Goal: Contribute content: Add original content to the website for others to see

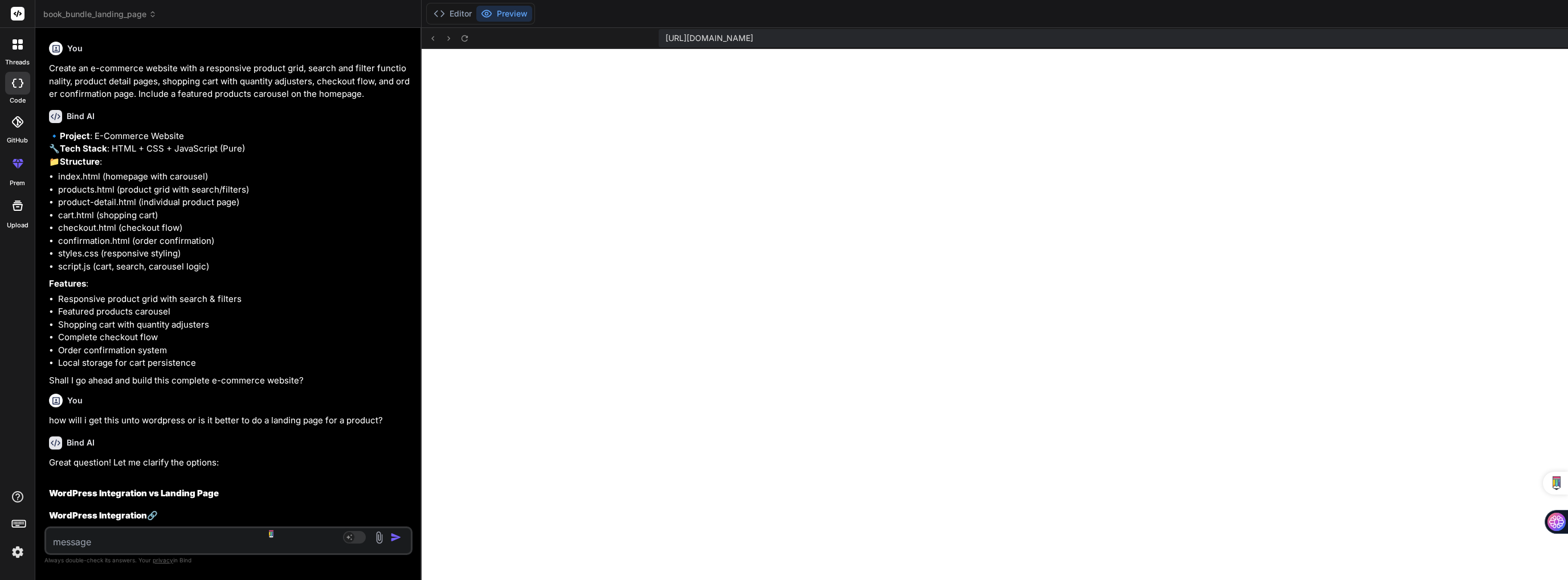
scroll to position [1641, 0]
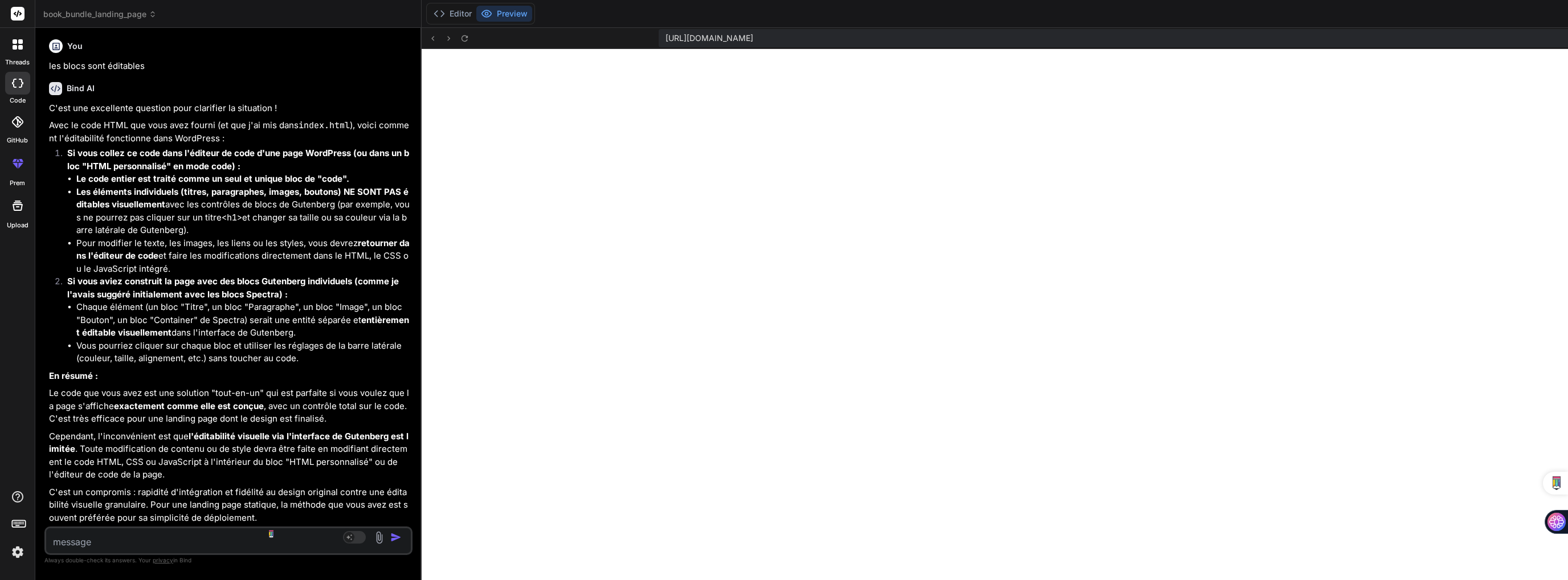
click at [163, 538] on textarea at bounding box center [198, 539] width 303 height 21
click at [164, 545] on textarea at bounding box center [198, 539] width 303 height 21
click at [21, 41] on icon at bounding box center [21, 41] width 4 height 4
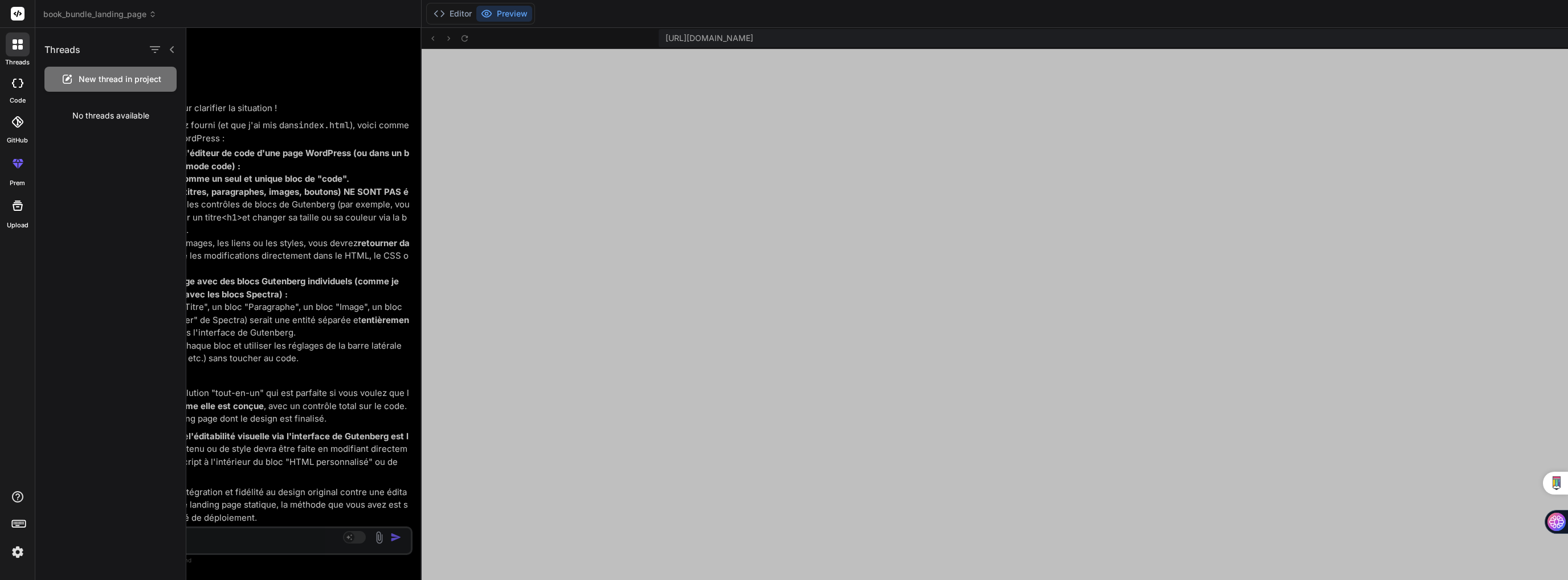
click at [221, 539] on div at bounding box center [877, 304] width 1382 height 552
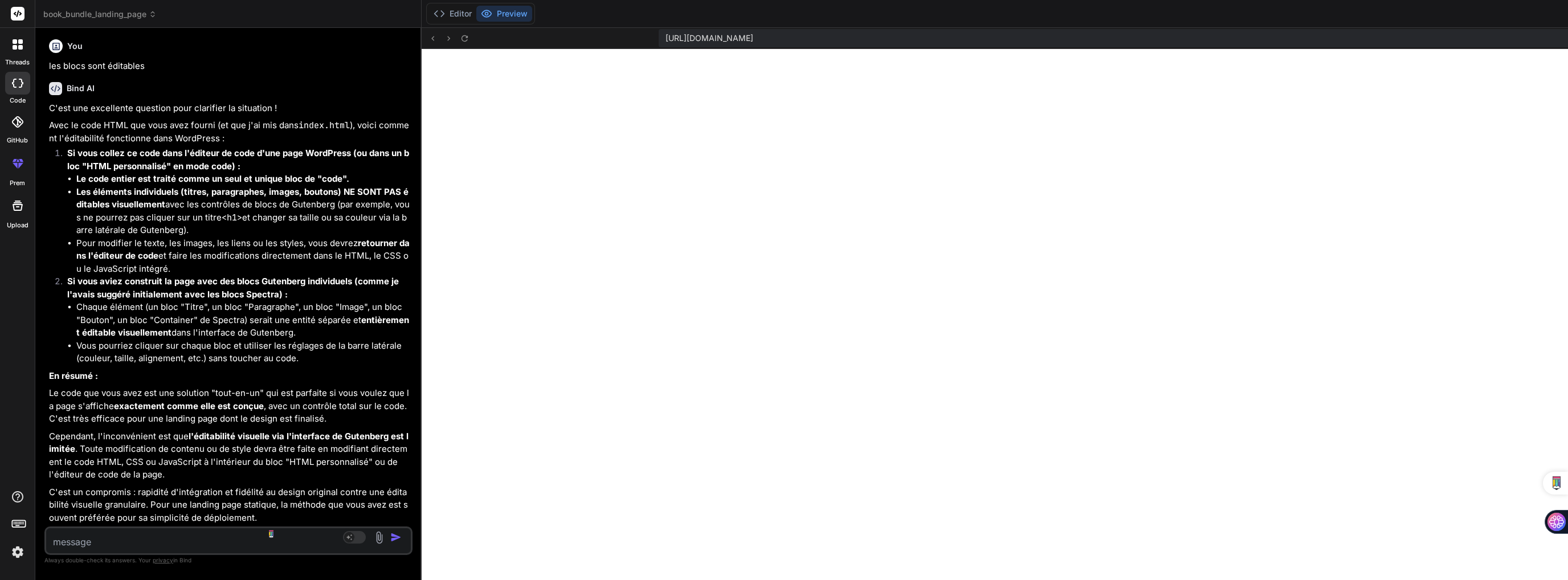
click at [212, 540] on textarea at bounding box center [198, 539] width 303 height 21
type textarea "x"
click at [341, 531] on button "Agent Mode. When this toggle is activated, AI automatically makes decisions, re…" at bounding box center [354, 537] width 27 height 14
click at [180, 541] on textarea "x" at bounding box center [198, 539] width 303 height 21
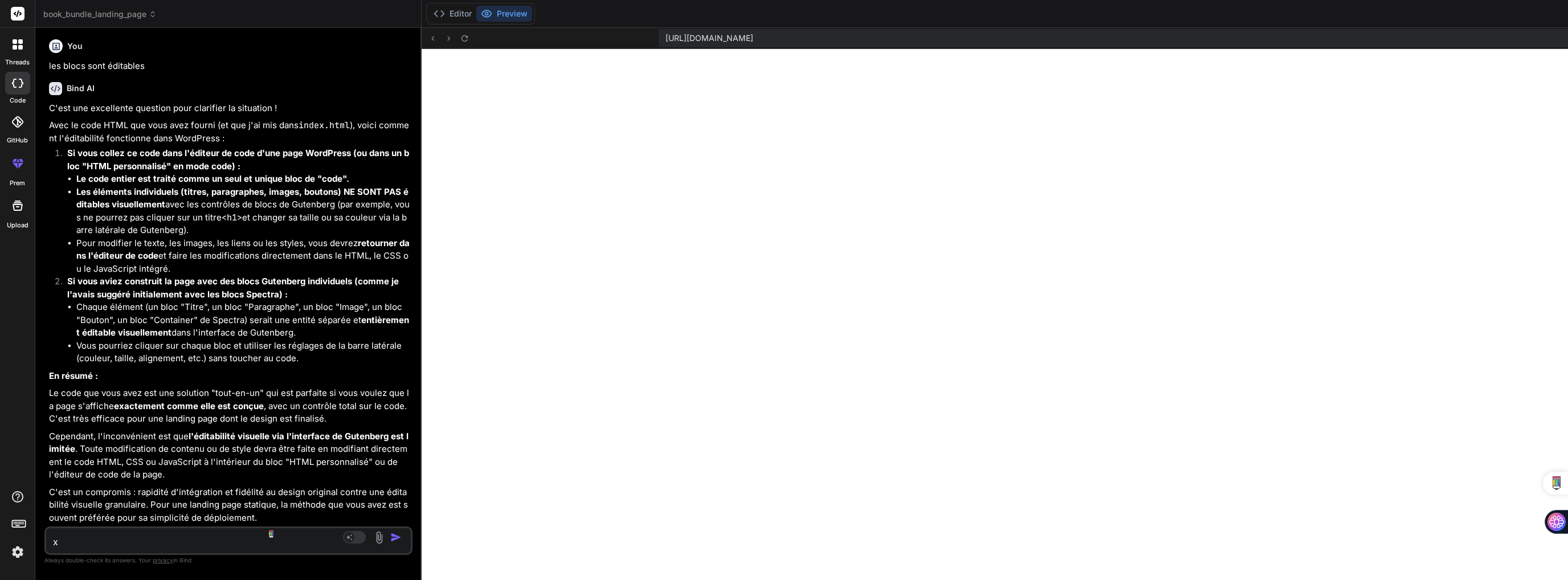
type textarea "x"
type textarea "c"
type textarea "x"
type textarea "ca"
type textarea "x"
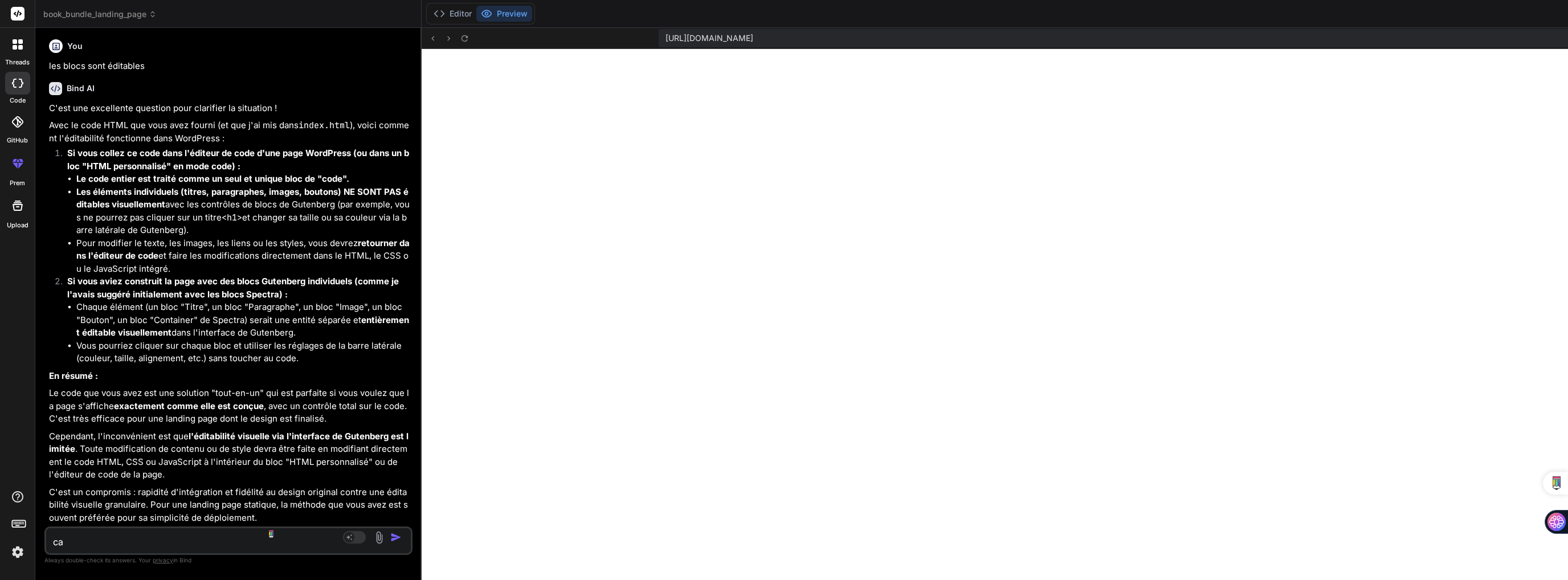
type textarea "can"
type textarea "x"
type textarea "can"
type textarea "x"
type textarea "can i"
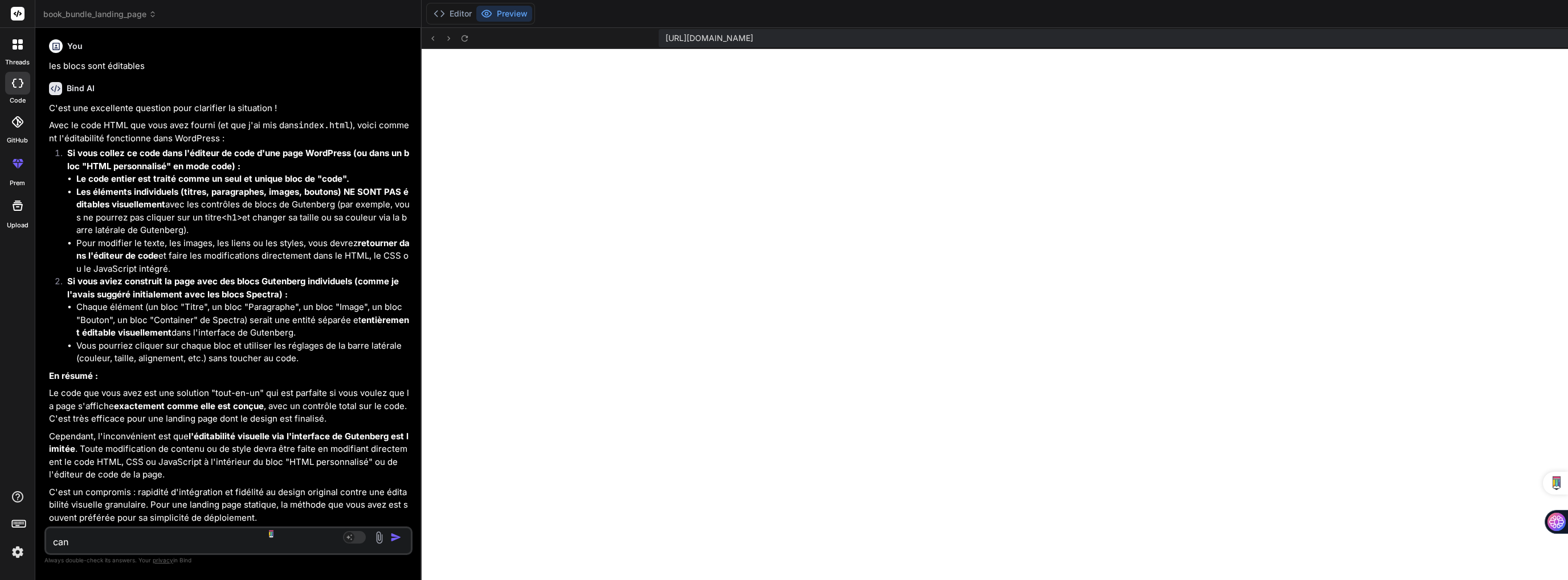
type textarea "x"
type textarea "can i"
type textarea "x"
type textarea "can i c"
type textarea "x"
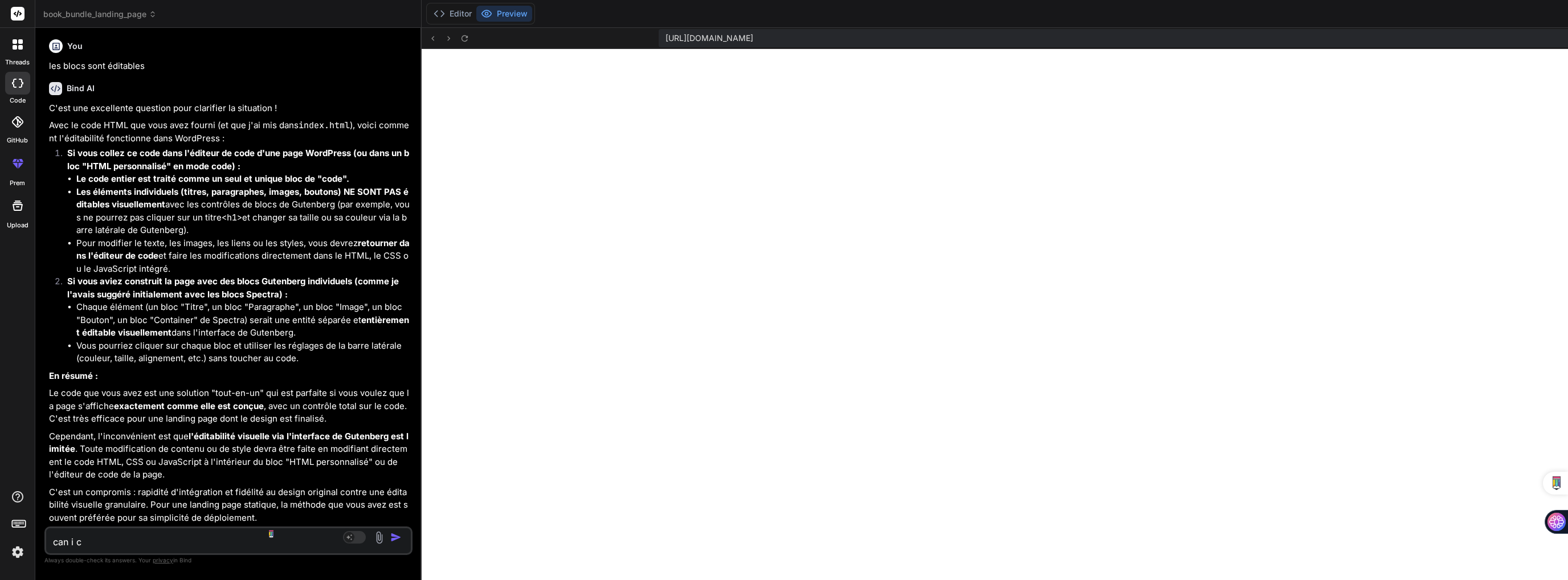
type textarea "can i cr"
type textarea "x"
type textarea "can i cre"
type textarea "x"
type textarea "can i crea"
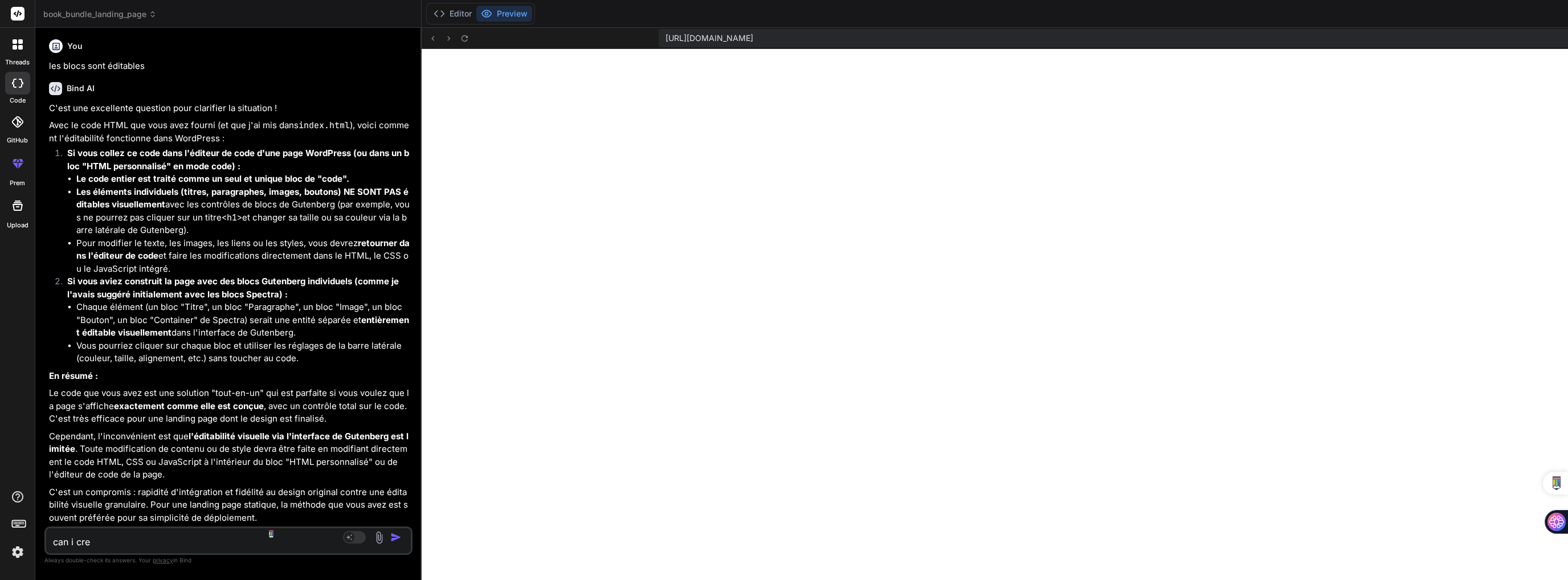
type textarea "x"
type textarea "can i creat"
type textarea "x"
type textarea "can i create"
type textarea "x"
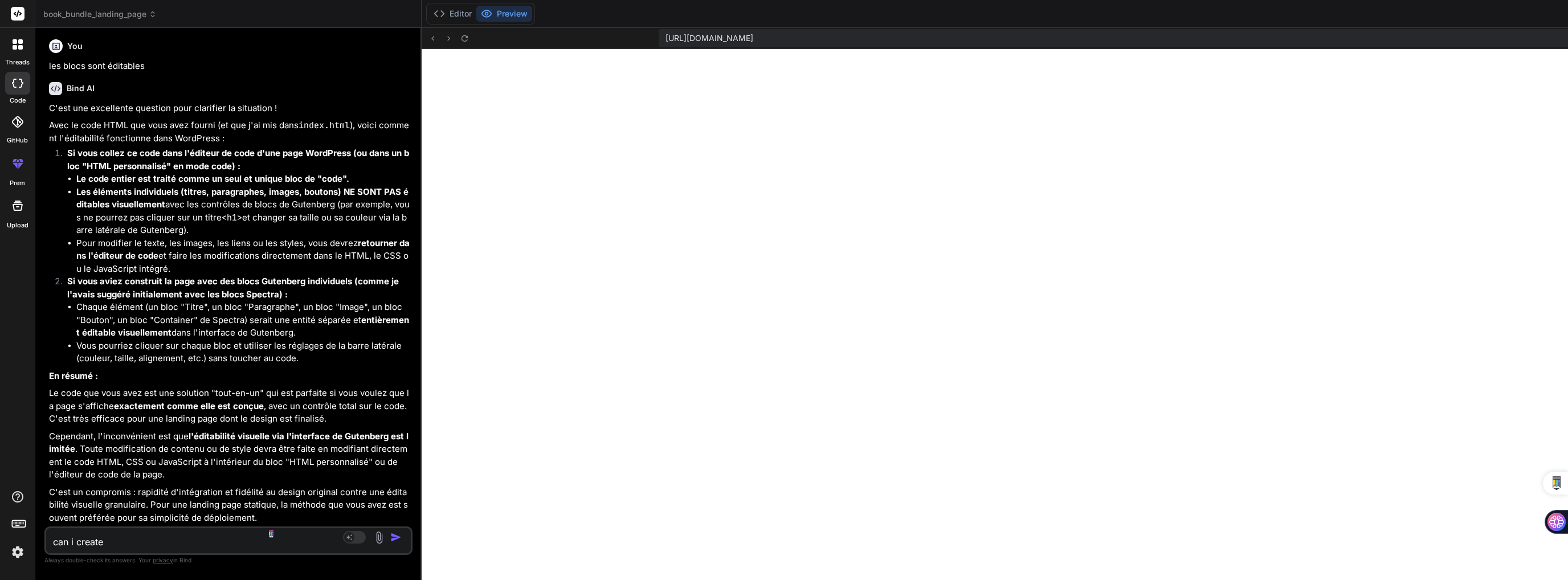
type textarea "can i create"
type textarea "x"
type textarea "can i create a"
type textarea "x"
type textarea "can i create a"
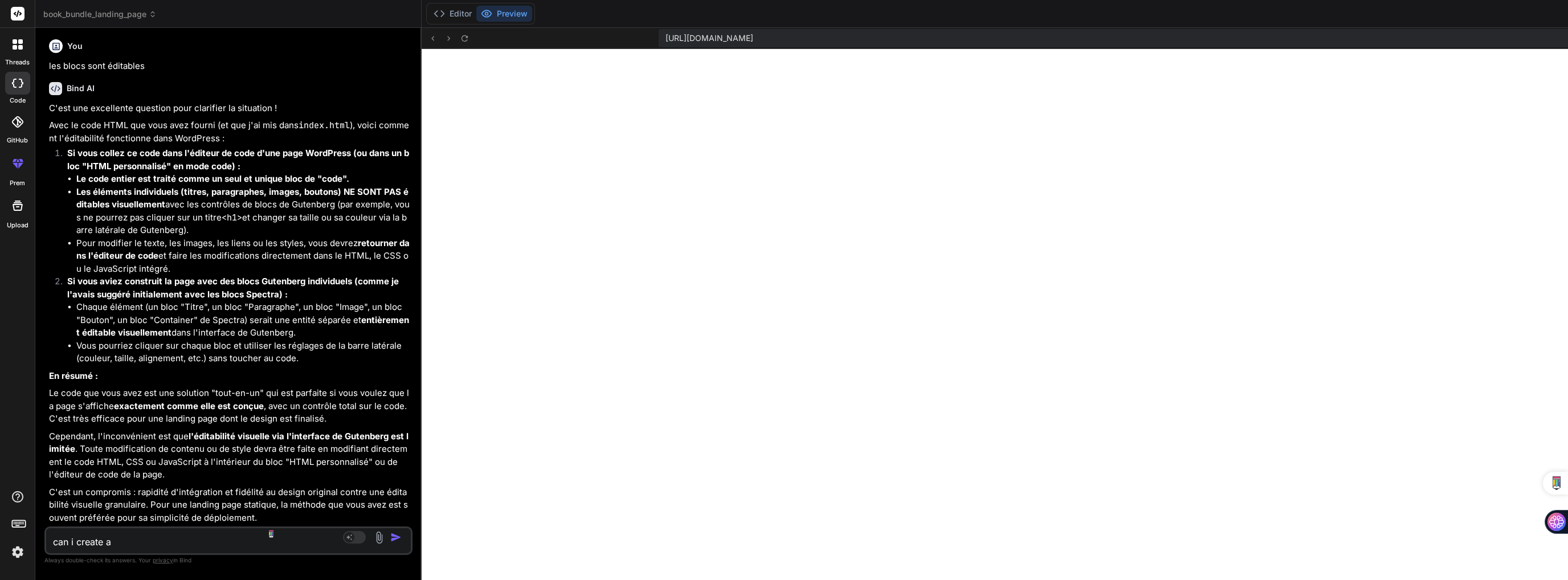
type textarea "x"
type textarea "can i create a n"
type textarea "x"
type textarea "can i create a ne"
type textarea "x"
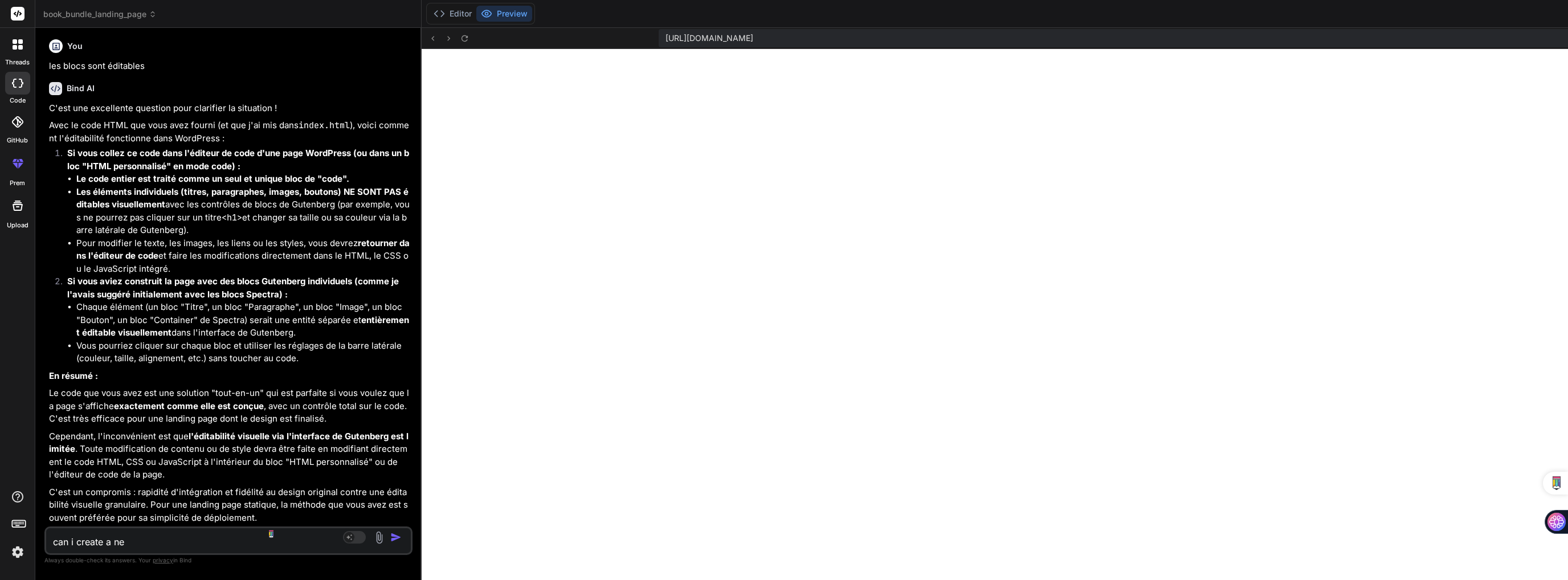
type textarea "can i create a new"
type textarea "x"
type textarea "can i create a new"
type textarea "x"
type textarea "can i create a new p"
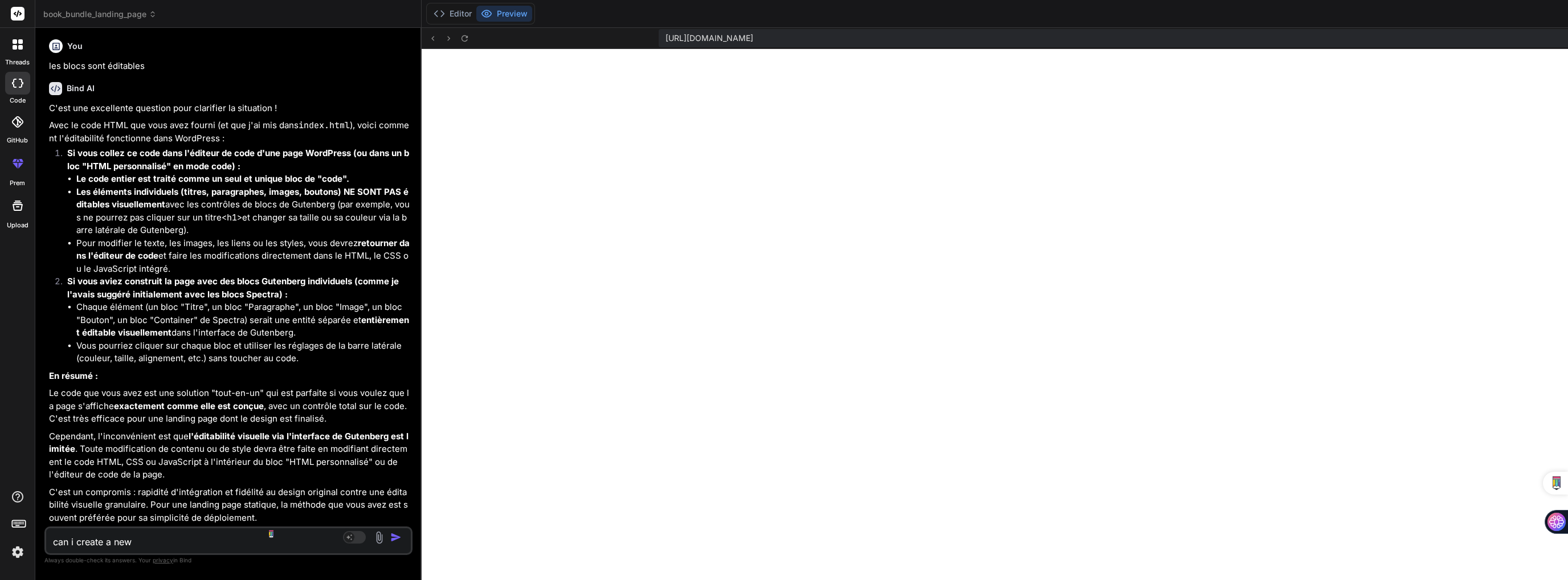
type textarea "x"
type textarea "can i create a new pr"
type textarea "x"
type textarea "can i create a new pro"
type textarea "x"
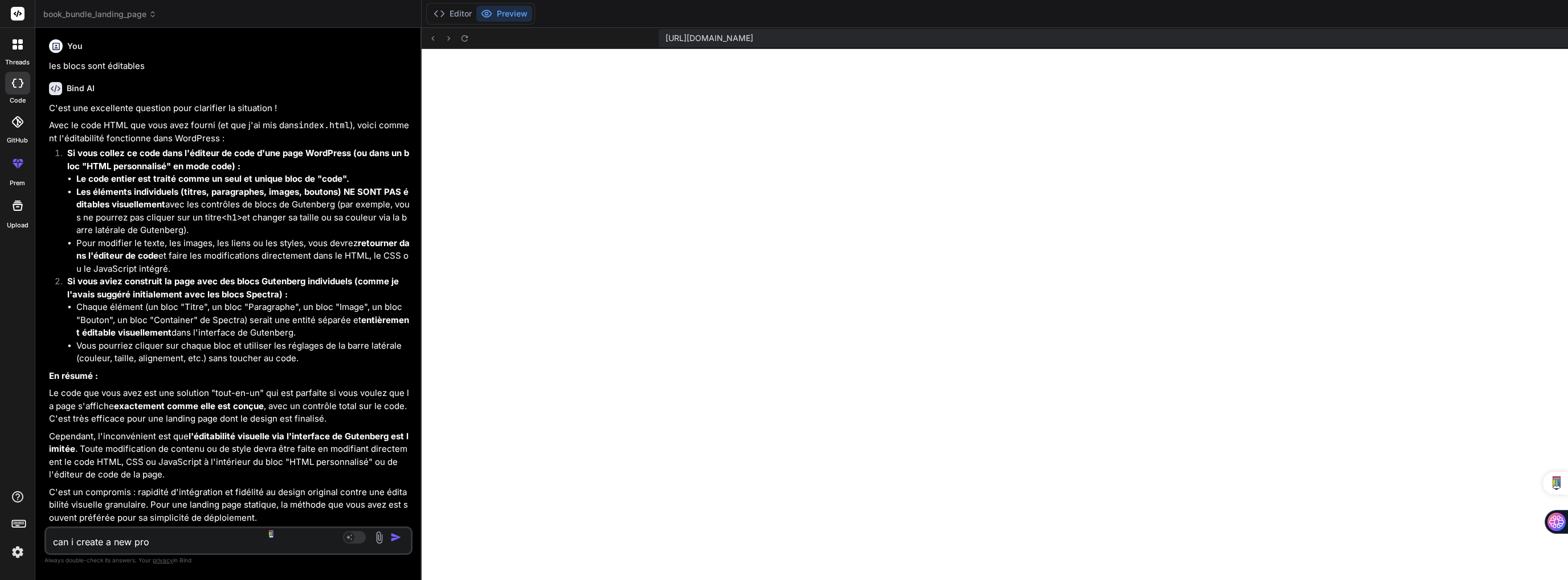
type textarea "can i create a new proj"
type textarea "x"
type textarea "can i create a new proje"
type textarea "x"
type textarea "can i create a new projec"
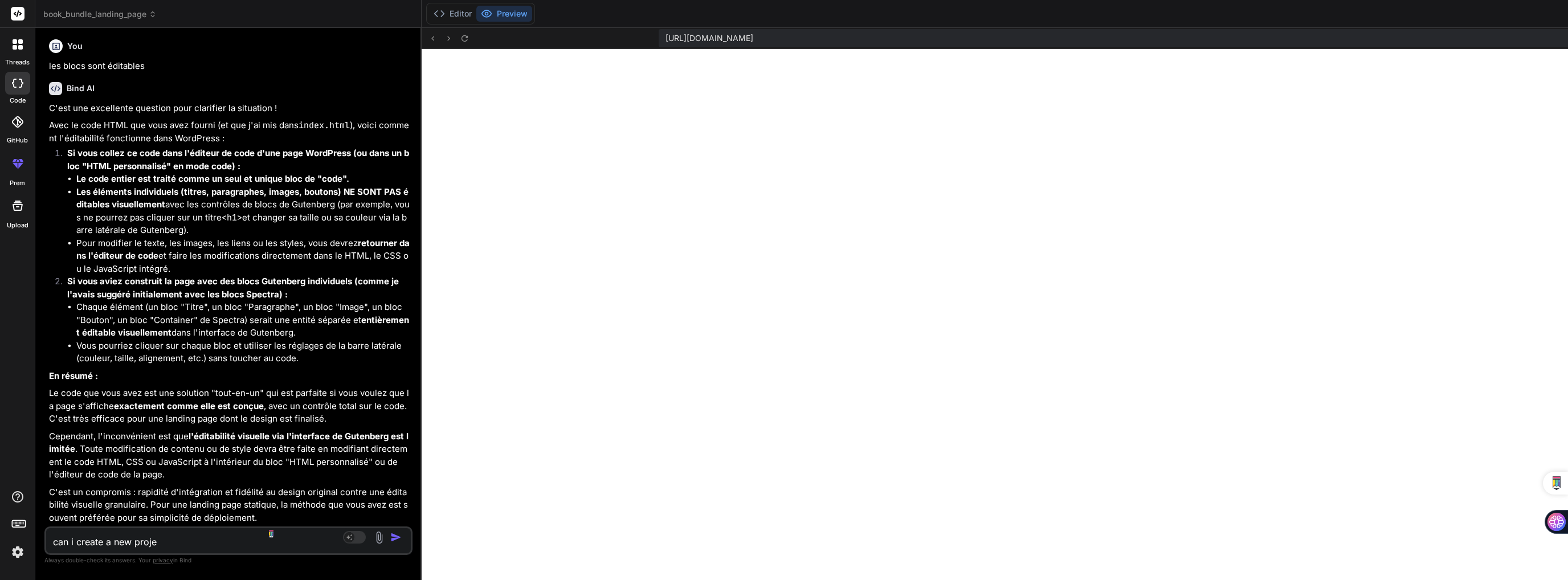
type textarea "x"
type textarea "can i create a new project"
type textarea "x"
type textarea "can i create a new project?"
type textarea "x"
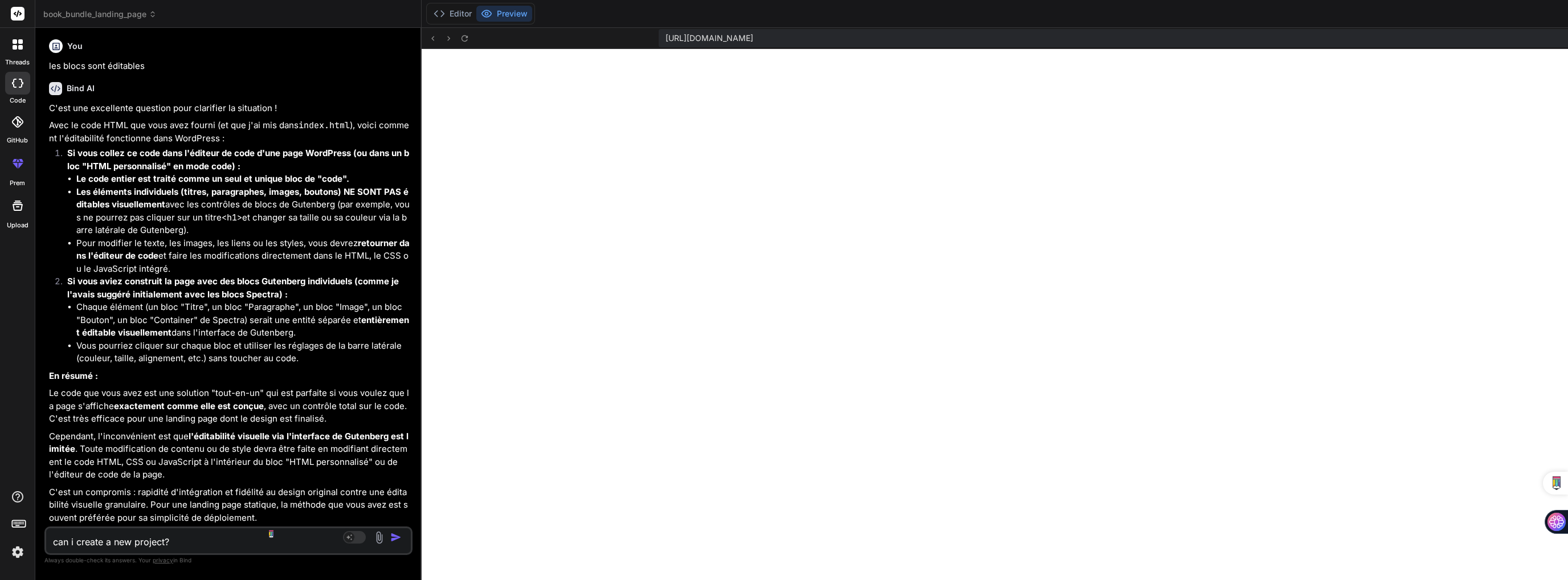
type textarea "can i create a new project?"
type textarea "x"
type textarea "can i create a new project? I"
type textarea "x"
type textarea "can i create a new project? I"
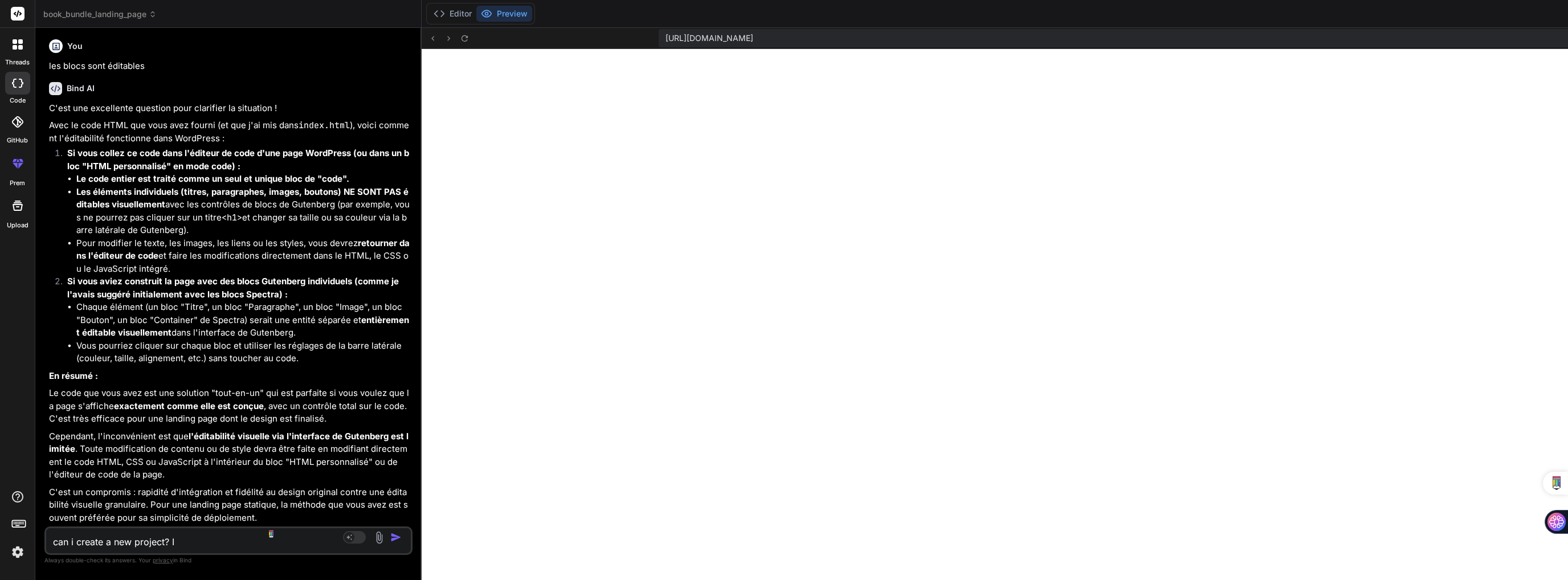
type textarea "x"
type textarea "can i create a new project? I h"
type textarea "x"
type textarea "can i create a new project? I ha"
type textarea "x"
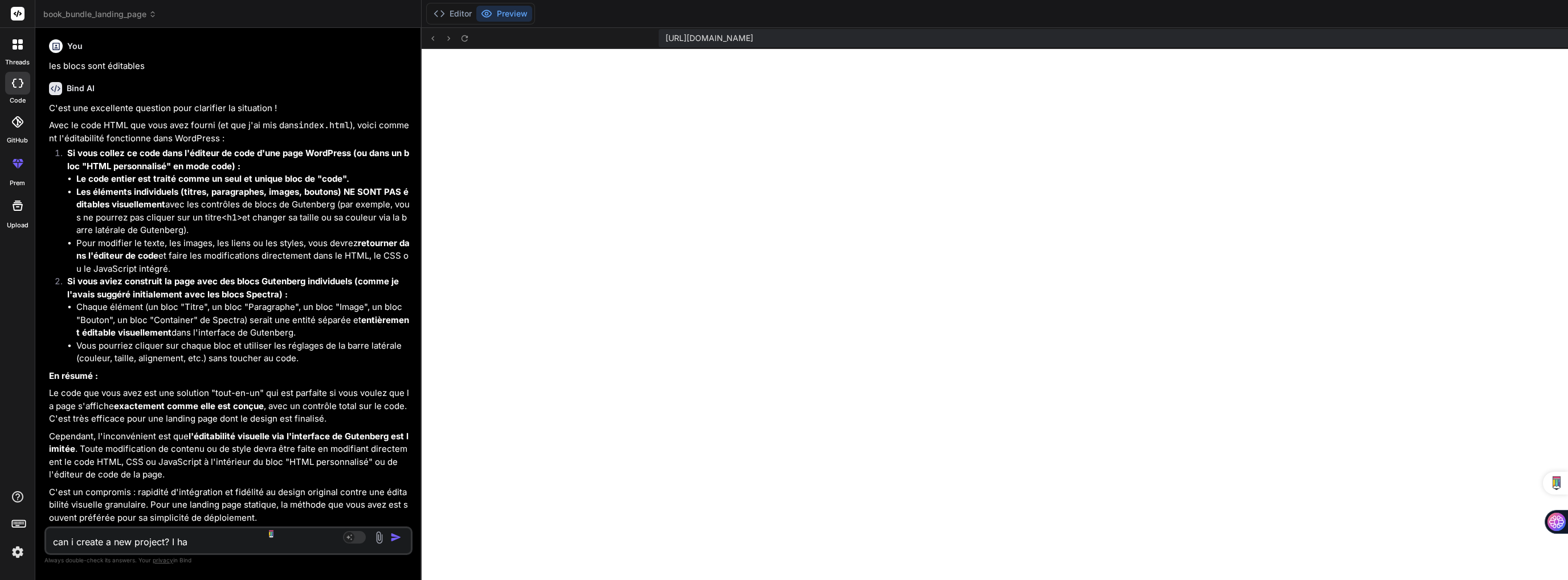
type textarea "can i create a new project? I hav"
type textarea "x"
type textarea "can i create a new project? I have"
type textarea "x"
type textarea "can i create a new project? I have"
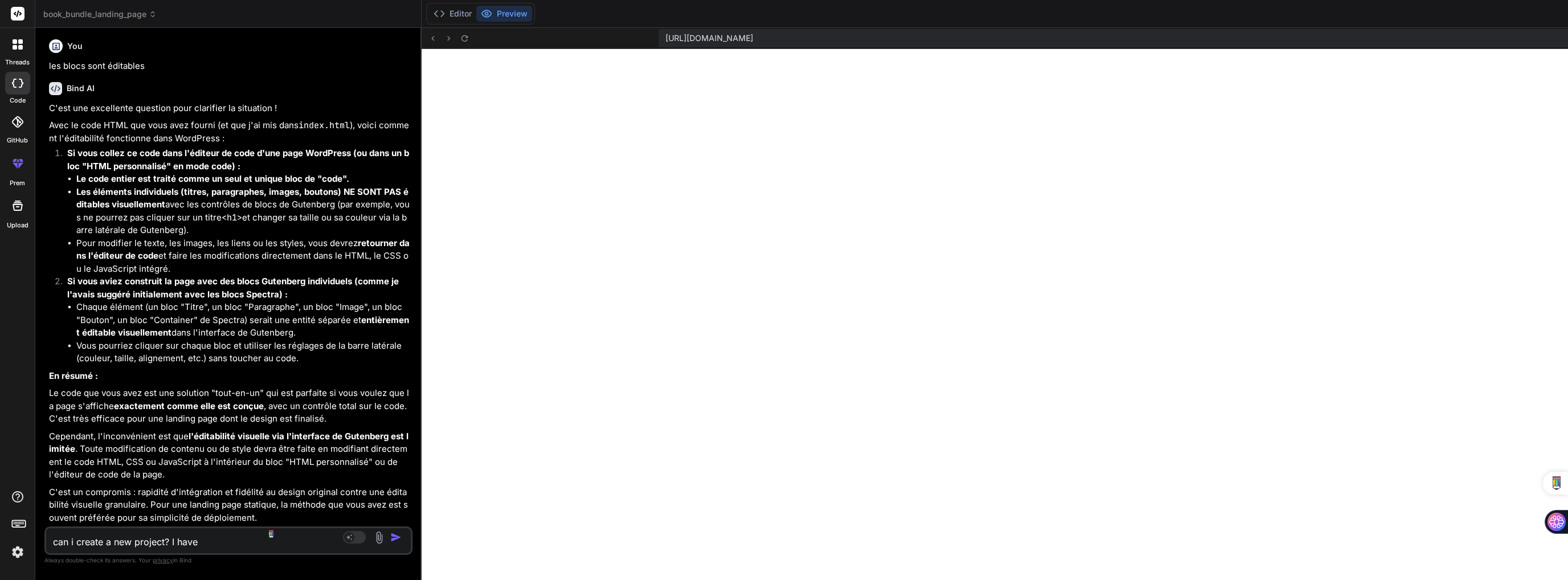
type textarea "x"
type textarea "can i create a new project? I have a"
type textarea "x"
type textarea "can i create a new project? I have a"
type textarea "x"
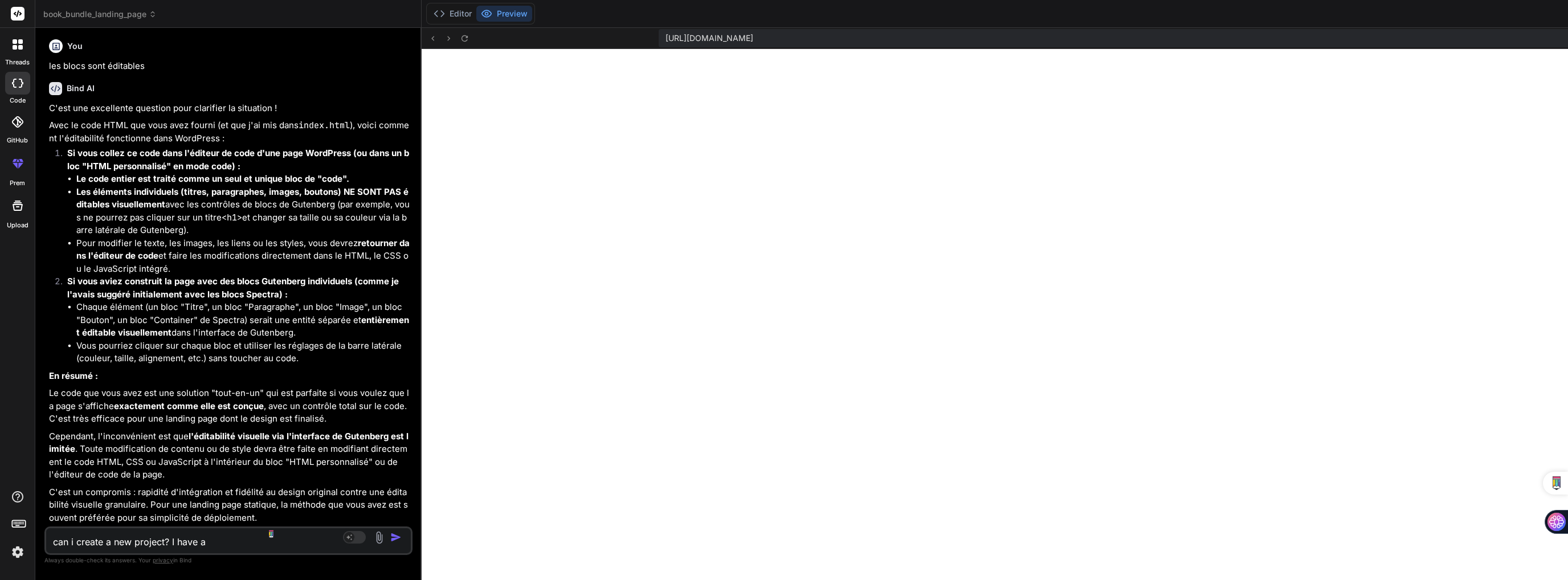
type textarea "can i create a new project? I have a c"
type textarea "x"
type textarea "can i create a new project? I have a ca"
type textarea "x"
type textarea "can i create a new project? I have a cah"
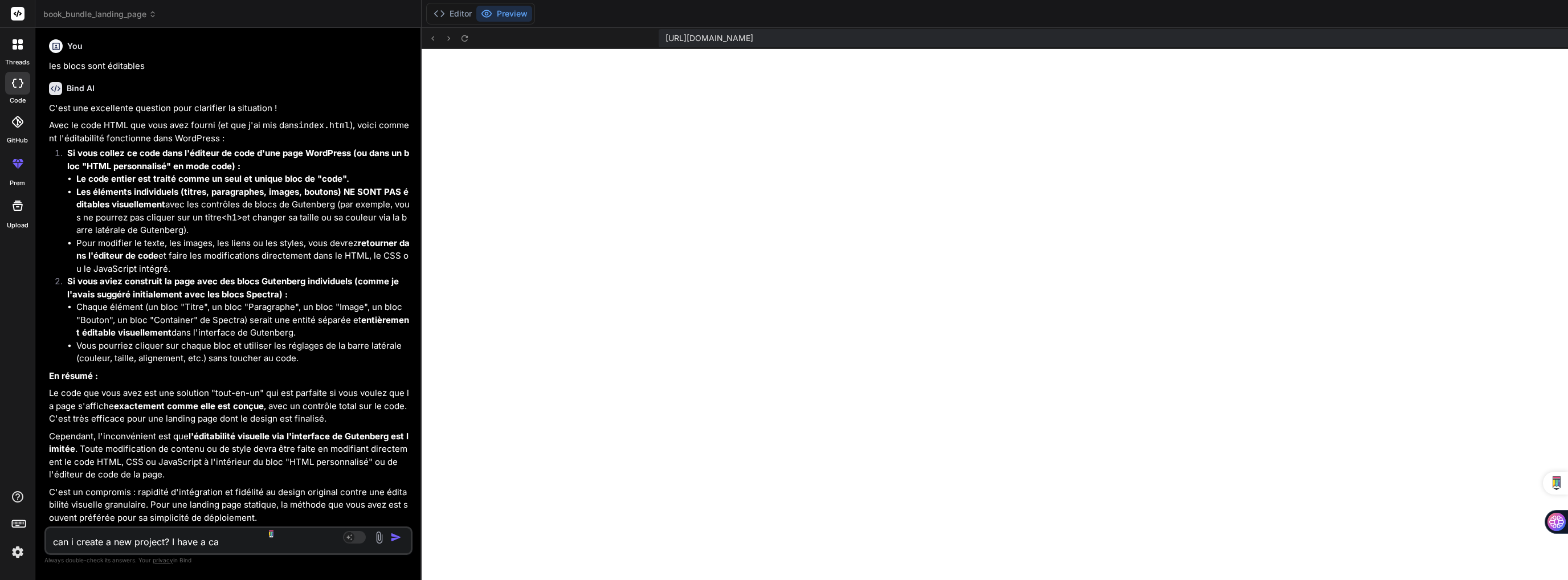
type textarea "x"
type textarea "can i create a new project? I have a cahi"
type textarea "x"
type textarea "can i create a new project? I have a cahie"
type textarea "x"
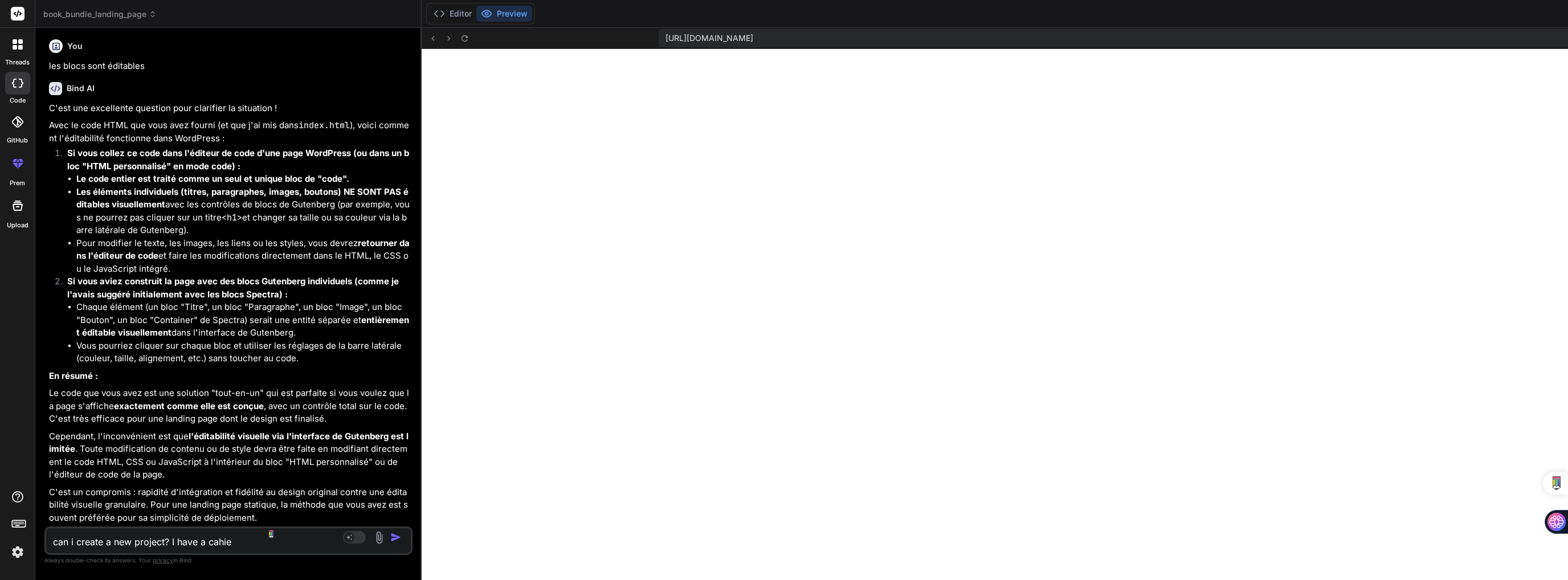
type textarea "can i create a new project? I have a cahier"
type textarea "x"
type textarea "can i create a new project? I have a cahier"
type textarea "x"
type textarea "can i create a new project? I have a cahier f"
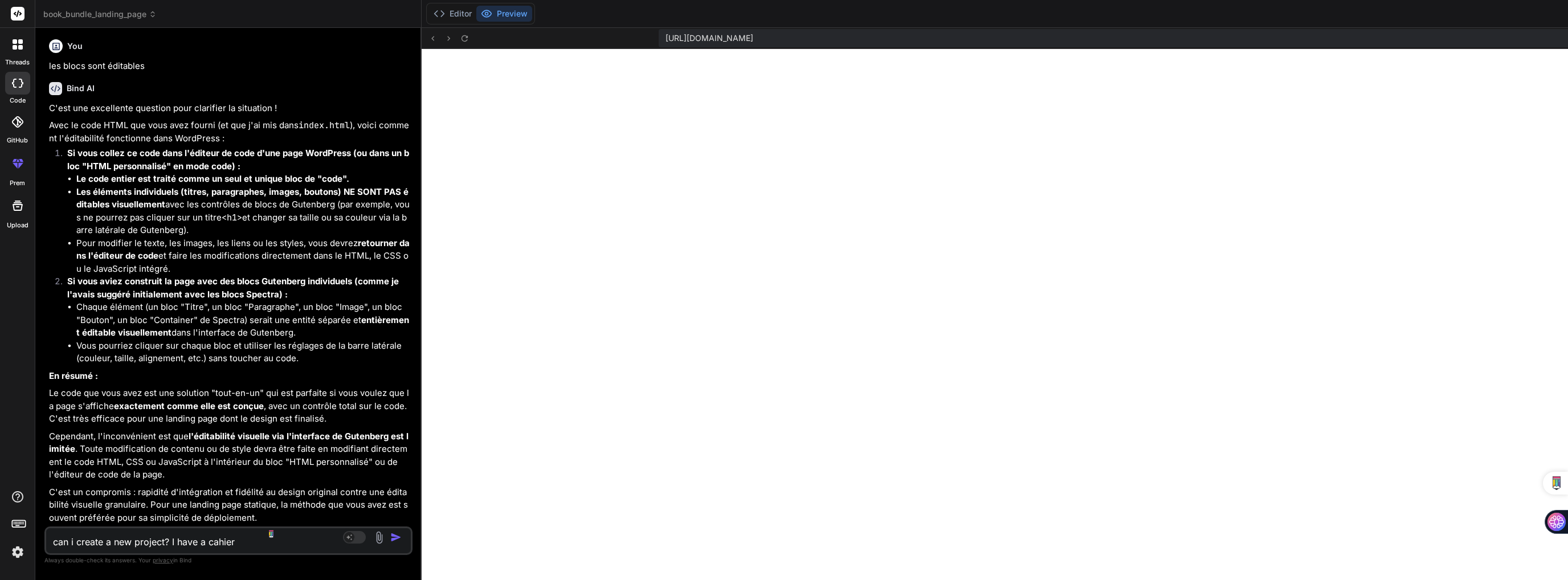
type textarea "x"
type textarea "can i create a new project? I have a cahier fo"
type textarea "x"
type textarea "can i create a new project? I have a cahier for"
type textarea "x"
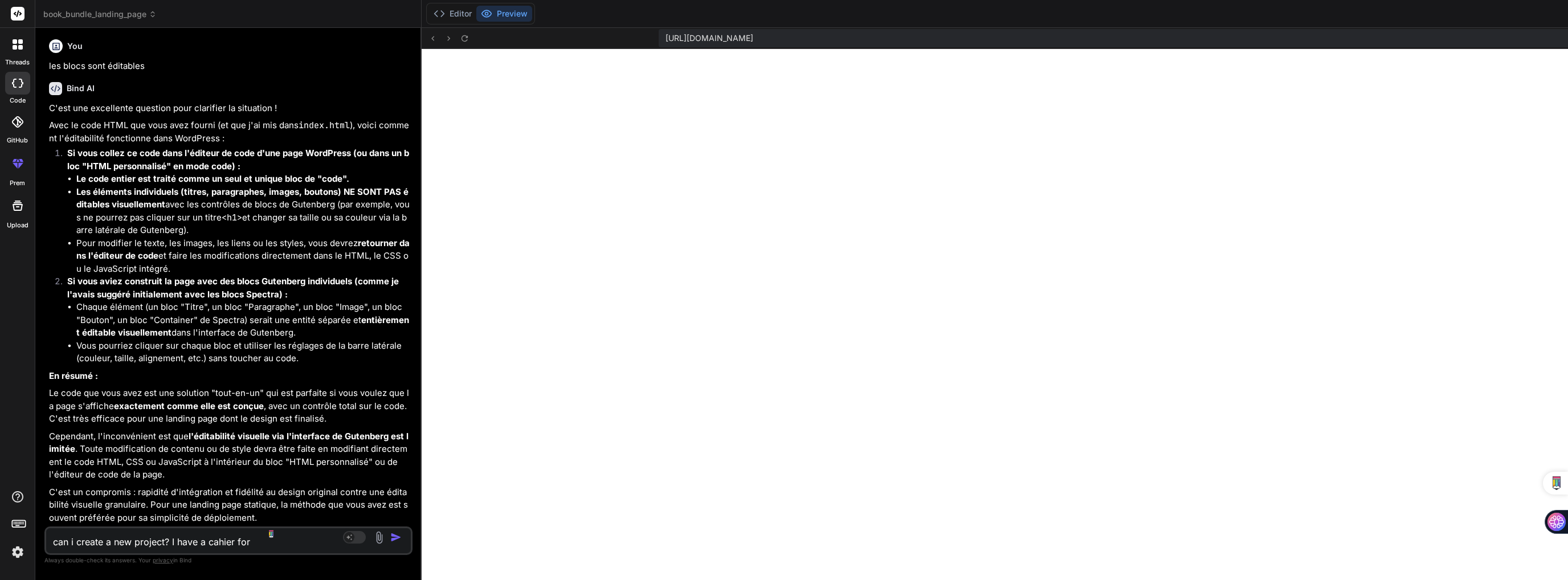
type textarea "can i create a new project? I have a cahier form"
type textarea "x"
type textarea "can i create a new project? I have a cahier forma"
type textarea "x"
type textarea "can i create a new project? I have a cahier format"
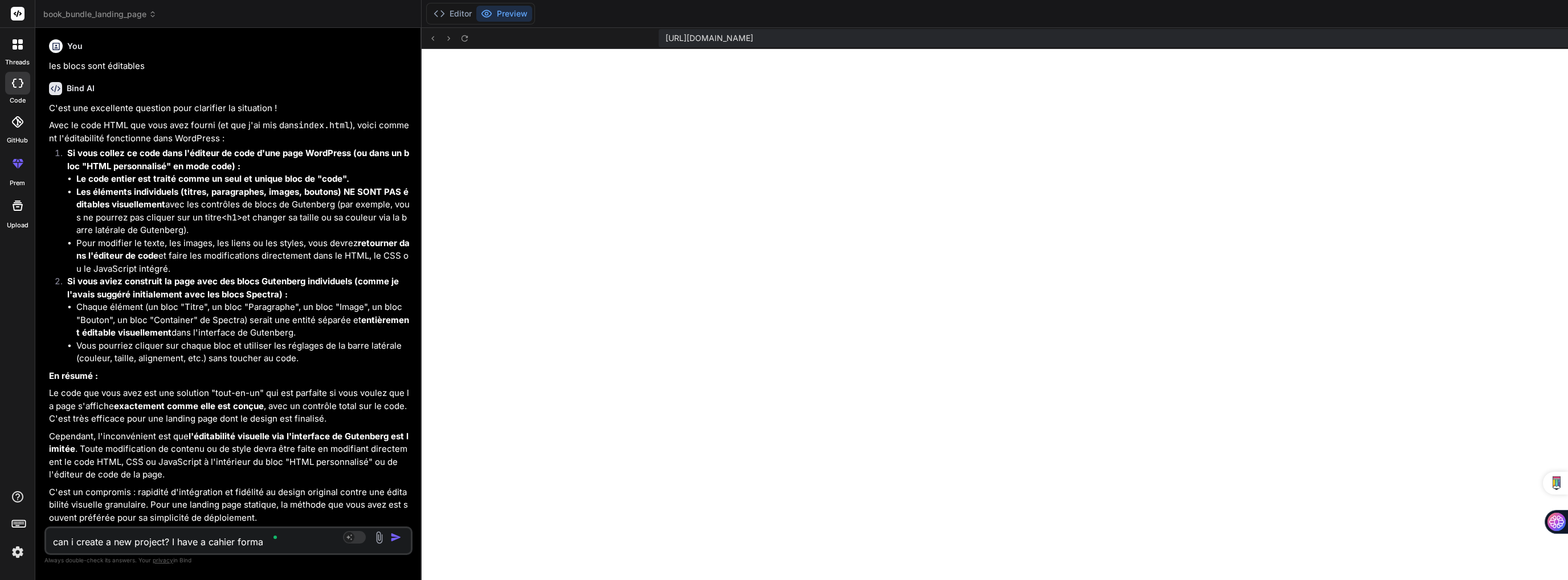
type textarea "x"
type textarea "can i create a new project? I have a cahier formatt"
type textarea "x"
type textarea "can i create a new project? I have a cahier formatte"
type textarea "x"
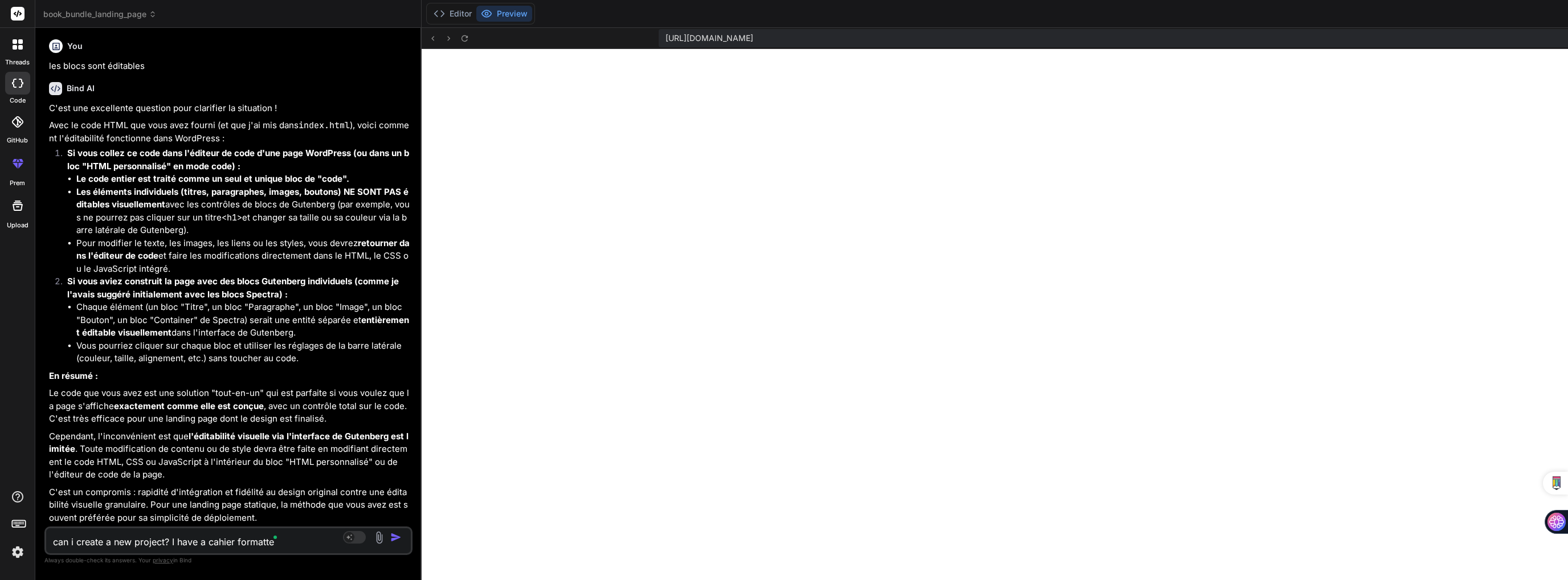
type textarea "can i create a new project? I have a cahier formatted"
type textarea "x"
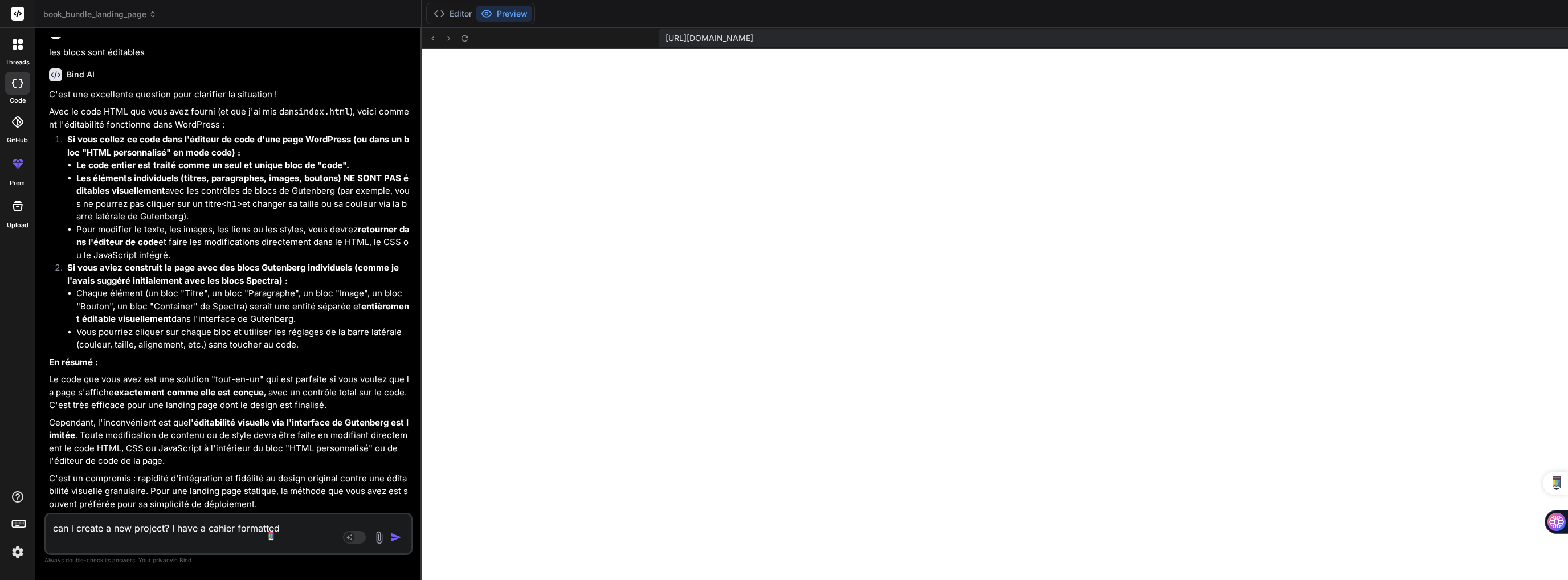
type textarea "can i create a new project? I have a cahier formatted"
type textarea "x"
type textarea "can i create a new project? I have a cahier formatted b"
type textarea "x"
type textarea "can i create a new project? I have a cahier formatted by"
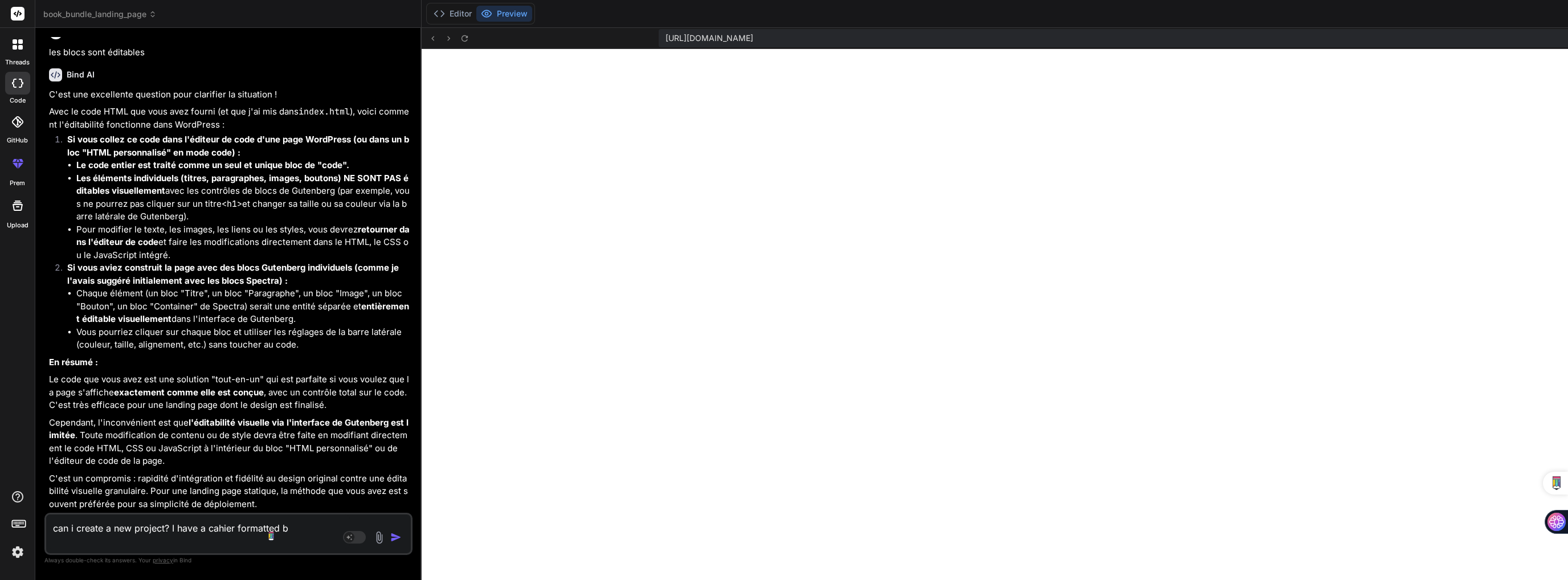
type textarea "x"
type textarea "can i create a new project? I have a cahier formatted by"
type textarea "x"
type textarea "can i create a new project? I have a cahier formatted by c"
type textarea "x"
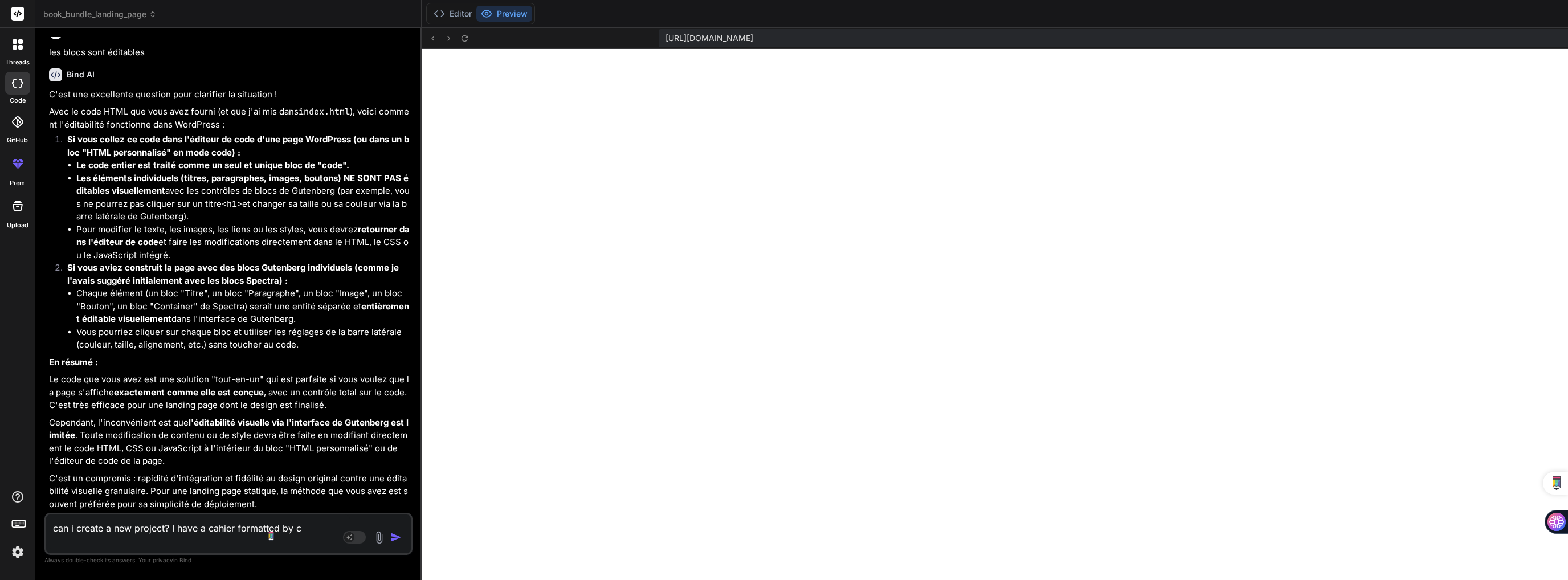
type textarea "can i create a new project? I have a cahier formatted by cl"
type textarea "x"
type textarea "can i create a new project? I have a cahier formatted by cla"
type textarea "x"
type textarea "can i create a new project? I have a cahier formatted by clau"
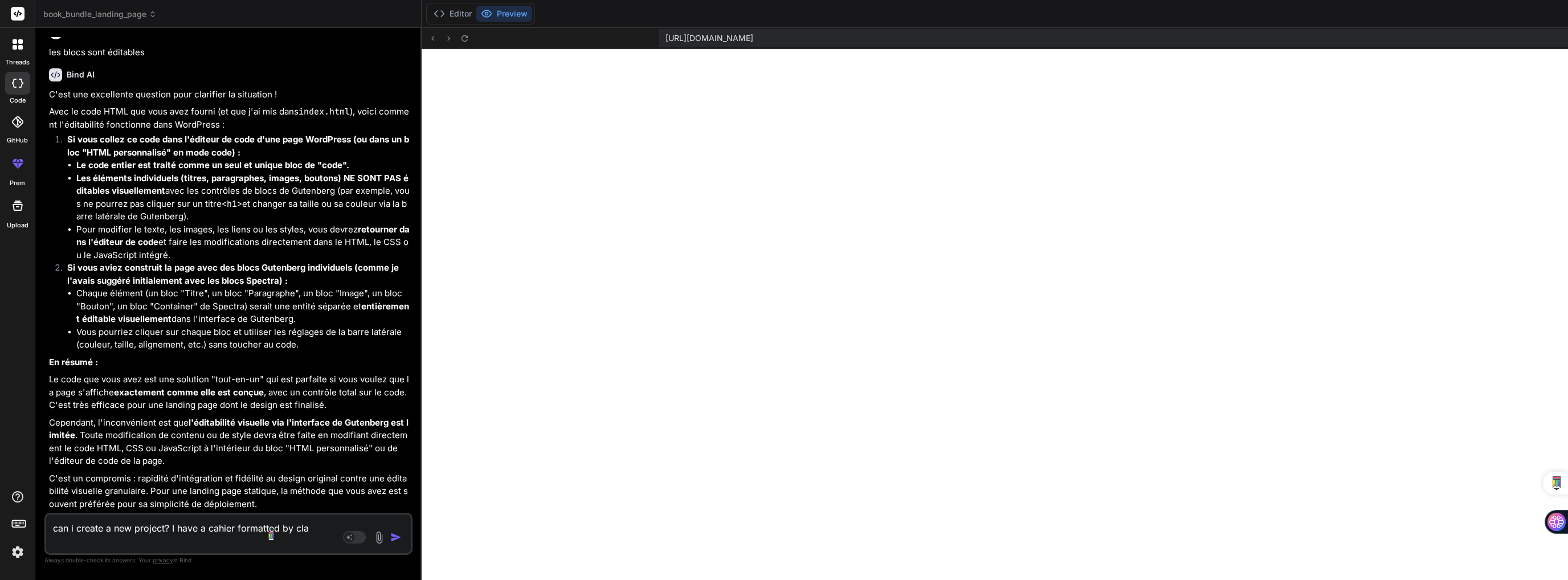
type textarea "x"
type textarea "can i create a new project? I have a cahier formatted by claud"
type textarea "x"
type textarea "can i create a new project? I have a cahier formatted by [PERSON_NAME]"
type textarea "x"
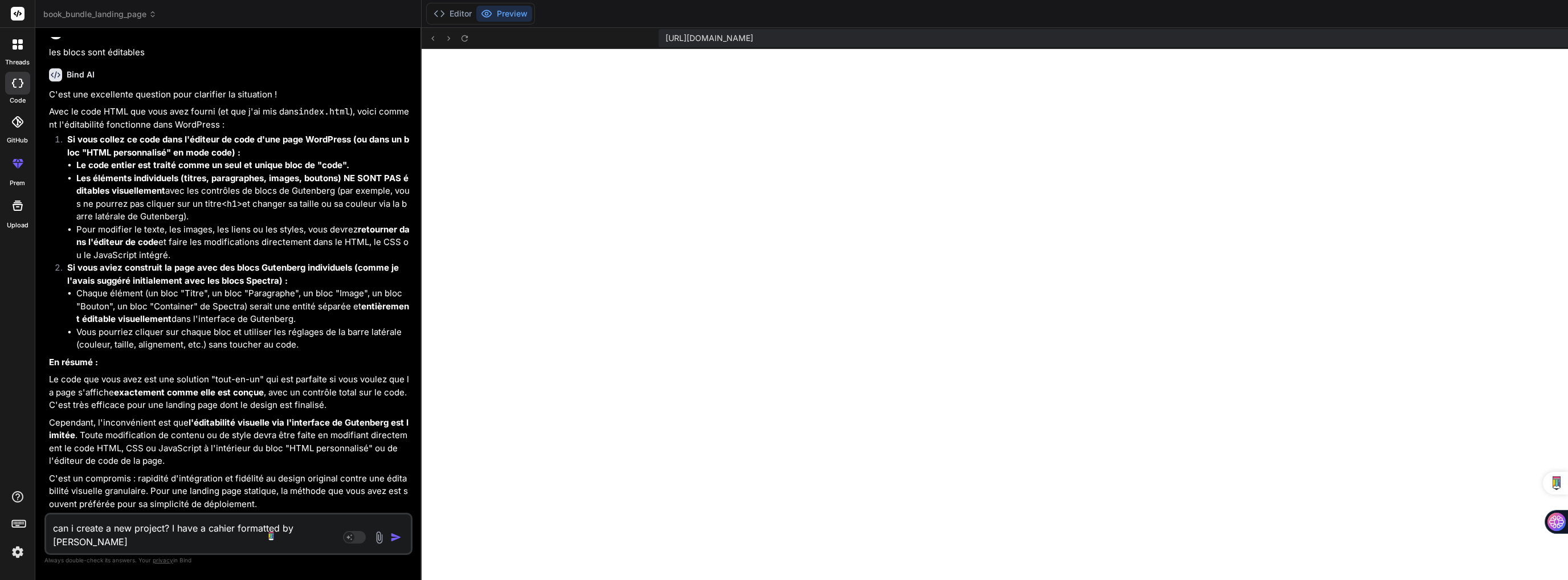
type textarea "can i create a new project? I have a cahier formatted by [PERSON_NAME],"
type textarea "x"
type textarea "can i create a new project? I have a cahier formatted by [PERSON_NAME],"
type textarea "x"
type textarea "can i create a new project? I have a cahier formatted by [PERSON_NAME], t"
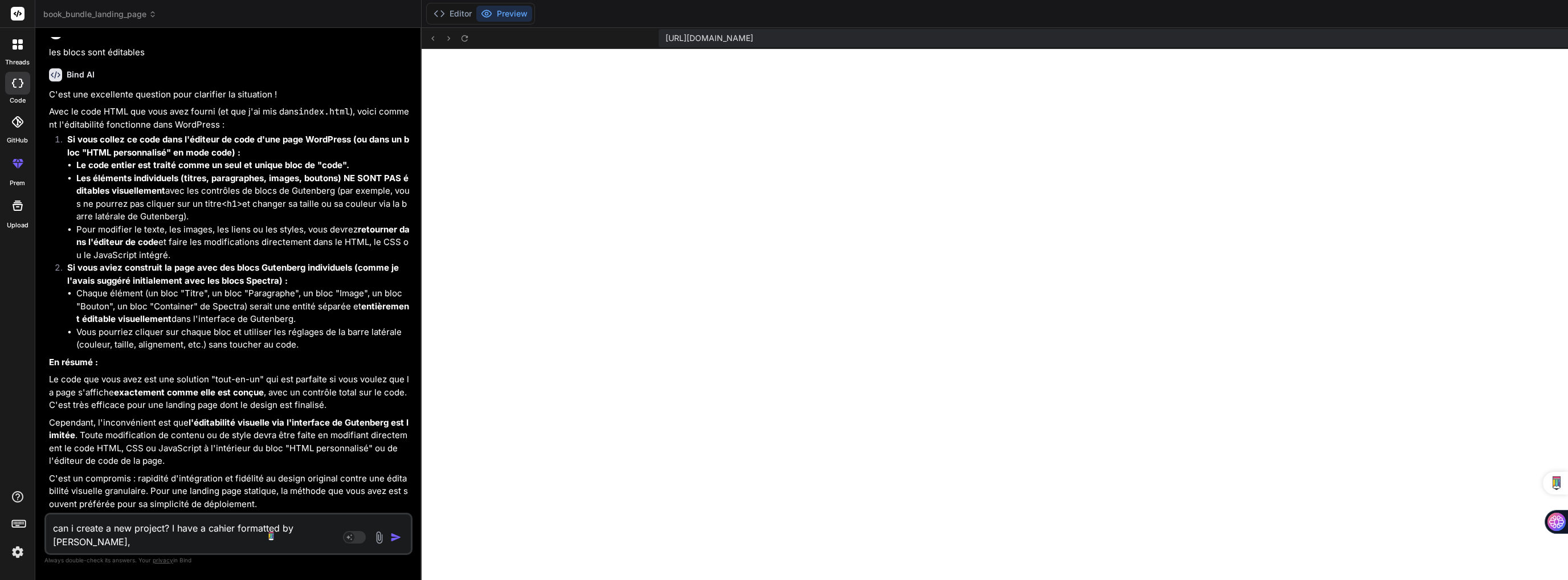
type textarea "x"
type textarea "can i create a new project? I have a cahier formatted by [PERSON_NAME], th"
type textarea "x"
type textarea "can i create a new project? I have a cahier formatted by [PERSON_NAME], the"
type textarea "x"
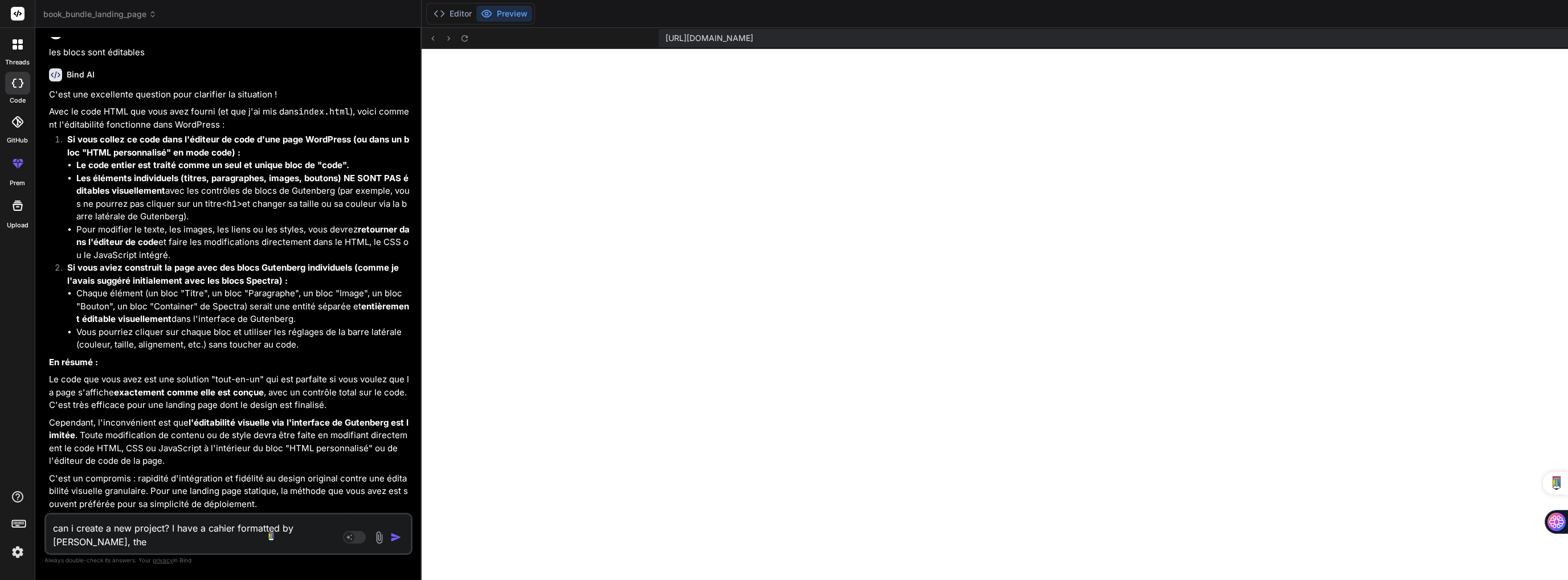
type textarea "can i create a new project? I have a cahier formatted by [PERSON_NAME], the"
type textarea "x"
type textarea "can i create a new project? I have a cahier formatted by [PERSON_NAME], the a"
type textarea "x"
type textarea "can i create a new project? I have a cahier formatted by [PERSON_NAME], the ap"
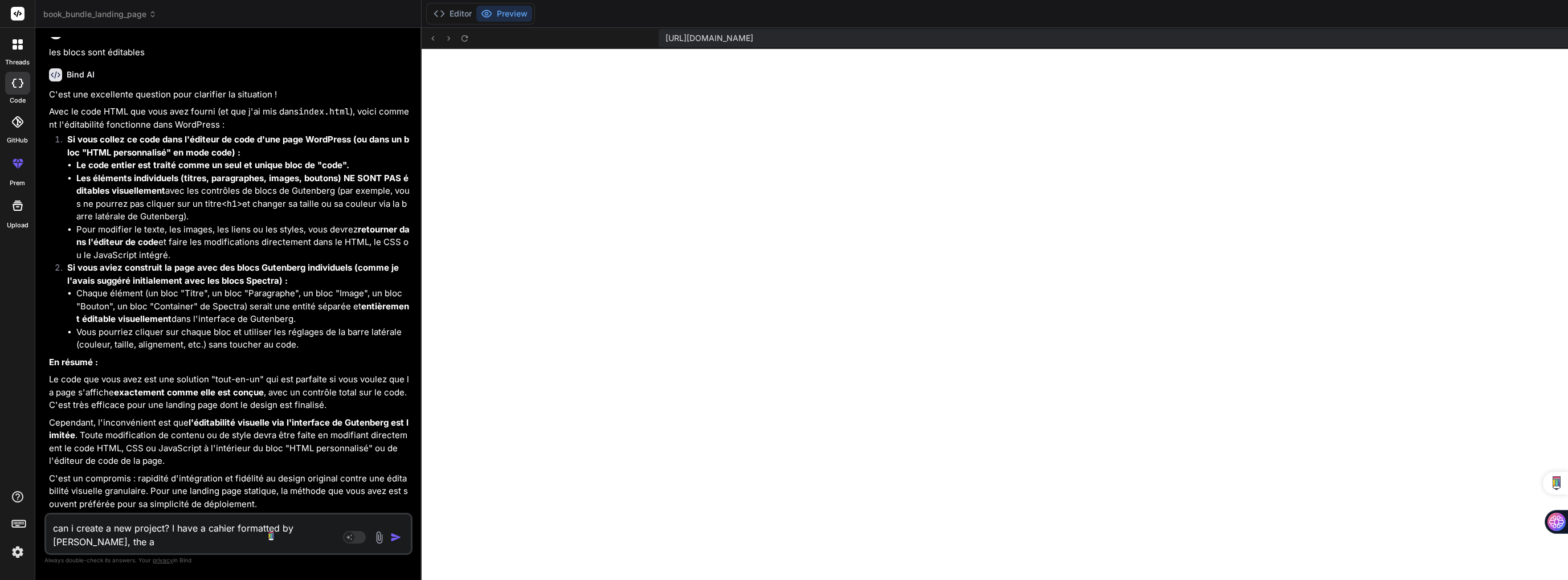
type textarea "x"
type textarea "can i create a new project? I have a cahier formatted by [PERSON_NAME], the app"
type textarea "x"
type textarea "can i create a new project? I have a cahier formatted by [PERSON_NAME], the appl"
type textarea "x"
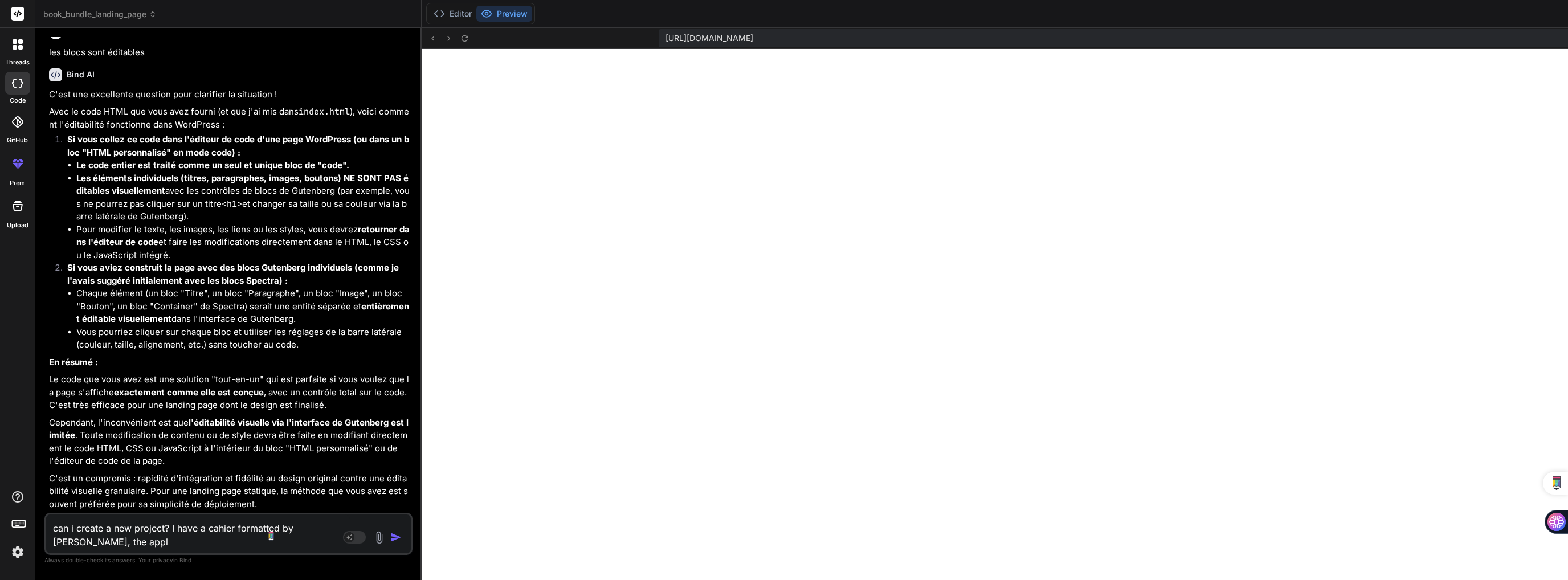
type textarea "can i create a new project? I have a cahier formatted by [PERSON_NAME], the app…"
type textarea "x"
type textarea "can i create a new project? I have a cahier formatted by [PERSON_NAME], the app…"
type textarea "x"
type textarea "can i create a new project? I have a cahier formatted by [PERSON_NAME], the app…"
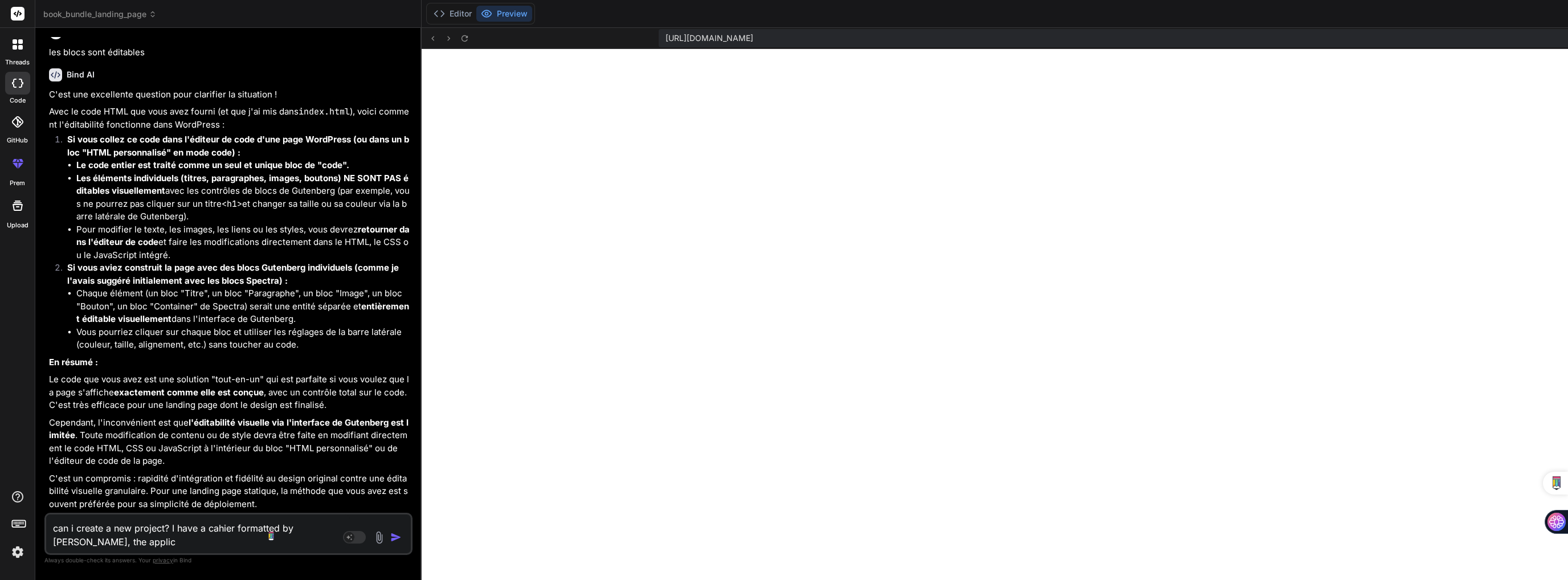
type textarea "x"
type textarea "can i create a new project? I have a cahier formatted by [PERSON_NAME], the app…"
type textarea "x"
type textarea "can i create a new project? I have a cahier formatted by [PERSON_NAME], the app…"
type textarea "x"
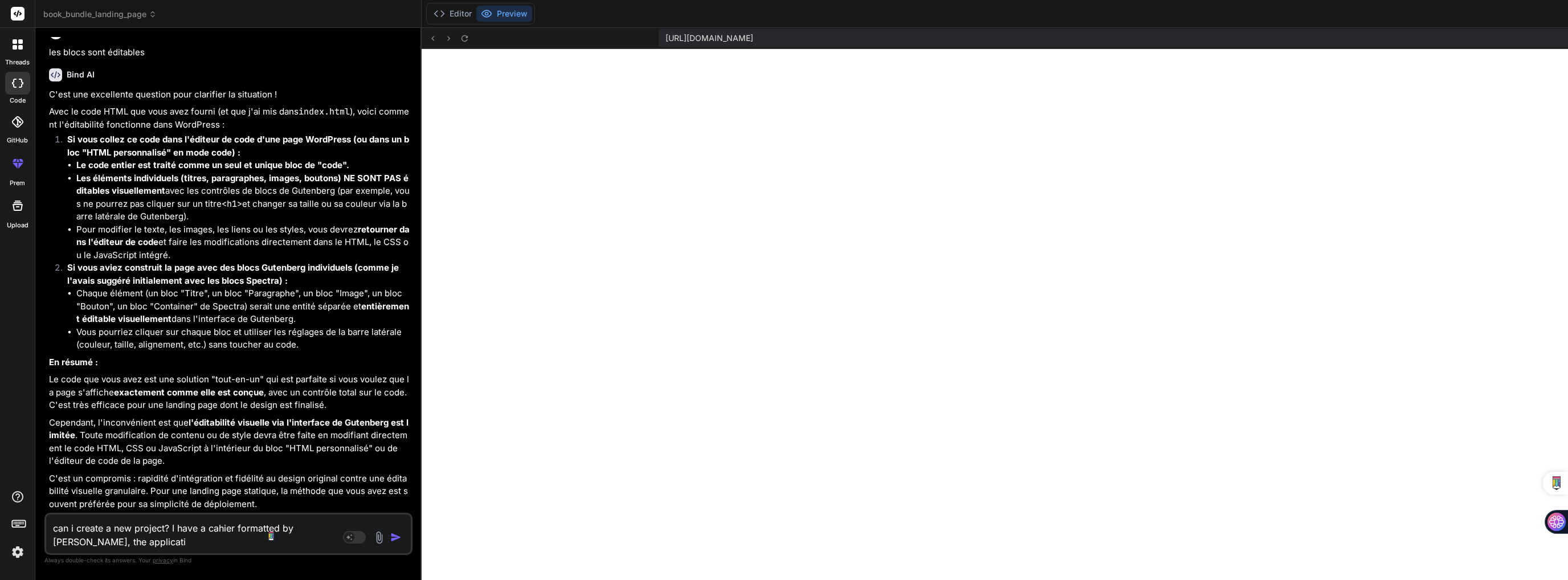
type textarea "can i create a new project? I have a cahier formatted by [PERSON_NAME], the app…"
type textarea "x"
type textarea "can i create a new project? I have a cahier formatted by [PERSON_NAME], the app…"
type textarea "x"
type textarea "can i create a new project? I have a cahier formatted by [PERSON_NAME], the app…"
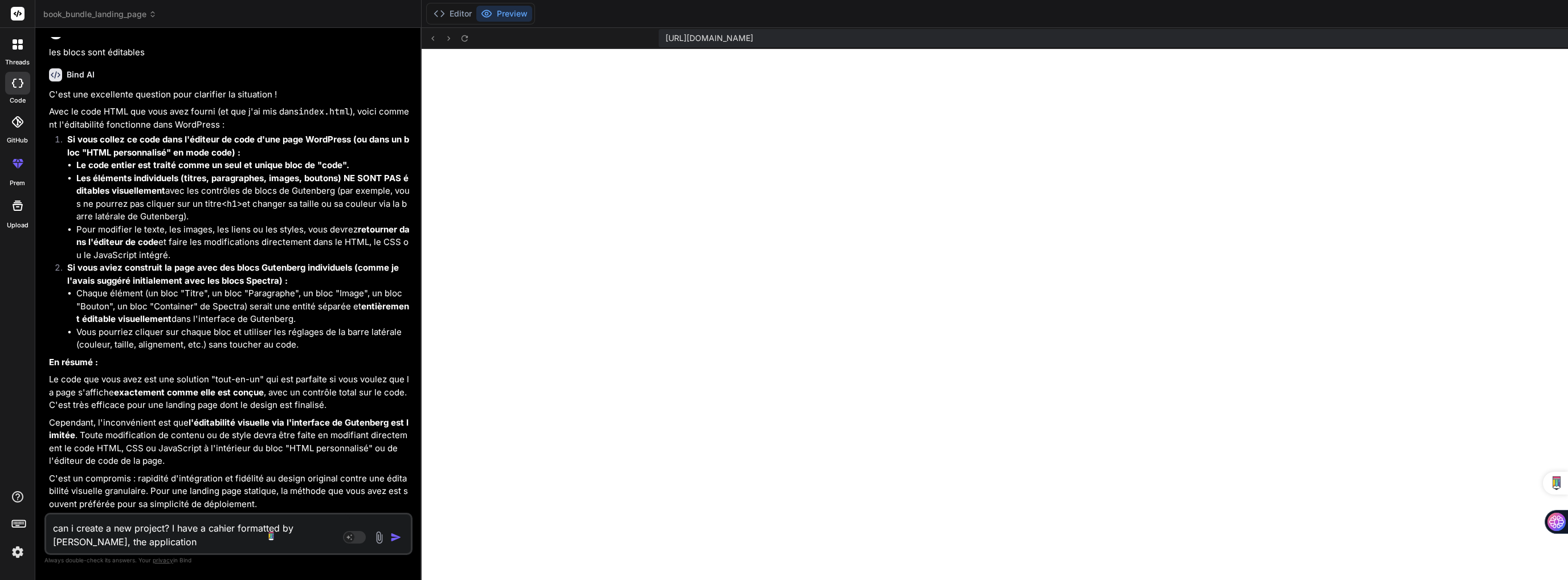
type textarea "x"
type textarea "can i create a new project? I have a cahier formatted by [PERSON_NAME], the app…"
type textarea "x"
type textarea "can i create a new project? I have a cahier formatted by [PERSON_NAME], the app…"
type textarea "x"
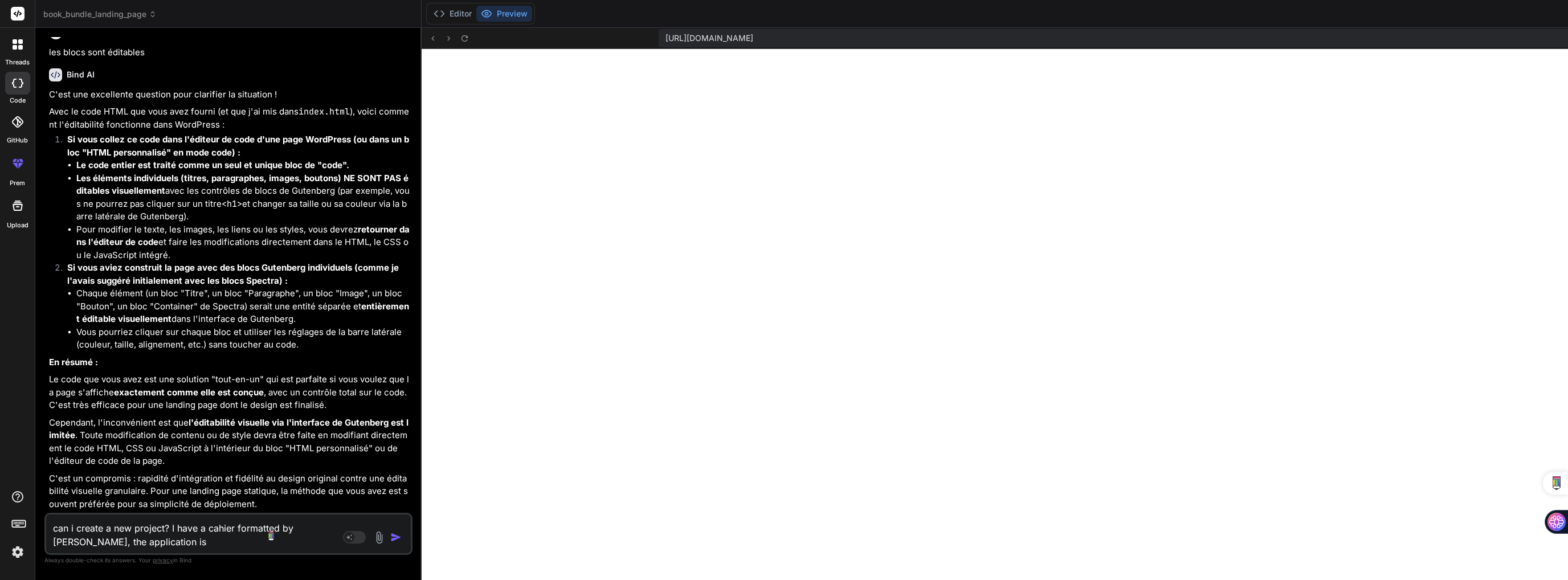
type textarea "can i create a new project? I have a cahier formatted by [PERSON_NAME], the app…"
type textarea "x"
type textarea "can i create a new project? I have a cahier formatted by [PERSON_NAME], the app…"
type textarea "x"
type textarea "can i create a new project? I have a cahier formatted by [PERSON_NAME], the app…"
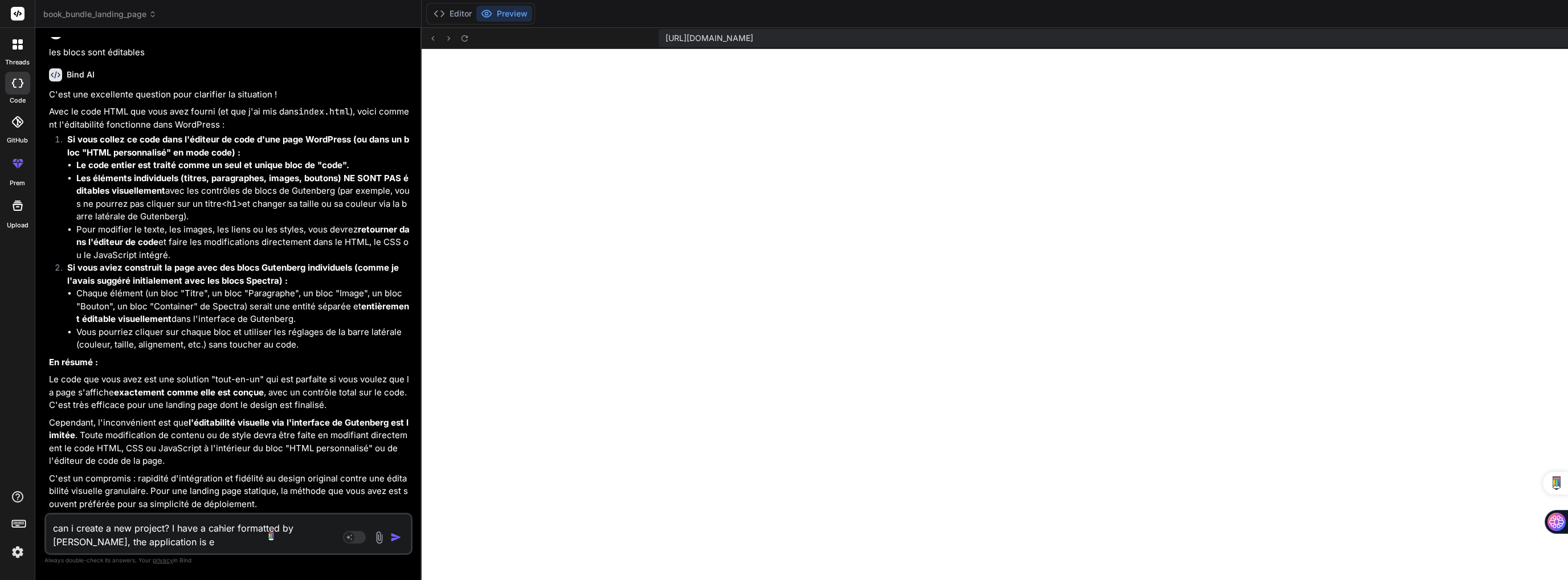
type textarea "x"
type textarea "can i create a new project? I have a cahier formatted by [PERSON_NAME], the app…"
type textarea "x"
type textarea "can i create a new project? I have a cahier formatted by [PERSON_NAME], the app…"
type textarea "x"
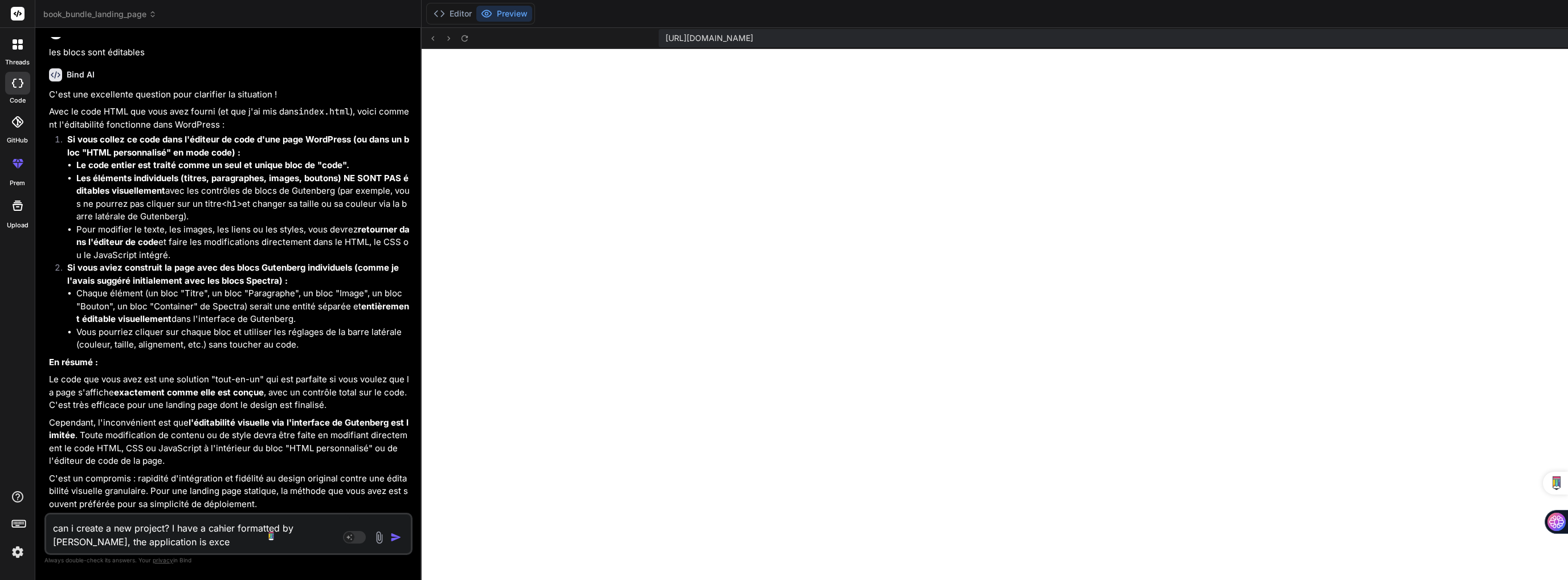
type textarea "can i create a new project? I have a cahier formatted by [PERSON_NAME], the app…"
type textarea "x"
type textarea "can i create a new project? I have a cahier formatted by [PERSON_NAME], the app…"
type textarea "x"
type textarea "can i create a new project? I have a cahier formatted by [PERSON_NAME], the app…"
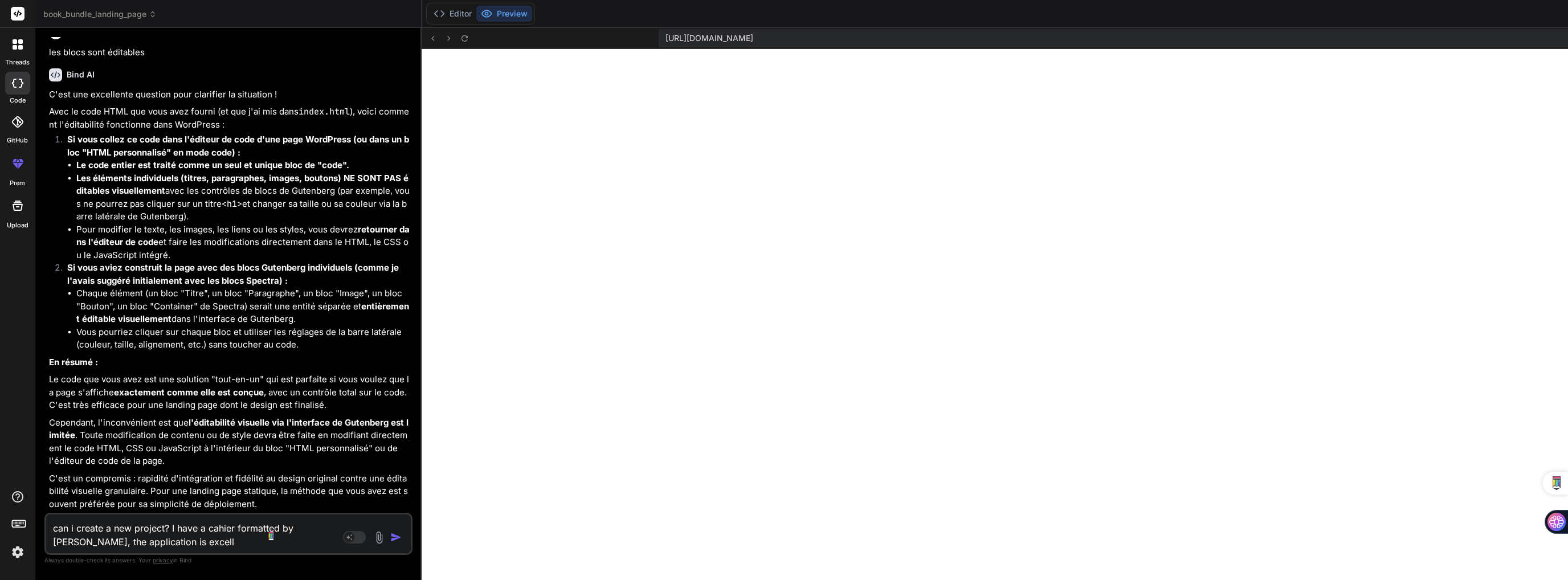
type textarea "x"
type textarea "can i create a new project? I have a cahier formatted by [PERSON_NAME], the app…"
type textarea "x"
type textarea "can i create a new project? I have a cahier formatted by [PERSON_NAME], the app…"
type textarea "x"
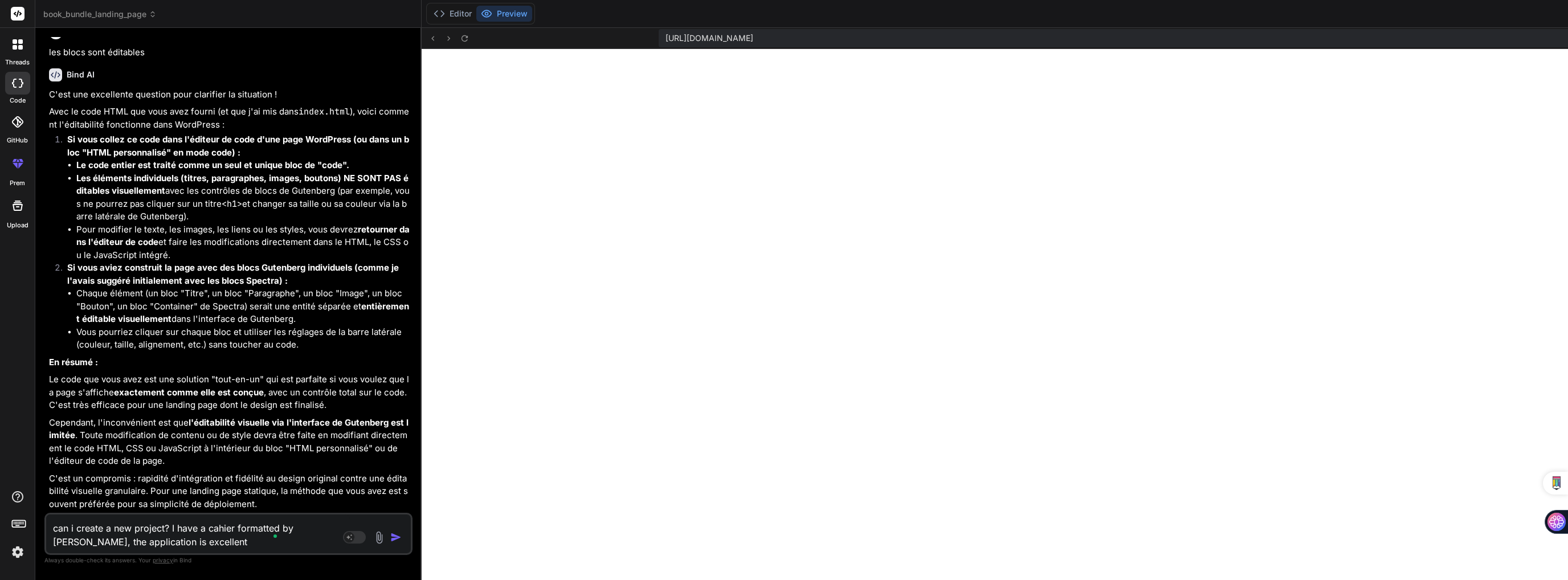
type textarea "can i create a new project? I have a cahier formatted by [PERSON_NAME], the app…"
type textarea "x"
type textarea "can i create a new project? I have a cahier formatted by [PERSON_NAME], the app…"
type textarea "x"
type textarea "can i create a new project? I have a cahier formatted by [PERSON_NAME], the app…"
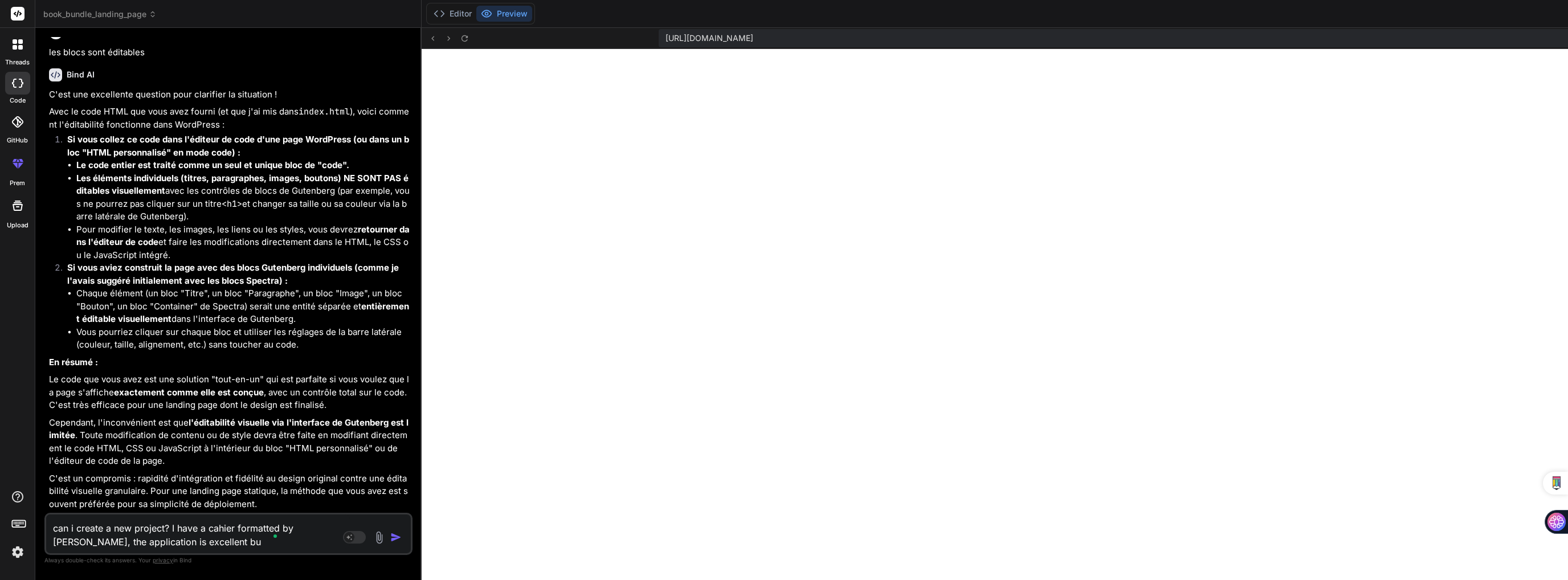
type textarea "x"
type textarea "can i create a new project? I have a cahier formatted by [PERSON_NAME], the app…"
type textarea "x"
type textarea "can i create a new project? I have a cahier formatted by [PERSON_NAME], the app…"
type textarea "x"
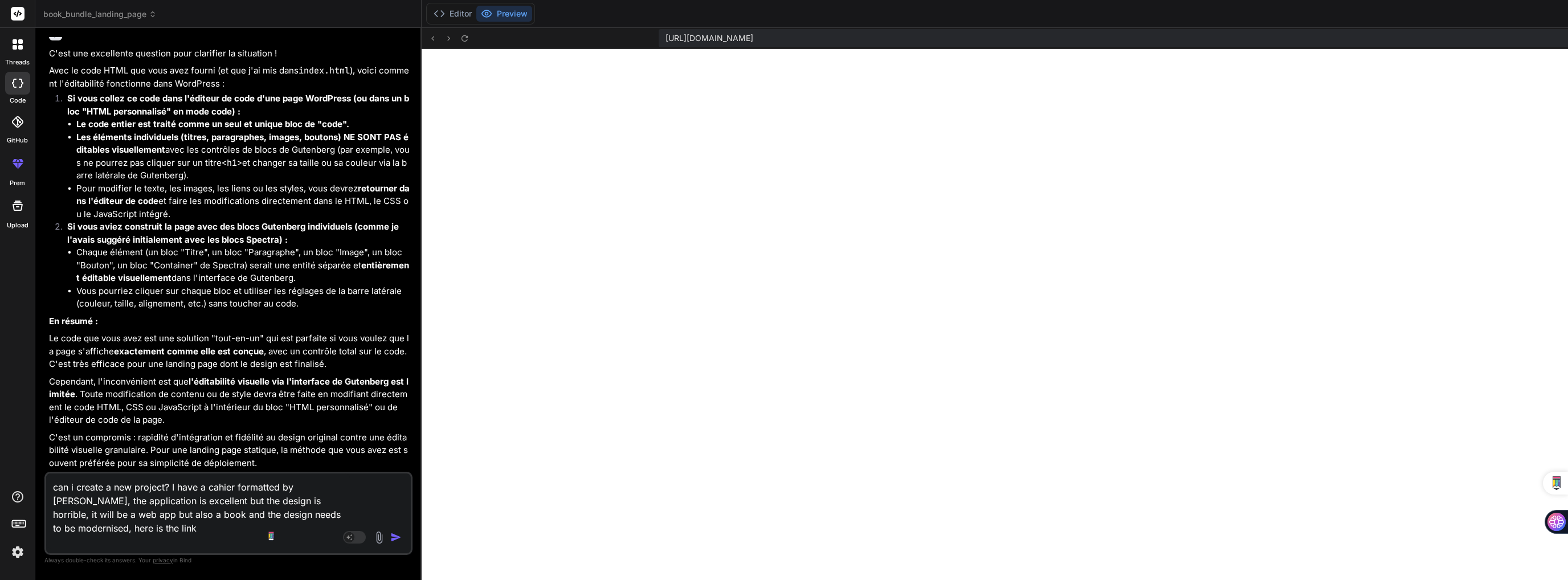
paste textarea "file:///A:/Documents/BOOK/1.Published/5.%20Le%20feu%20de%20Dieu/manuel%20et%20c…"
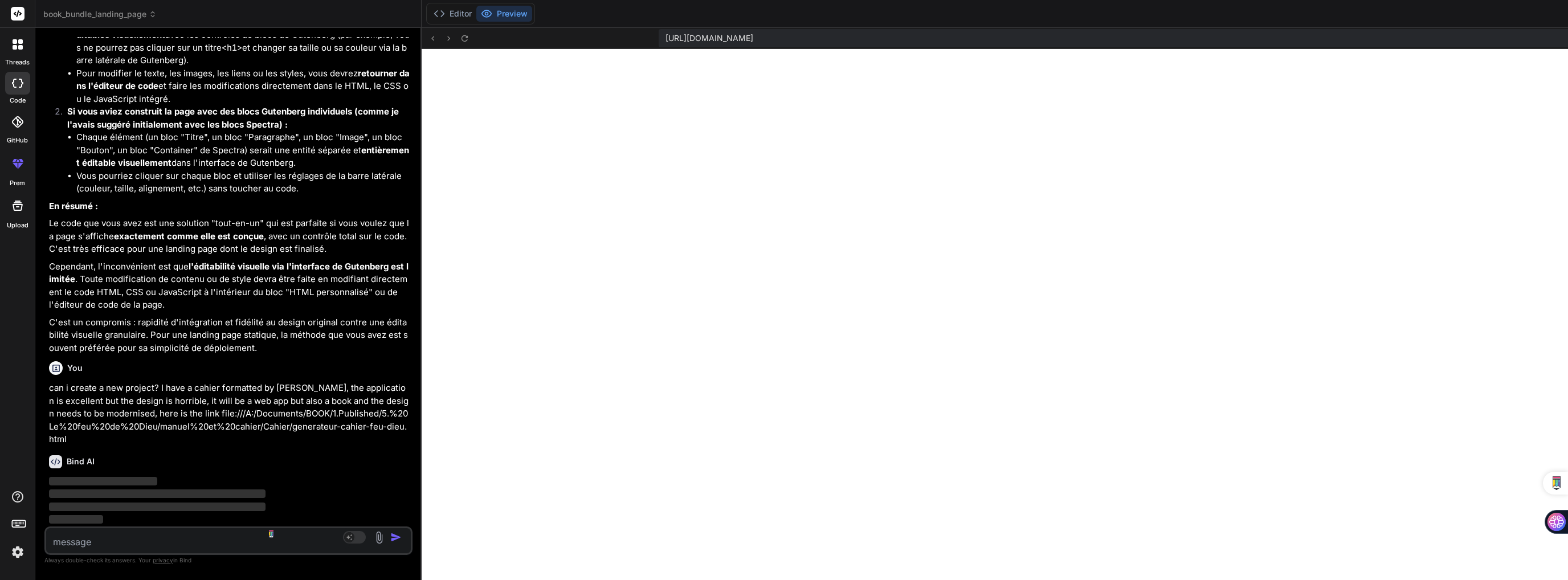
scroll to position [20693, 0]
click at [373, 539] on img at bounding box center [379, 538] width 13 height 13
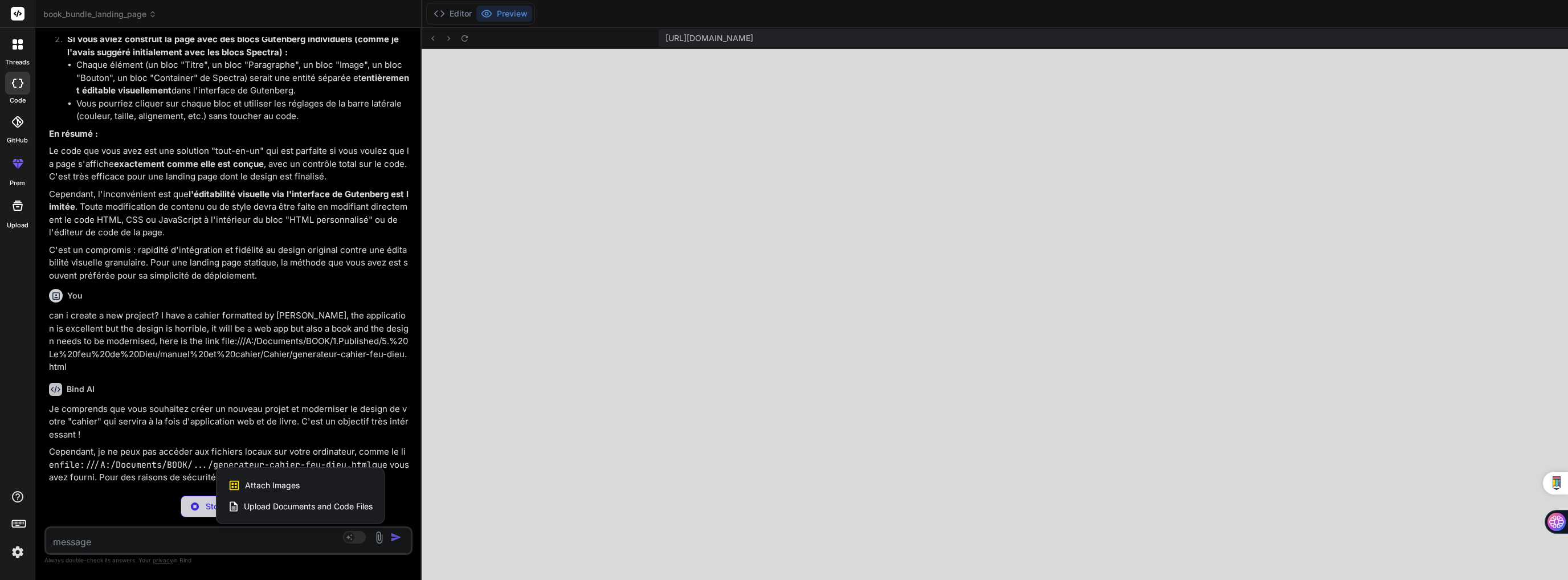
click at [266, 509] on span "Upload Documents and Code Files" at bounding box center [308, 506] width 129 height 11
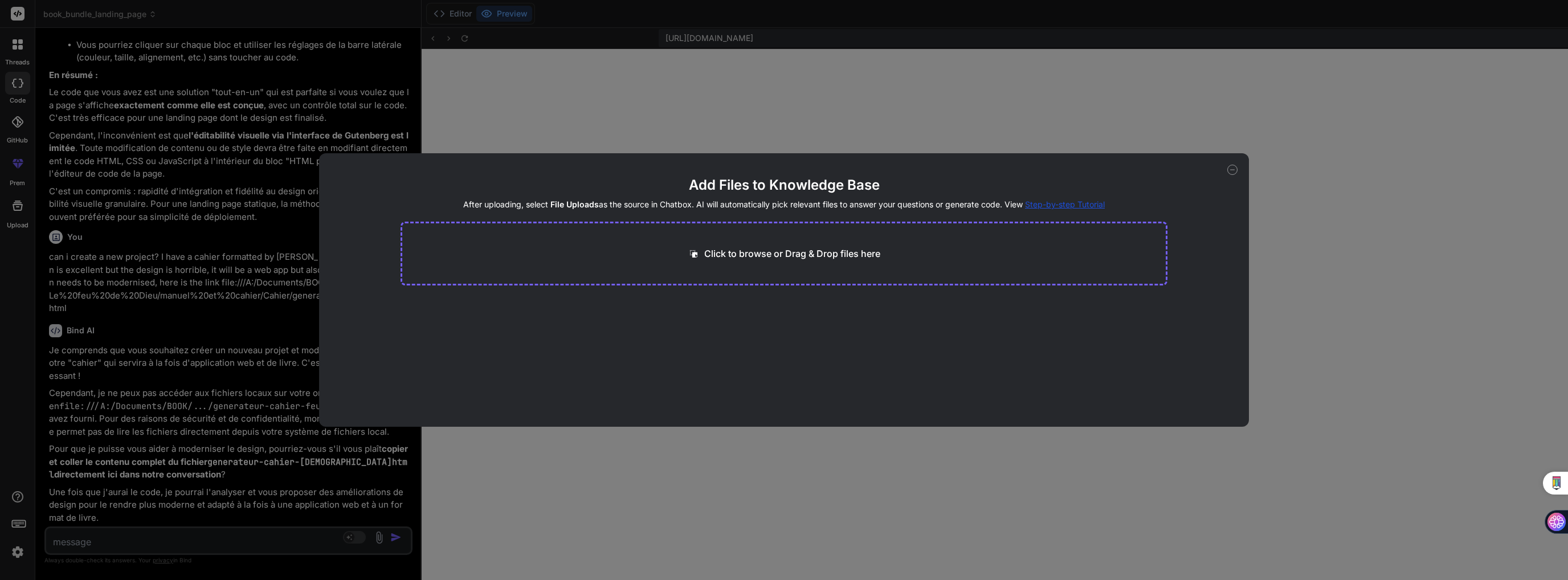
click at [836, 251] on p "Click to browse or Drag & Drop files here" at bounding box center [792, 254] width 176 height 14
click at [1157, 379] on button "Finish" at bounding box center [1147, 381] width 40 height 23
click at [19, 203] on div "Add Files to Knowledge Base After uploading, select File Uploads as the source …" at bounding box center [784, 290] width 1568 height 580
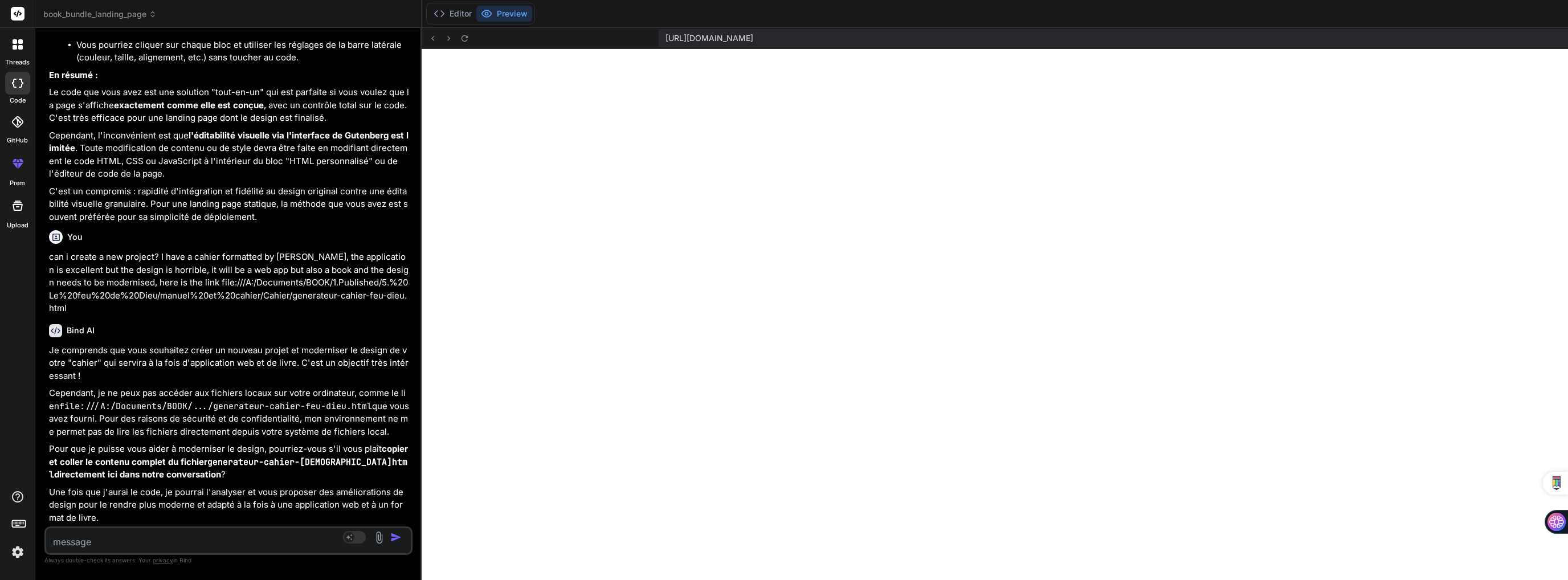
click at [14, 206] on icon at bounding box center [18, 206] width 10 height 10
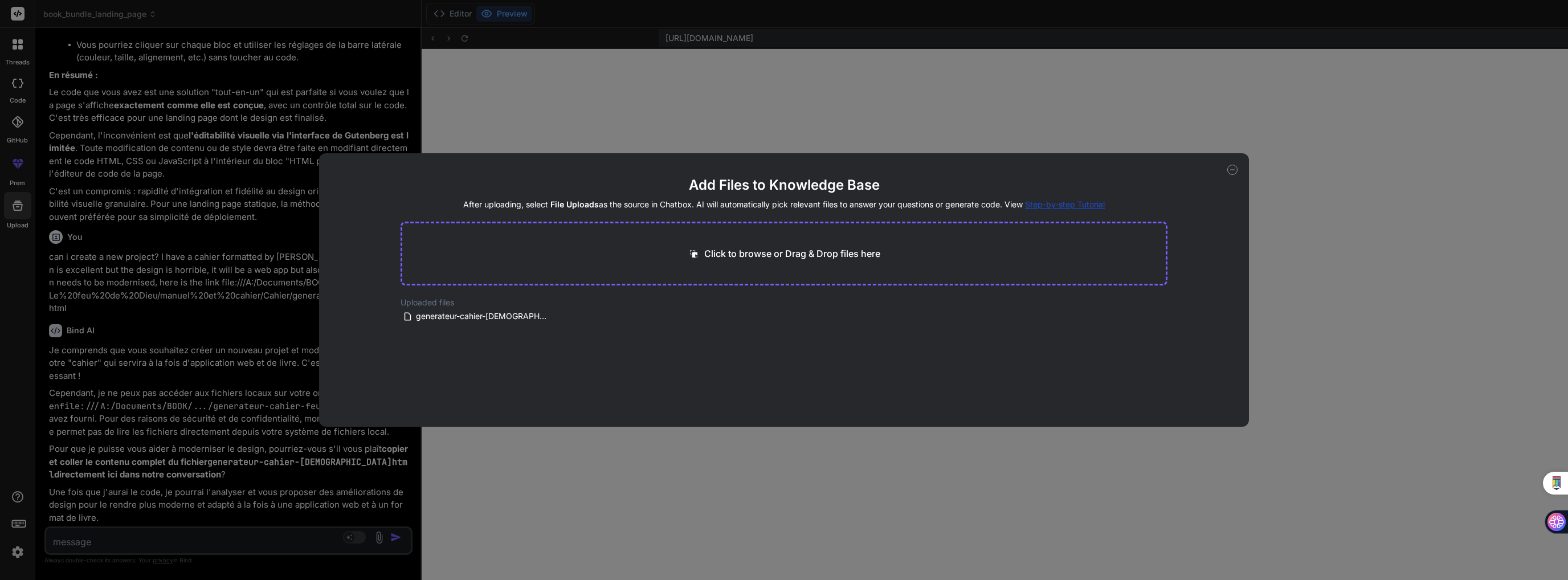
drag, startPoint x: 438, startPoint y: 313, endPoint x: 148, endPoint y: 539, distance: 367.7
click at [148, 539] on div "Add Files to Knowledge Base After uploading, select File Uploads as the source …" at bounding box center [784, 290] width 1568 height 580
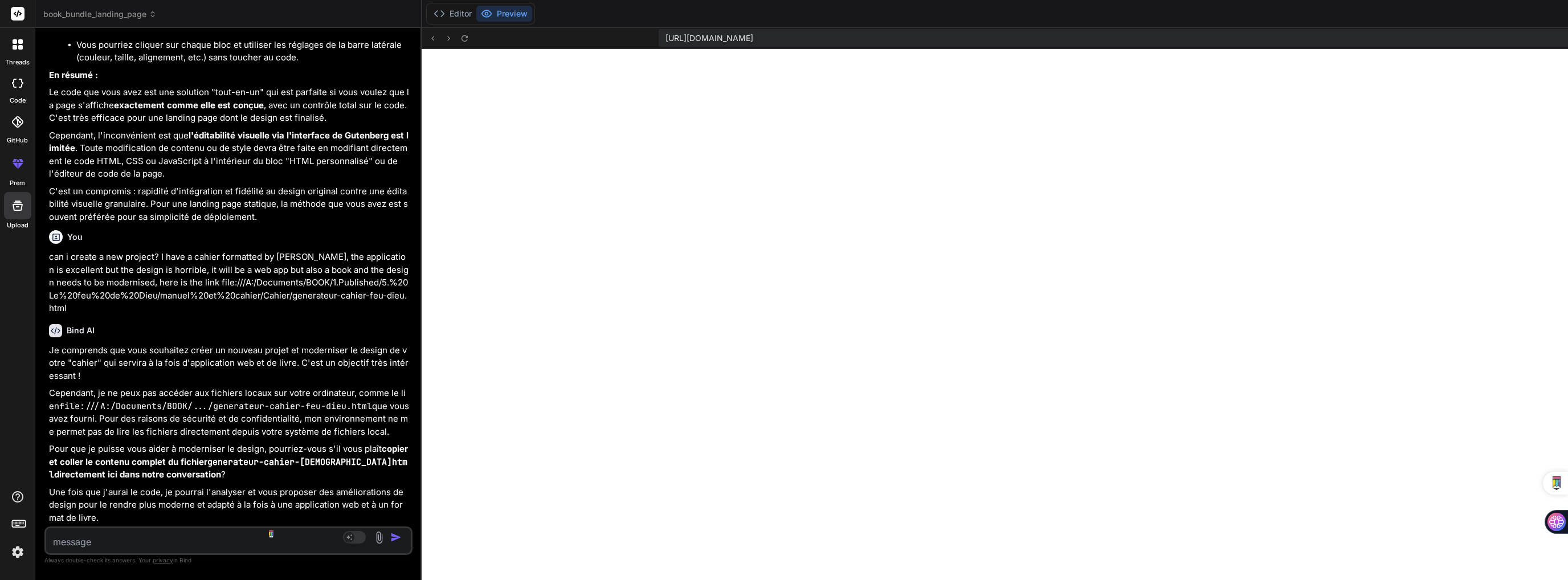
click at [141, 536] on textarea at bounding box center [198, 539] width 303 height 21
click at [153, 539] on textarea at bounding box center [198, 539] width 303 height 21
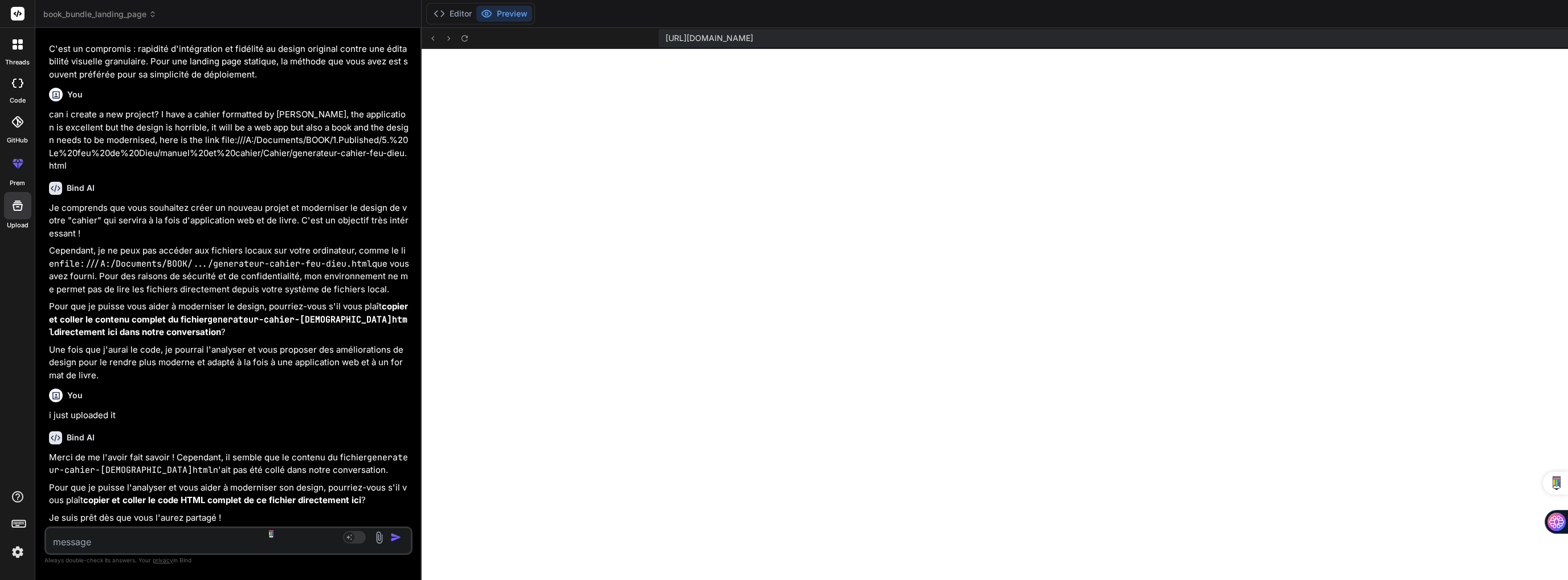
scroll to position [21031, 0]
click at [194, 533] on textarea at bounding box center [198, 539] width 303 height 21
paste textarea "<!LOREMIP dolo> <sita cons="ad"> <elit> <sedd eiusmod="TEM-7"> <inci utla="etdo…"
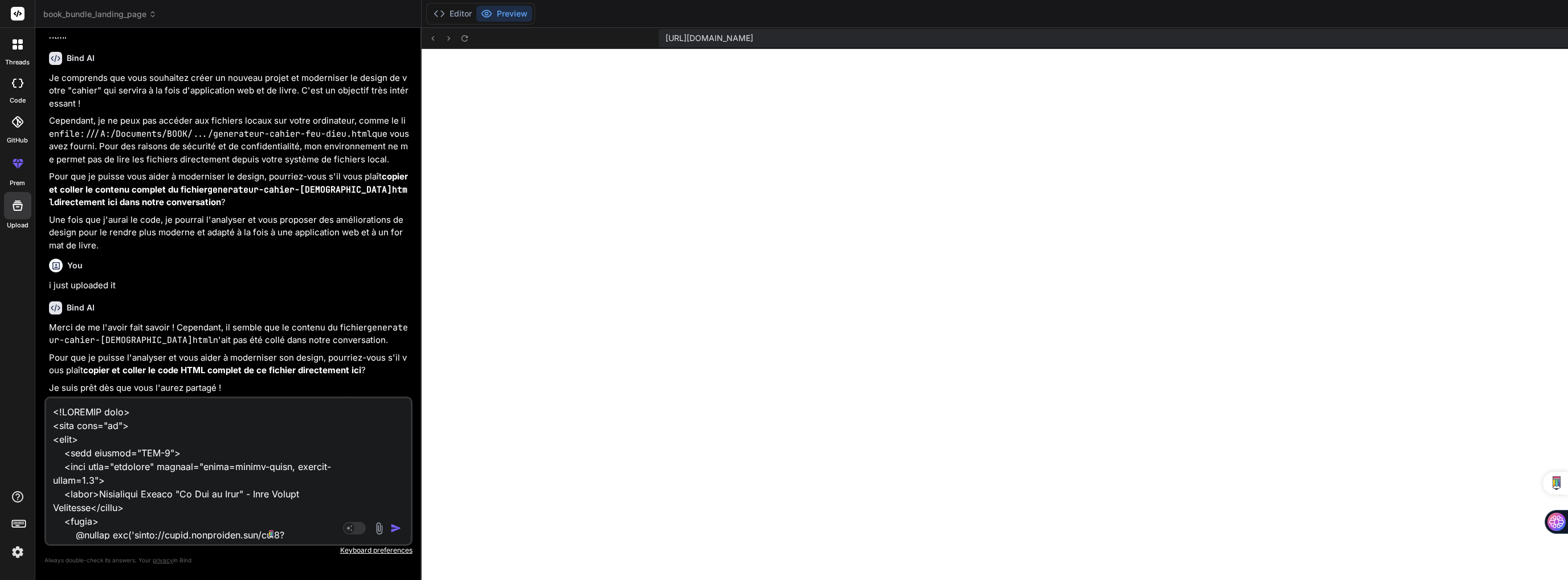
scroll to position [25129, 0]
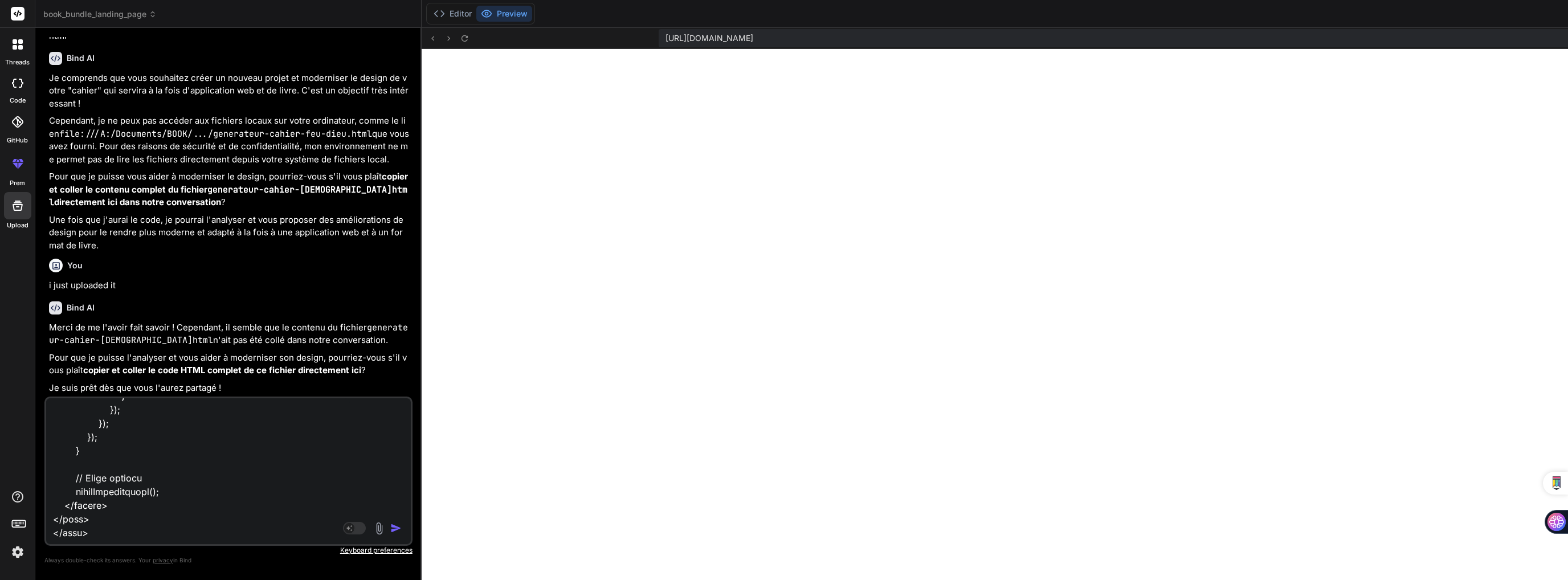
click at [391, 531] on img "button" at bounding box center [396, 529] width 11 height 11
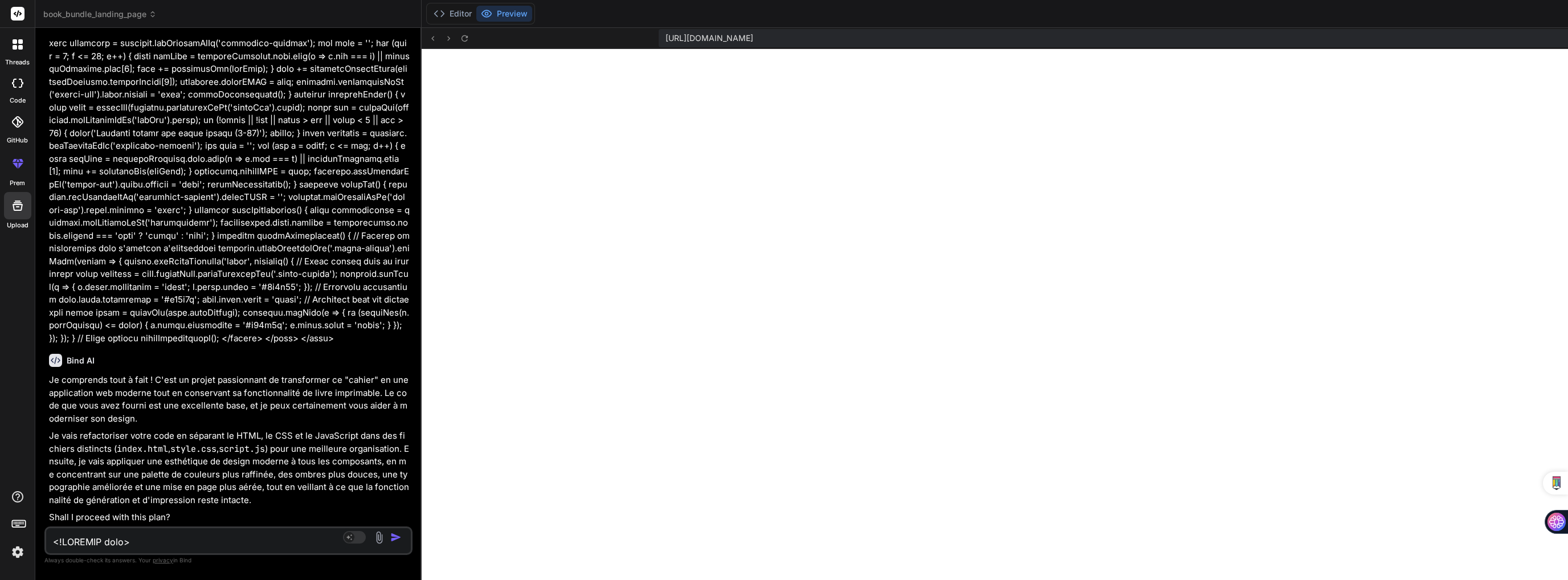
scroll to position [30881, 0]
click at [221, 543] on textarea at bounding box center [198, 539] width 303 height 21
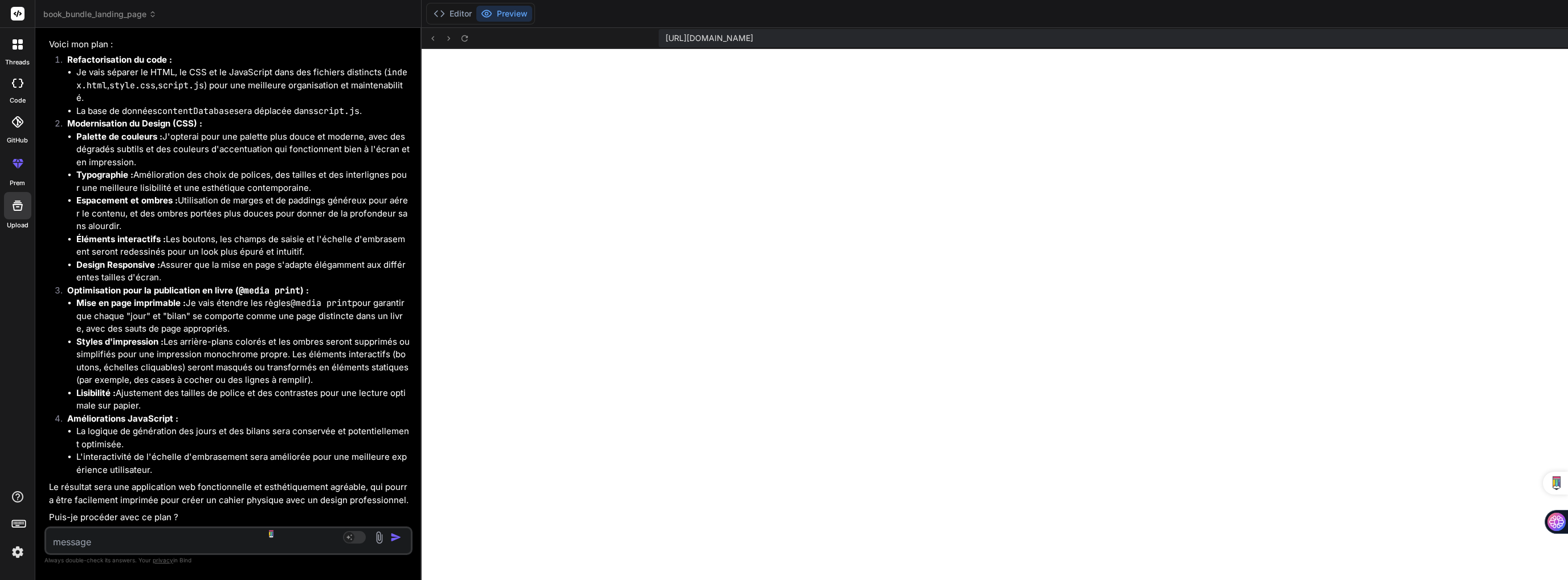
scroll to position [31595, 0]
click at [186, 544] on textarea at bounding box center [198, 539] width 303 height 21
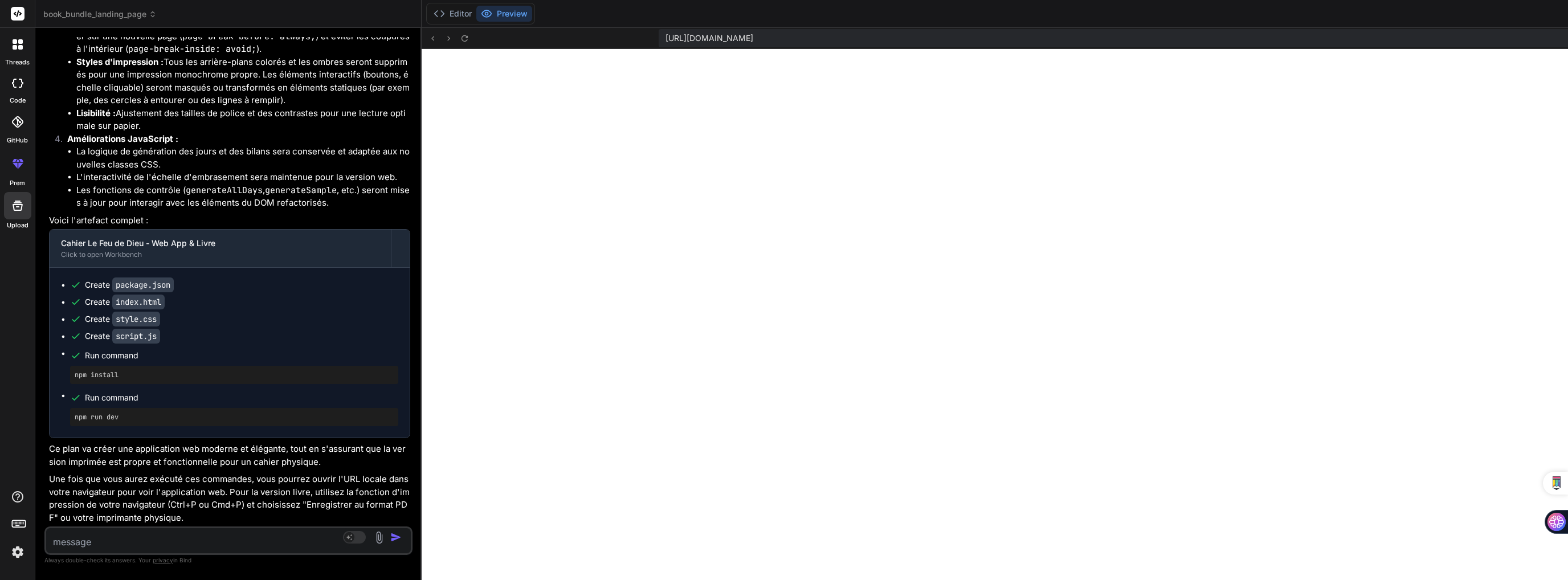
scroll to position [32653, 0]
click at [230, 537] on textarea at bounding box center [198, 539] width 303 height 21
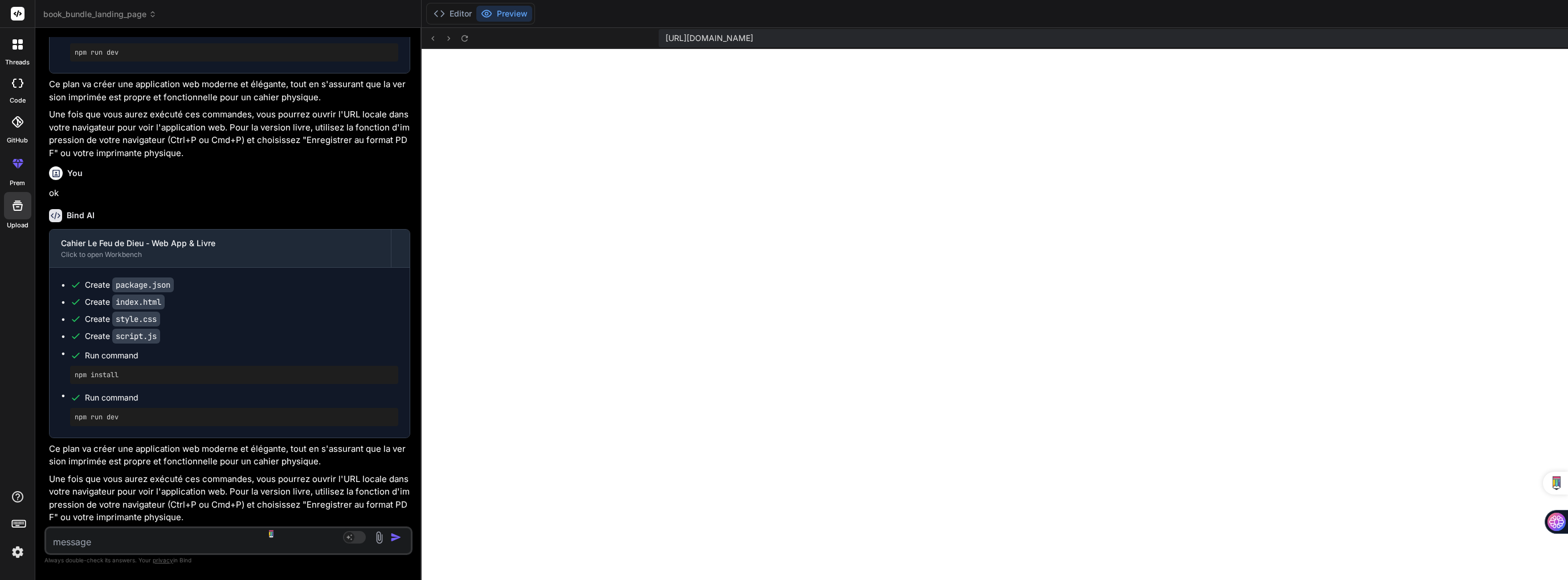
scroll to position [33042, 0]
click at [198, 545] on textarea at bounding box center [198, 539] width 303 height 21
click at [187, 543] on textarea at bounding box center [198, 539] width 303 height 21
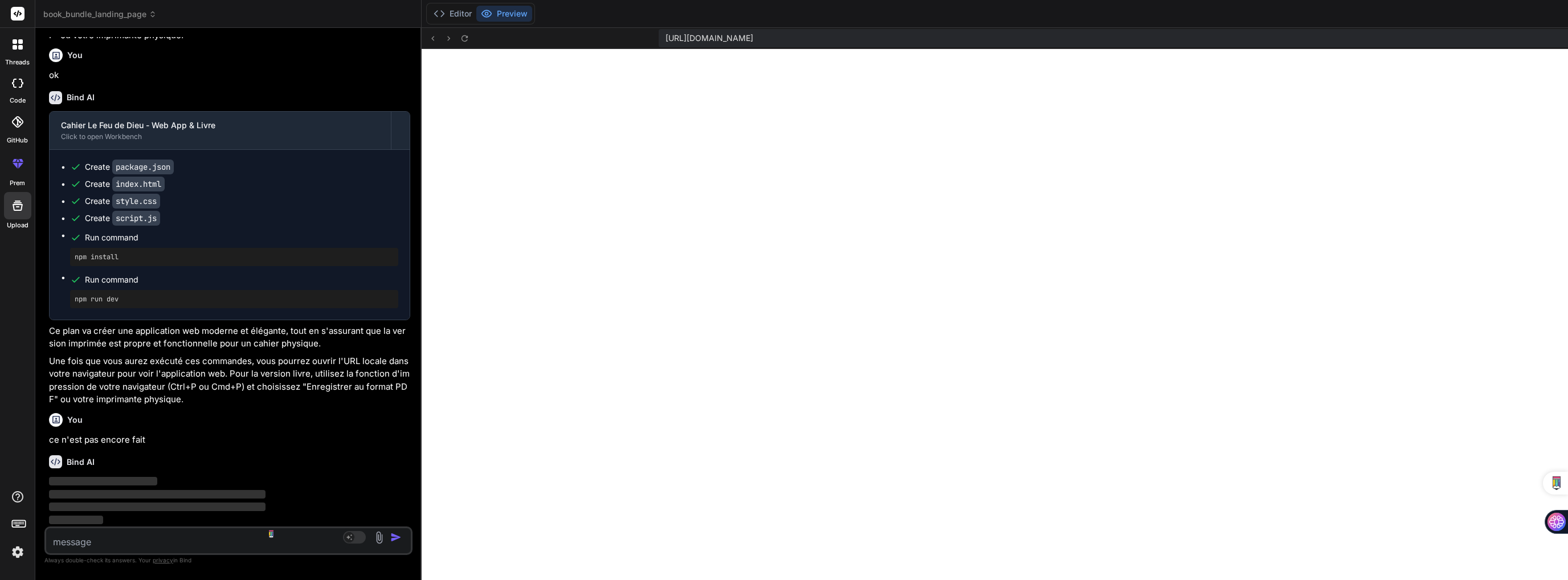
scroll to position [33161, 0]
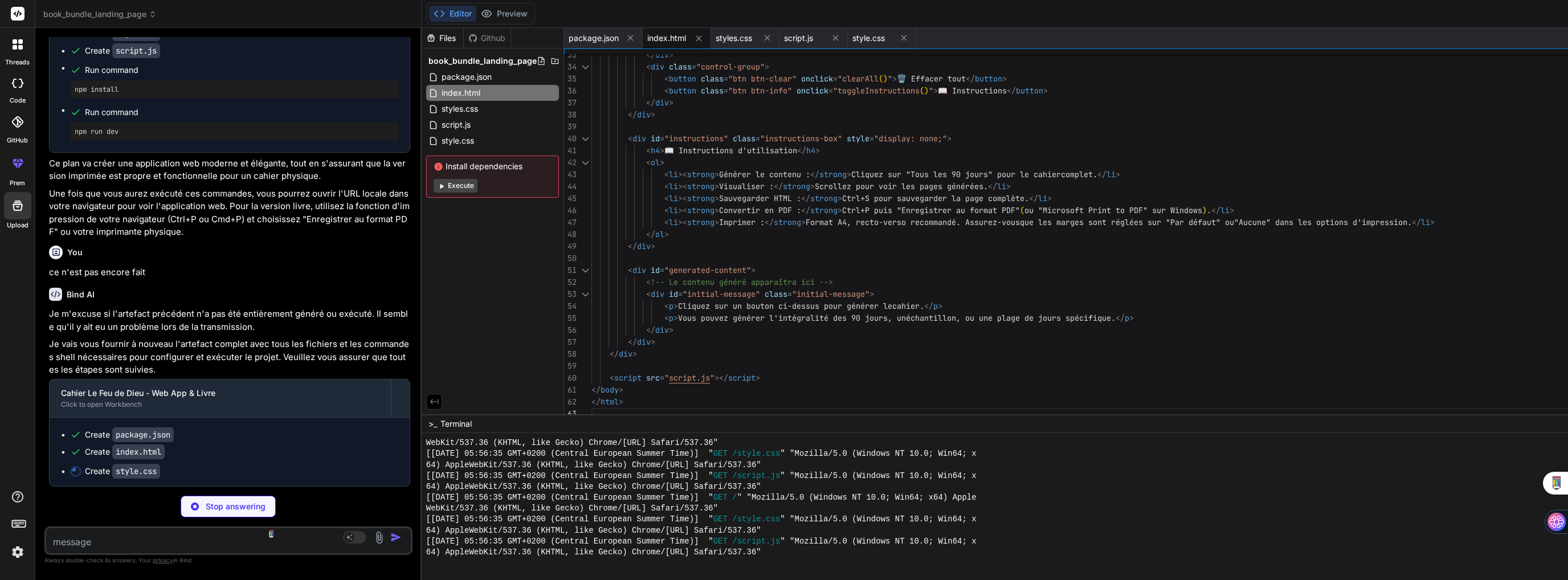
click at [166, 548] on textarea at bounding box center [198, 539] width 303 height 21
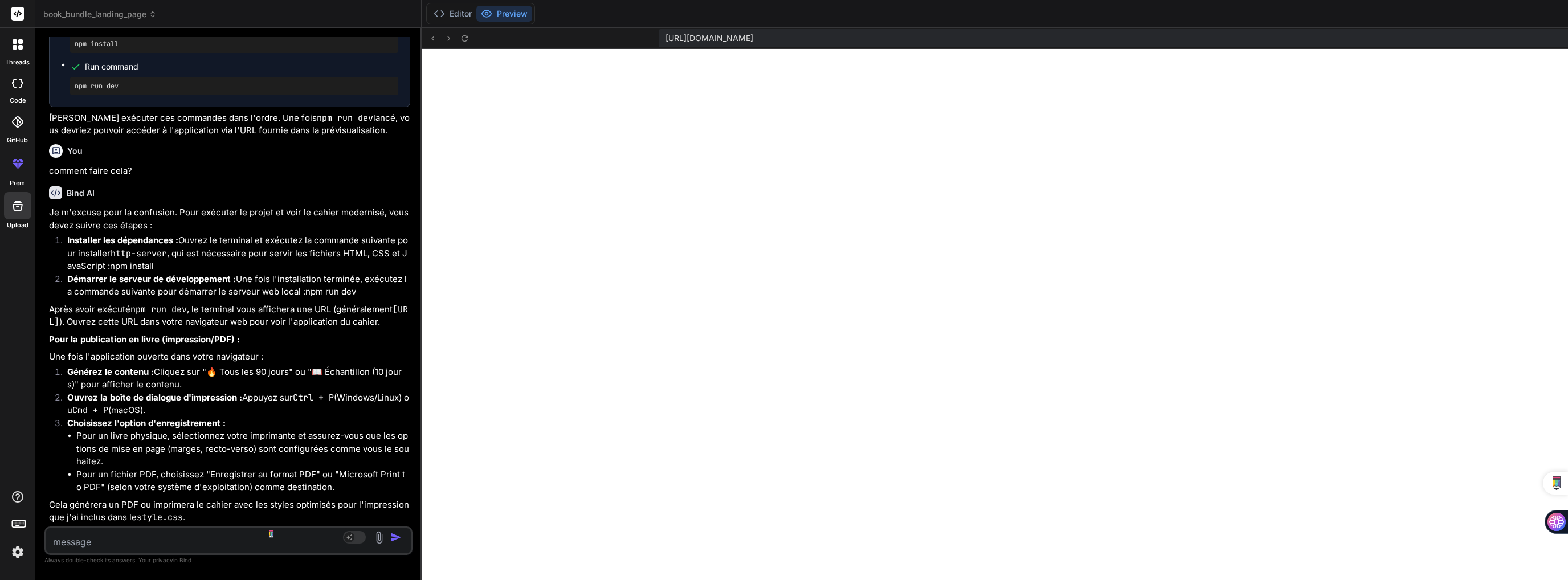
scroll to position [33899, 0]
click at [192, 540] on textarea at bounding box center [198, 539] width 303 height 21
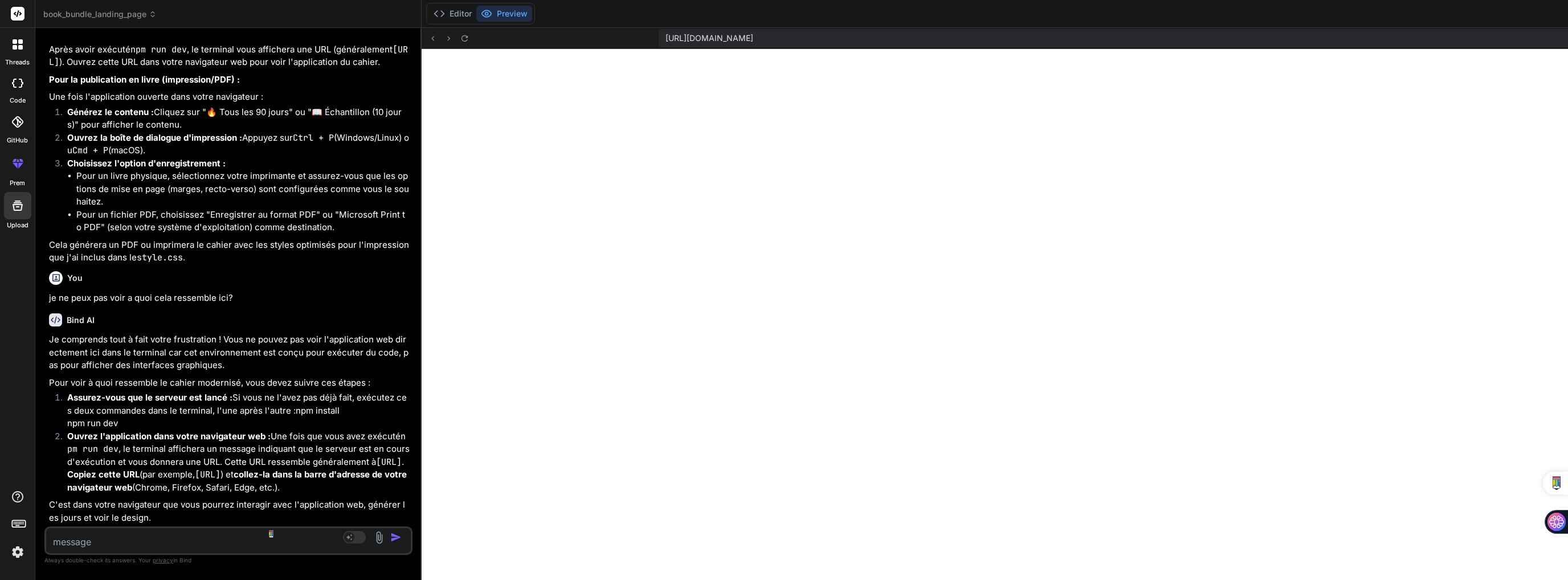
scroll to position [34249, 0]
click at [162, 541] on textarea at bounding box center [198, 539] width 303 height 21
click at [156, 545] on textarea at bounding box center [198, 539] width 303 height 21
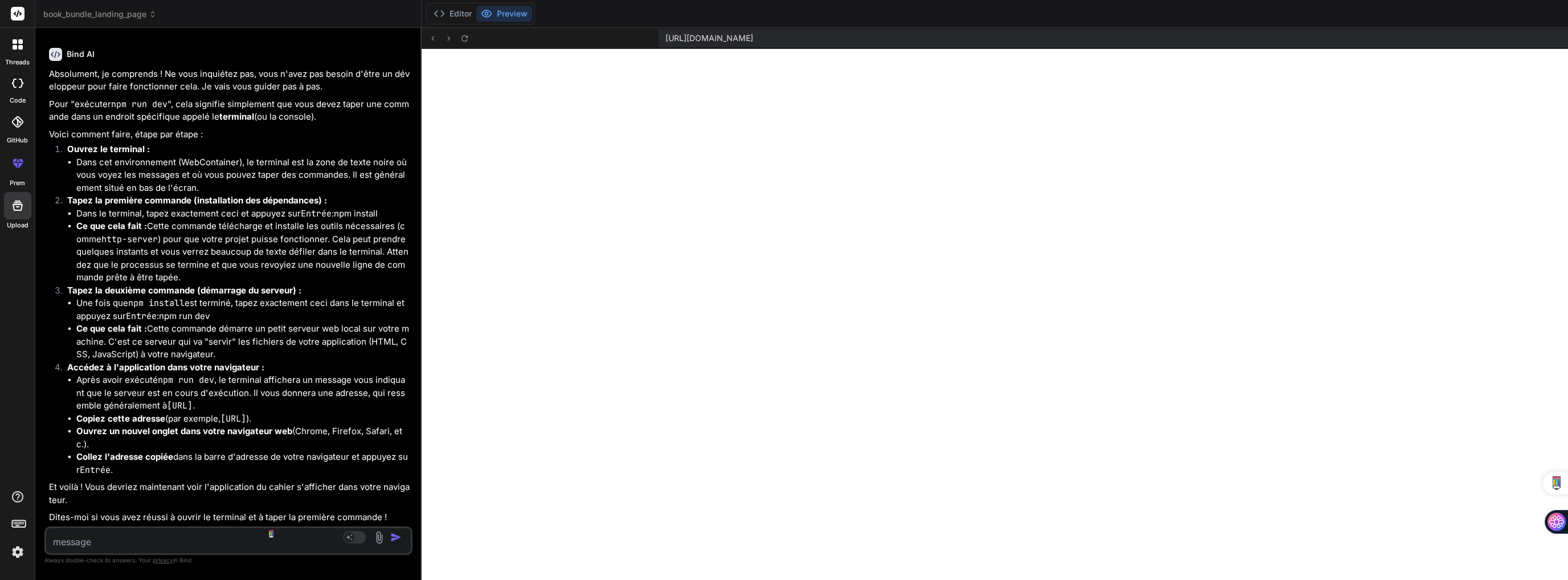
scroll to position [34709, 0]
click at [429, 9] on button "Editor" at bounding box center [453, 14] width 47 height 16
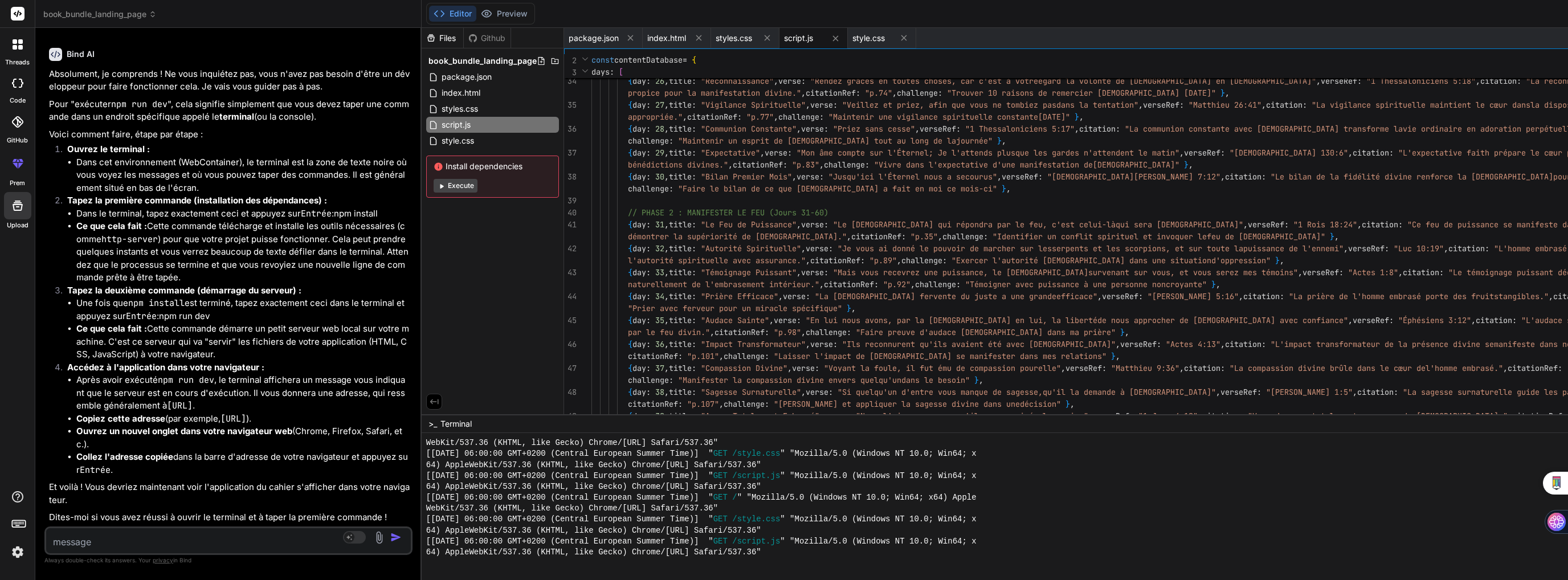
scroll to position [34823, 0]
click at [613, 565] on div at bounding box center [723, 563] width 593 height 11
click at [137, 217] on li "Dans le terminal, tapez exactement ceci et appuyez sur Entrée : npm install" at bounding box center [243, 214] width 334 height 13
drag, startPoint x: 132, startPoint y: 217, endPoint x: 75, endPoint y: 219, distance: 57.0
click at [75, 219] on ul "Dans le terminal, tapez exactement ceci et appuyez sur Entrée : npm install Ce …" at bounding box center [238, 246] width 343 height 77
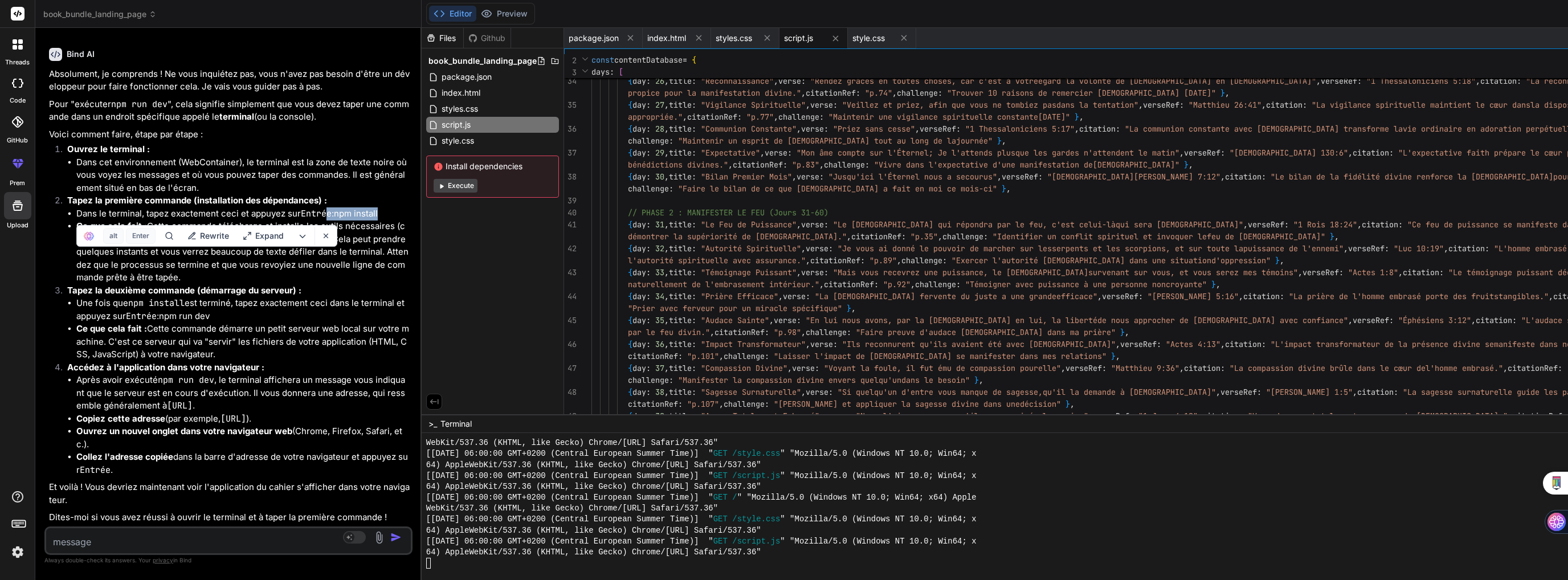
copy li "e : npm install"
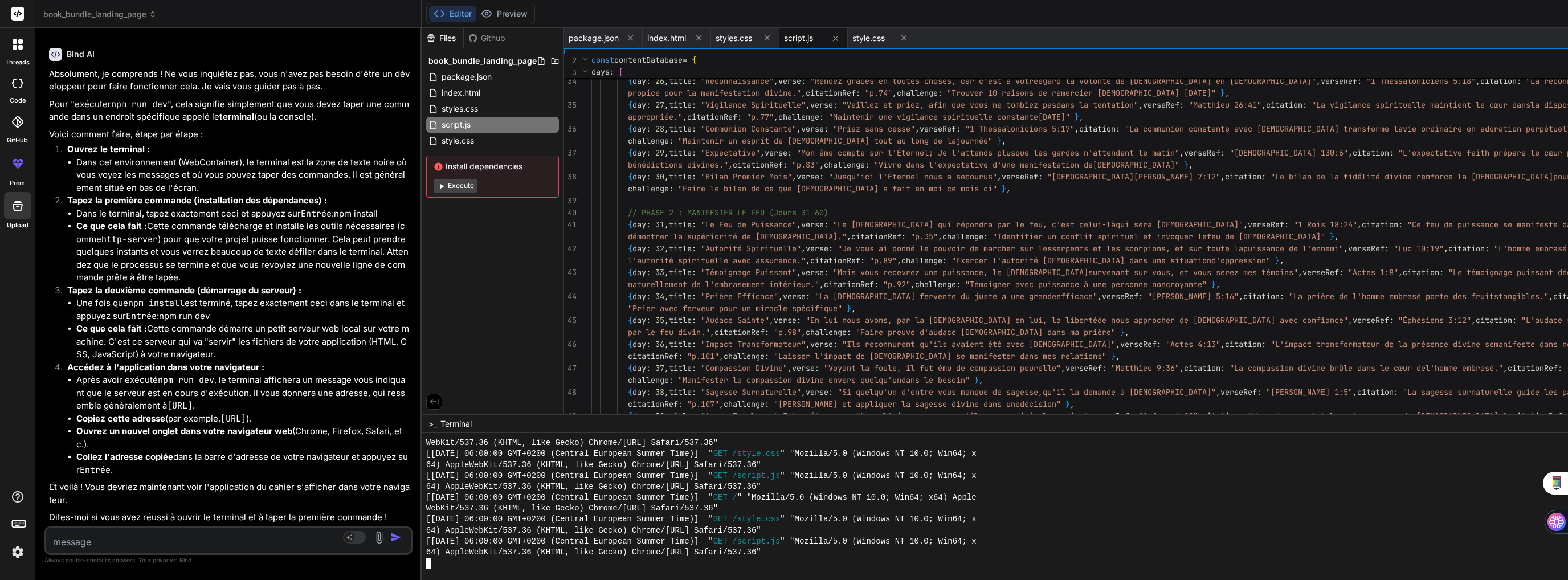
click at [426, 566] on div at bounding box center [723, 563] width 593 height 11
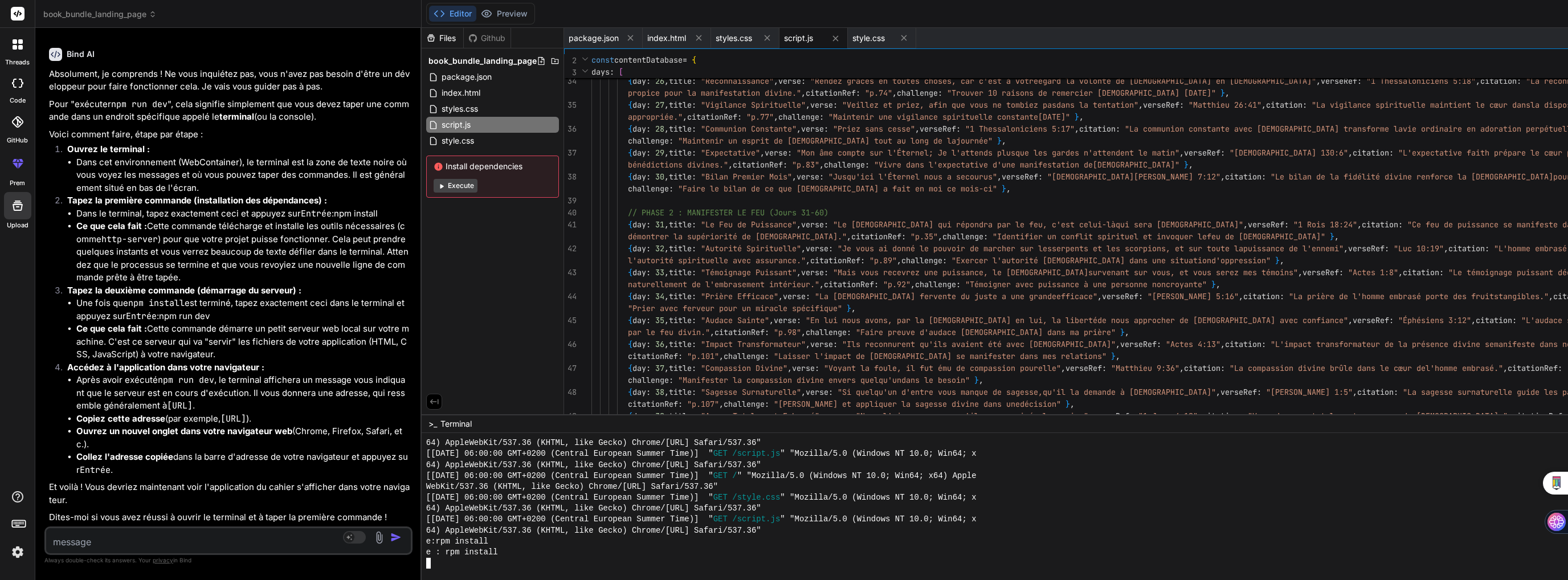
scroll to position [3644, 0]
drag, startPoint x: 436, startPoint y: 550, endPoint x: 346, endPoint y: 543, distance: 90.3
click at [421, 543] on div "VVVVVVVVVVVVVVVVVVVVVVVVVVVVVVVV 64) AppleWebKit/537.36 (KHTML, like Gecko) Chr…" at bounding box center [1193, 506] width 1544 height 147
click at [426, 549] on div "e : rpm install" at bounding box center [723, 552] width 593 height 11
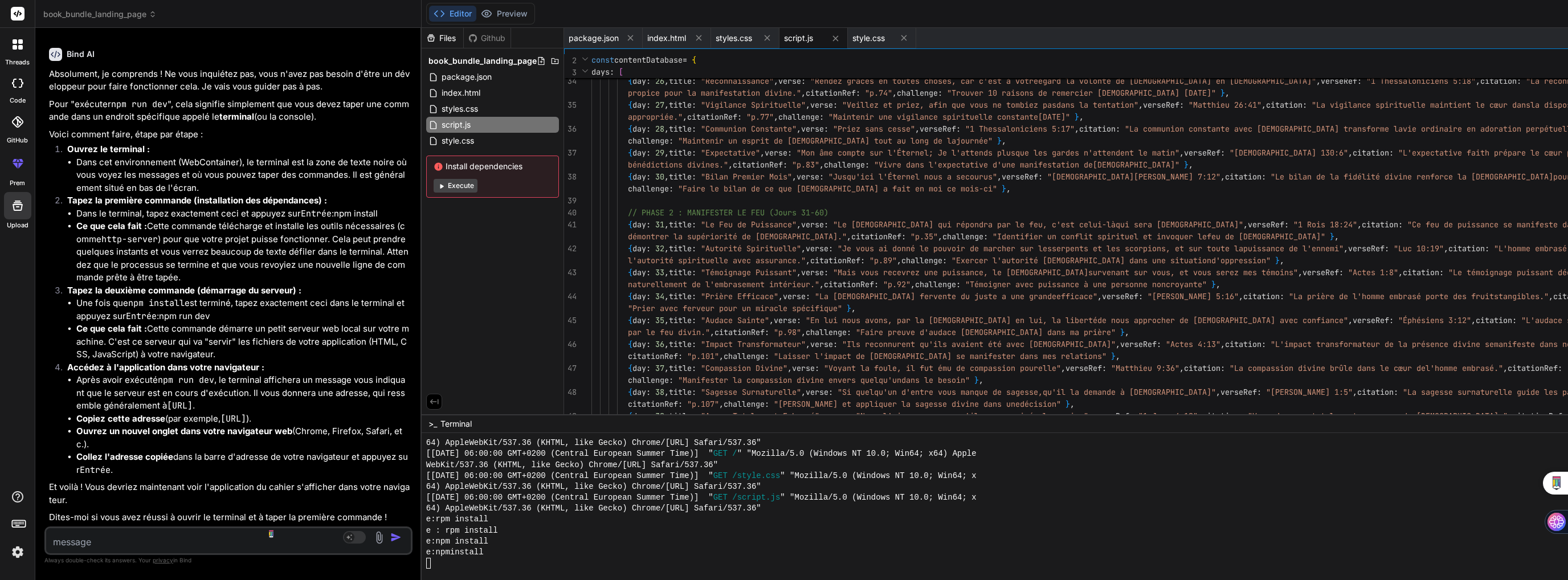
click at [105, 542] on textarea at bounding box center [198, 539] width 303 height 21
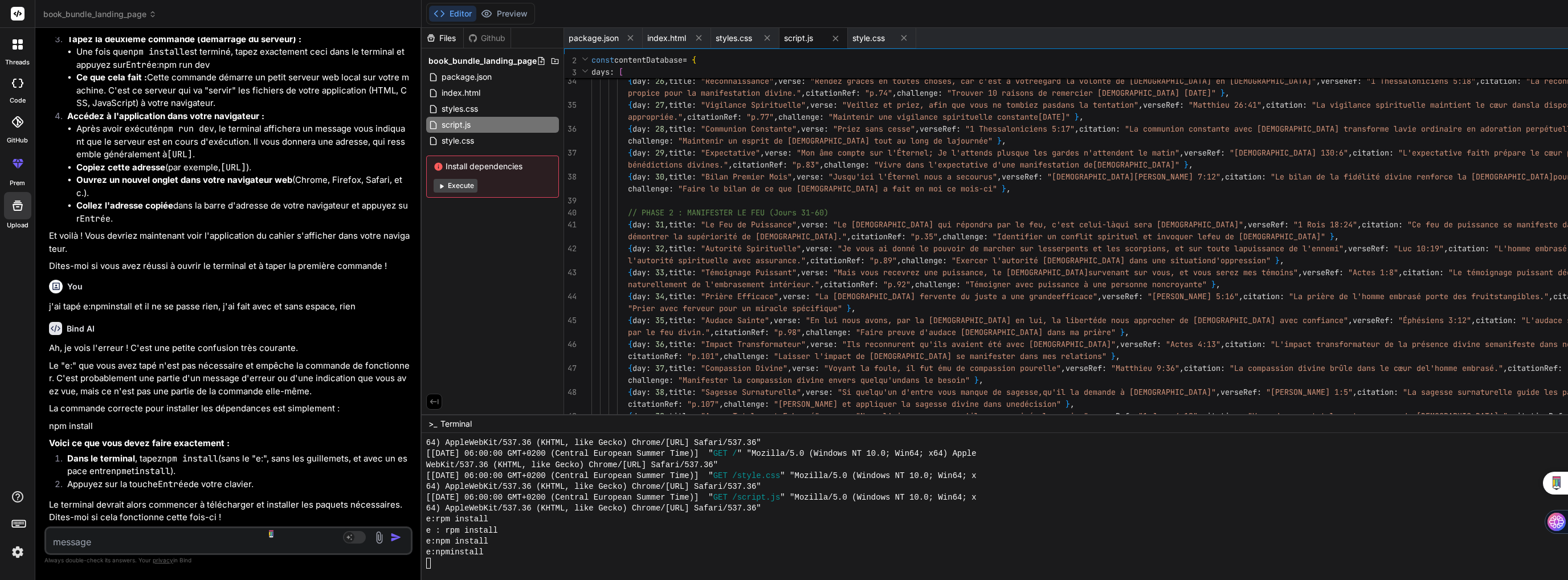
scroll to position [35180, 0]
click at [426, 567] on div at bounding box center [723, 563] width 593 height 11
drag, startPoint x: 402, startPoint y: 554, endPoint x: 353, endPoint y: 552, distance: 49.0
click at [426, 552] on div "npm install" at bounding box center [723, 552] width 593 height 11
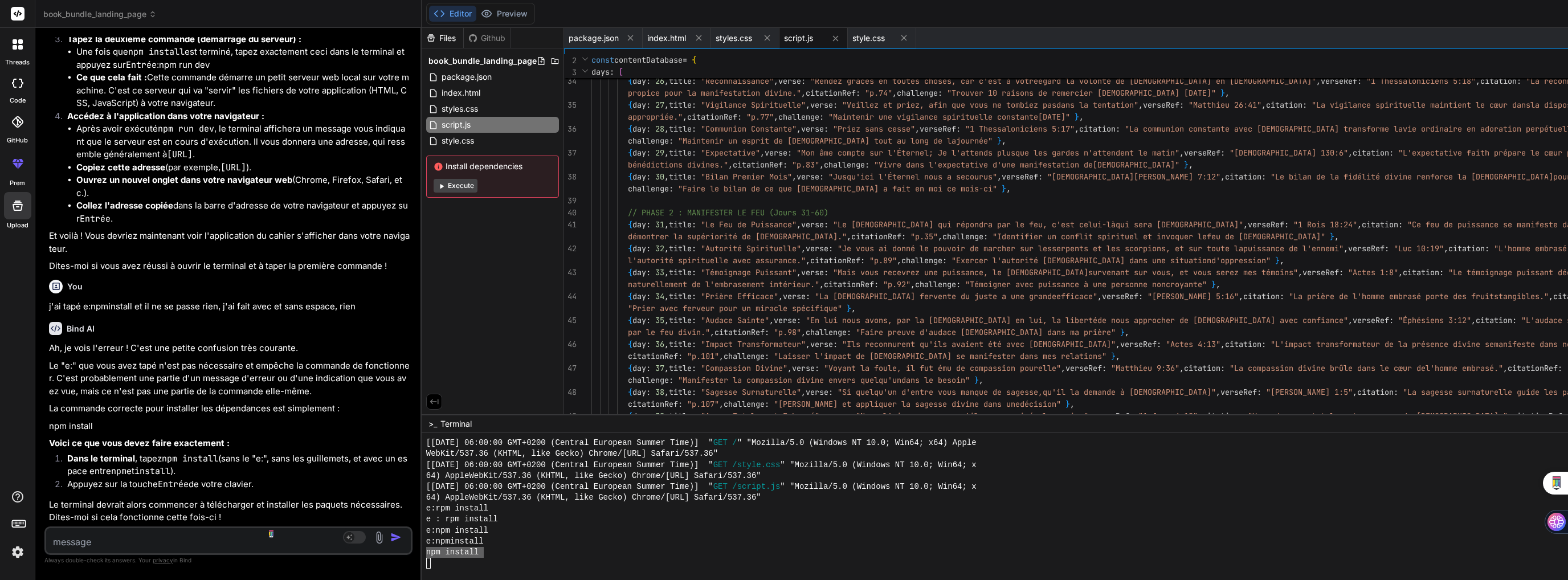
click at [114, 542] on textarea at bounding box center [198, 539] width 303 height 21
paste textarea "npm install"
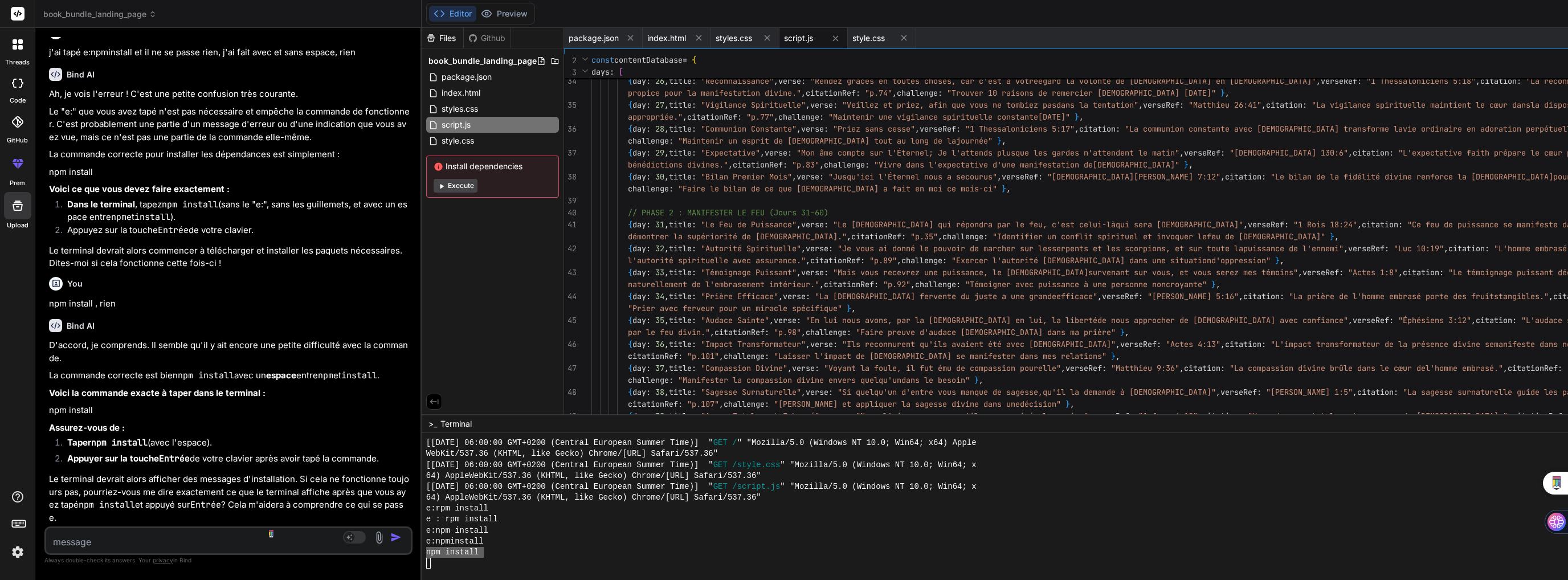
scroll to position [35457, 0]
click at [122, 546] on textarea at bounding box center [198, 539] width 303 height 21
click at [426, 560] on div at bounding box center [723, 563] width 593 height 11
click at [341, 535] on div "Agent Mode. When this toggle is activated, AI automatically makes decisions, re…" at bounding box center [373, 537] width 66 height 14
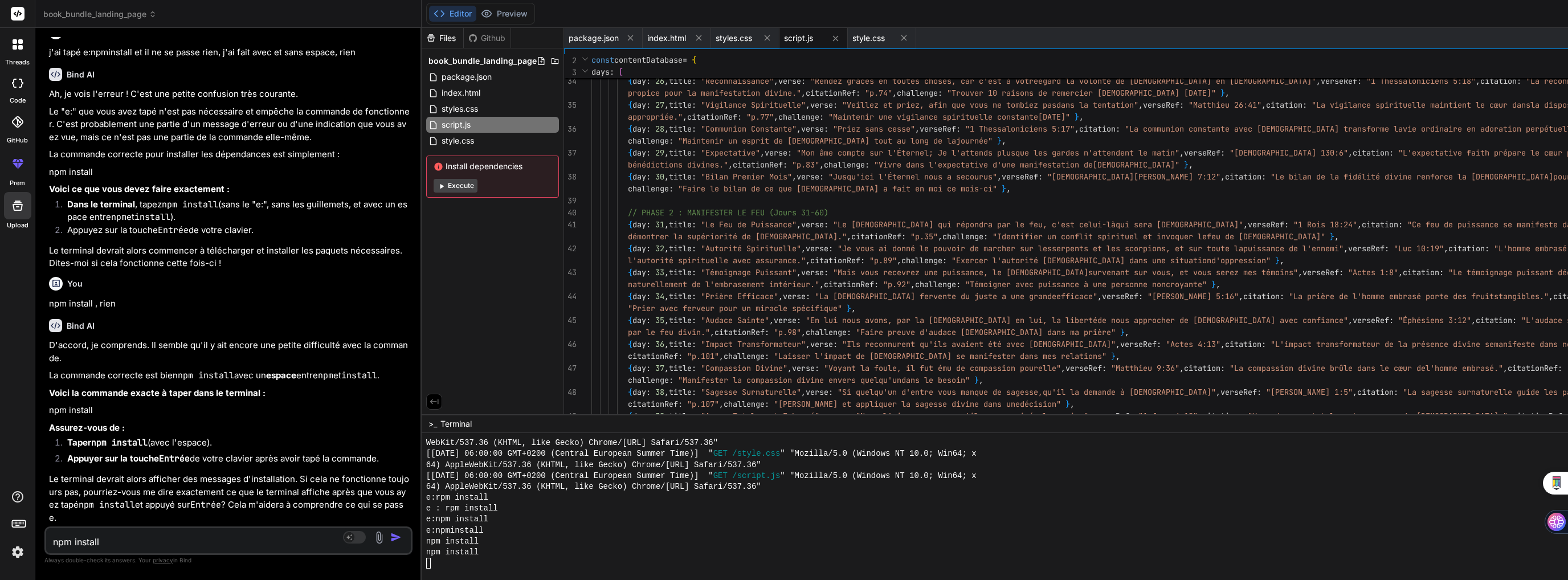
click at [391, 540] on img "button" at bounding box center [396, 537] width 11 height 11
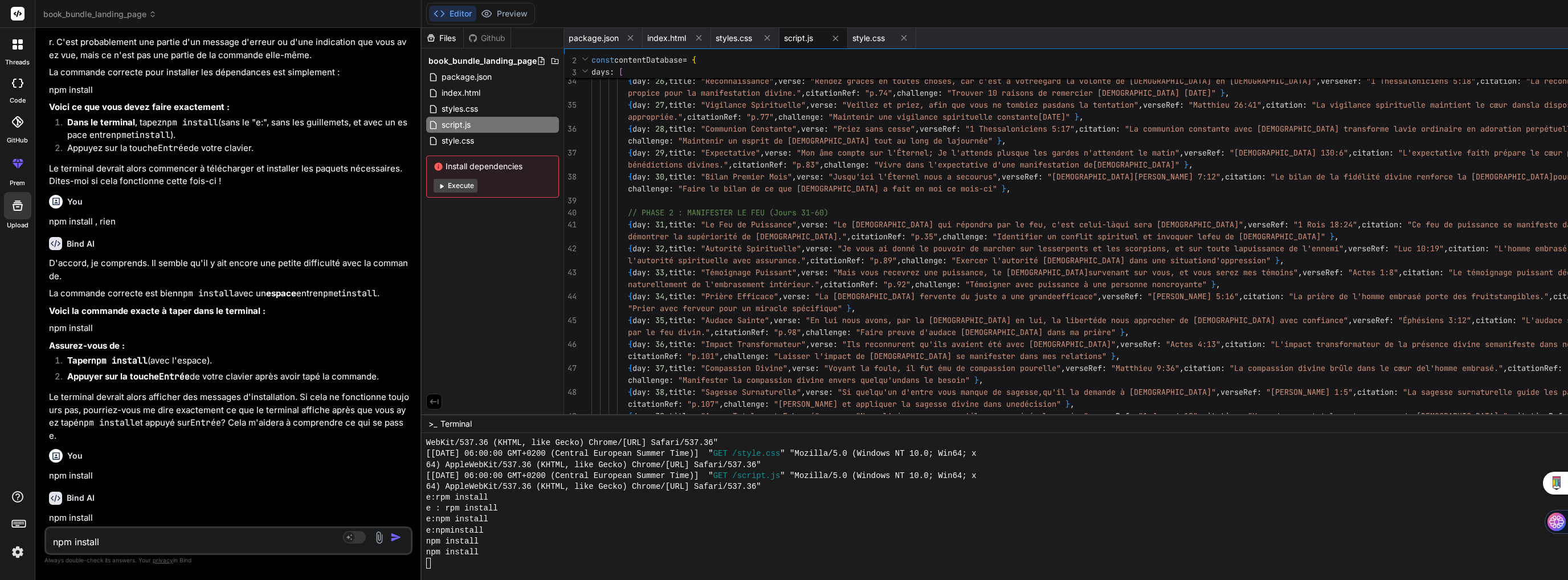
scroll to position [35539, 0]
click at [175, 541] on textarea "npm install" at bounding box center [198, 539] width 303 height 21
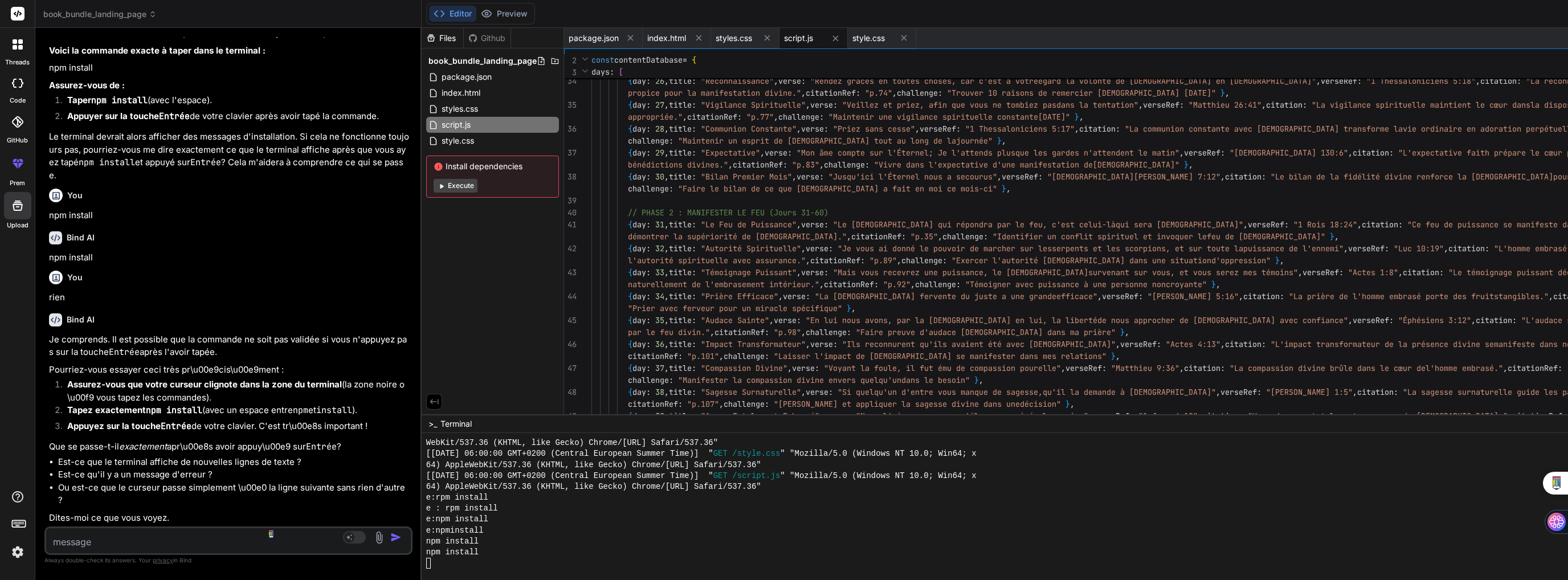
scroll to position [35831, 0]
click at [191, 544] on textarea at bounding box center [198, 539] width 303 height 21
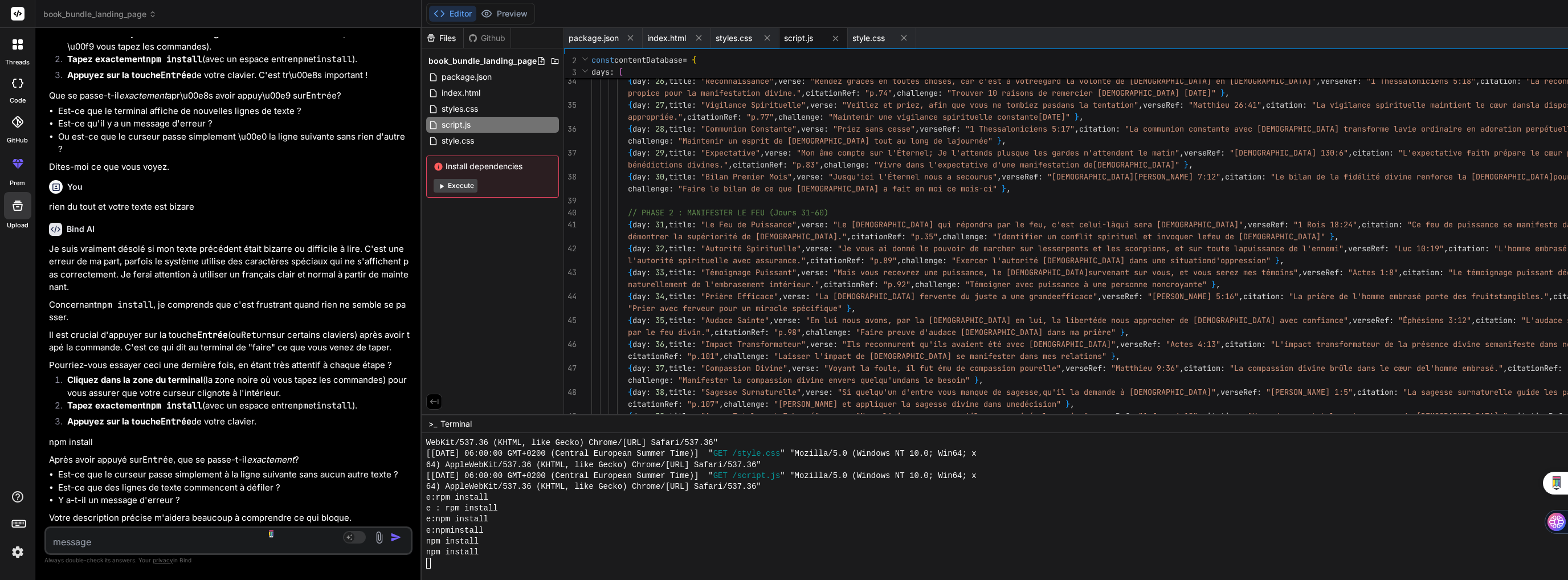
scroll to position [36256, 0]
click at [426, 564] on textarea "Terminal input" at bounding box center [428, 563] width 4 height 11
click at [111, 544] on textarea at bounding box center [198, 539] width 303 height 21
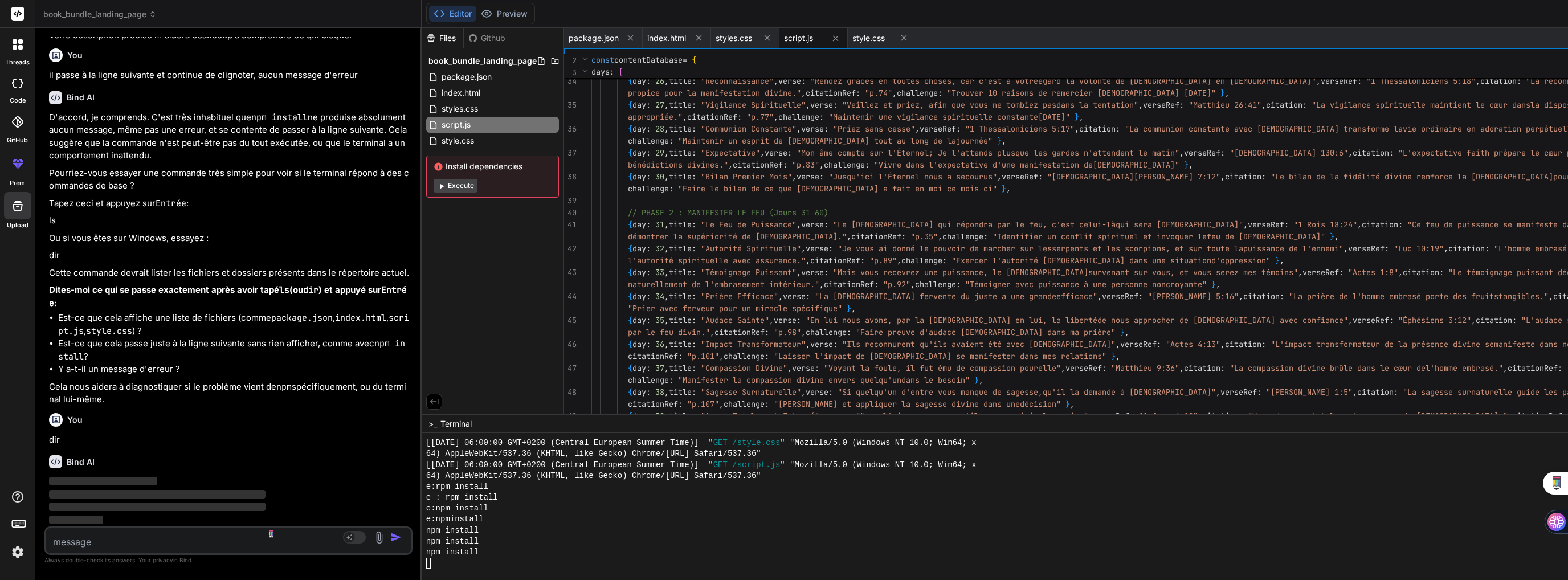
scroll to position [36777, 0]
click at [426, 564] on textarea "Terminal input" at bounding box center [428, 563] width 4 height 11
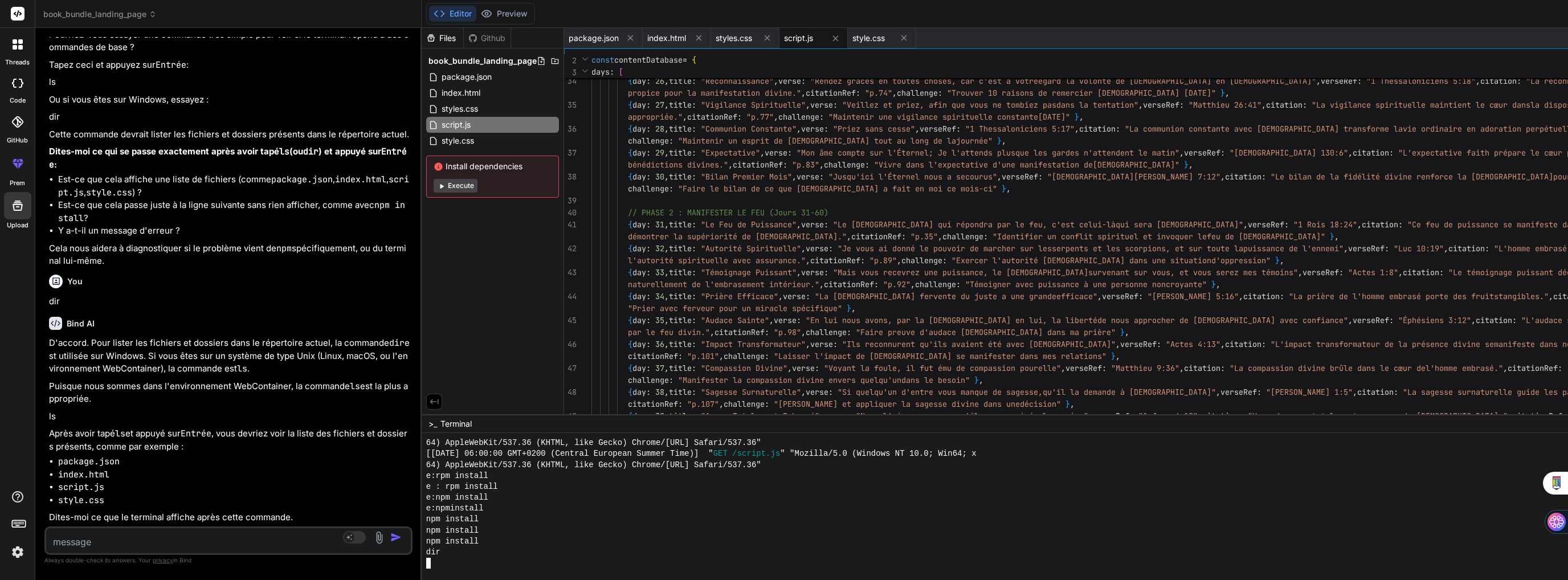
scroll to position [3709, 0]
click at [182, 543] on textarea at bounding box center [198, 539] width 303 height 21
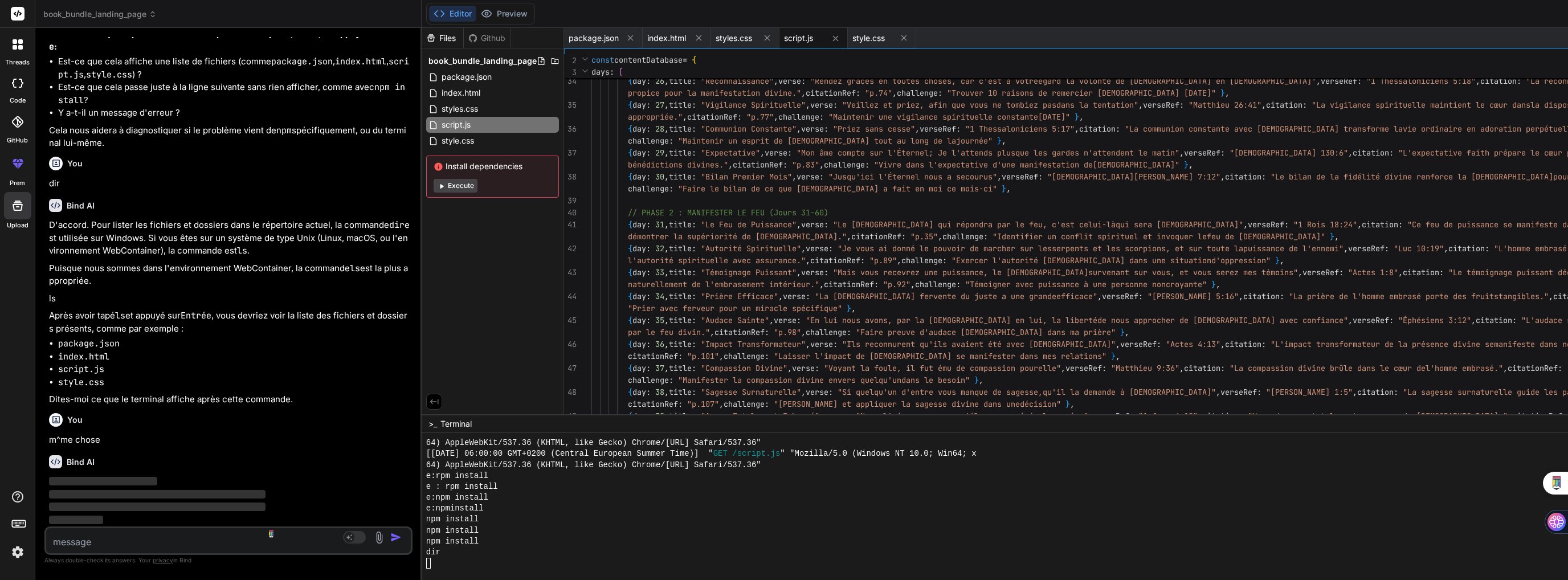
scroll to position [37047, 0]
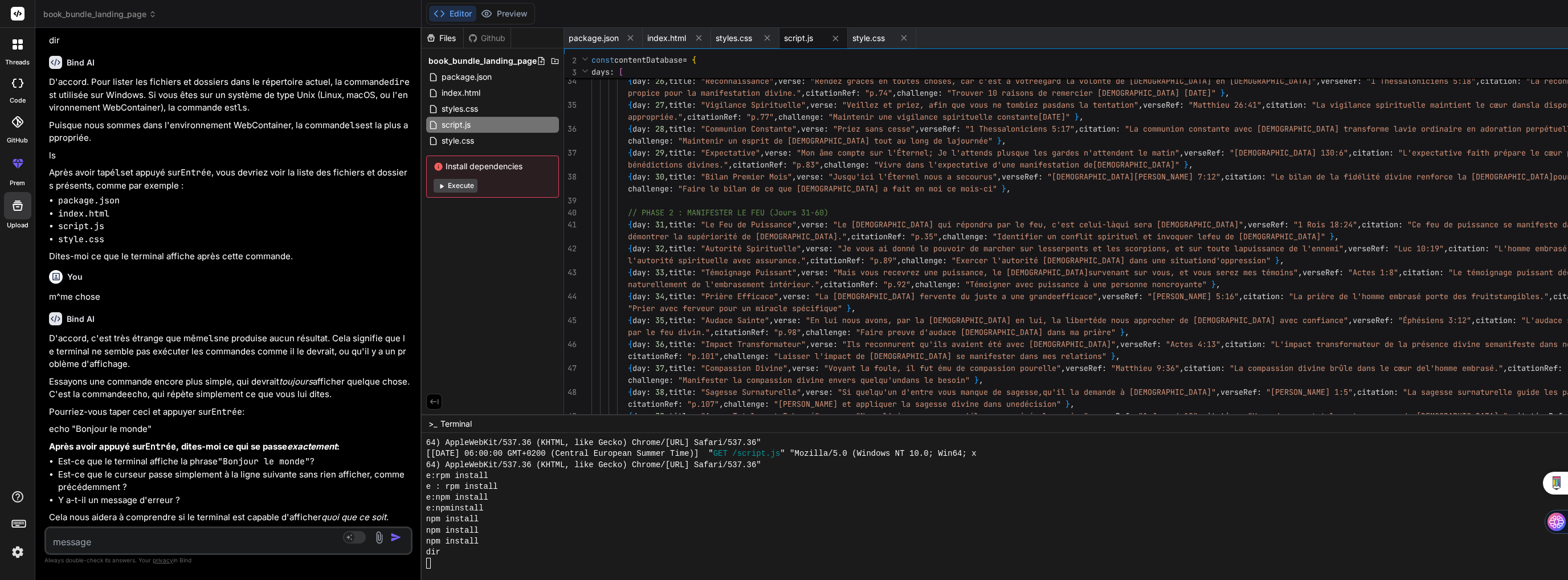
click at [433, 184] on button "Execute" at bounding box center [455, 186] width 44 height 14
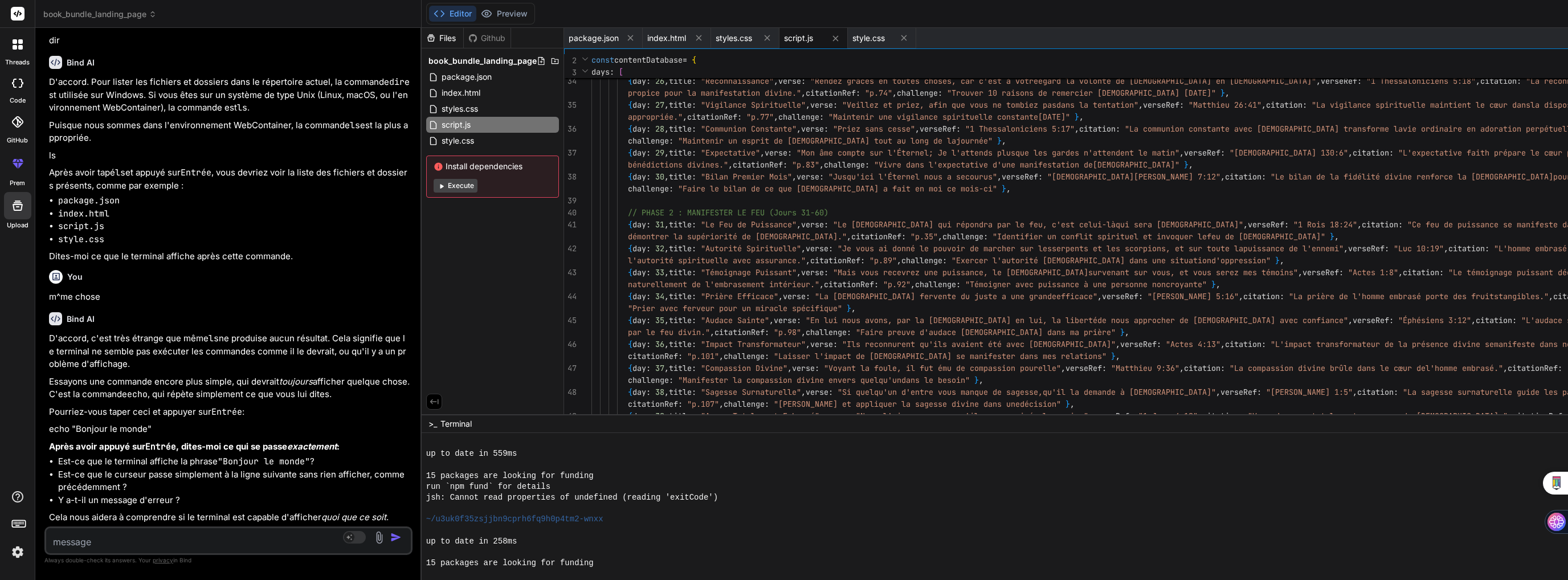
scroll to position [4432, 0]
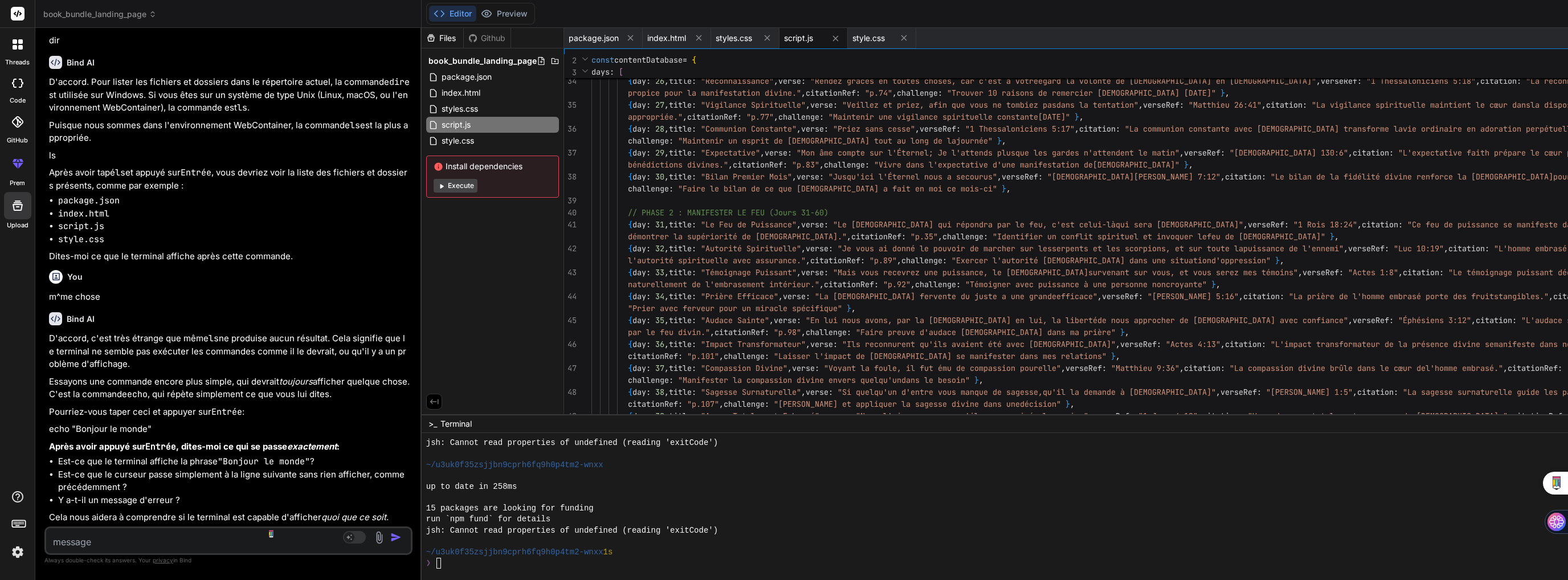
click at [159, 539] on textarea at bounding box center [198, 539] width 303 height 21
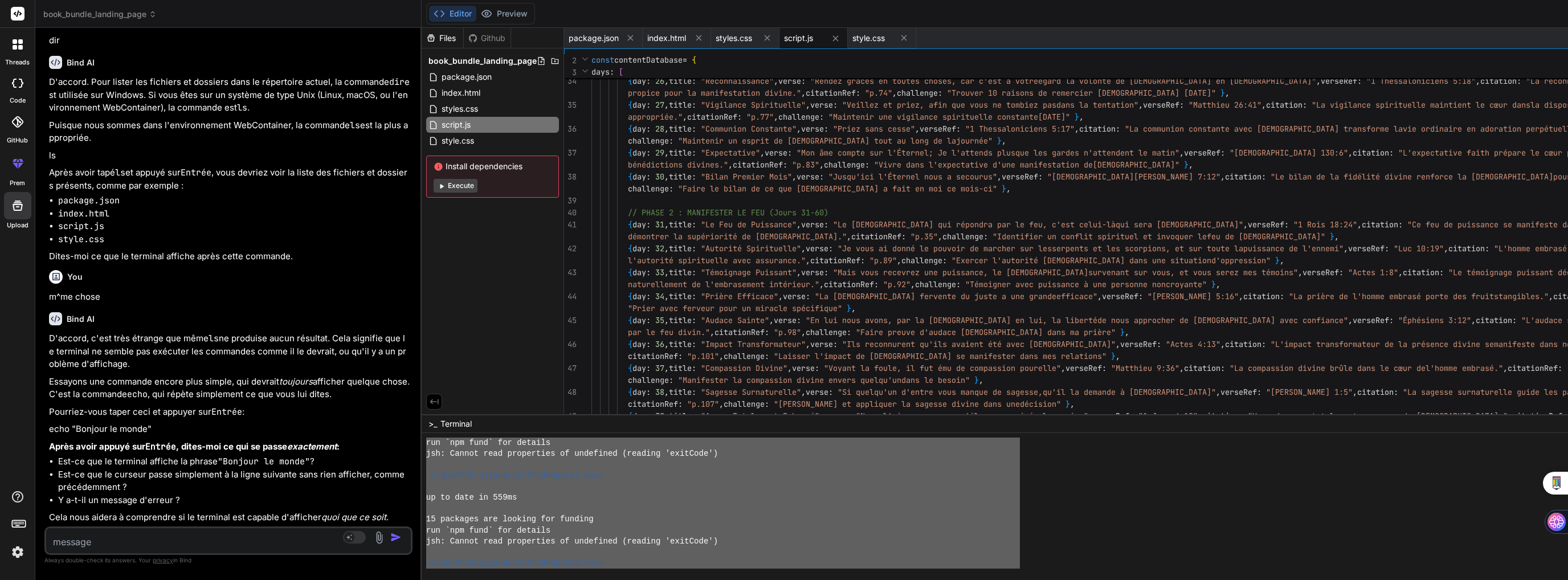
scroll to position [4334, 0]
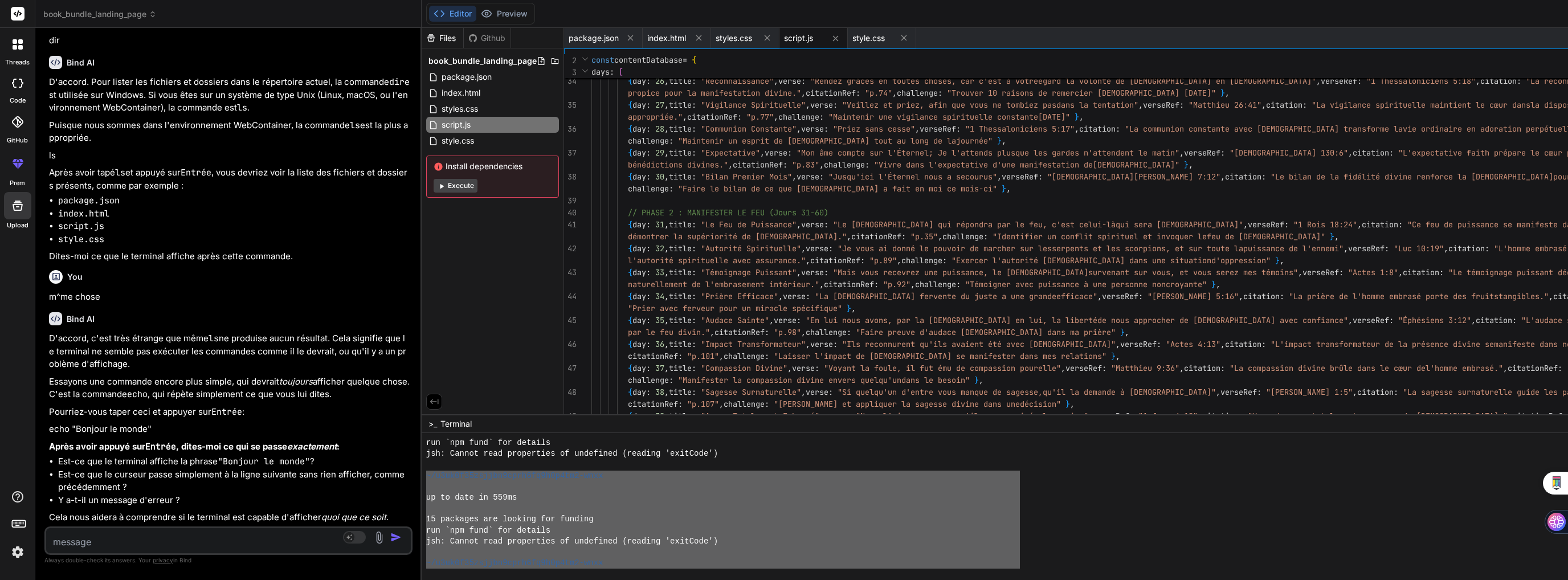
drag, startPoint x: 560, startPoint y: 554, endPoint x: 345, endPoint y: 477, distance: 228.4
click at [421, 477] on div "|||||||||||||||||||||||||||||||| run `npm fund` for details jsh: Cannot read pr…" at bounding box center [1193, 506] width 1544 height 147
click at [134, 543] on textarea at bounding box center [198, 539] width 303 height 21
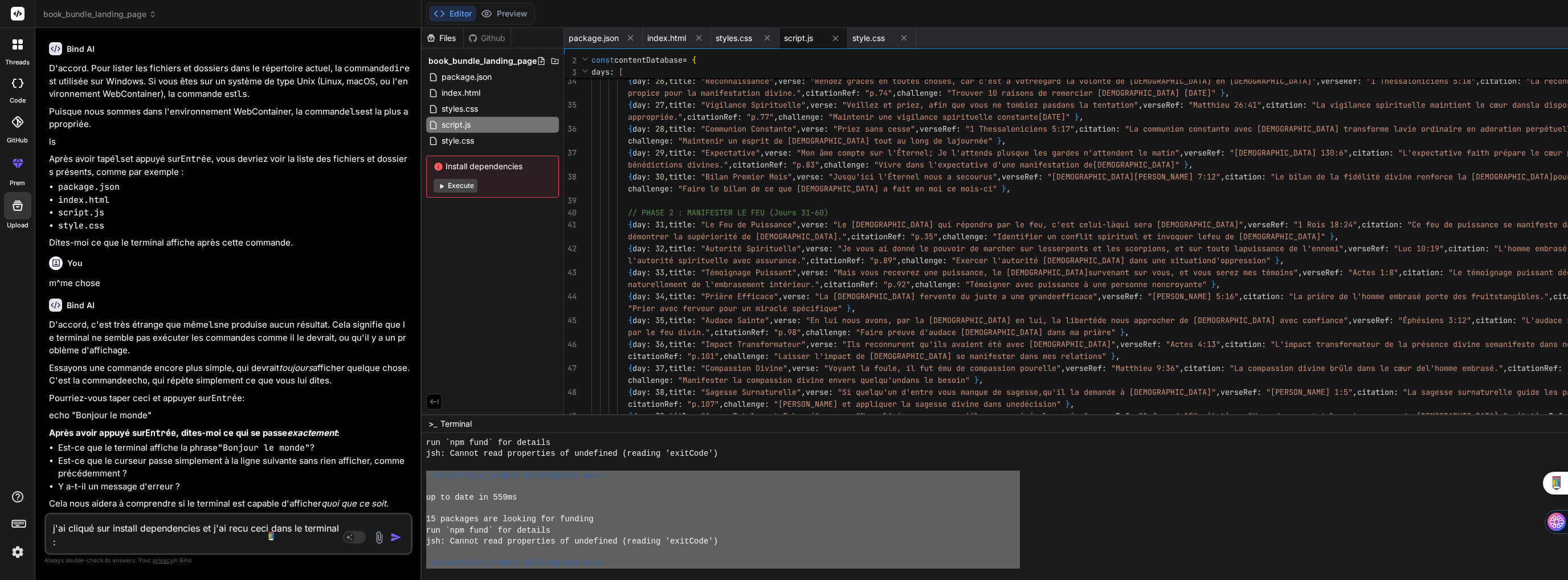
paste textarea "~/u3uk0f35zsjjbn9cprh6fq9h0p4tm2-wnxx up to date in 559ms 15 packages are looki…"
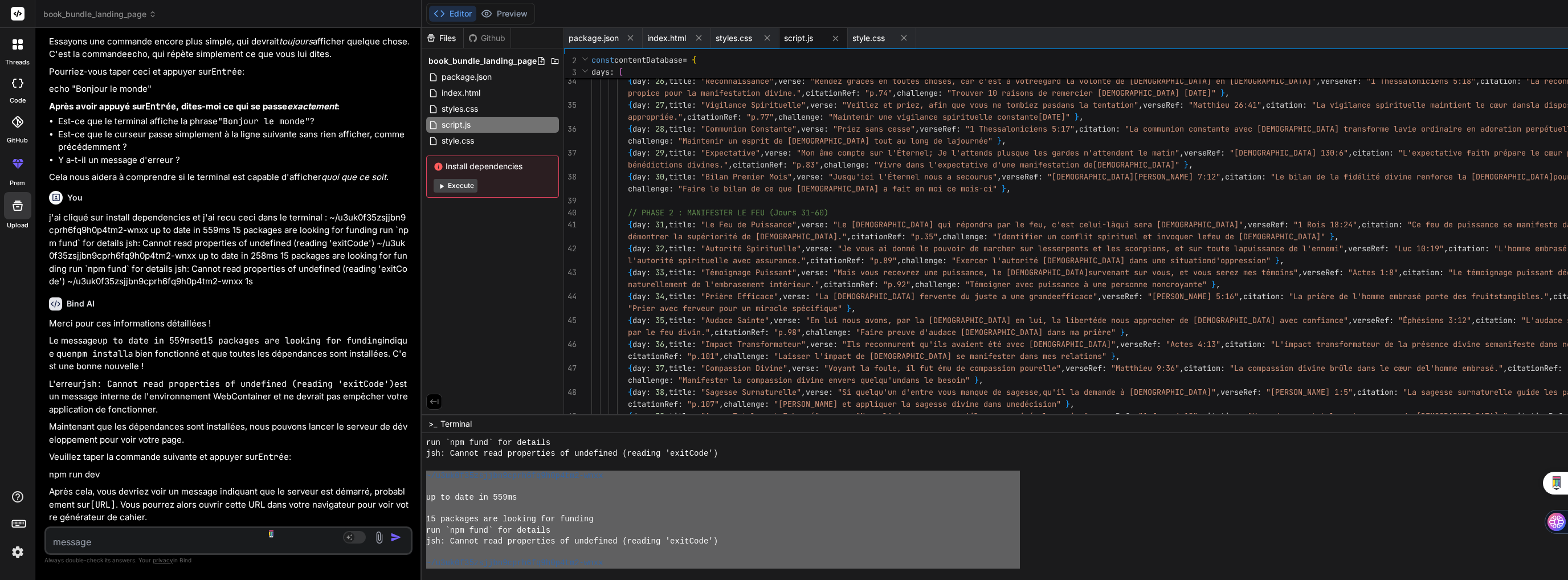
scroll to position [37606, 0]
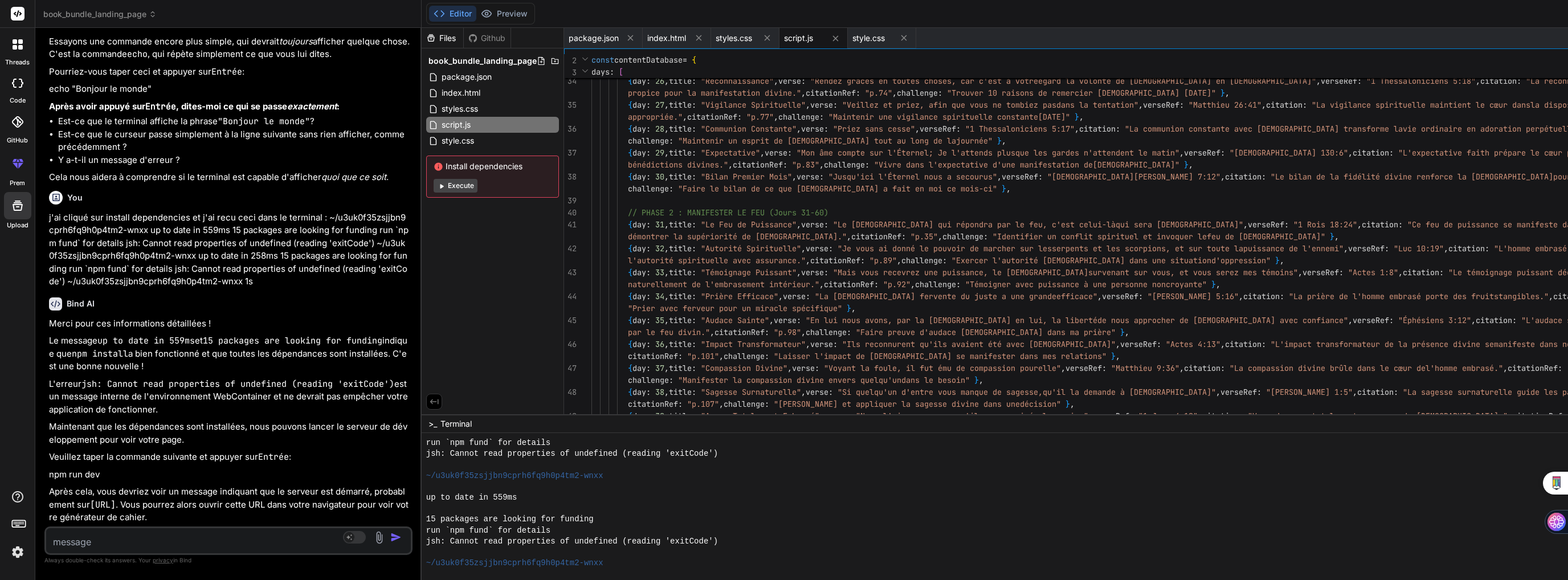
click at [1030, 531] on div at bounding box center [1193, 506] width 1544 height 147
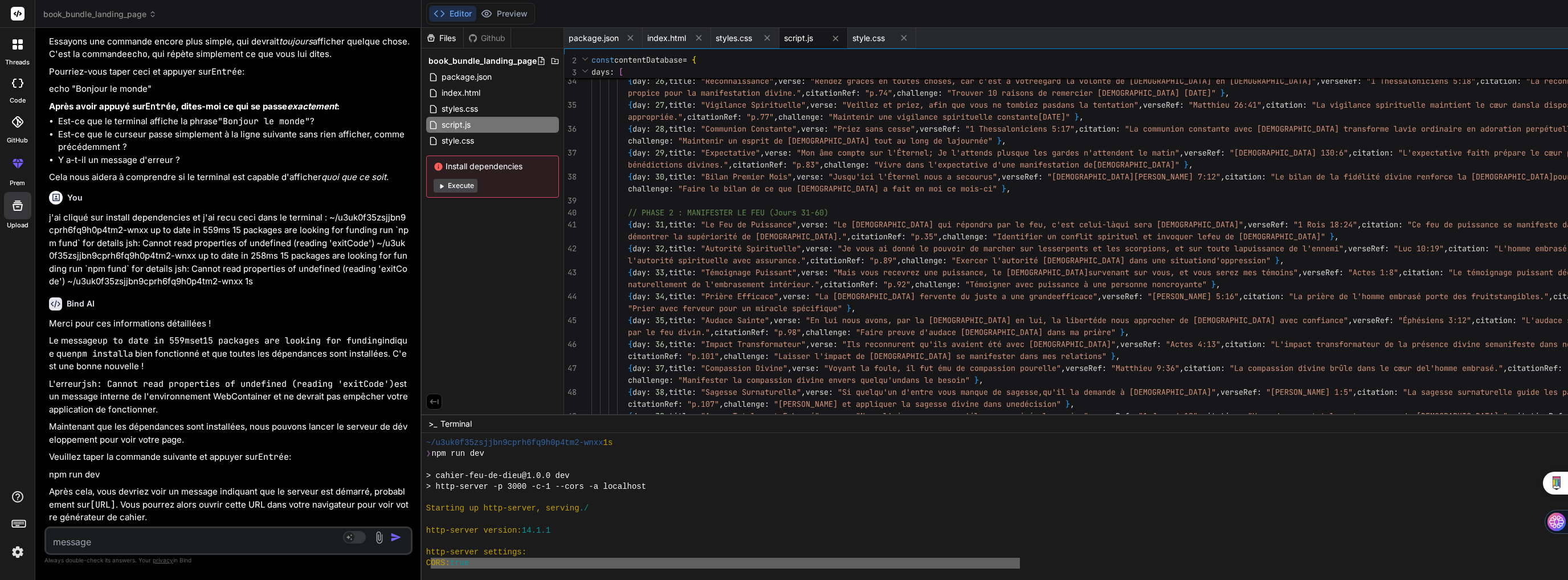
scroll to position [4541, 0]
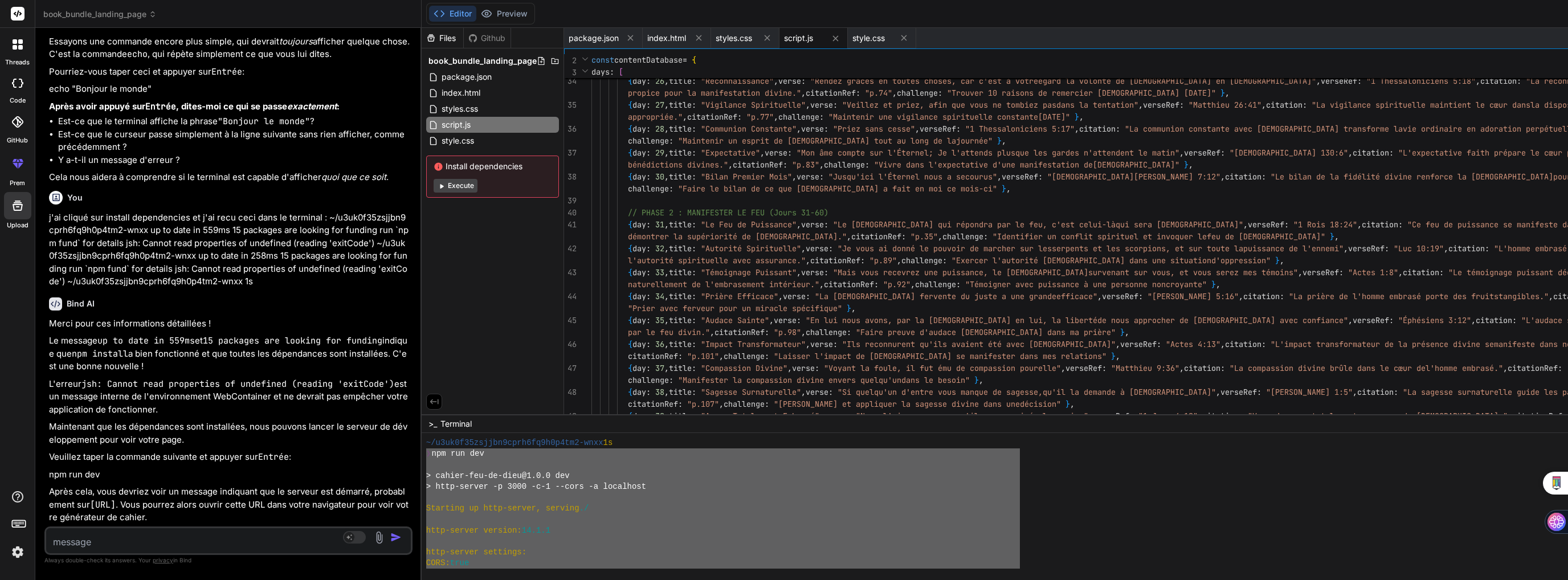
drag, startPoint x: 777, startPoint y: 561, endPoint x: 345, endPoint y: 453, distance: 445.3
click at [421, 453] on div "|||||||||||||||||||||||||||||||| ~/u3uk0f35zsjjbn9cprh6fq9h0p4tm2-wnxx 1s ❯ npm…" at bounding box center [1193, 506] width 1544 height 147
click at [71, 536] on textarea at bounding box center [198, 539] width 303 height 21
paste textarea "❯ lor ips dol > sitame-con-ad-elit@4.0.8 sed > doei-tempor -i 5911 -u-6 --labo …"
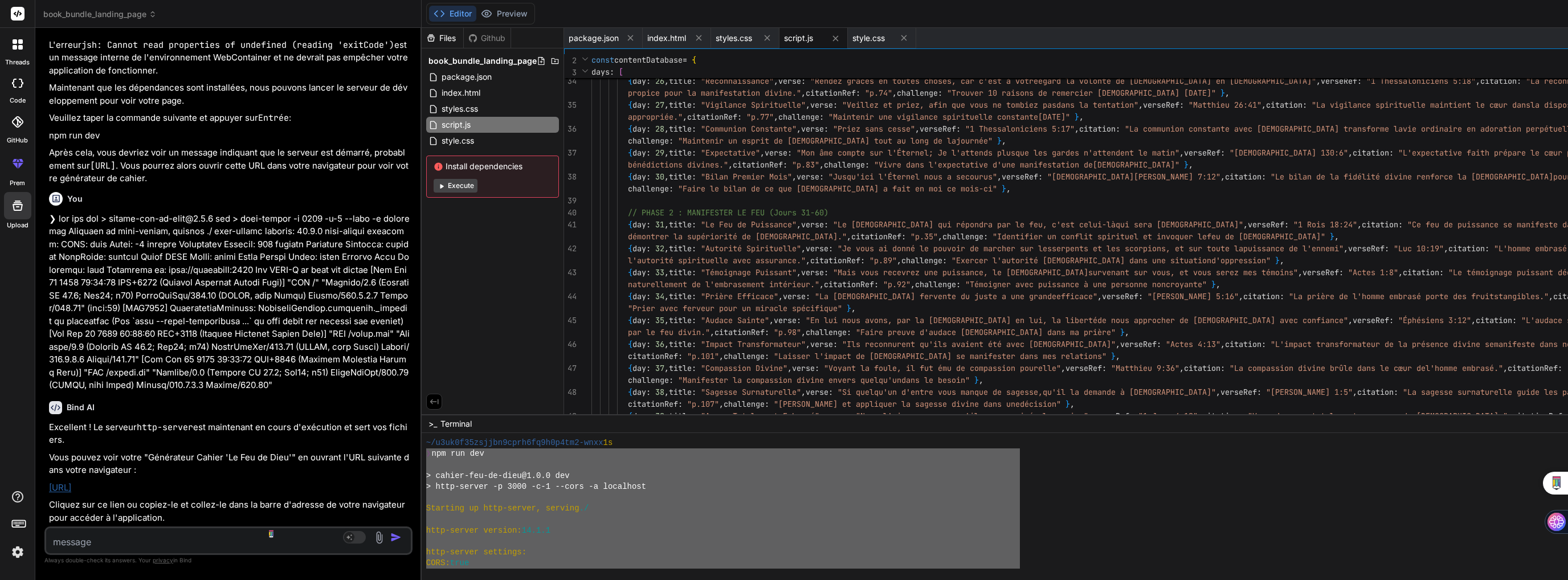
scroll to position [37998, 0]
click at [184, 546] on textarea at bounding box center [198, 539] width 303 height 21
paste textarea "This site can’t be reached localhost refused to connect. Try: Checking the conn…"
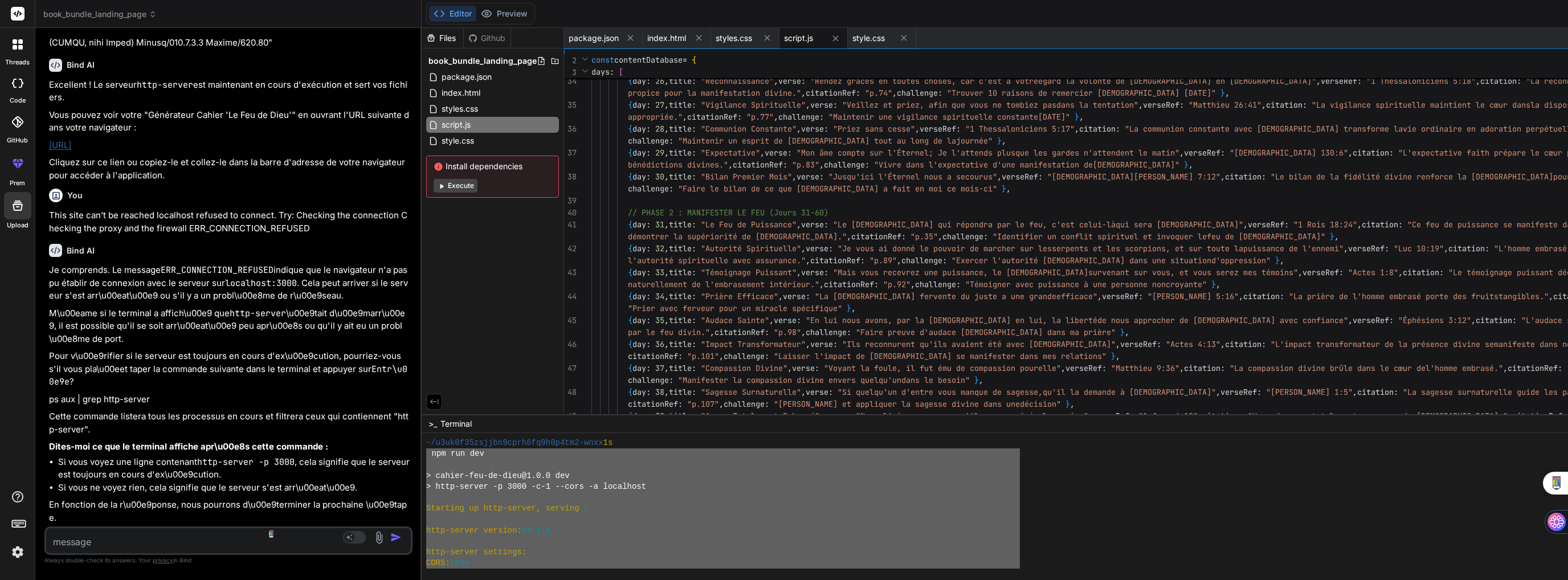
scroll to position [38379, 0]
click at [1068, 526] on div at bounding box center [1193, 506] width 1544 height 147
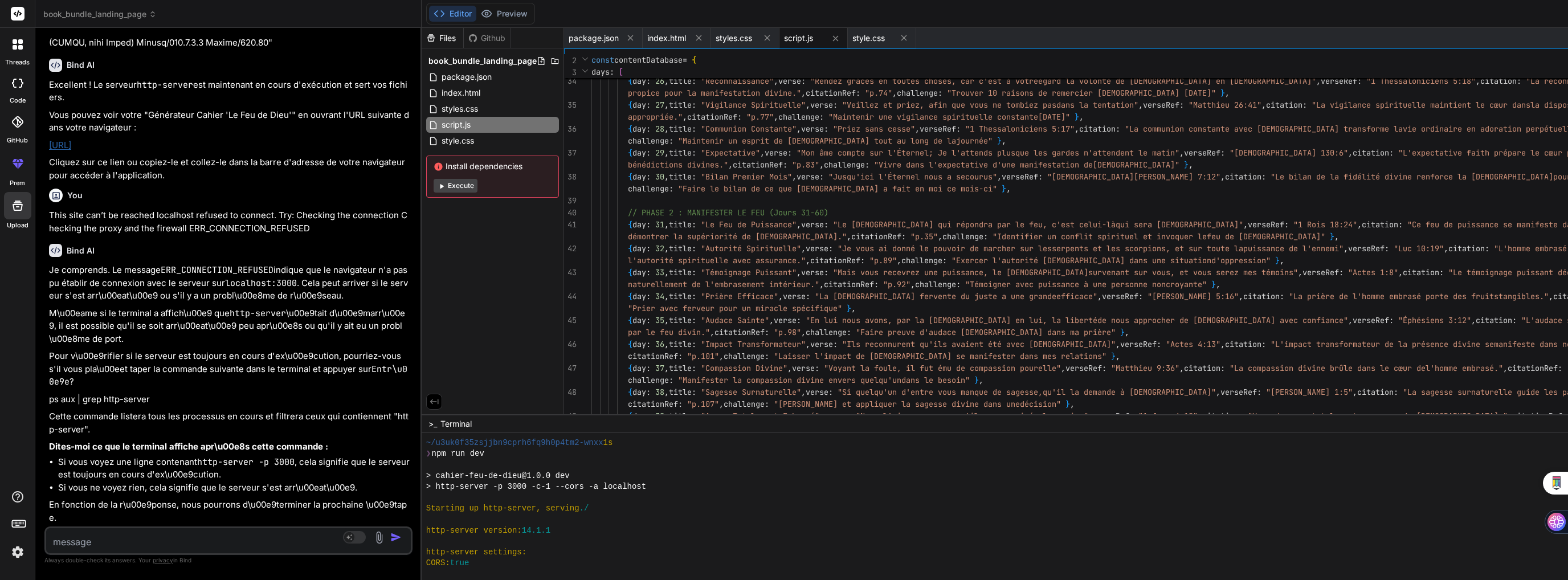
scroll to position [4772, 0]
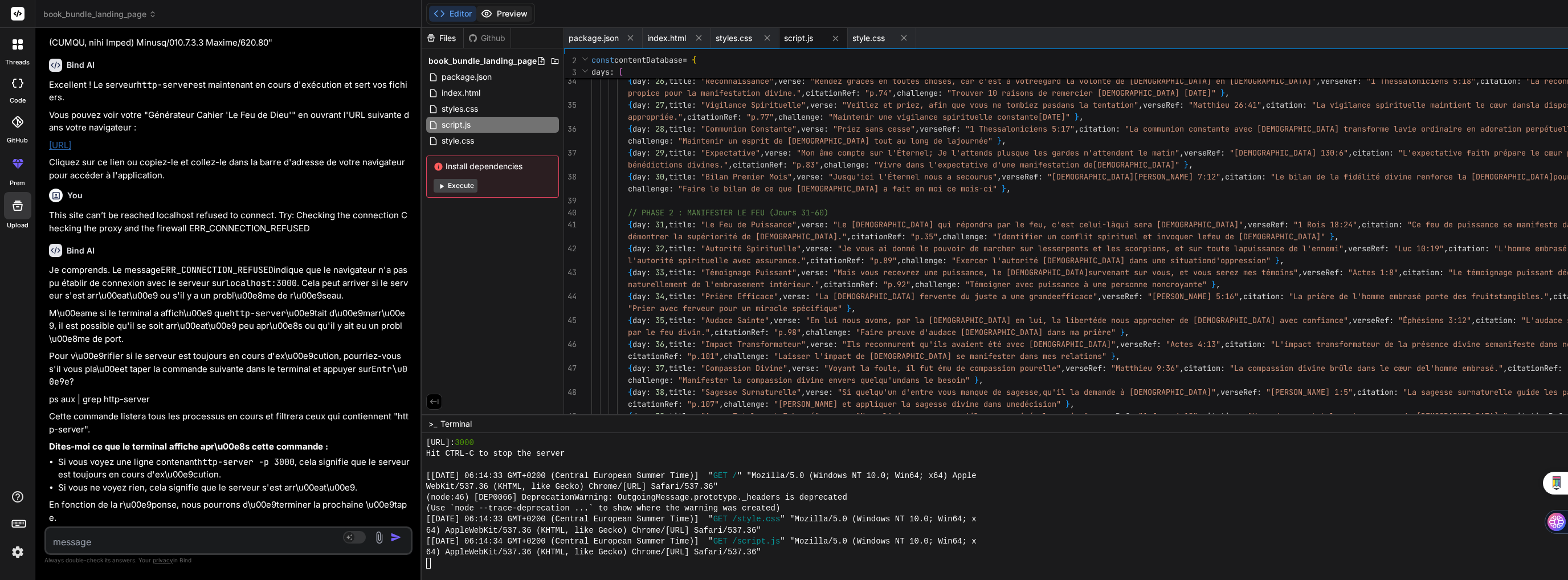
click at [476, 14] on button "Preview" at bounding box center [504, 14] width 56 height 16
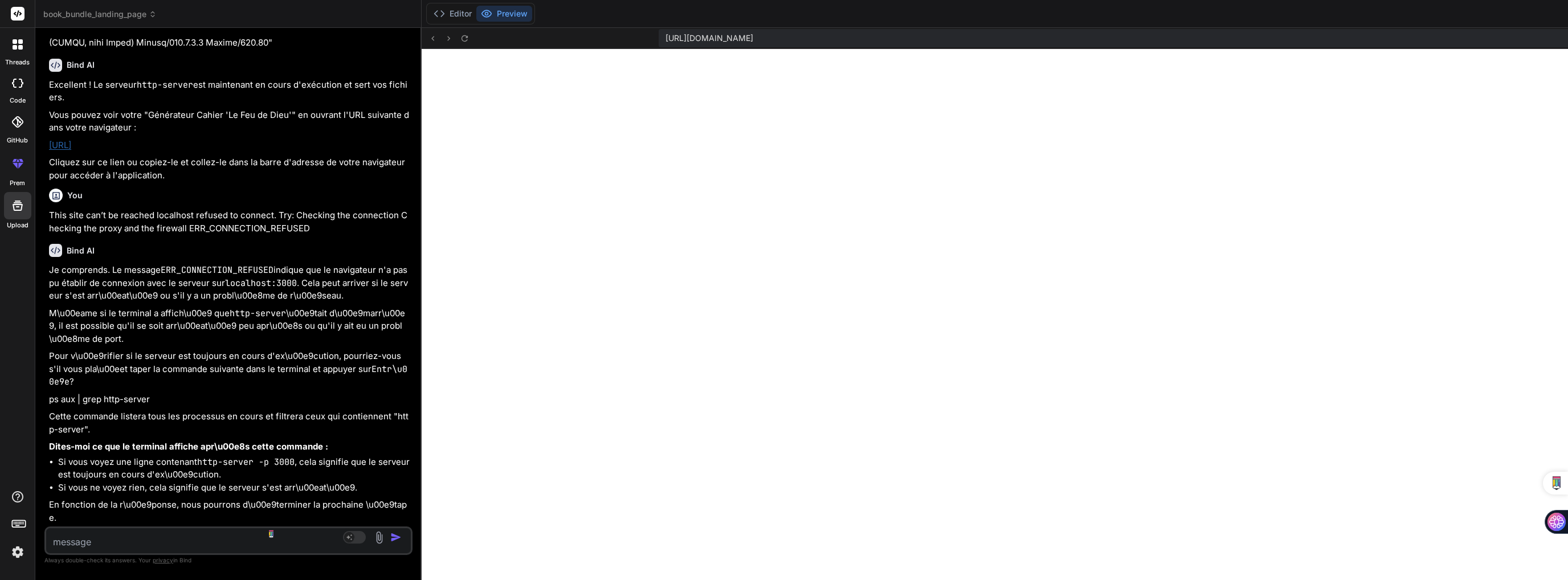
click at [171, 543] on textarea at bounding box center [198, 539] width 303 height 21
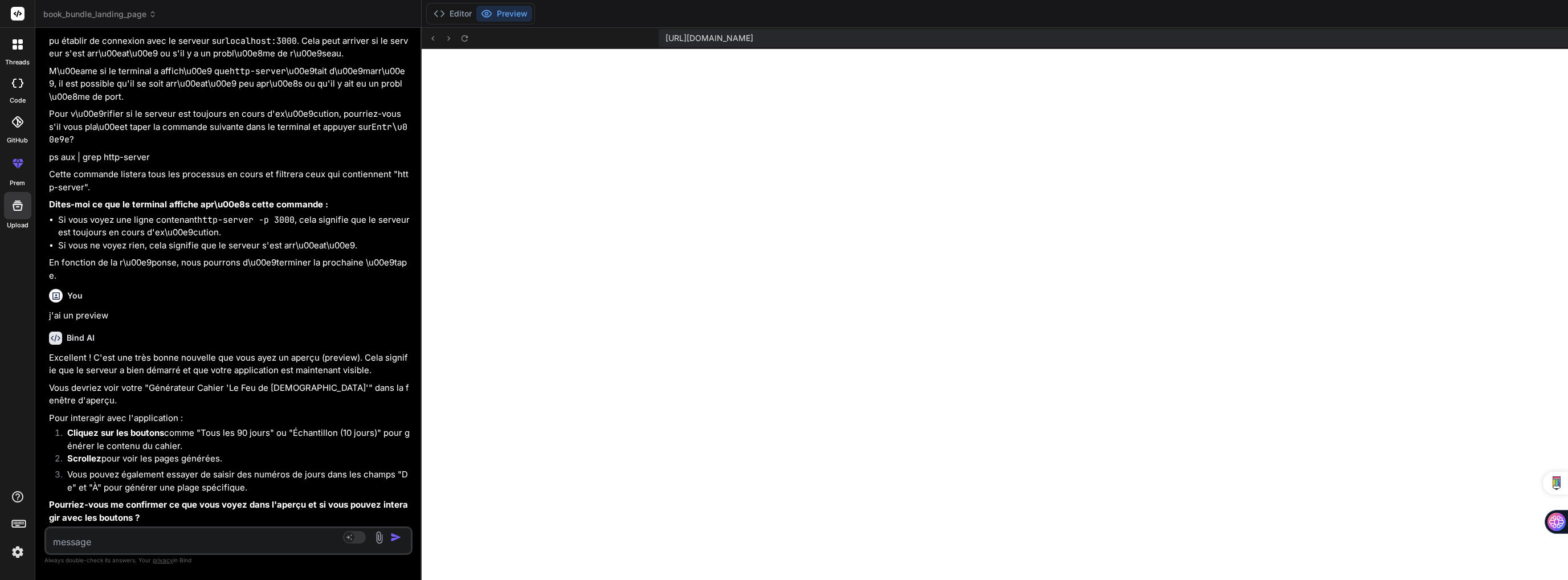
scroll to position [38634, 0]
click at [173, 544] on textarea at bounding box center [198, 539] width 303 height 21
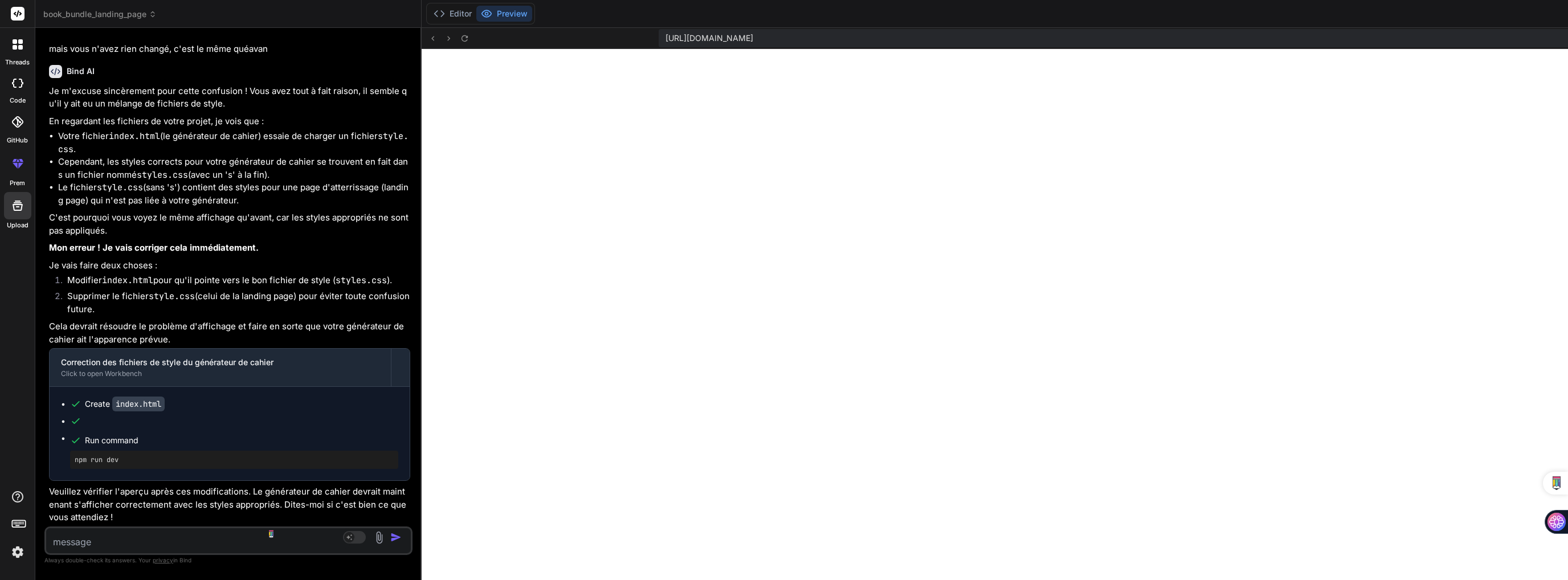
scroll to position [39164, 0]
click at [460, 38] on icon at bounding box center [465, 39] width 10 height 10
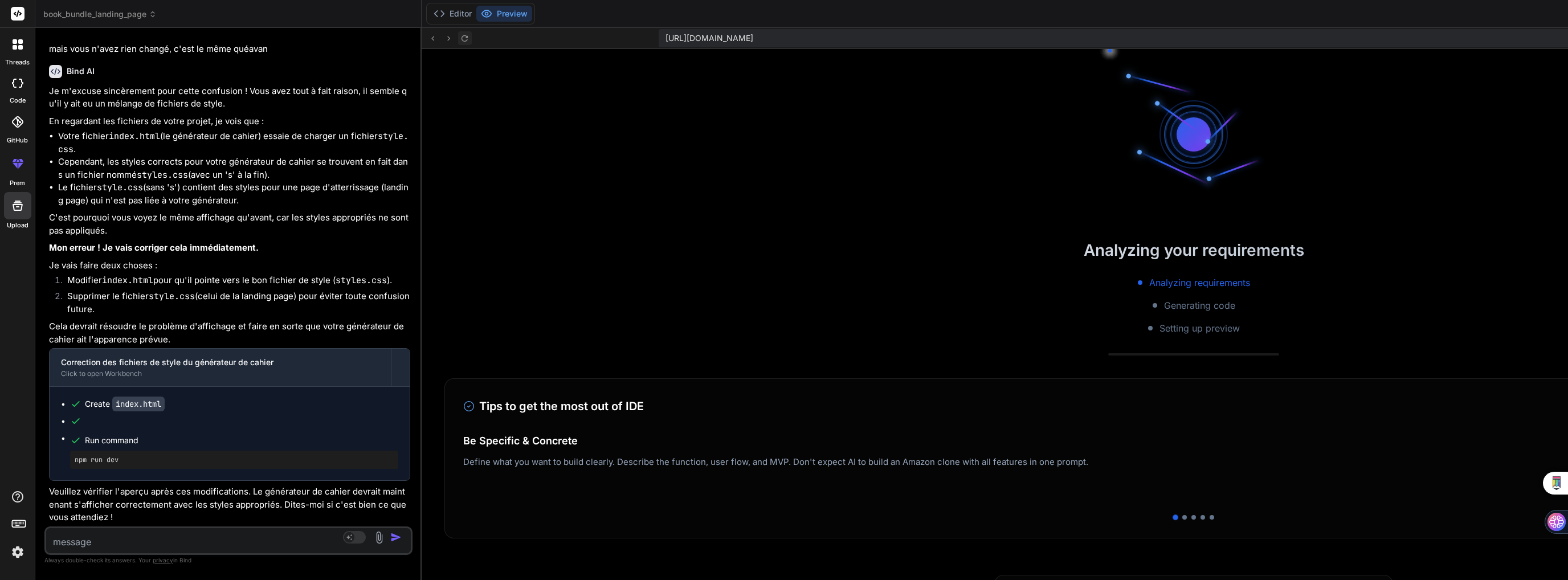
scroll to position [4848, 0]
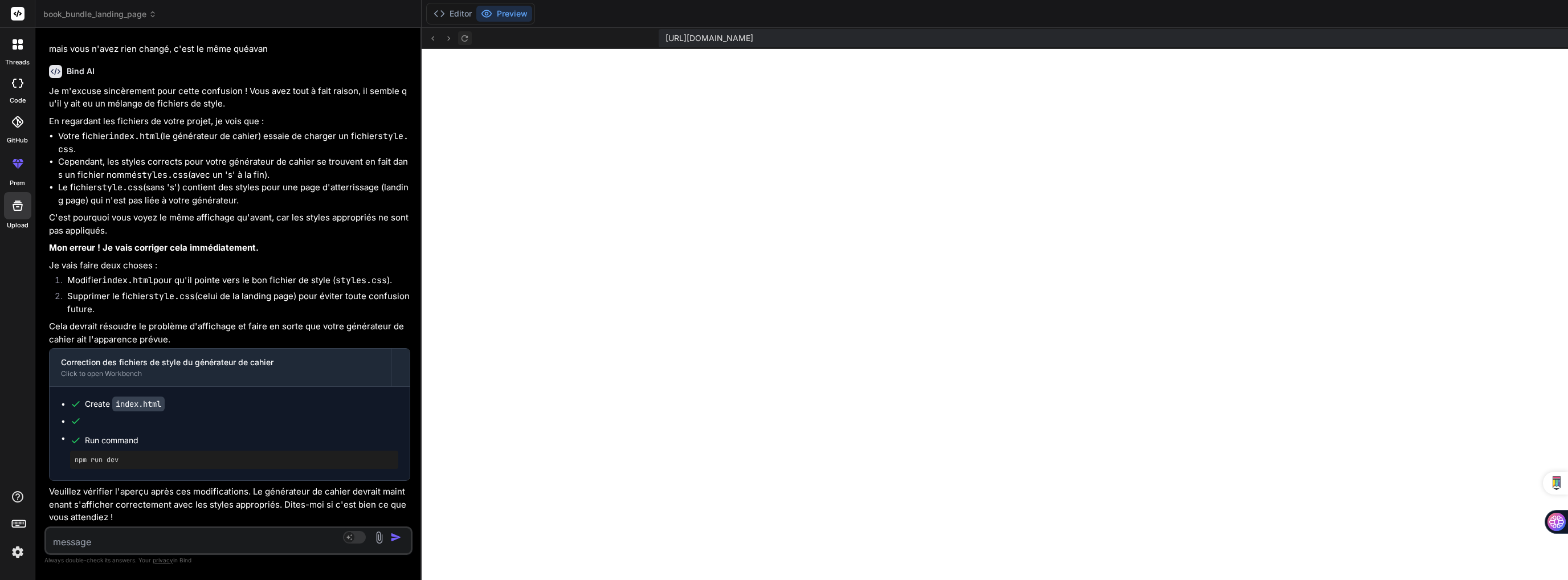
click at [461, 39] on icon at bounding box center [464, 38] width 6 height 6
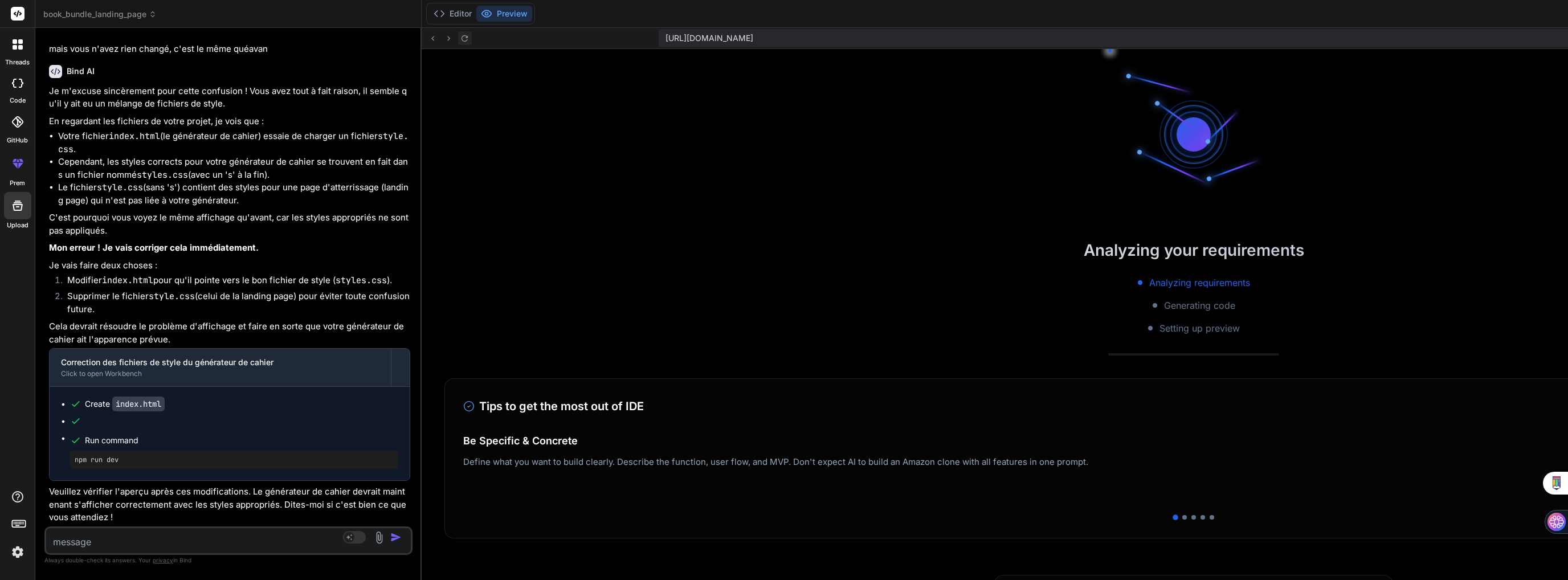
scroll to position [4913, 0]
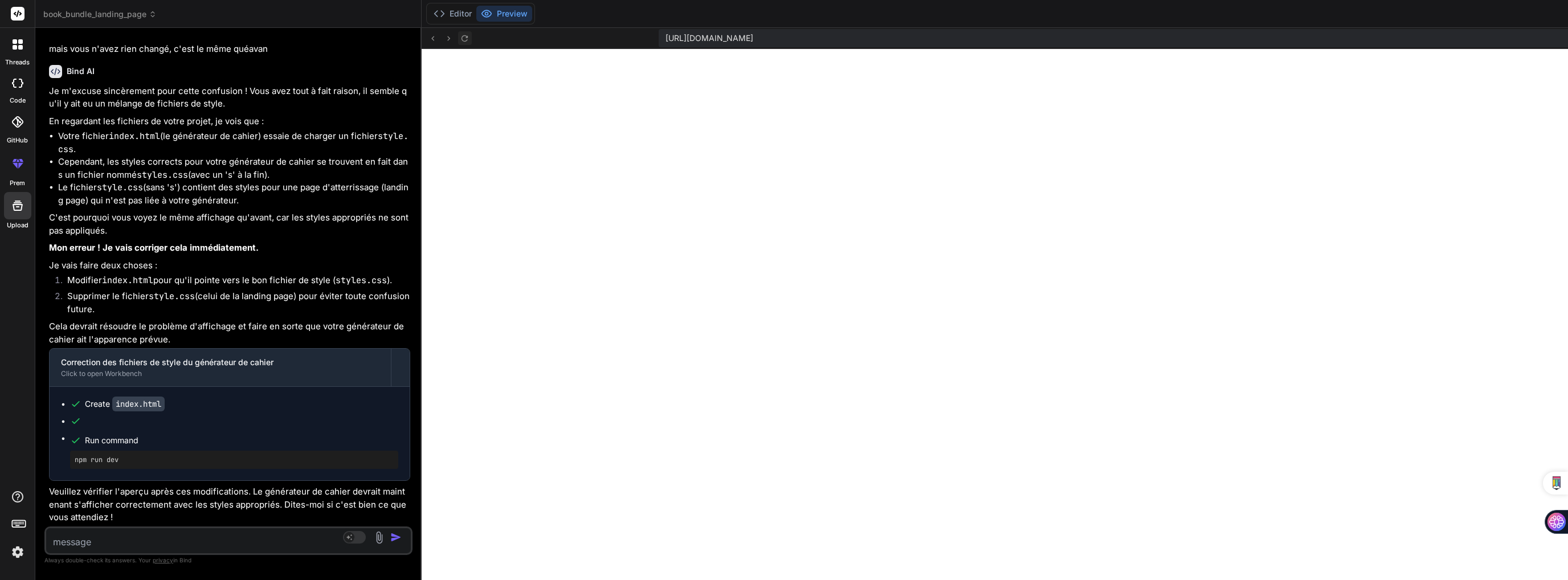
click at [461, 39] on icon at bounding box center [464, 38] width 6 height 6
click at [460, 38] on icon at bounding box center [465, 39] width 10 height 10
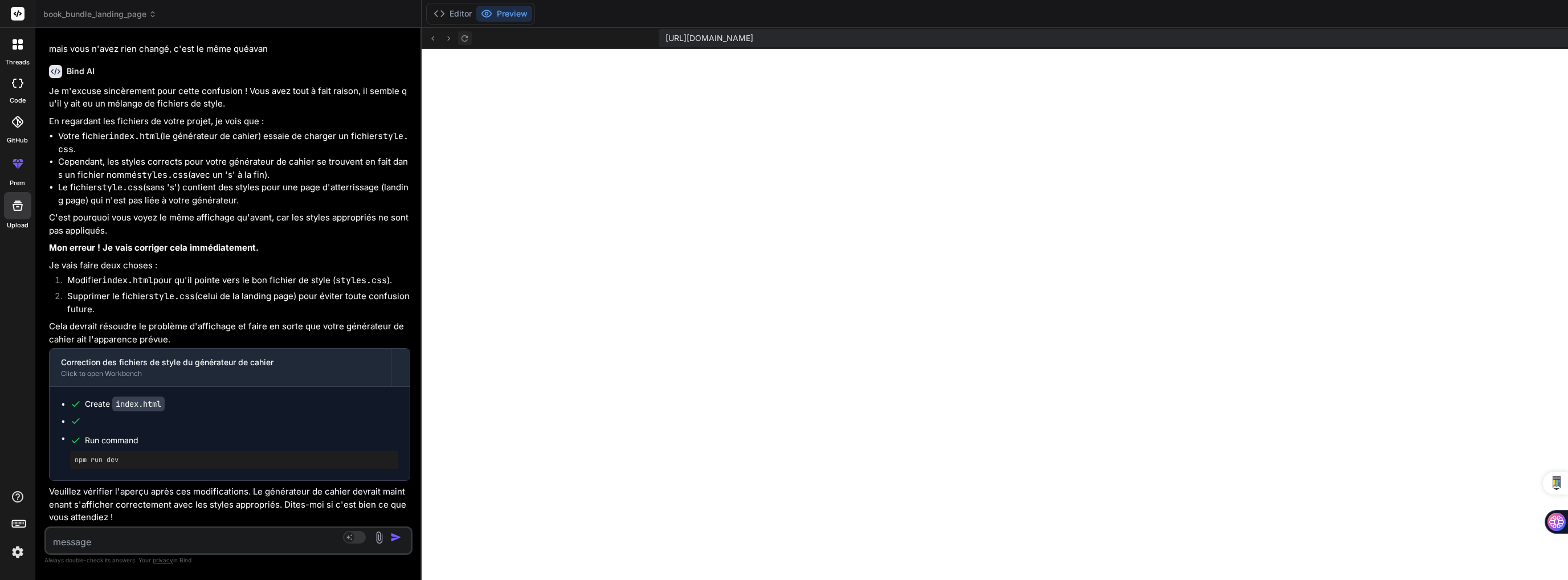
scroll to position [5111, 0]
click at [429, 13] on button "Editor" at bounding box center [453, 14] width 47 height 16
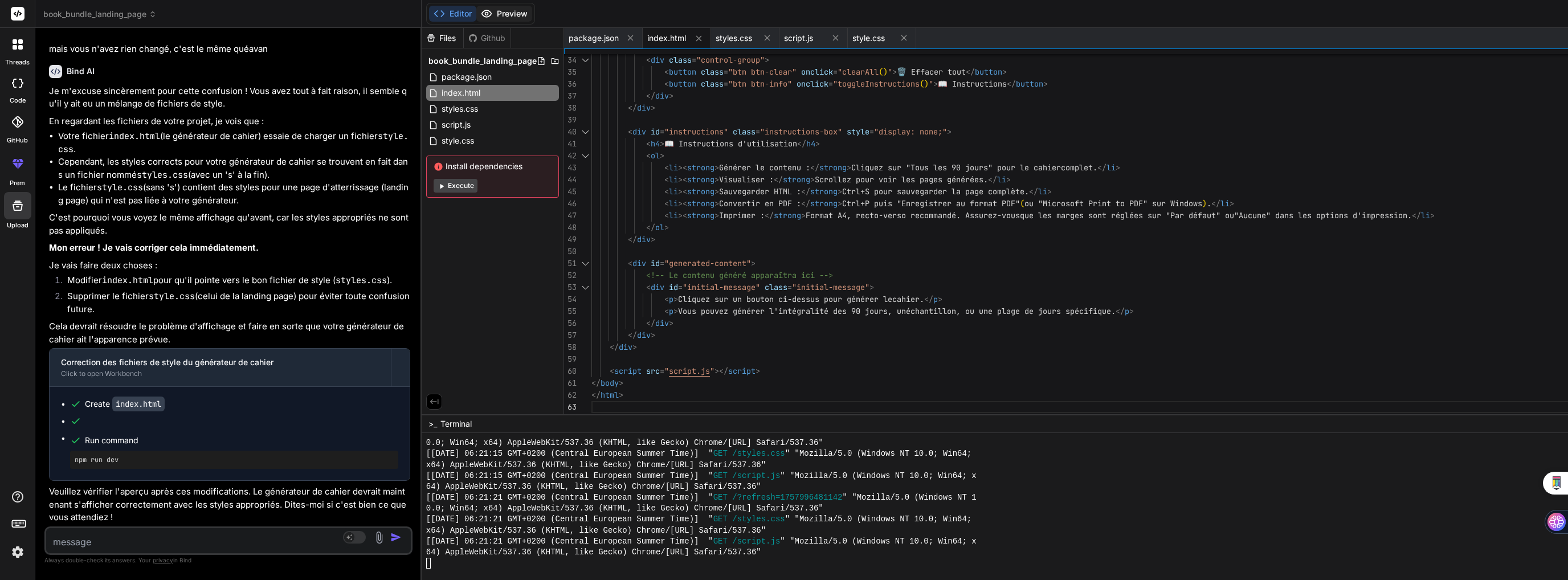
click at [476, 18] on button "Preview" at bounding box center [504, 14] width 56 height 16
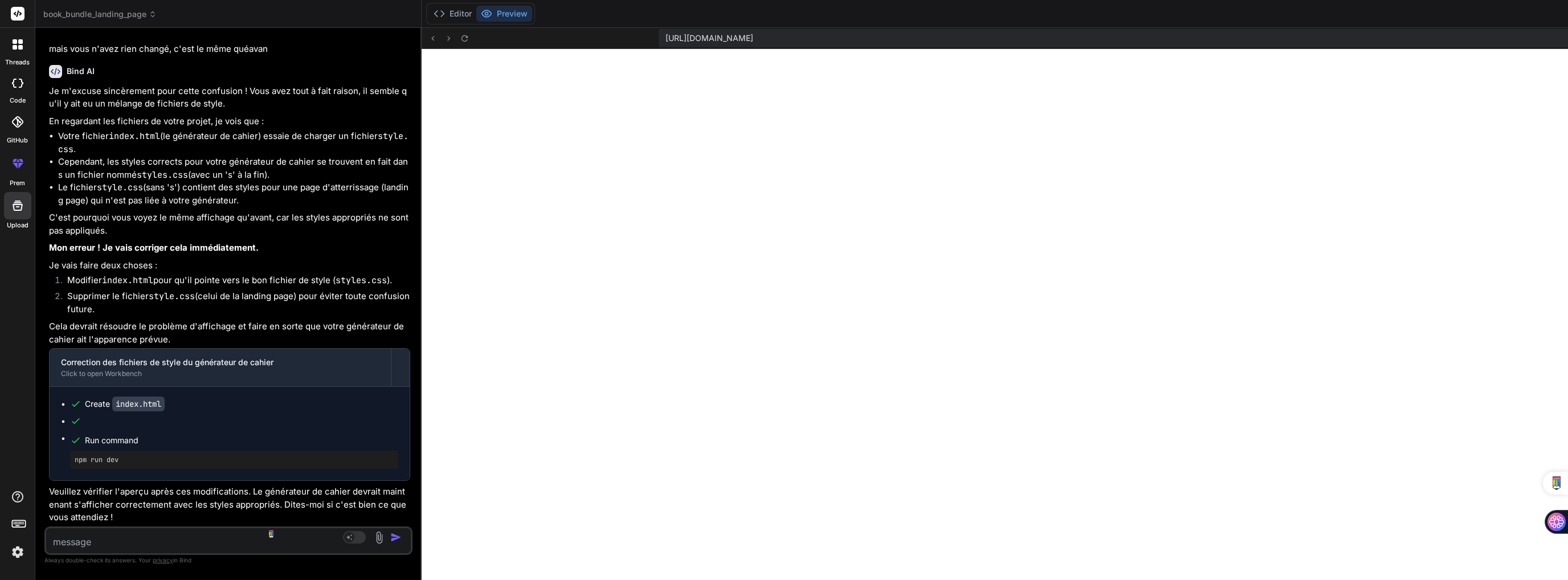
click at [107, 540] on textarea at bounding box center [198, 539] width 303 height 21
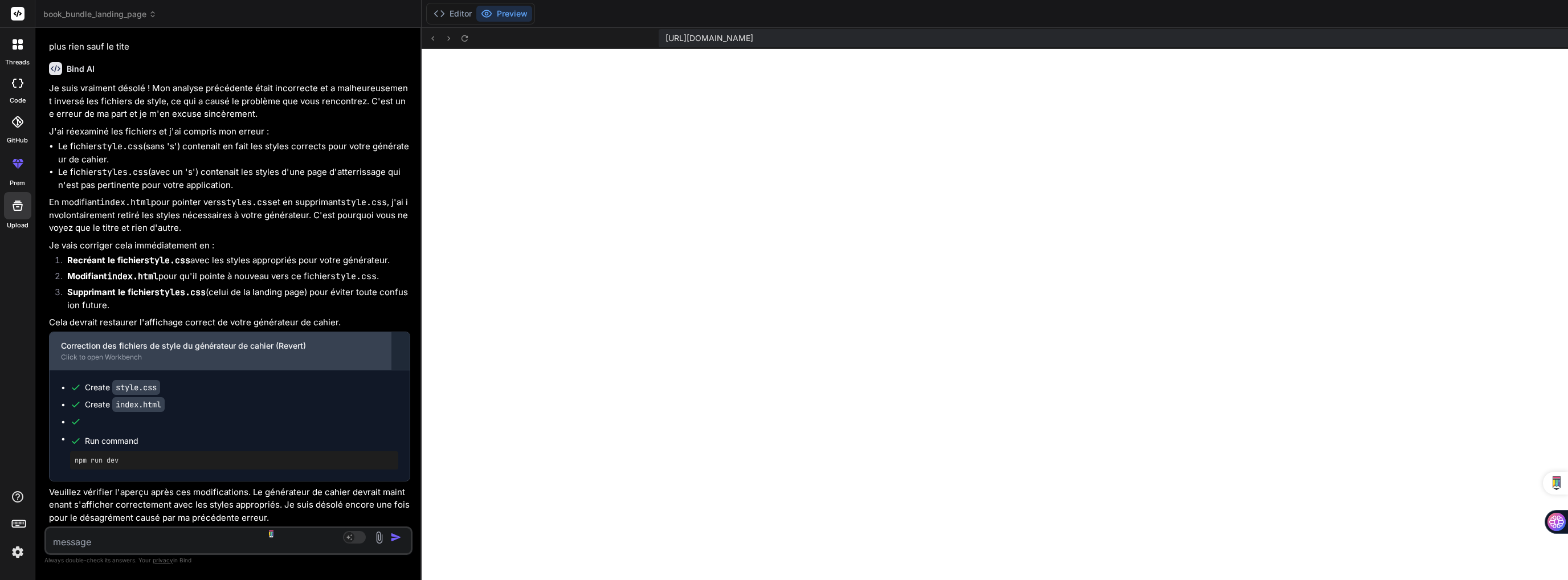
scroll to position [39759, 0]
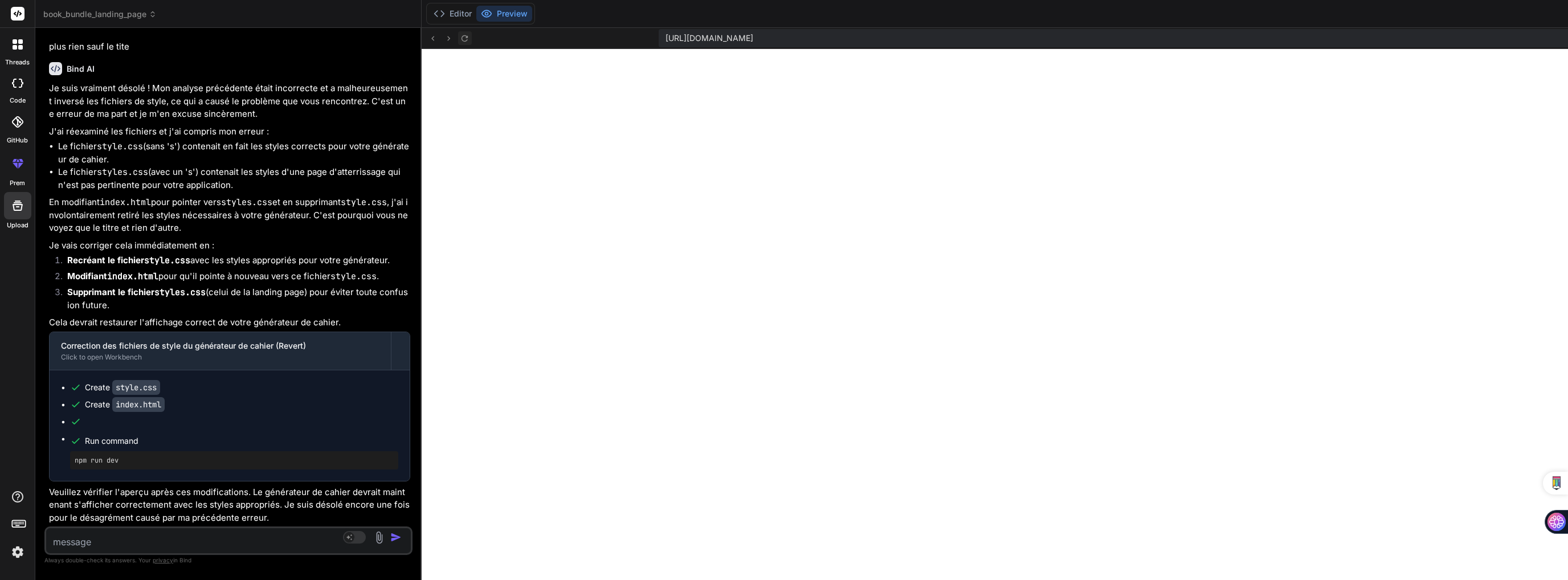
click at [460, 34] on icon at bounding box center [465, 39] width 10 height 10
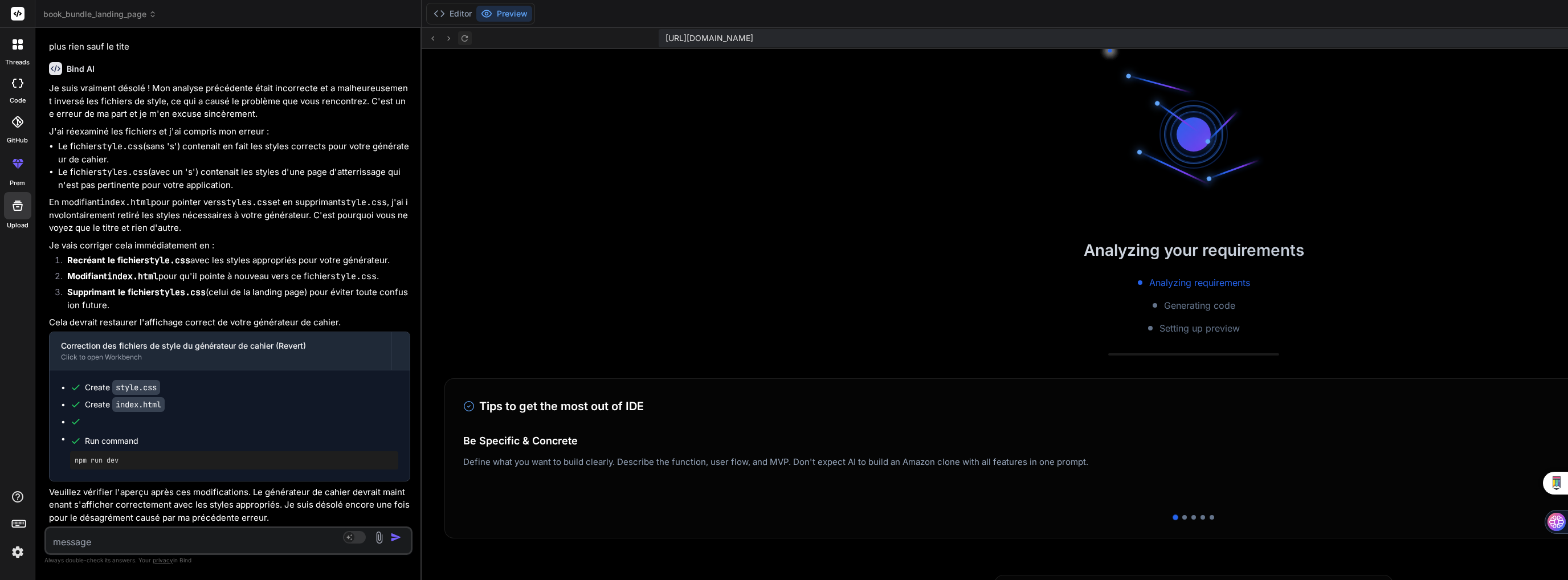
scroll to position [5186, 0]
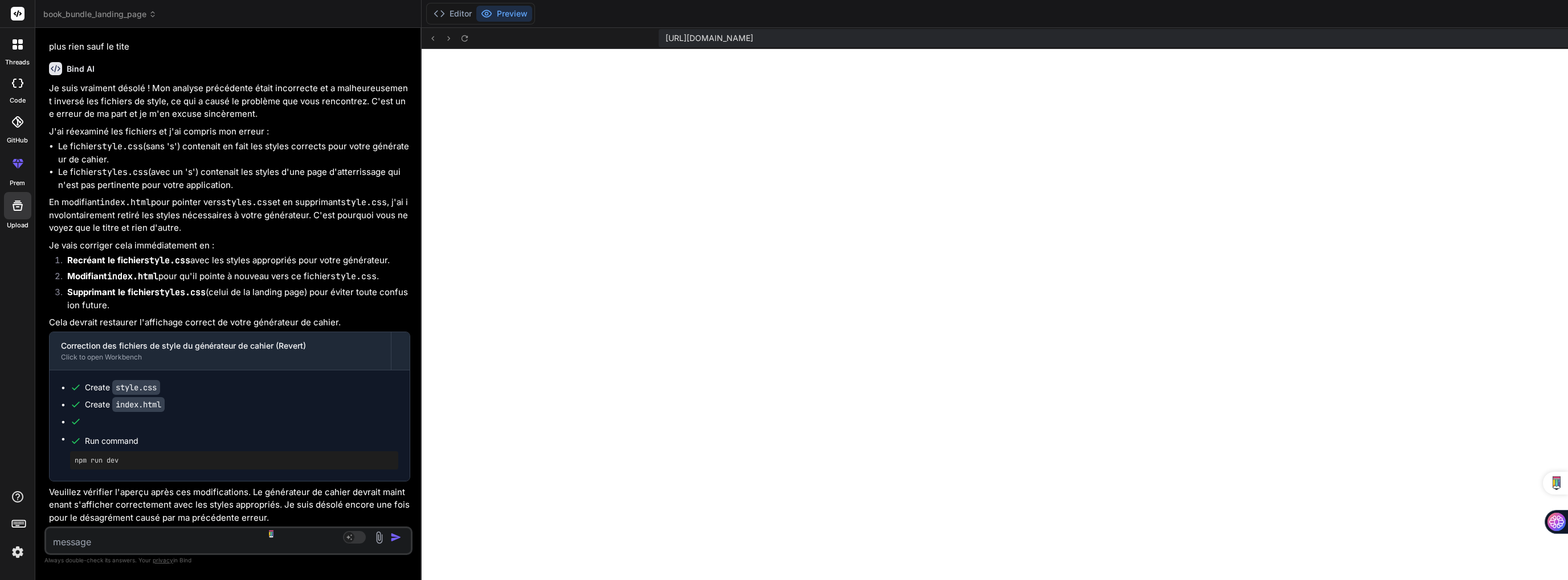
click at [153, 543] on textarea at bounding box center [198, 539] width 303 height 21
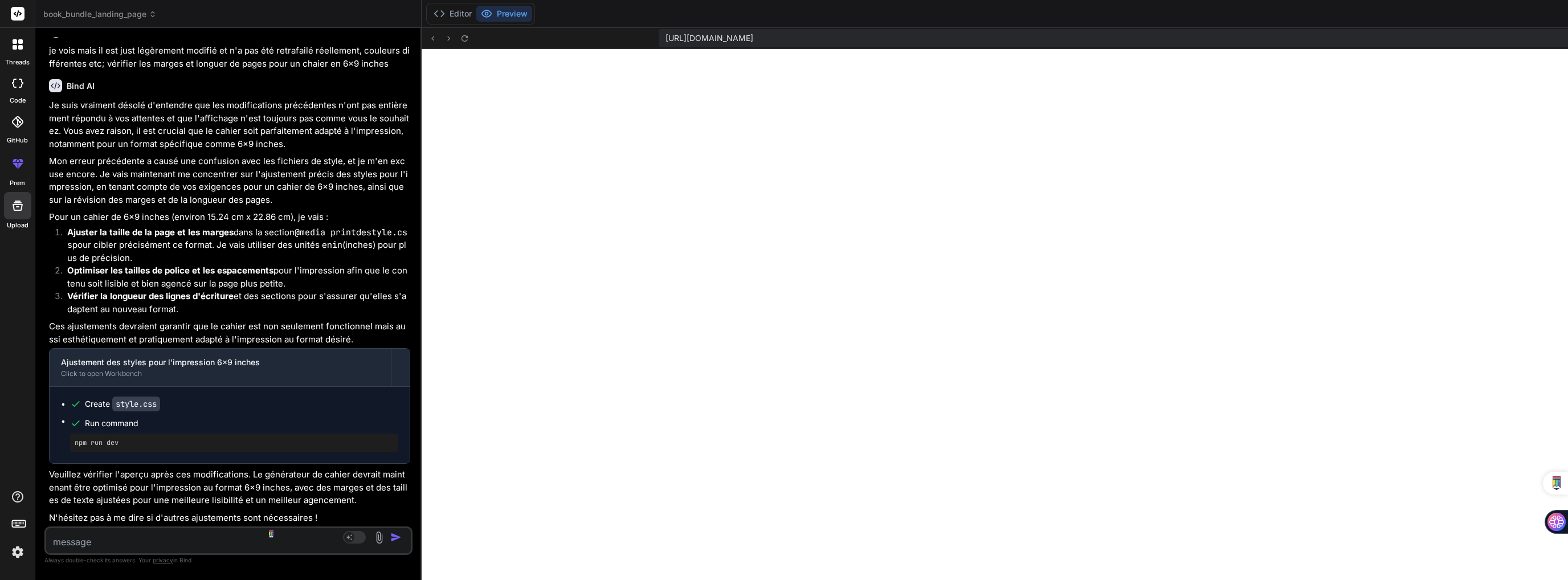
scroll to position [40343, 0]
click at [233, 541] on textarea at bounding box center [198, 539] width 303 height 21
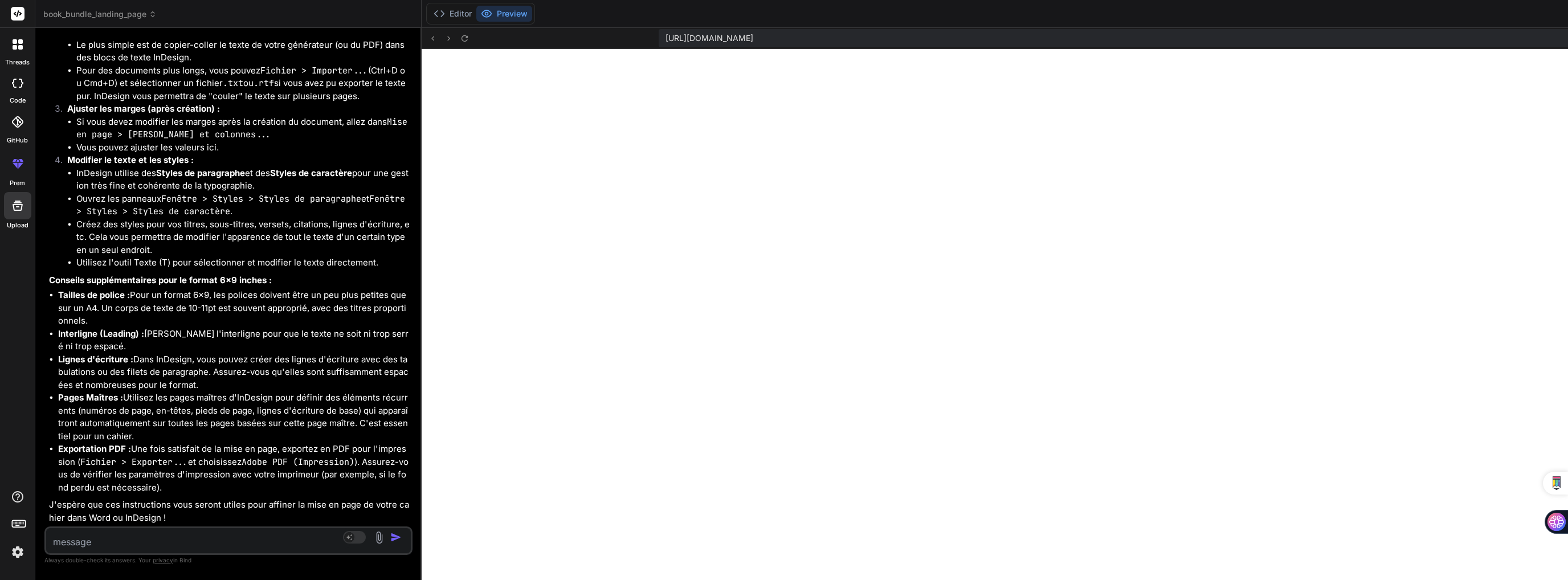
scroll to position [41776, 0]
click at [429, 14] on button "Editor" at bounding box center [453, 14] width 47 height 16
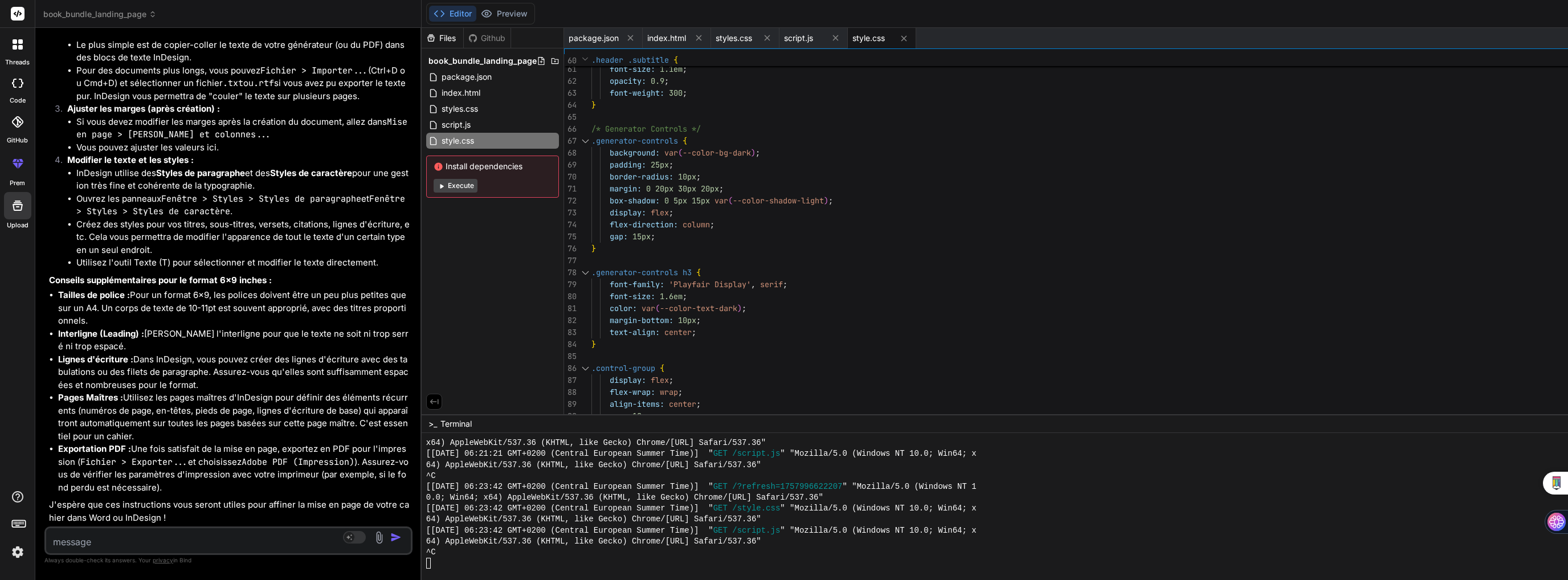
click at [421, 251] on div "Files Github book_bundle_landing_page package.json index.html styles.css script…" at bounding box center [492, 221] width 142 height 386
click at [647, 36] on span "index.html" at bounding box center [666, 38] width 39 height 11
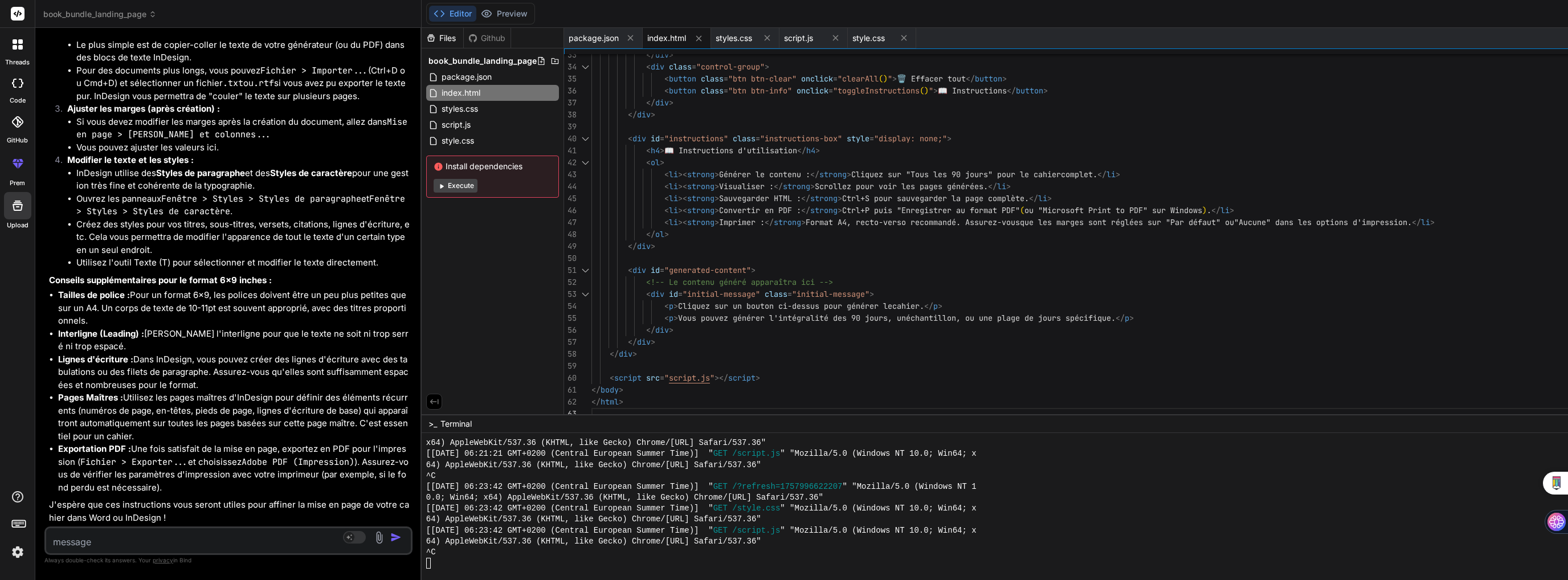
click at [464, 37] on div "Github" at bounding box center [487, 38] width 46 height 11
click at [421, 35] on div "Files" at bounding box center [442, 38] width 41 height 11
click at [124, 542] on textarea at bounding box center [198, 539] width 303 height 21
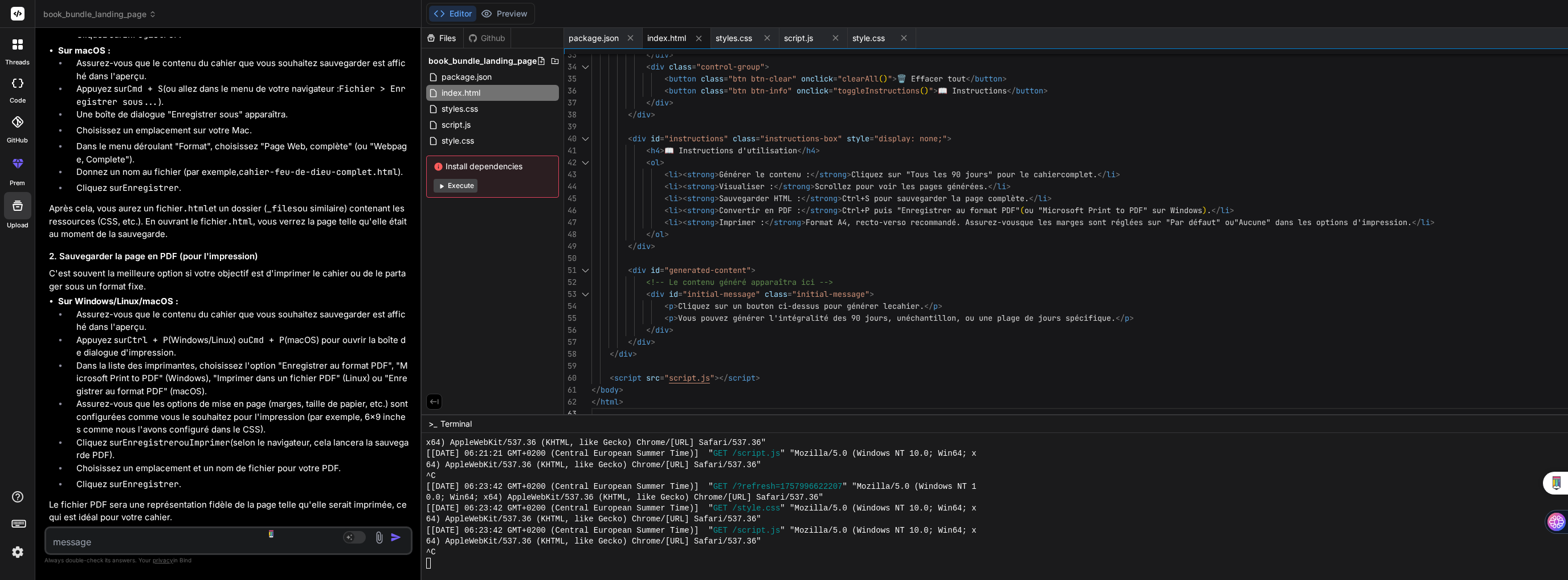
scroll to position [42201, 0]
click at [476, 12] on button "Preview" at bounding box center [504, 14] width 56 height 16
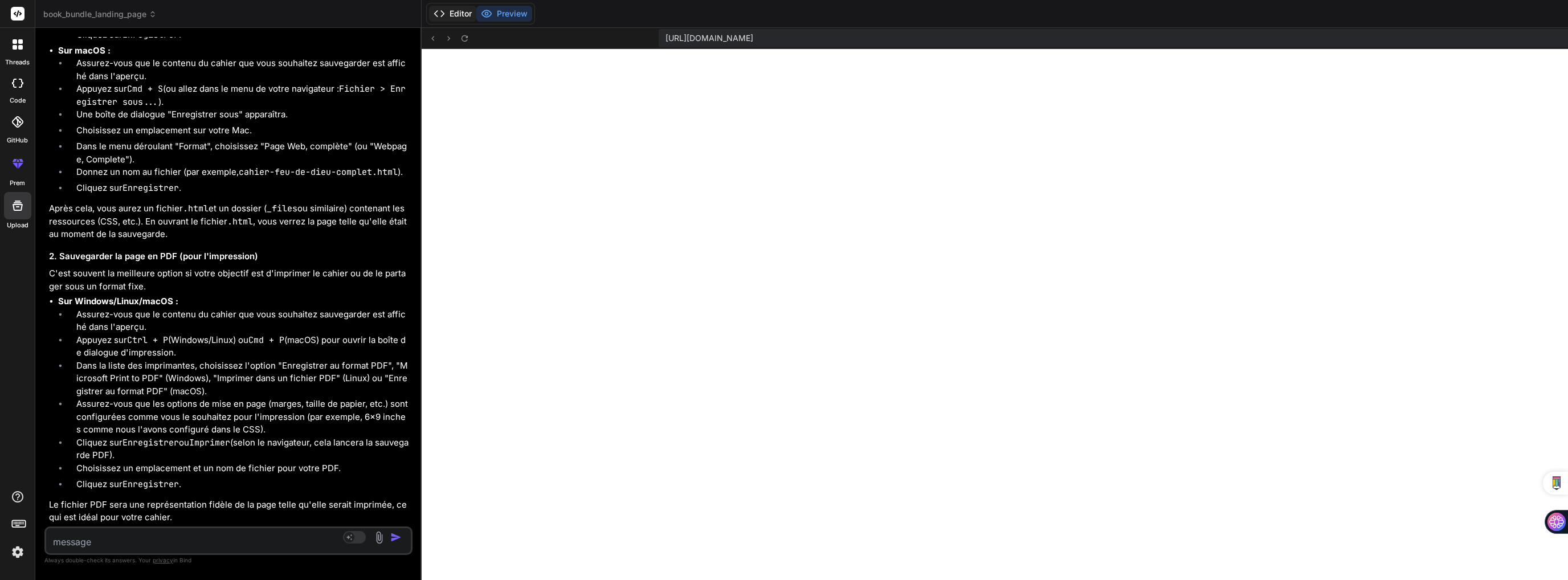
click at [429, 16] on button "Editor" at bounding box center [453, 14] width 47 height 16
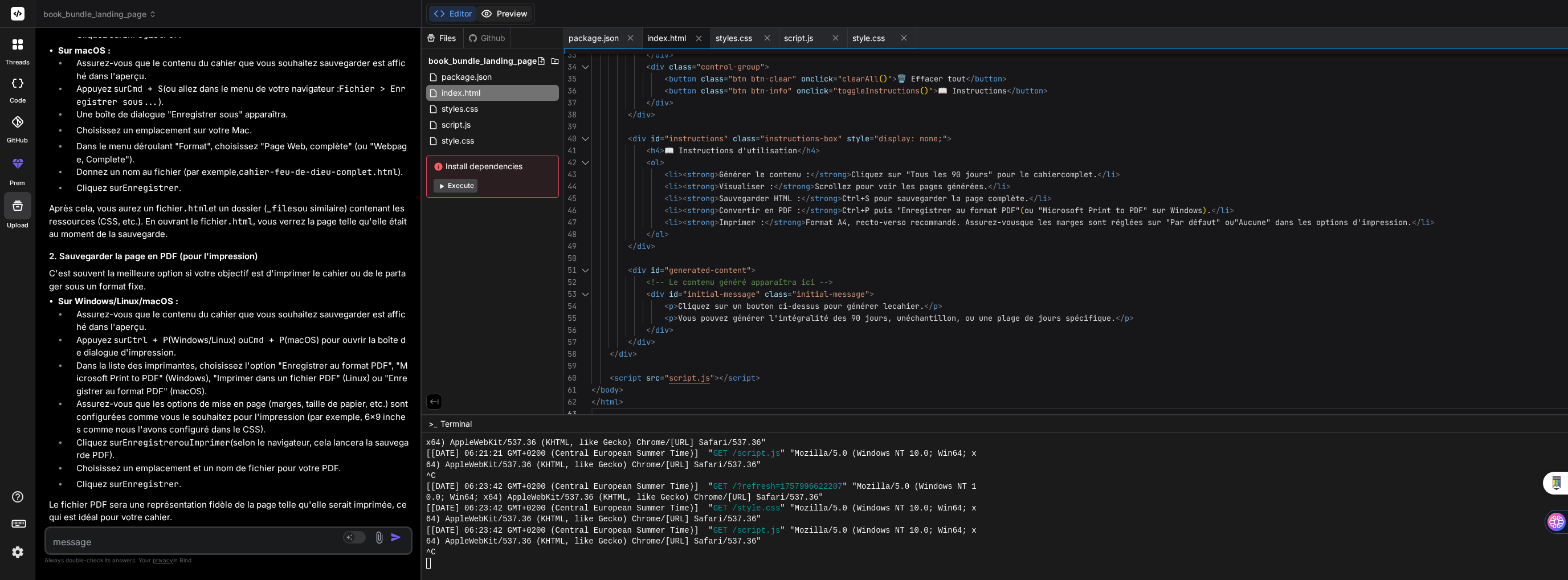
click at [476, 10] on button "Preview" at bounding box center [504, 14] width 56 height 16
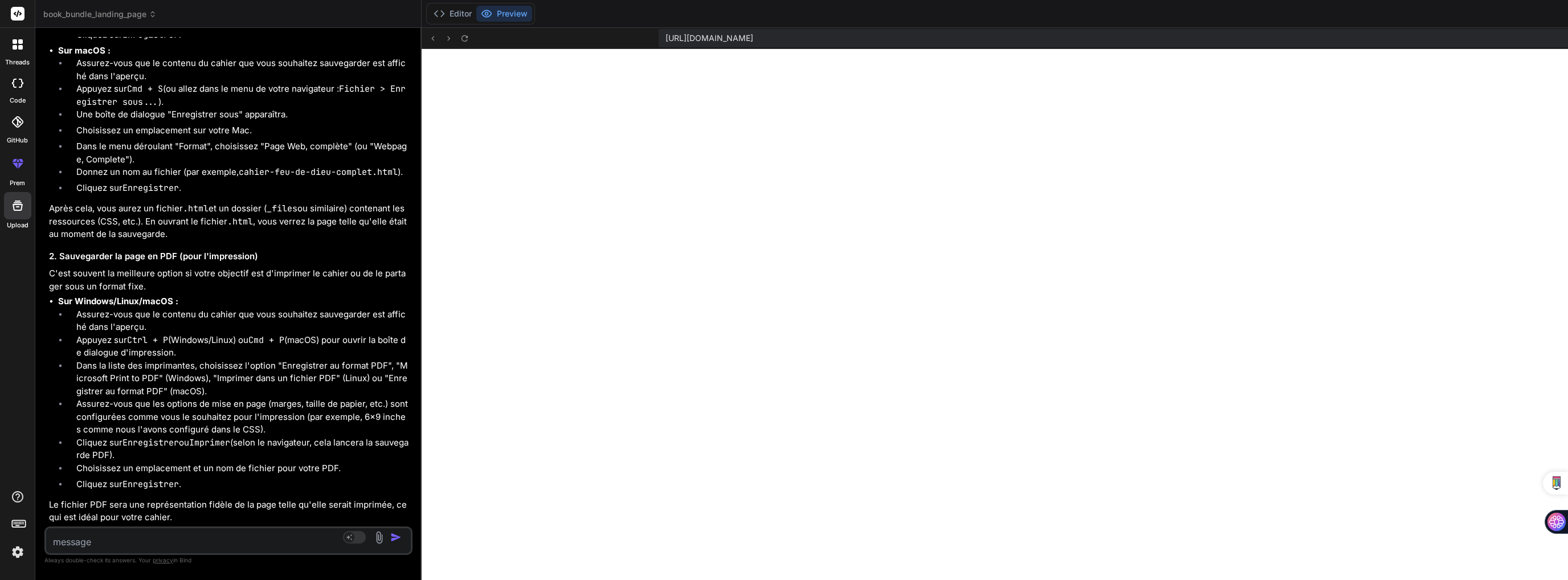
click at [665, 38] on span "[URL][DOMAIN_NAME]" at bounding box center [709, 38] width 88 height 11
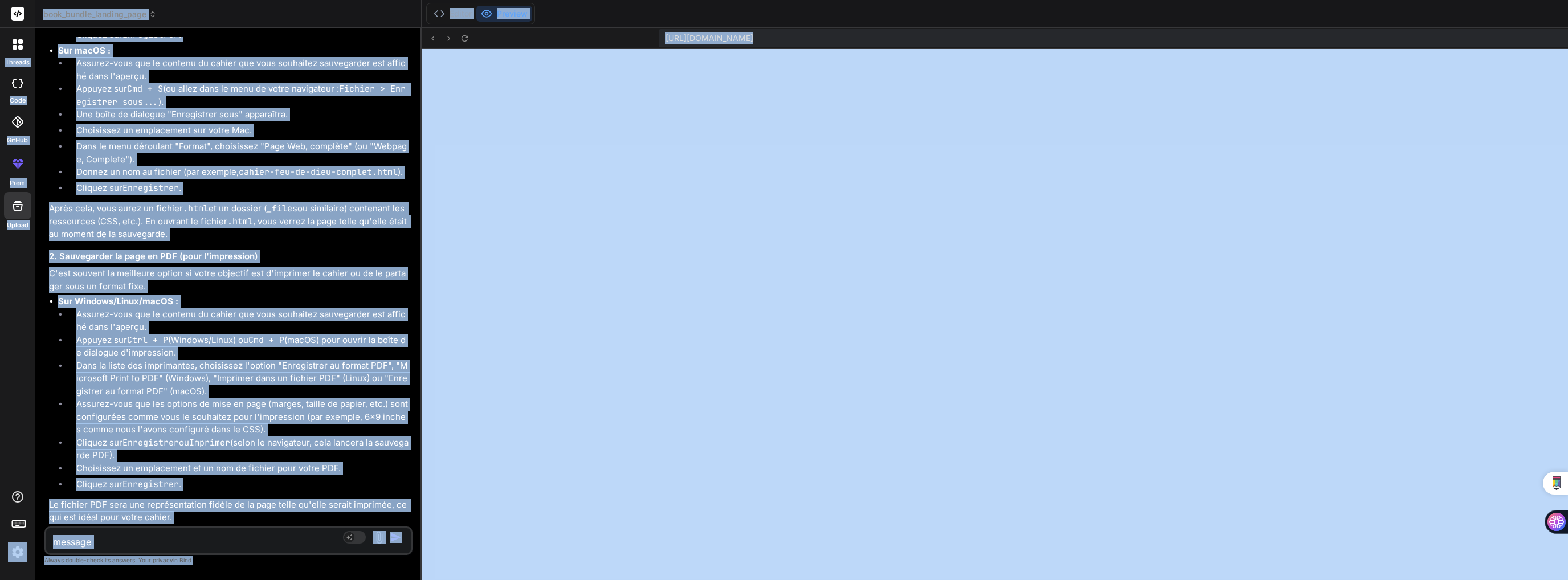
click at [665, 36] on span "[URL][DOMAIN_NAME]" at bounding box center [709, 38] width 88 height 11
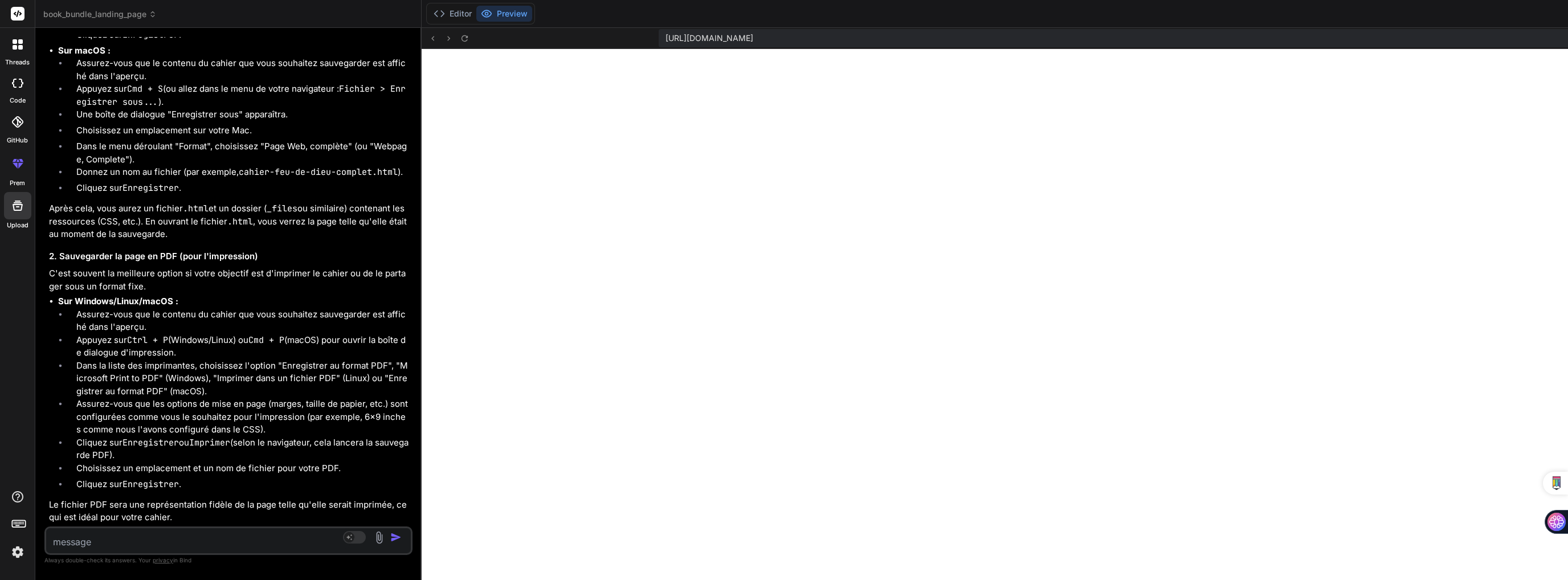
drag, startPoint x: 1019, startPoint y: 37, endPoint x: 533, endPoint y: 41, distance: 486.0
click at [658, 41] on div "[URL][DOMAIN_NAME]" at bounding box center [1196, 39] width 1075 height 19
copy span "[URL][DOMAIN_NAME]"
click at [429, 12] on button "Editor" at bounding box center [453, 14] width 47 height 16
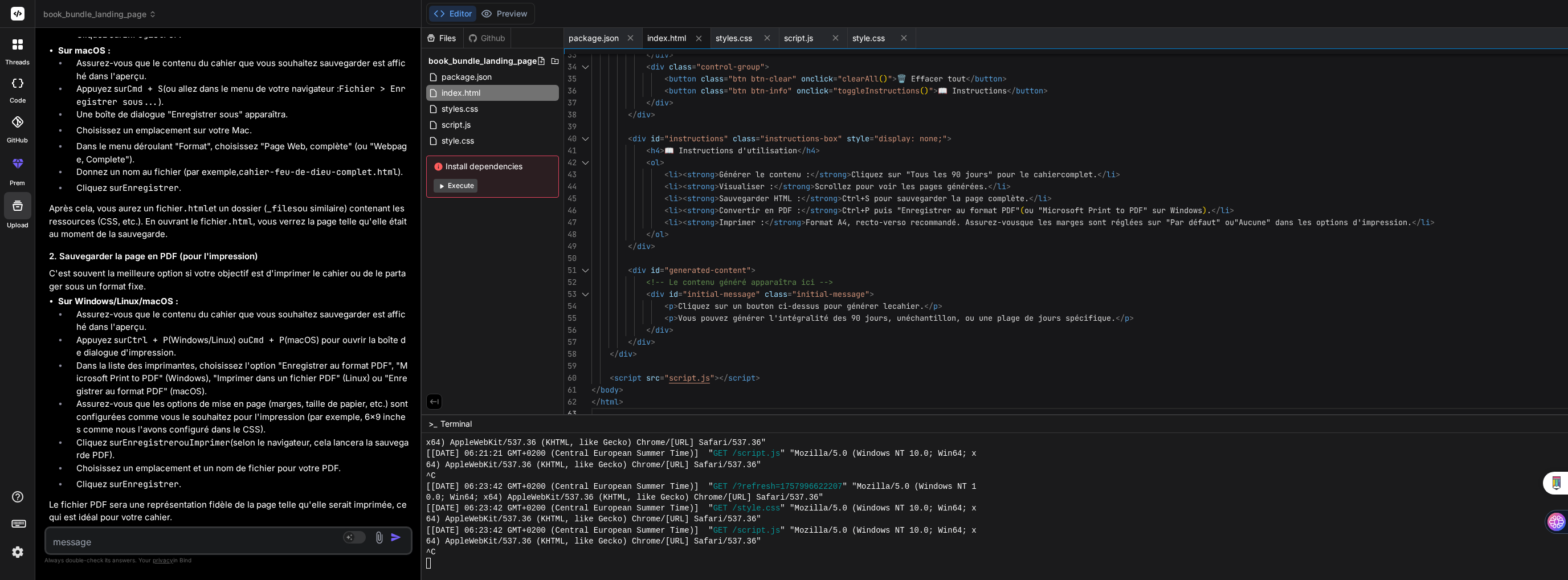
click at [421, 38] on div "Files" at bounding box center [442, 38] width 41 height 11
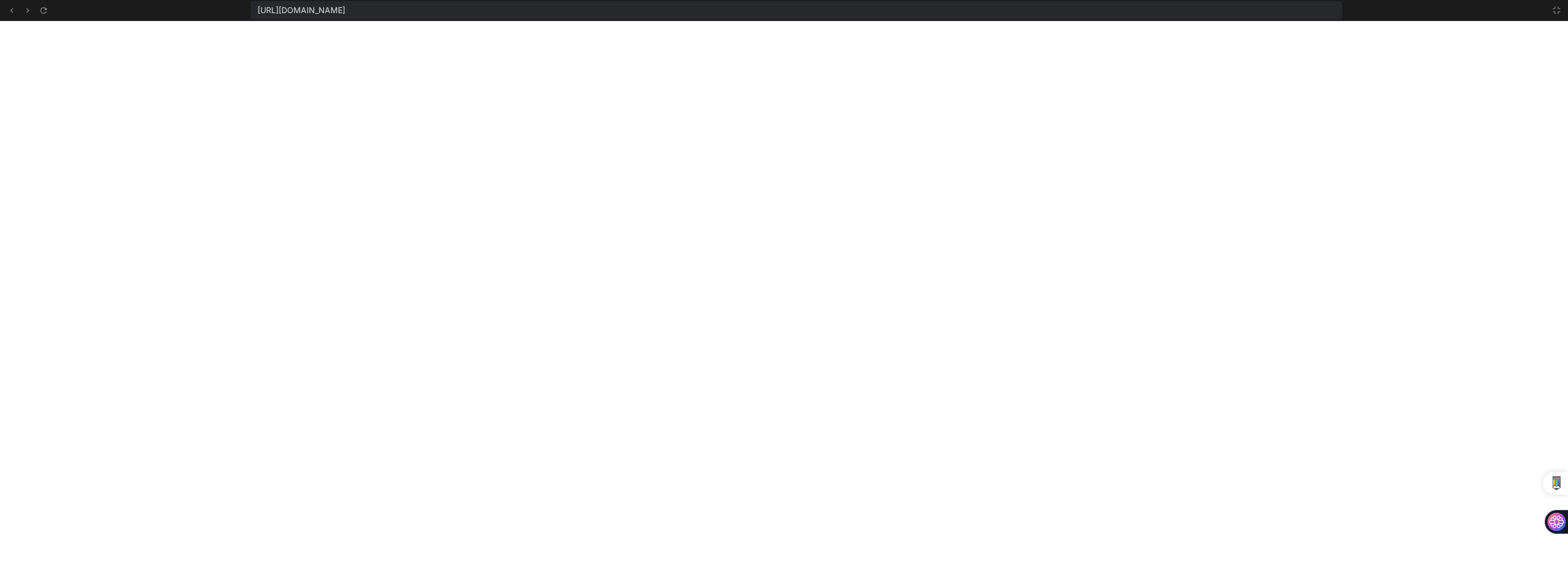
scroll to position [5264, 0]
click at [10, 10] on icon at bounding box center [11, 10] width 3 height 4
click at [41, 7] on icon at bounding box center [44, 11] width 10 height 10
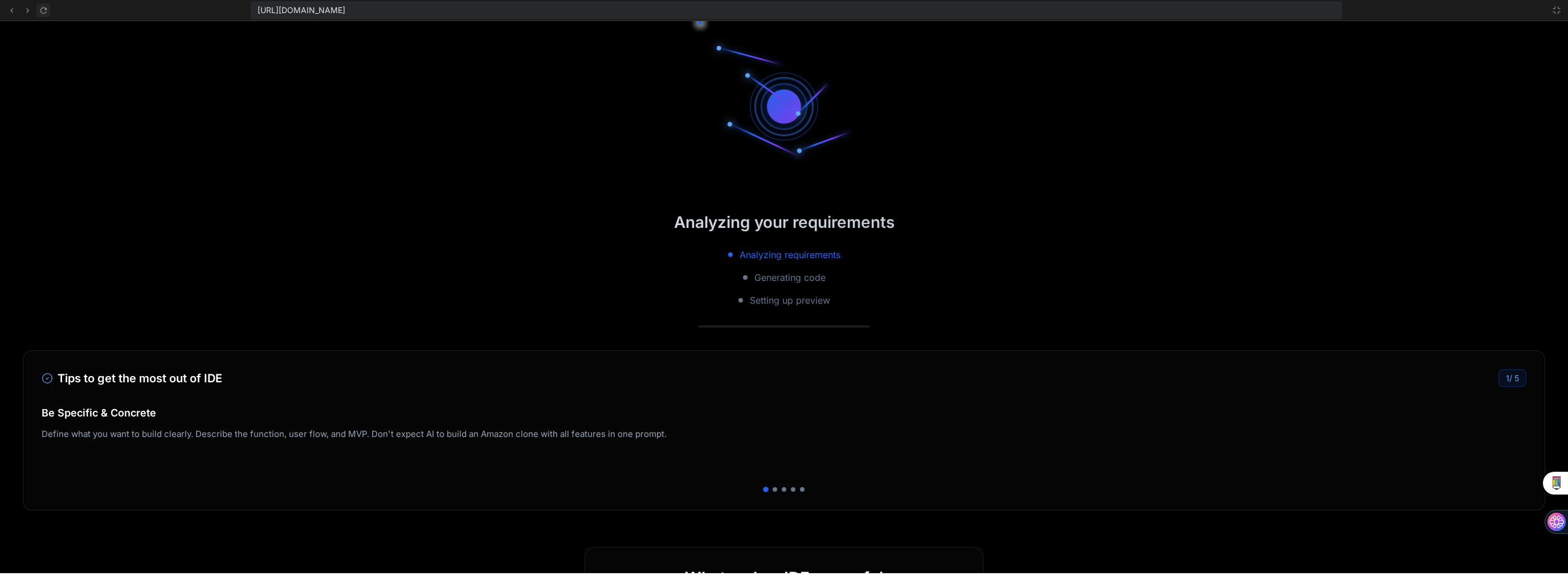
scroll to position [5329, 0]
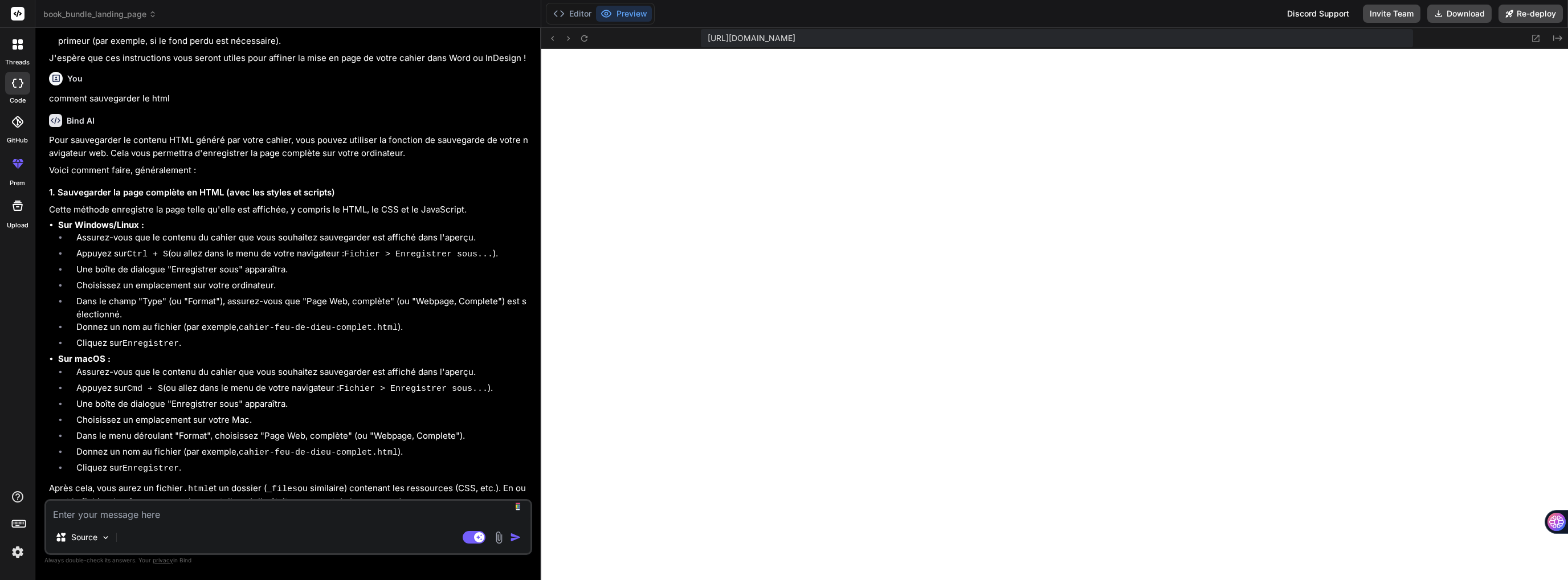
scroll to position [350, 0]
click at [1452, 11] on button "Download" at bounding box center [1459, 14] width 64 height 19
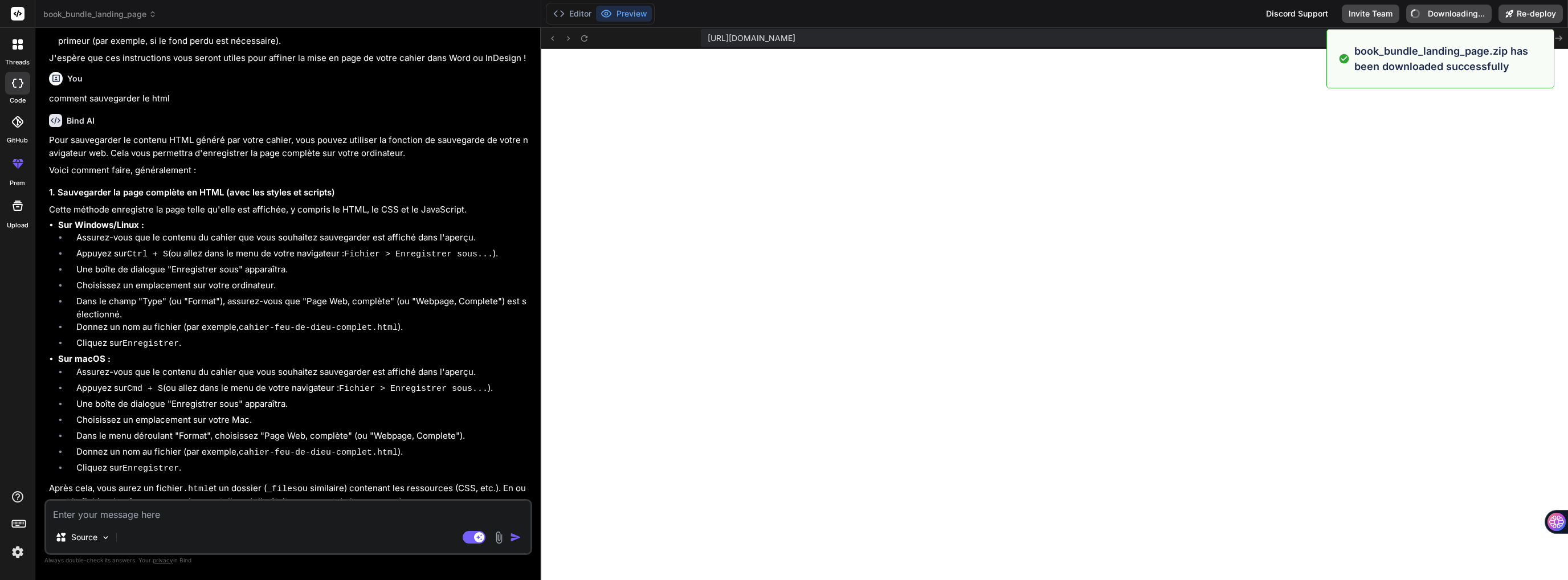
type textarea "x"
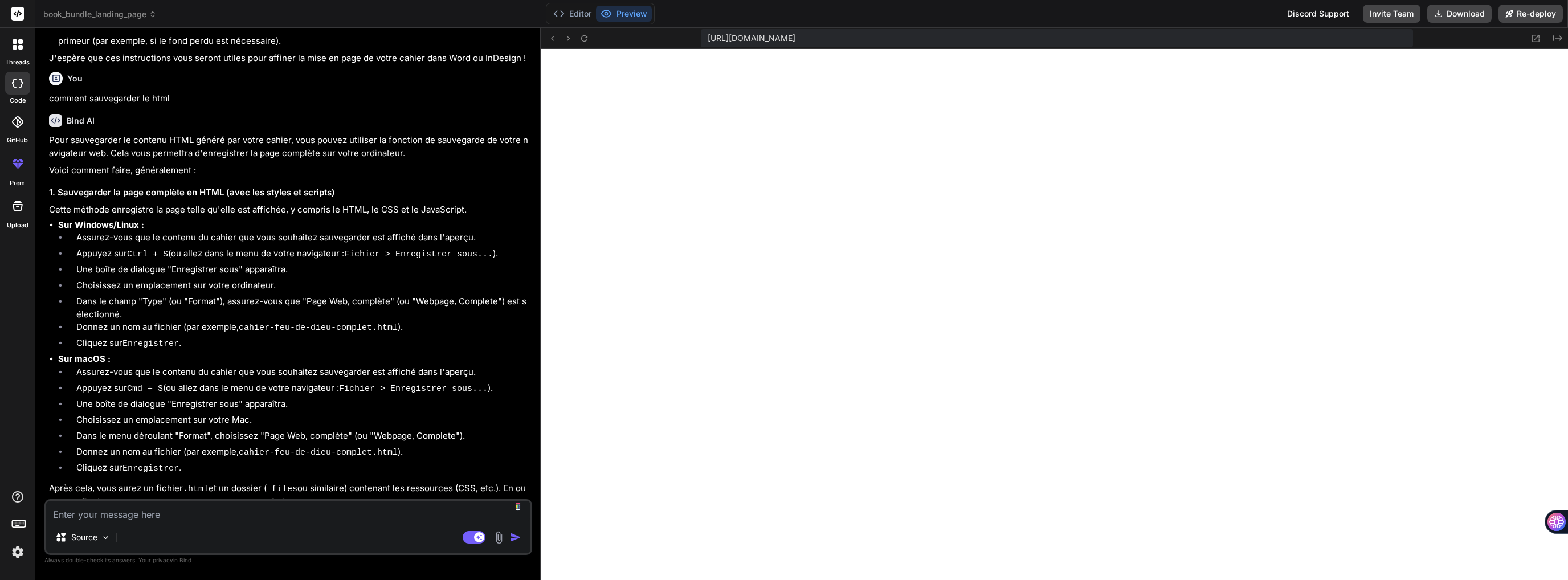
click at [236, 518] on textarea at bounding box center [288, 511] width 484 height 21
type textarea "a"
type textarea "x"
type textarea "aj"
type textarea "x"
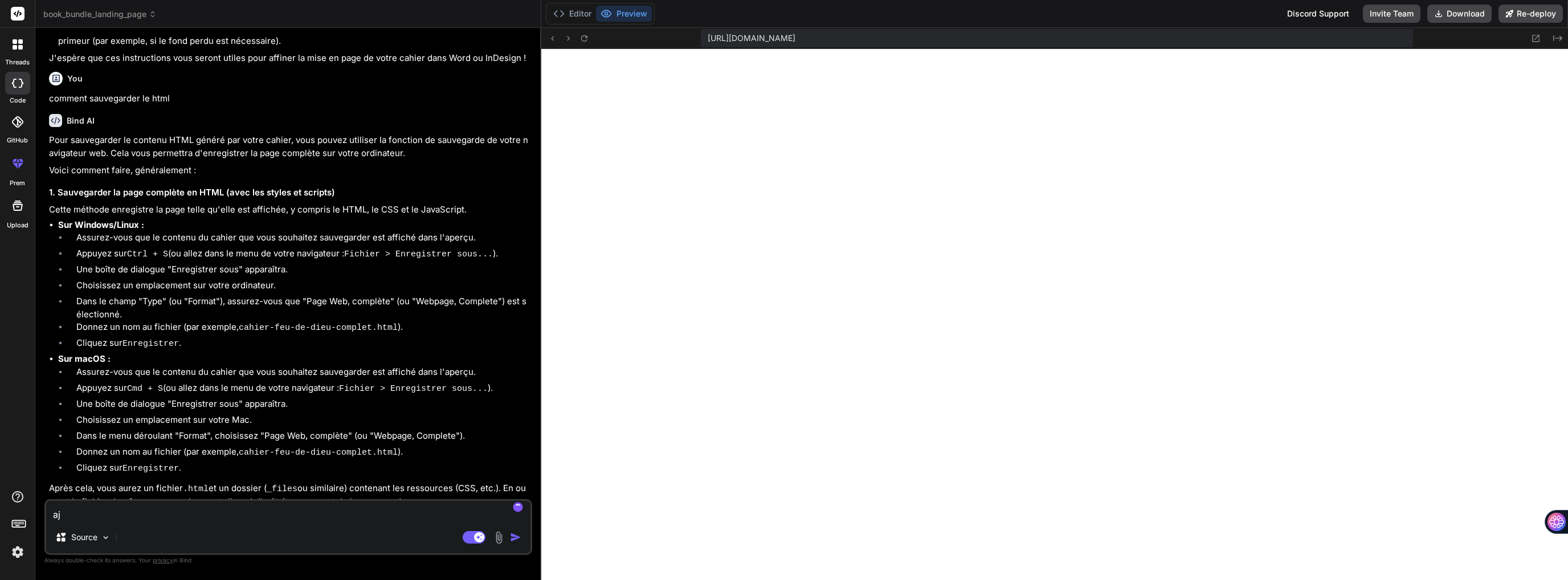
type textarea "ajo"
type textarea "x"
type textarea "ajou"
type textarea "x"
type textarea "ajout"
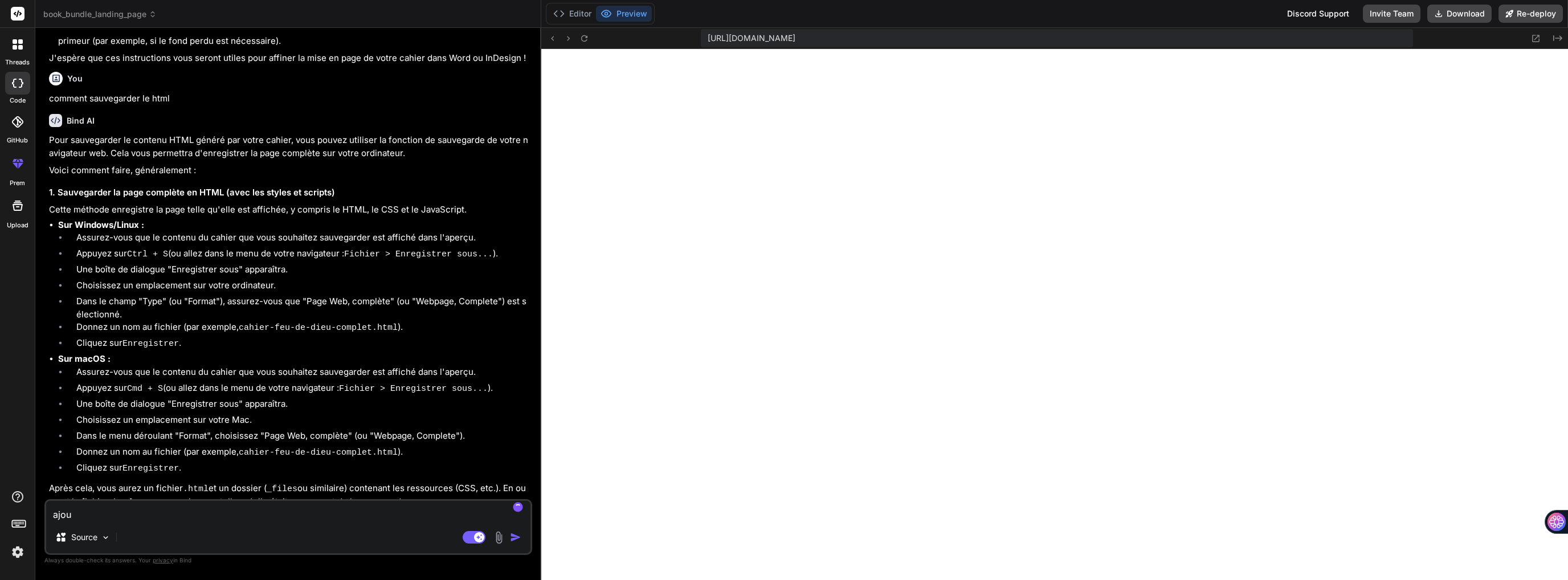
type textarea "x"
type textarea "ajoute"
type textarea "x"
type textarea "ajouter"
type textarea "x"
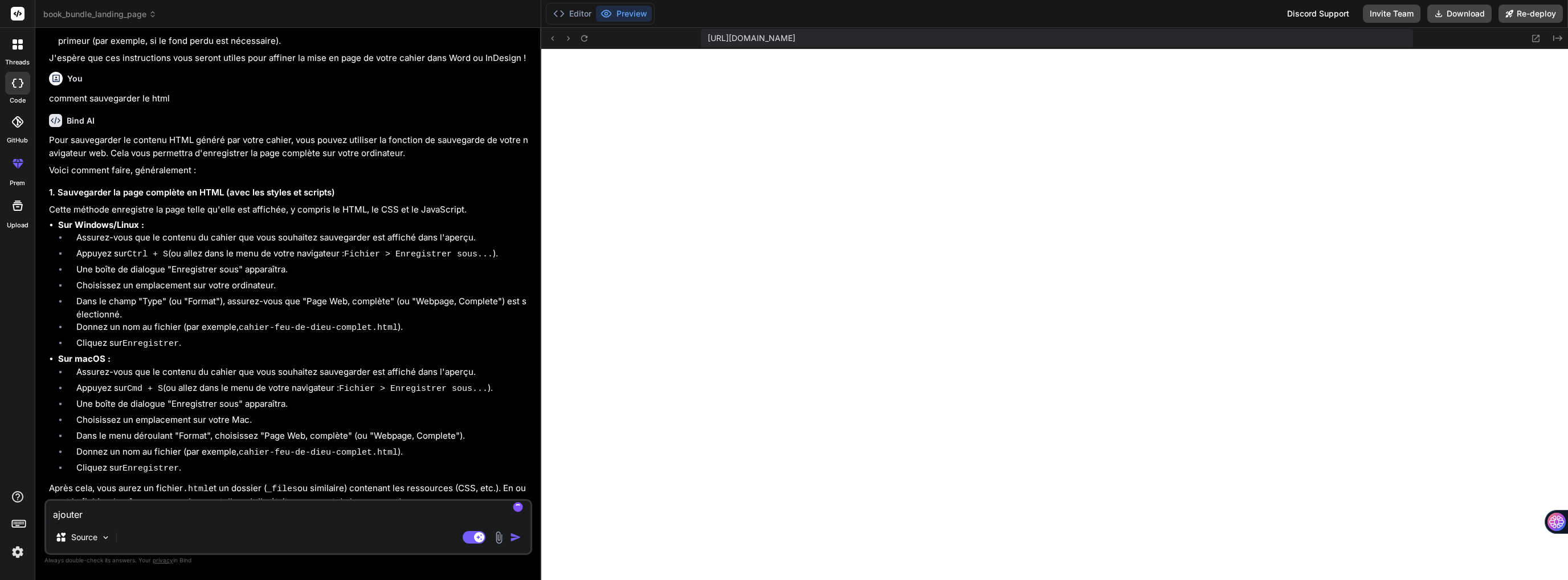
type textarea "ajoutere"
type textarea "x"
type textarea "ajouter"
type textarea "x"
type textarea "ajouter"
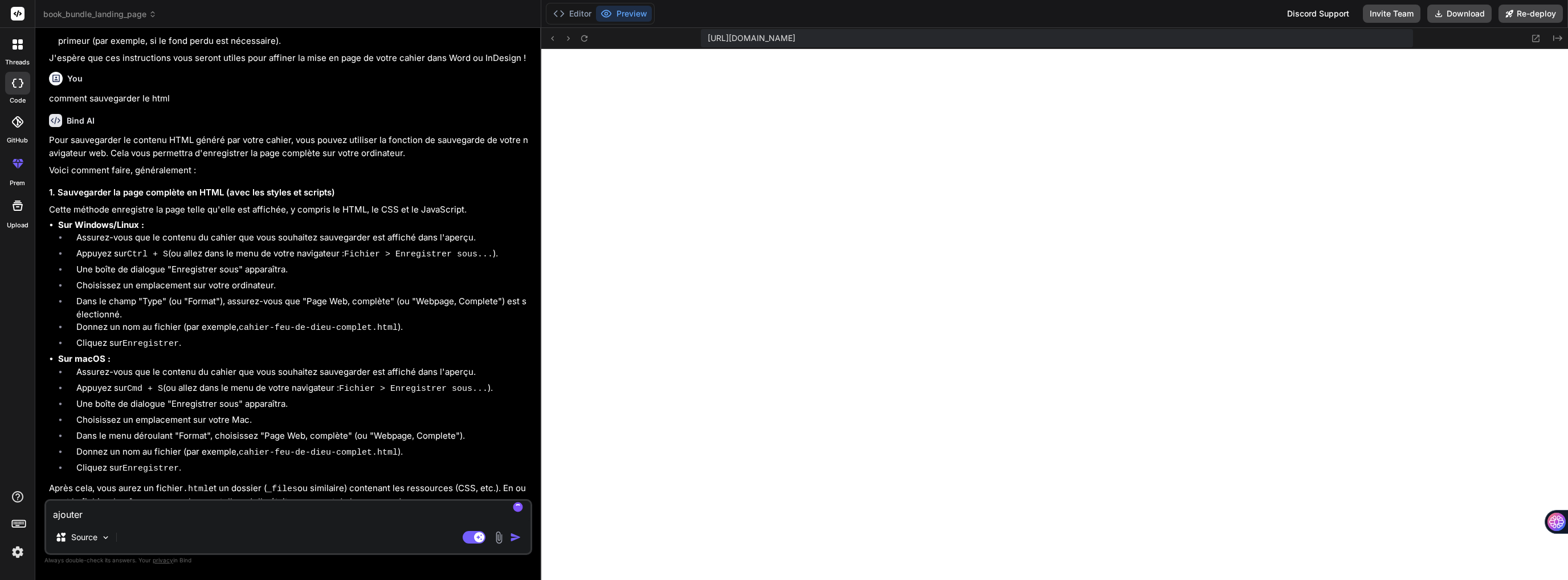
type textarea "x"
type textarea "ajouter u"
type textarea "x"
type textarea "ajouter un"
type textarea "x"
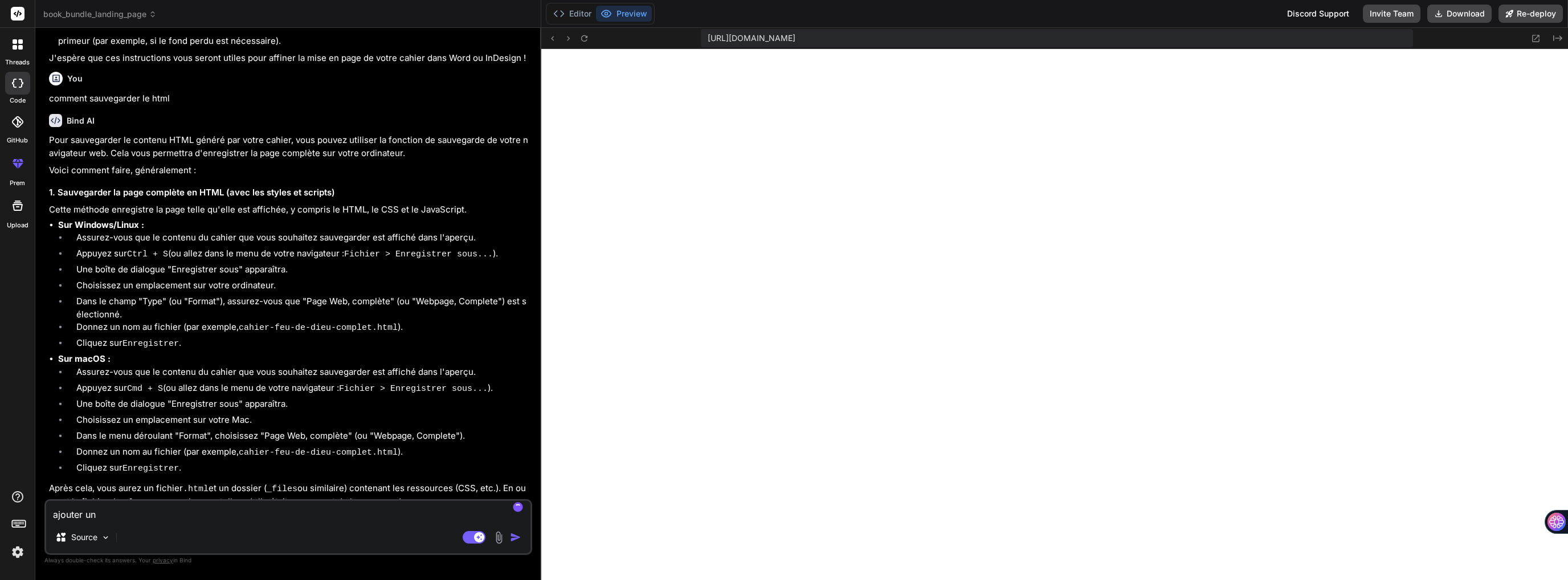
type textarea "ajouter une"
type textarea "x"
type textarea "ajouter une"
type textarea "x"
type textarea "ajouter une p"
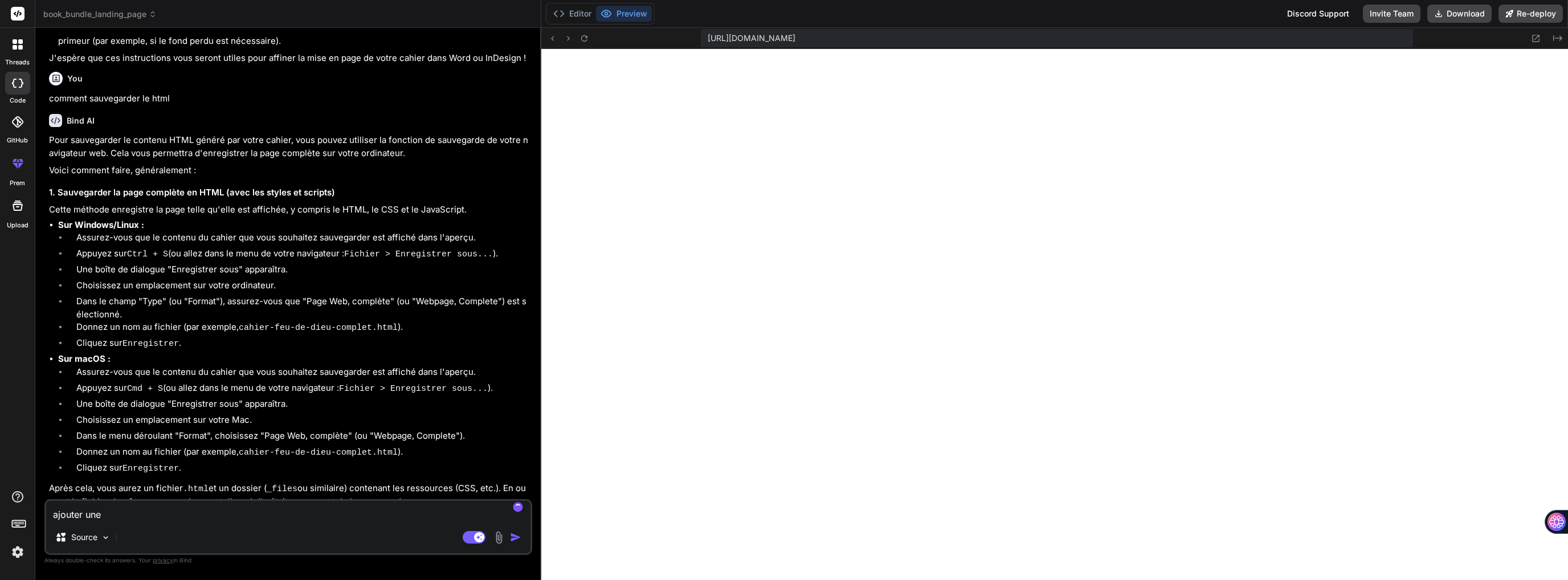
type textarea "x"
type textarea "ajouter une"
type textarea "x"
type textarea "ajouter une c"
type textarea "x"
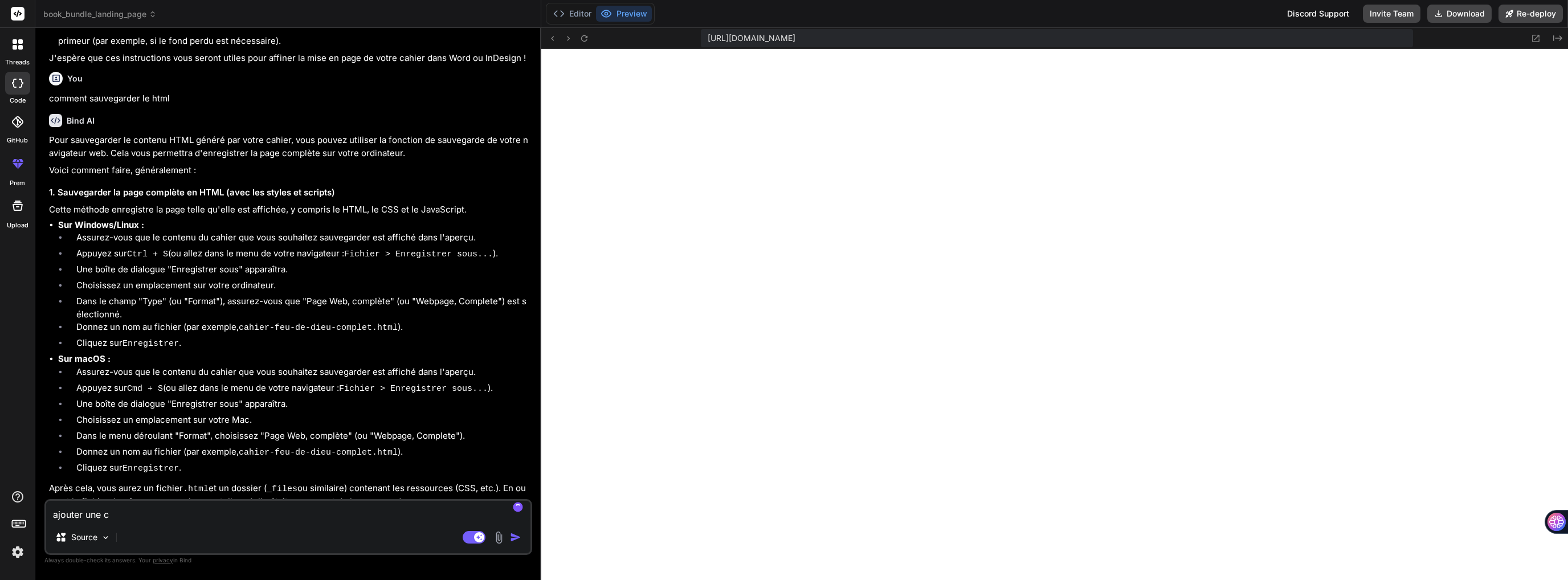
type textarea "ajouter une ca"
type textarea "x"
type textarea "ajouter une cas"
type textarea "x"
type textarea "ajouter une case"
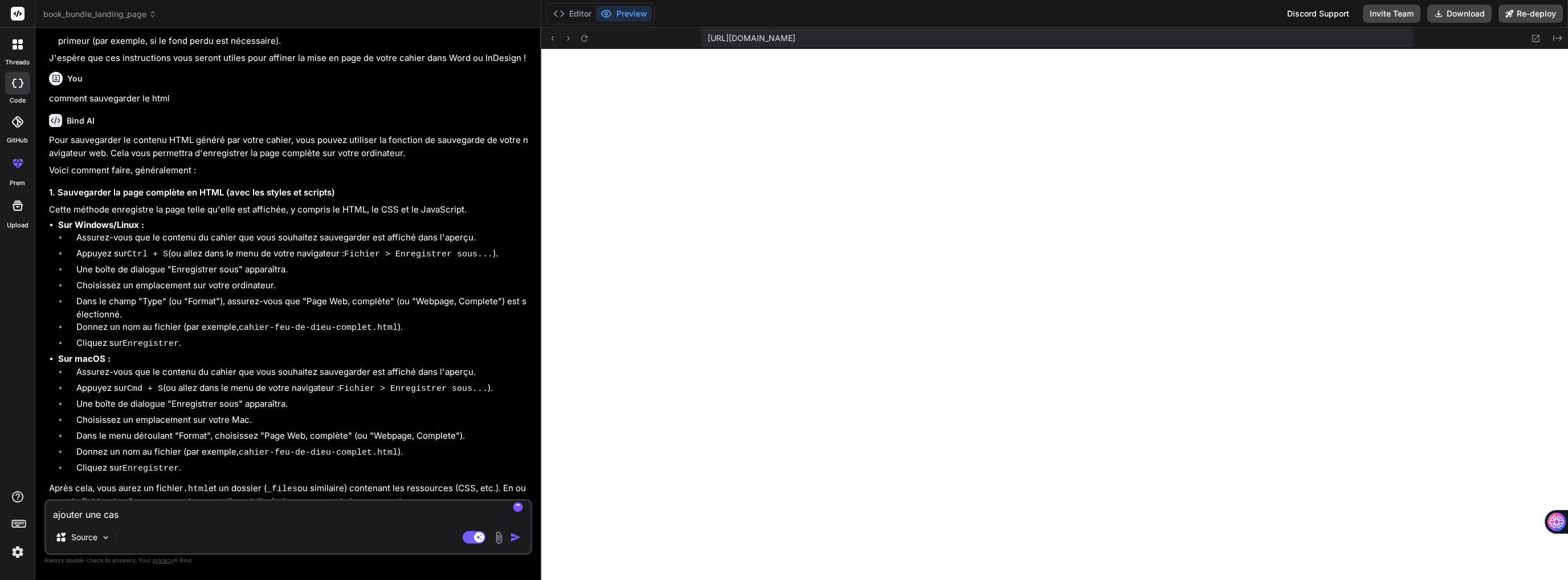
type textarea "x"
type textarea "ajouter une case"
type textarea "x"
type textarea "ajouter une case p"
type textarea "x"
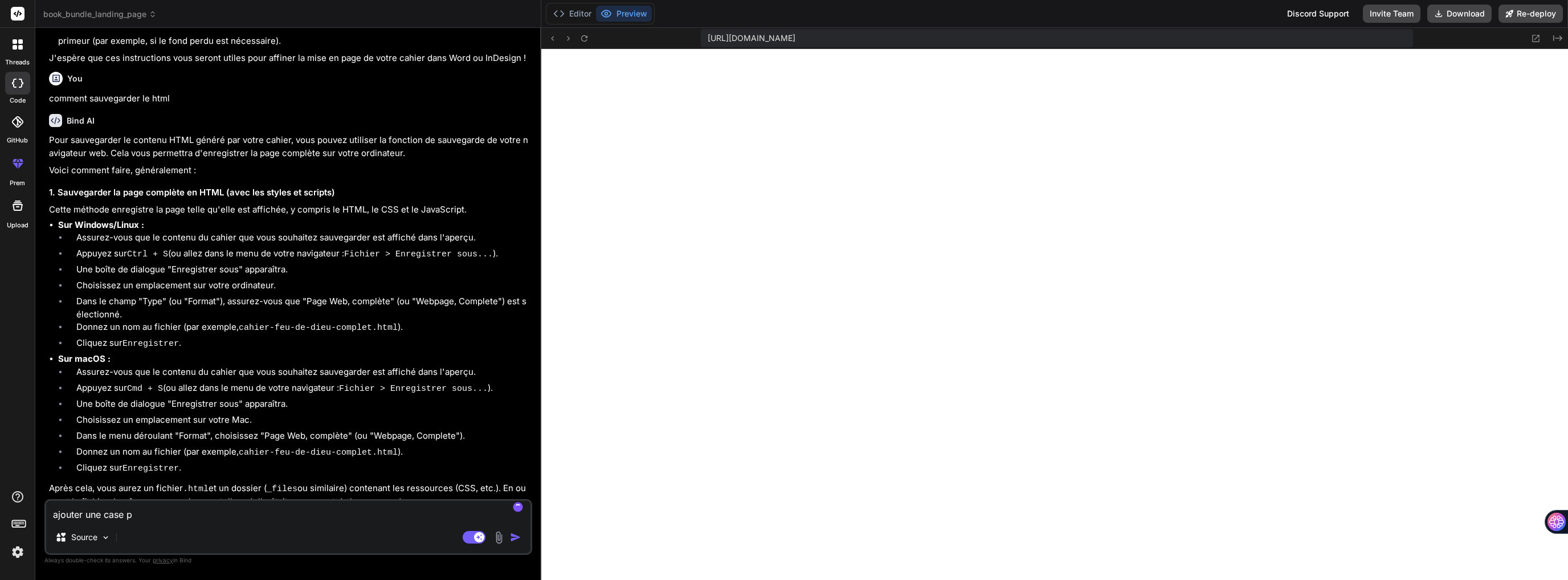
type textarea "ajouter une case pr"
type textarea "x"
type textarea "ajouter une case pri"
type textarea "x"
type textarea "ajouter une case priè"
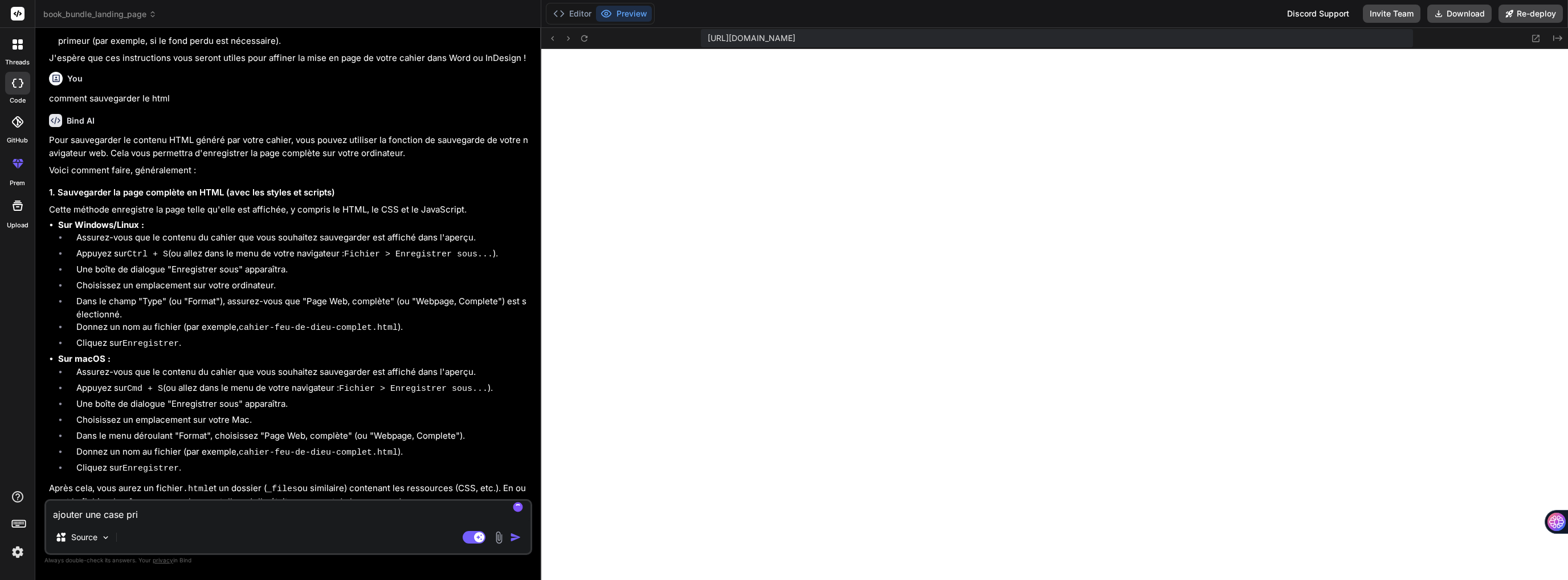
type textarea "x"
type textarea "ajouter une case prièr"
type textarea "x"
type textarea "ajouter une case prière"
type textarea "x"
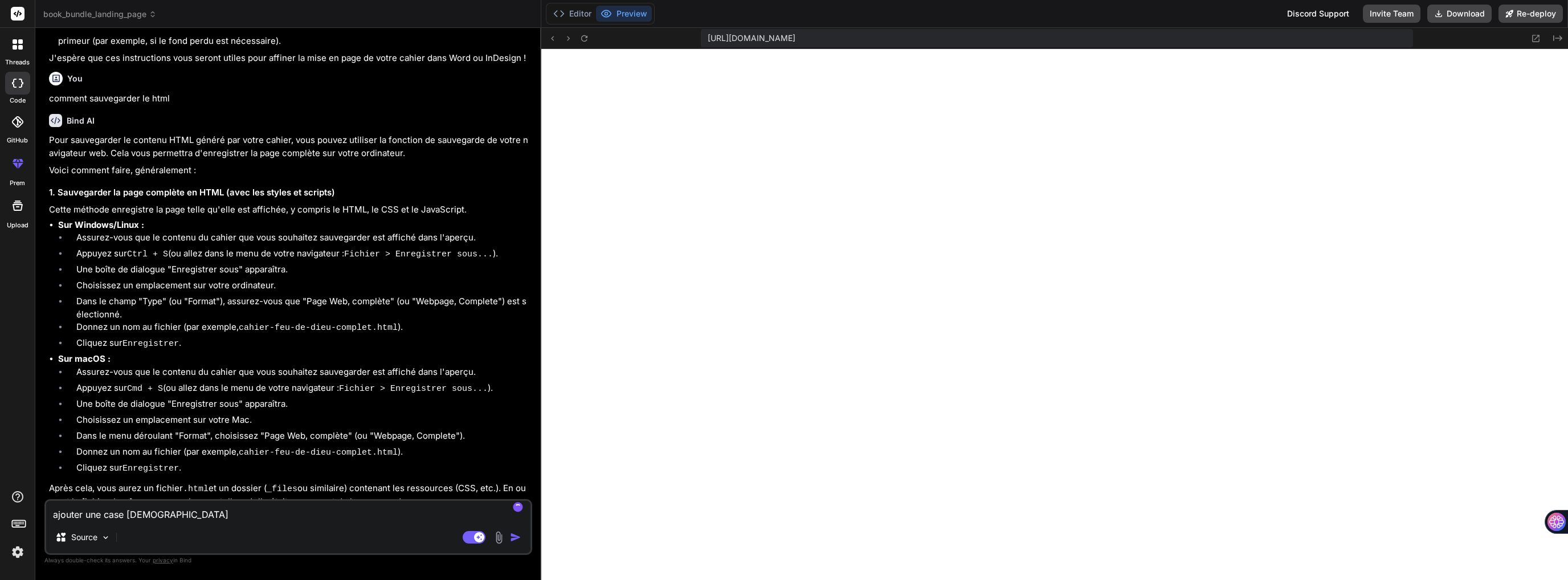
type textarea "ajouter une case prière"
type textarea "x"
type textarea "ajouter une case prière s"
type textarea "x"
type textarea "ajouter une case prière su"
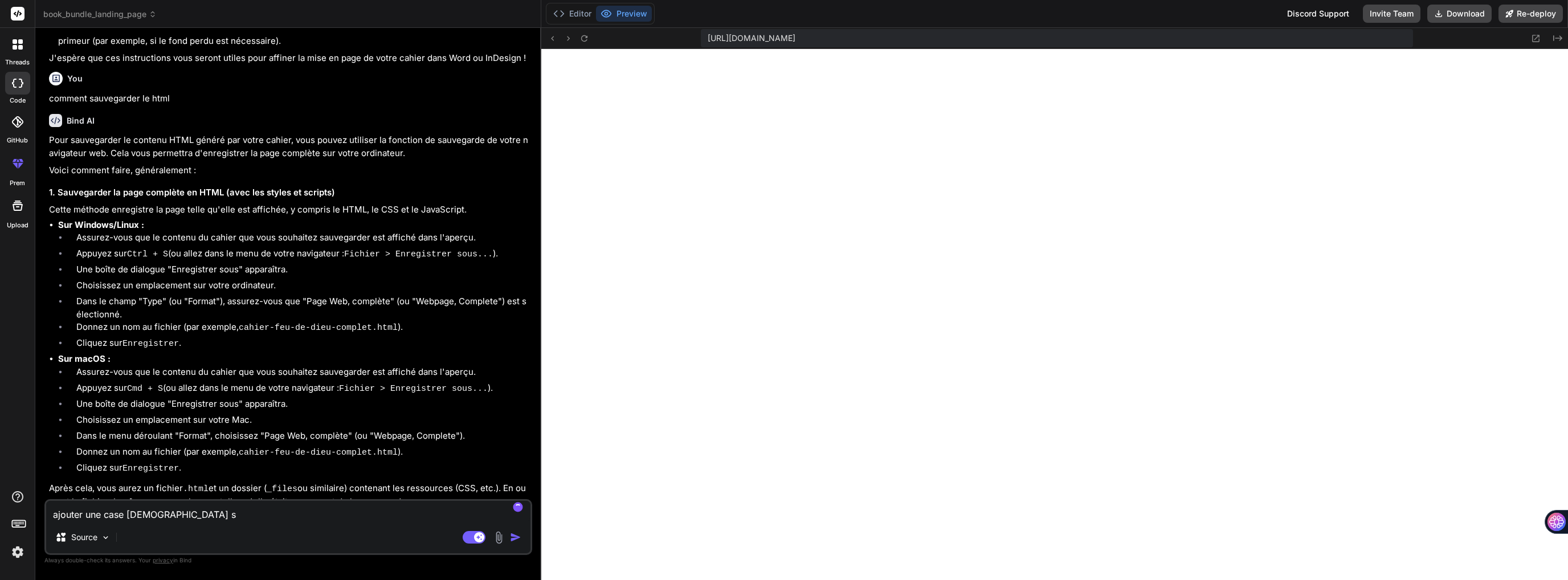
type textarea "x"
type textarea "ajouter une case prière sur"
type textarea "x"
type textarea "ajouter une case prière sur"
type textarea "x"
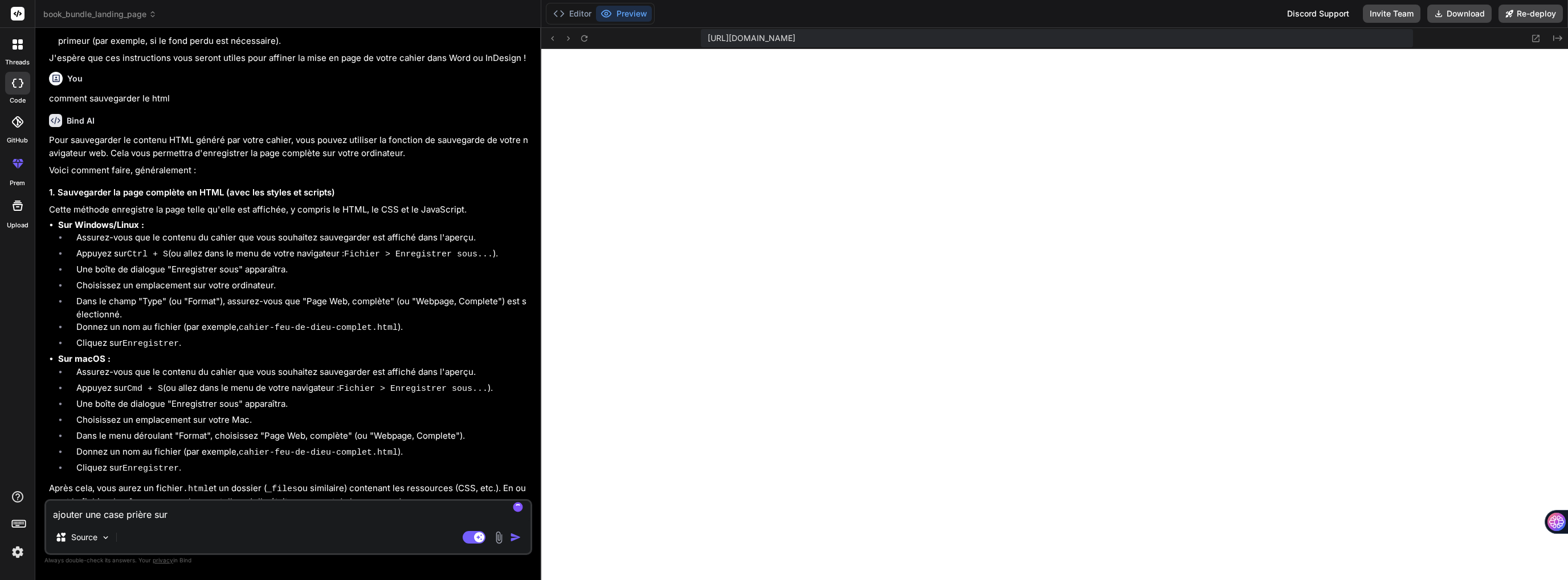
type textarea "ajouter une case prière sur c"
type textarea "x"
type textarea "ajouter une case prière sur ch"
type textarea "x"
type textarea "ajouter une case prière sur cha"
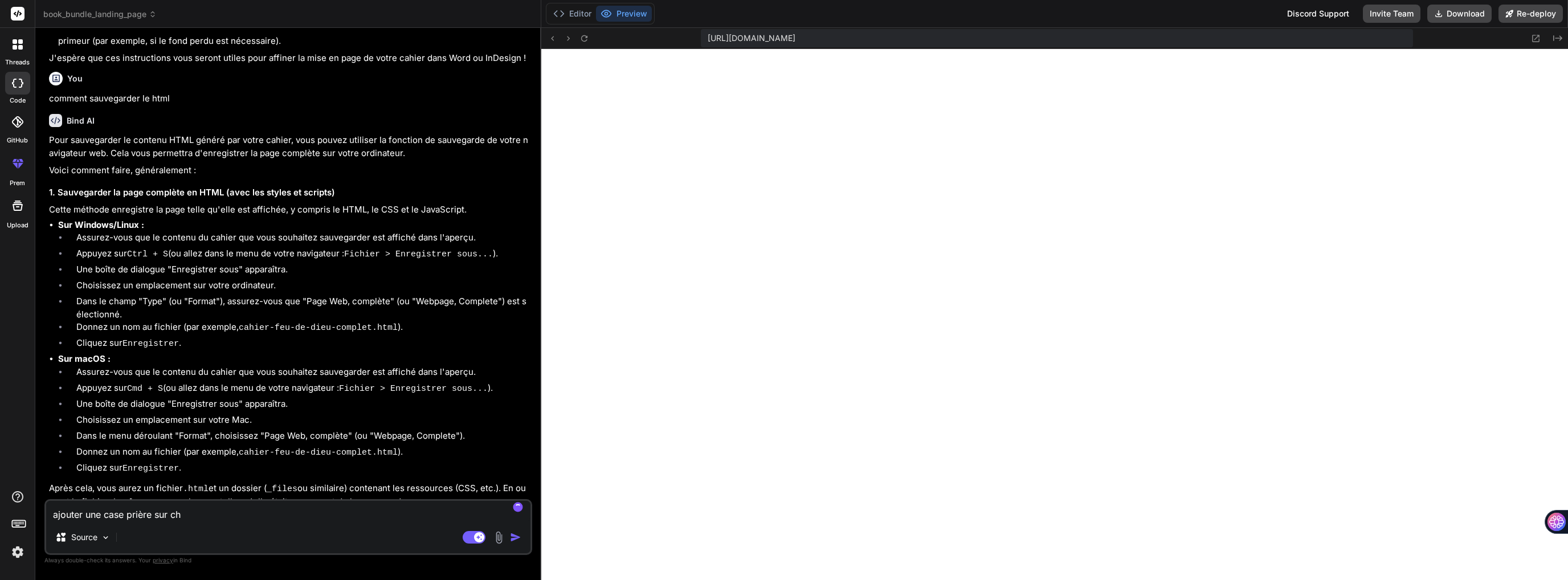
type textarea "x"
type textarea "ajouter une case prière sur chaq"
type textarea "x"
type textarea "ajouter une case prière sur chaqu"
type textarea "x"
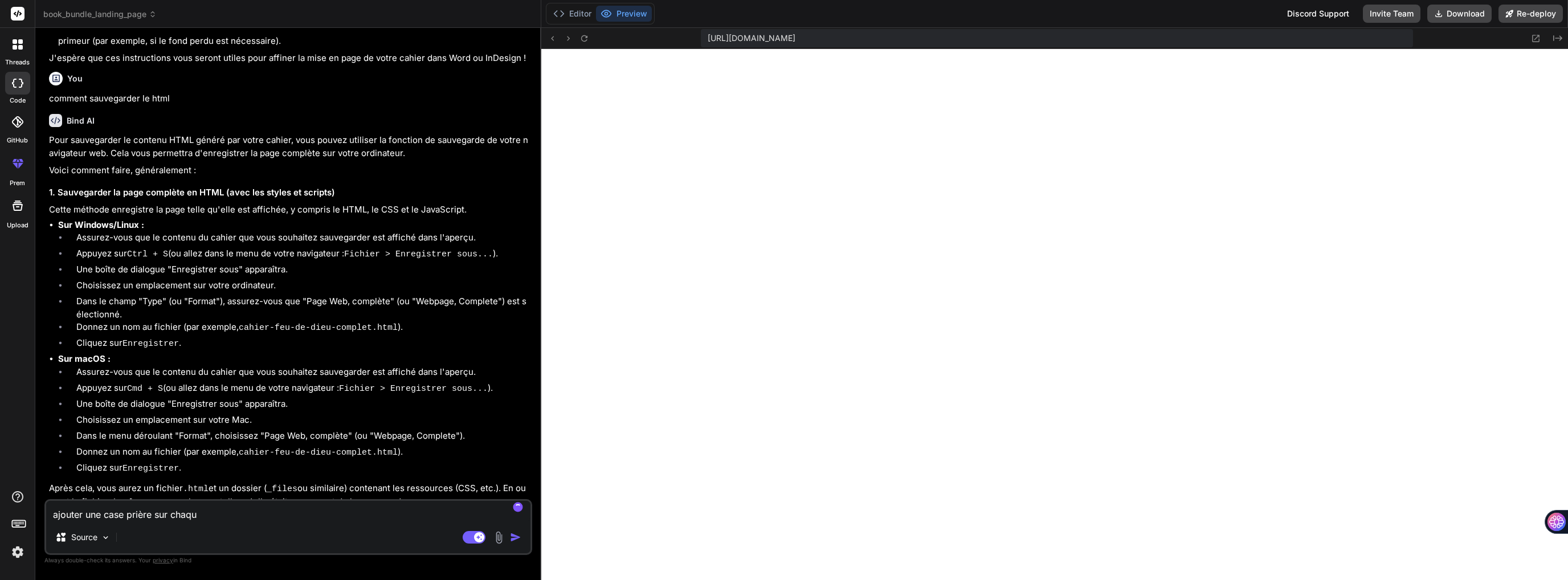
type textarea "ajouter une case prière sur chaque"
type textarea "x"
type textarea "ajouter une case prière sur chaque"
type textarea "x"
type textarea "ajouter une case prière sur chaque p"
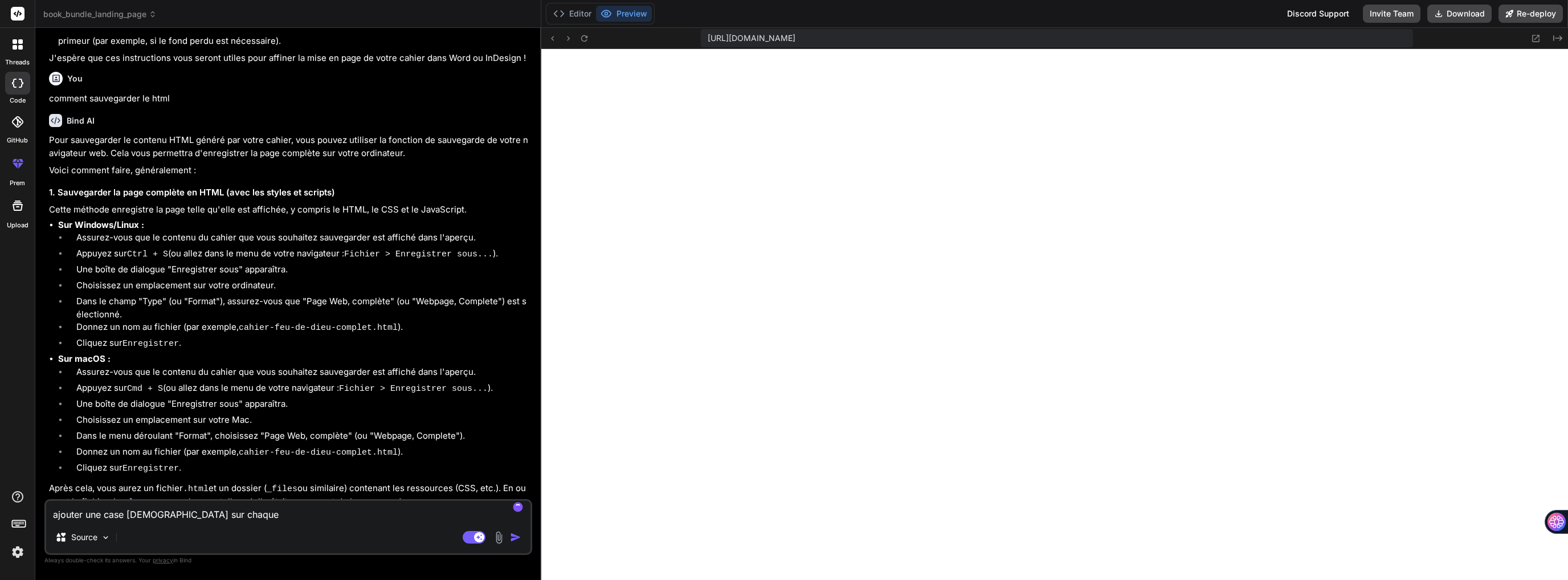
type textarea "x"
type textarea "ajouter une case prière sur chaque pa"
type textarea "x"
type textarea "ajouter une case prière sur chaque p"
type textarea "x"
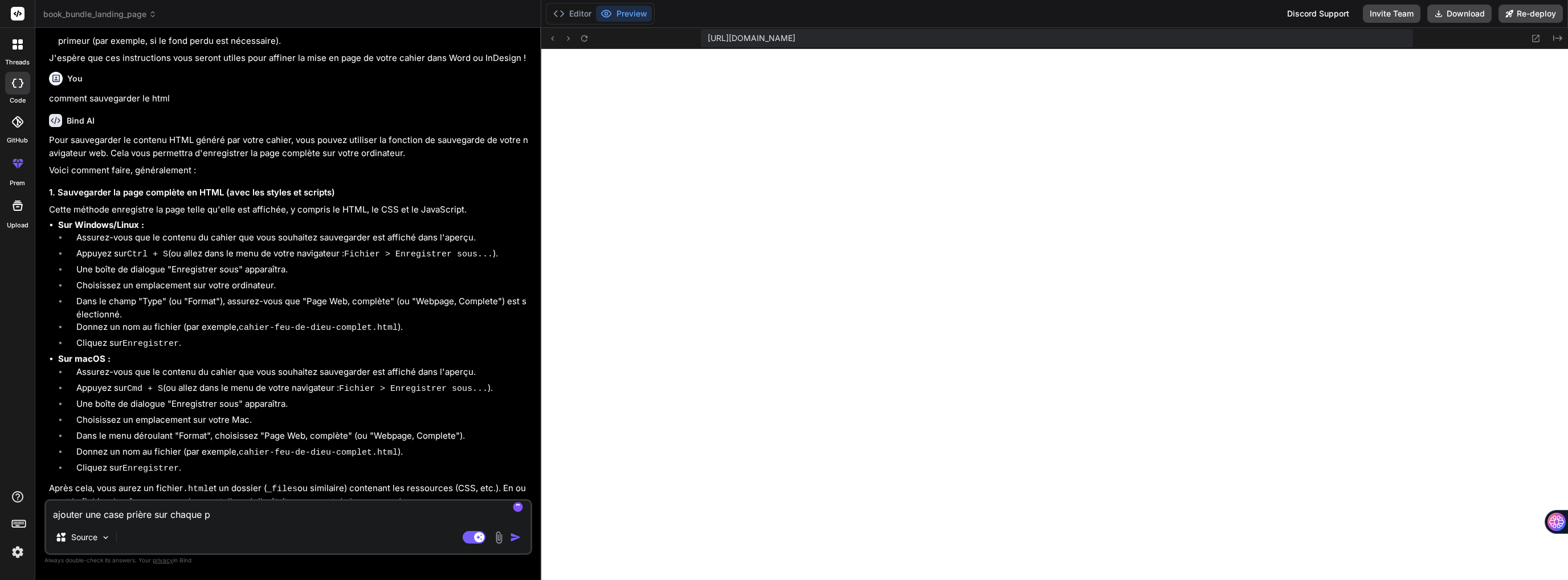
type textarea "ajouter une case prière sur chaque"
type textarea "x"
type textarea "ajouter une case prière sur chaque"
type textarea "x"
type textarea "ajouter une case prière sur chaqu"
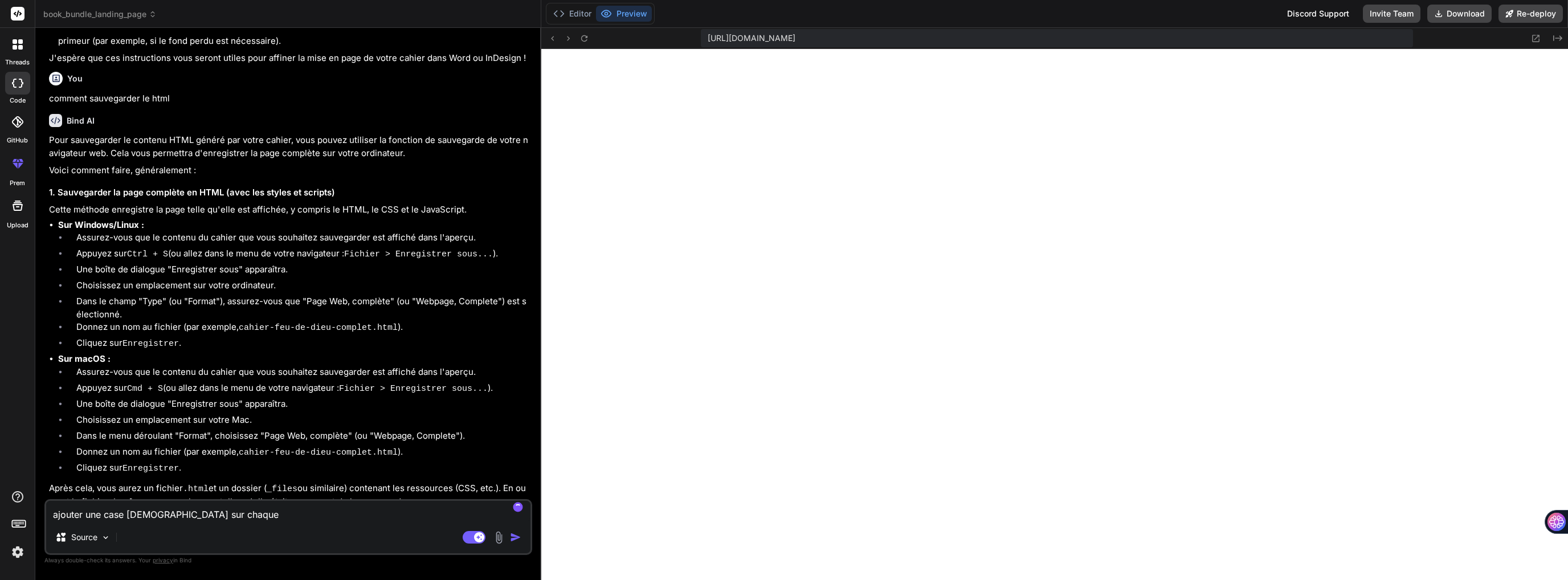
type textarea "x"
type textarea "ajouter une case prière sur chaq"
type textarea "x"
type textarea "ajouter une case prière sur cha"
type textarea "x"
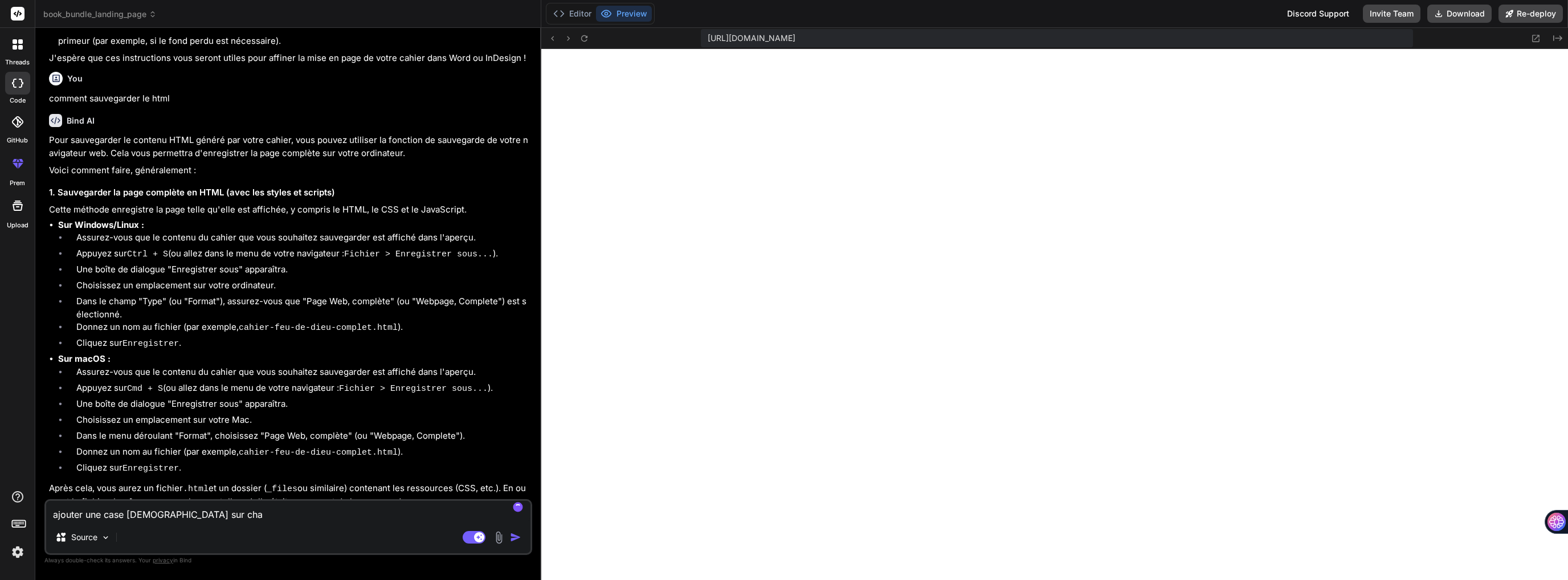
type textarea "ajouter une case prière sur ch"
type textarea "x"
type textarea "ajouter une case prière sur c"
type textarea "x"
type textarea "ajouter une case prière sur"
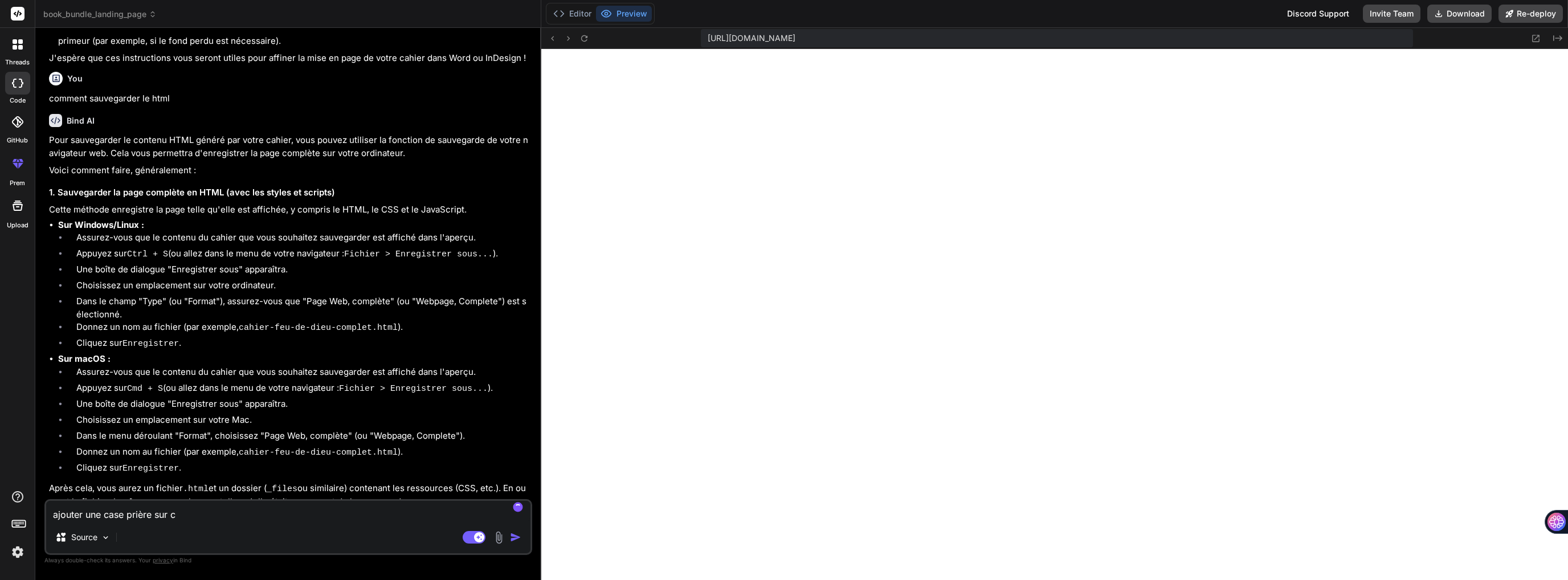
type textarea "x"
type textarea "ajouter une case prière sur"
type textarea "x"
type textarea "ajouter une case prière su"
type textarea "x"
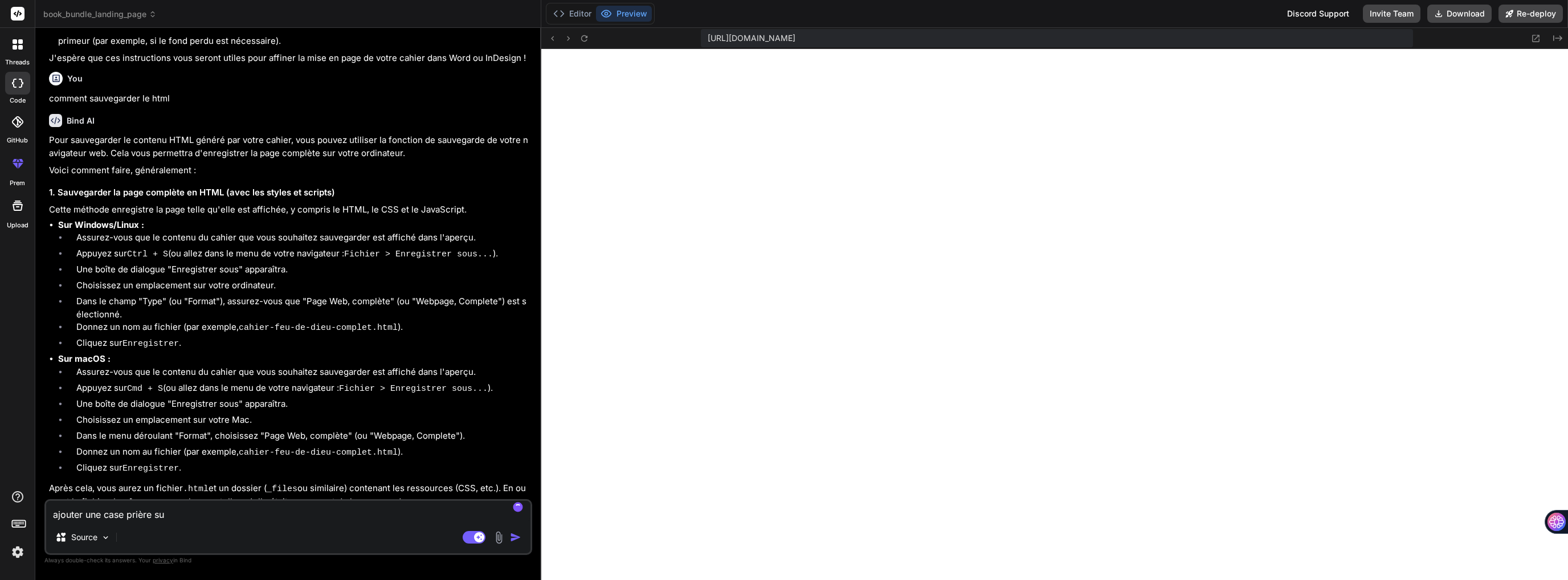
type textarea "ajouter une case prière s"
type textarea "x"
type textarea "ajouter une case prière"
type textarea "x"
type textarea "ajouter une case prière p"
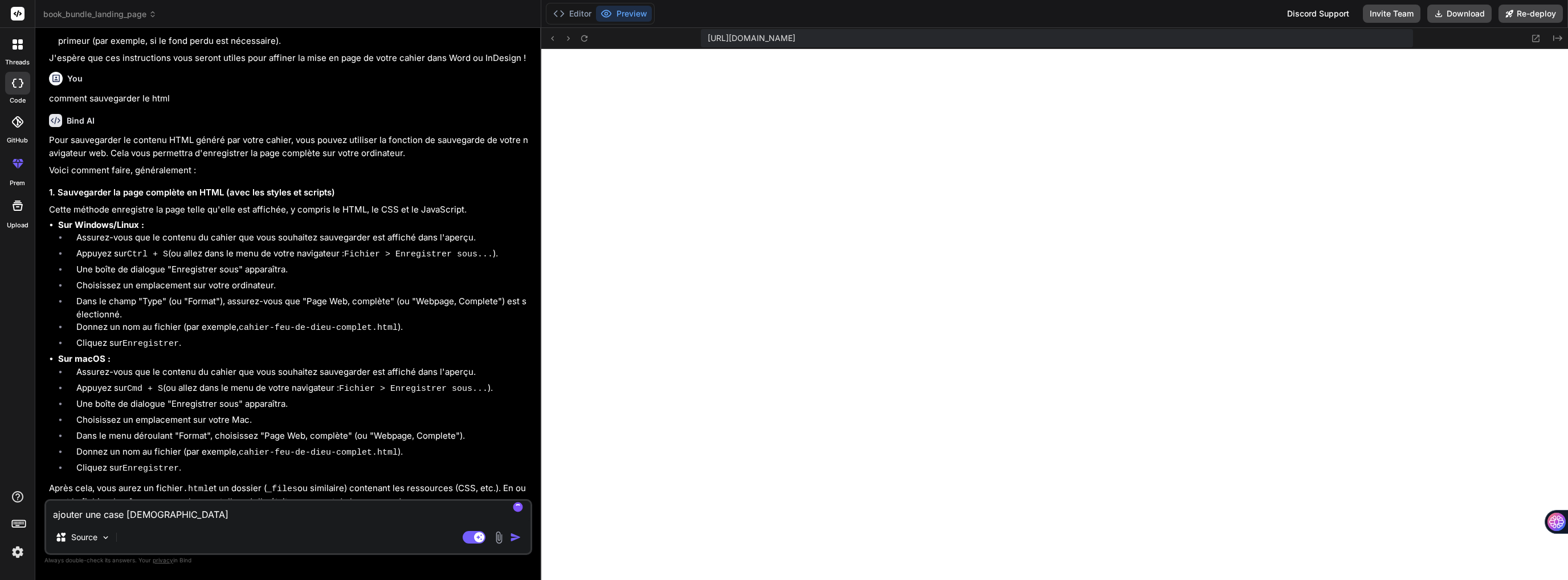
type textarea "x"
type textarea "ajouter une case prière po"
type textarea "x"
type textarea "ajouter une case prière pou"
type textarea "x"
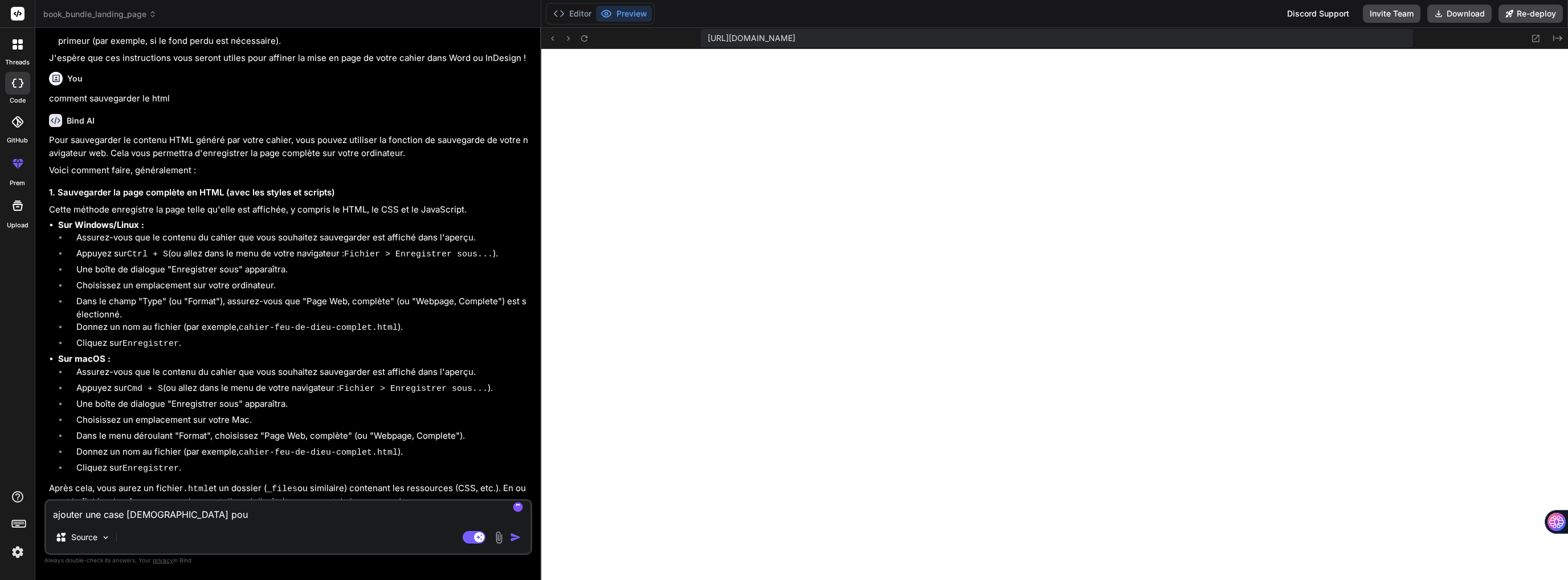
type textarea "ajouter une case prière pour"
type textarea "x"
type textarea "ajouter une case prière pour"
type textarea "x"
type textarea "ajouter une case prière pour c"
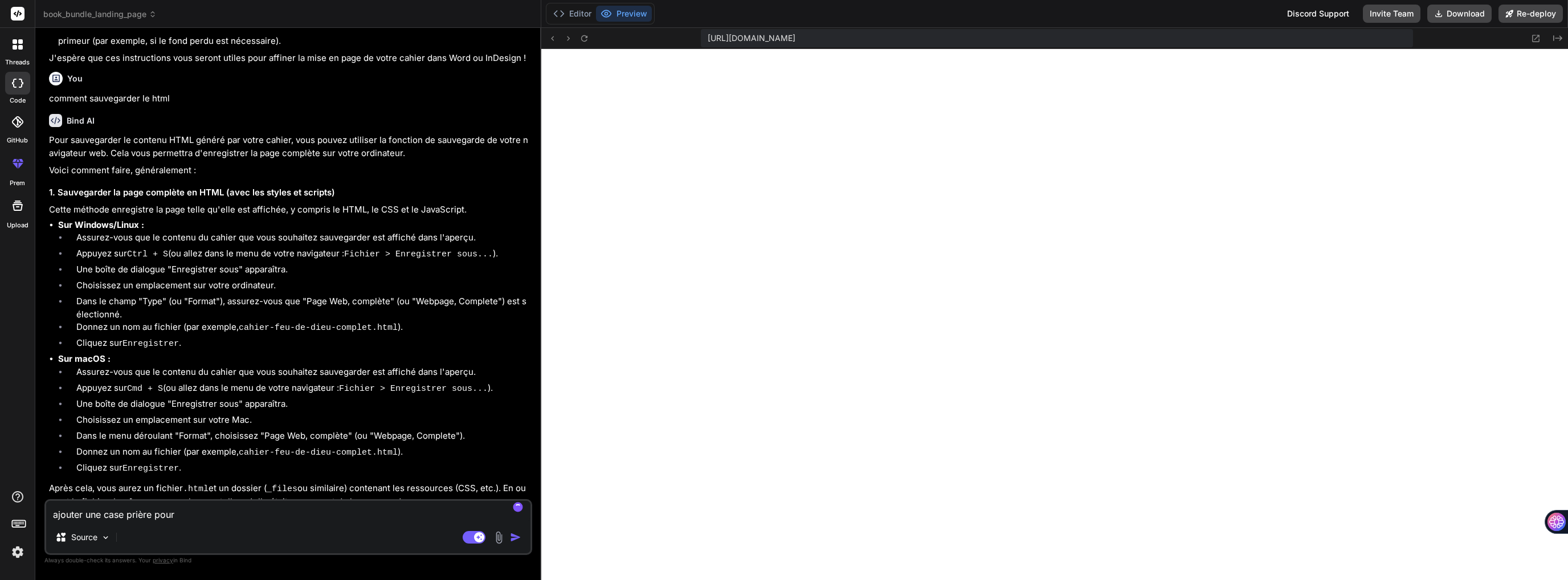
type textarea "x"
type textarea "ajouter une case prière pour ch"
type textarea "x"
type textarea "ajouter une case prière pour cha"
type textarea "x"
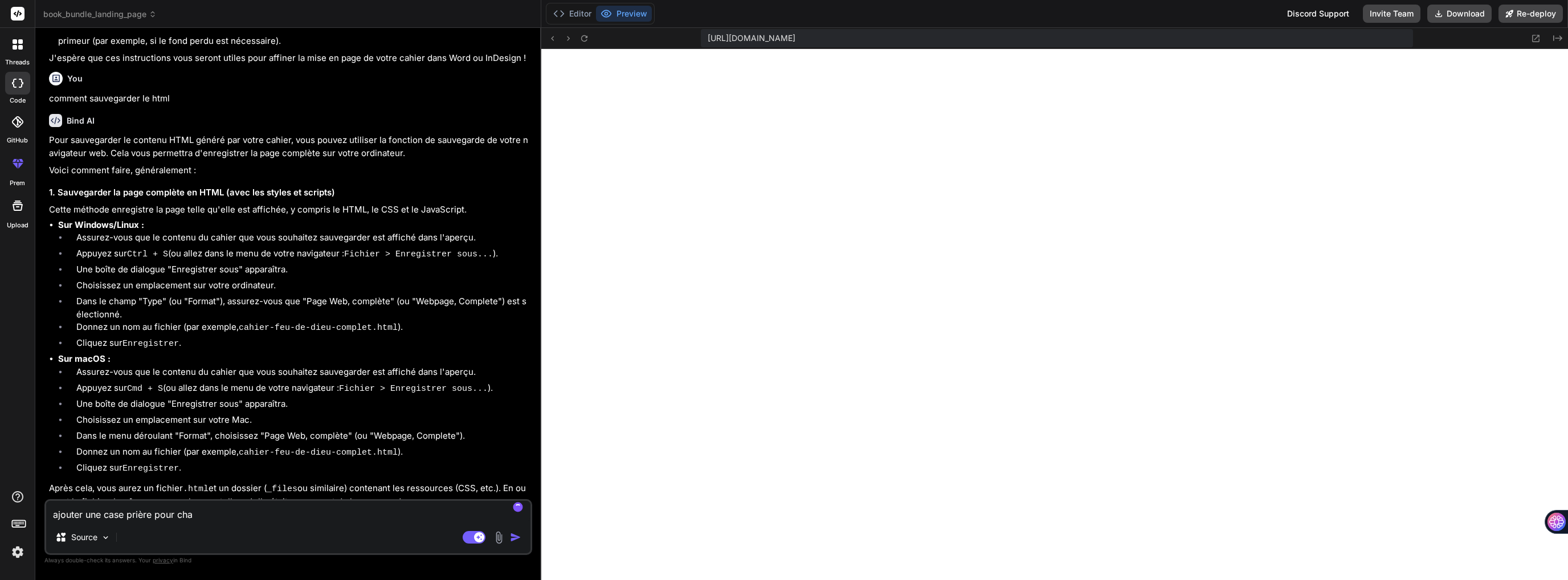
type textarea "ajouter une case prière pour chaq"
type textarea "x"
type textarea "ajouter une case prière pour chaqu"
type textarea "x"
type textarea "ajouter une case prière pour chaque"
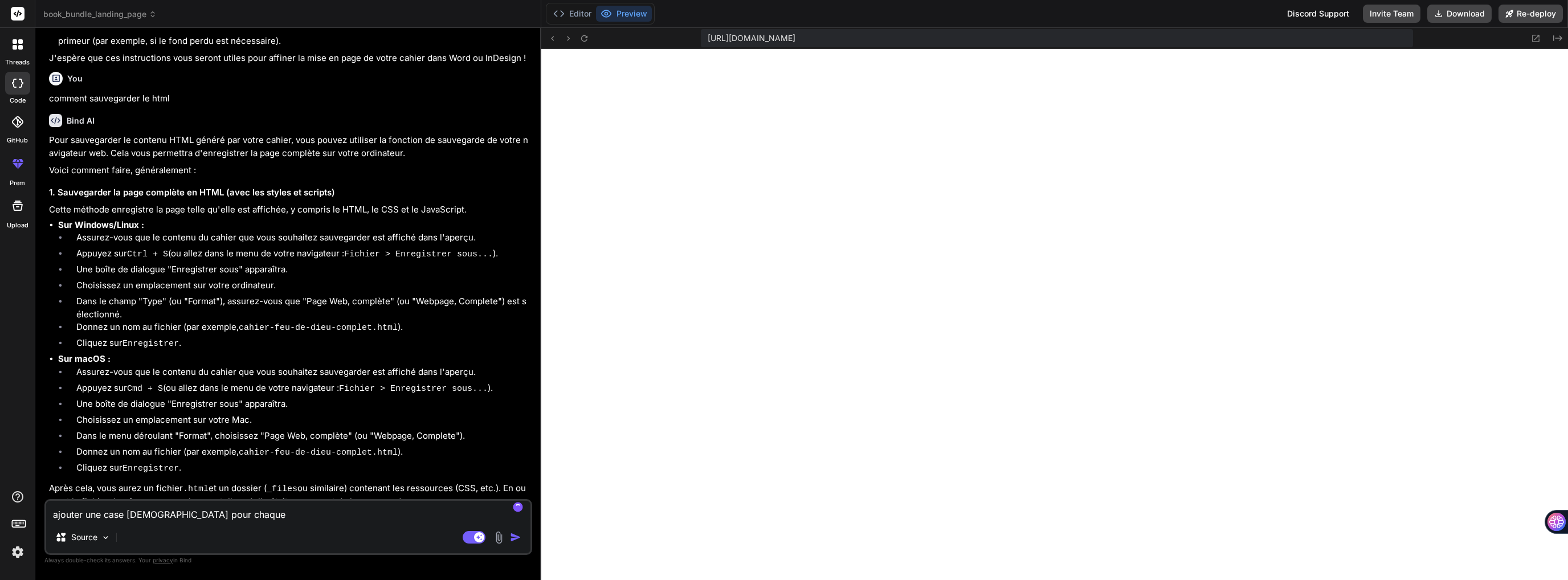
type textarea "x"
type textarea "ajouter une case prière pour chaque"
type textarea "x"
type textarea "ajouter une case prière pour chaque j"
type textarea "x"
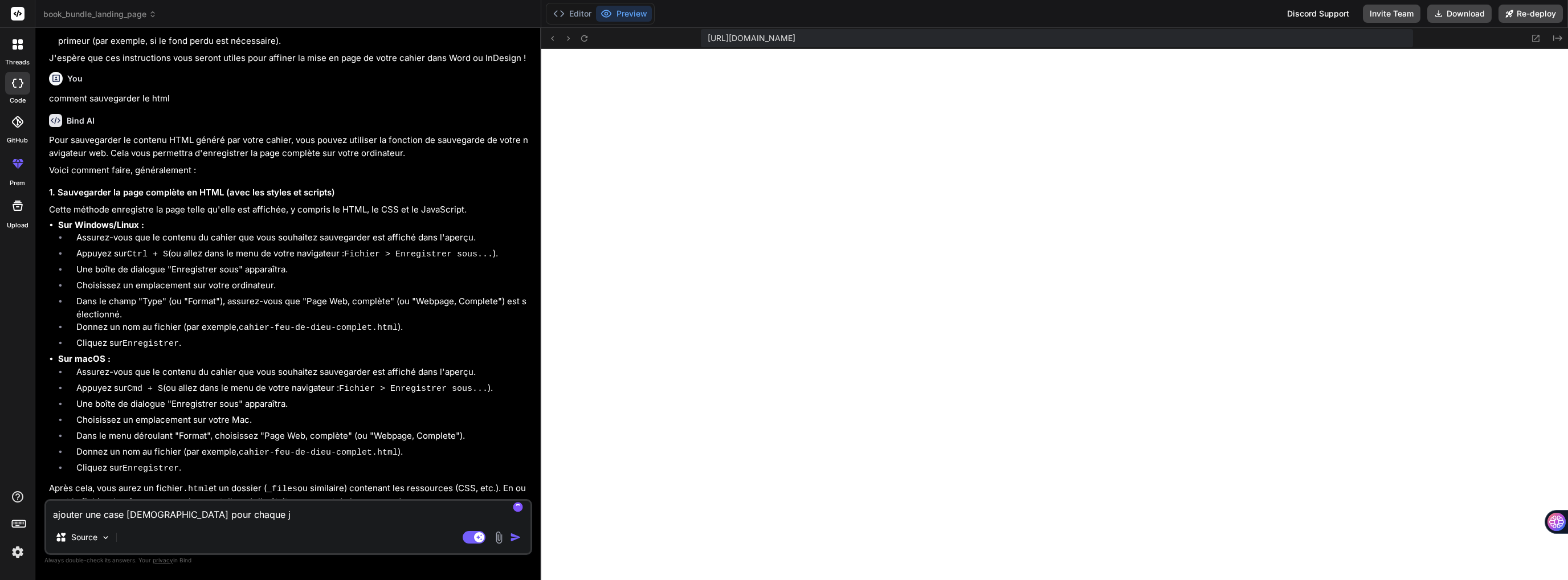
type textarea "ajouter une case prière pour chaque jo"
type textarea "x"
type textarea "ajouter une case prière pour chaque jou"
type textarea "x"
type textarea "ajouter une case prière pour chaque jour"
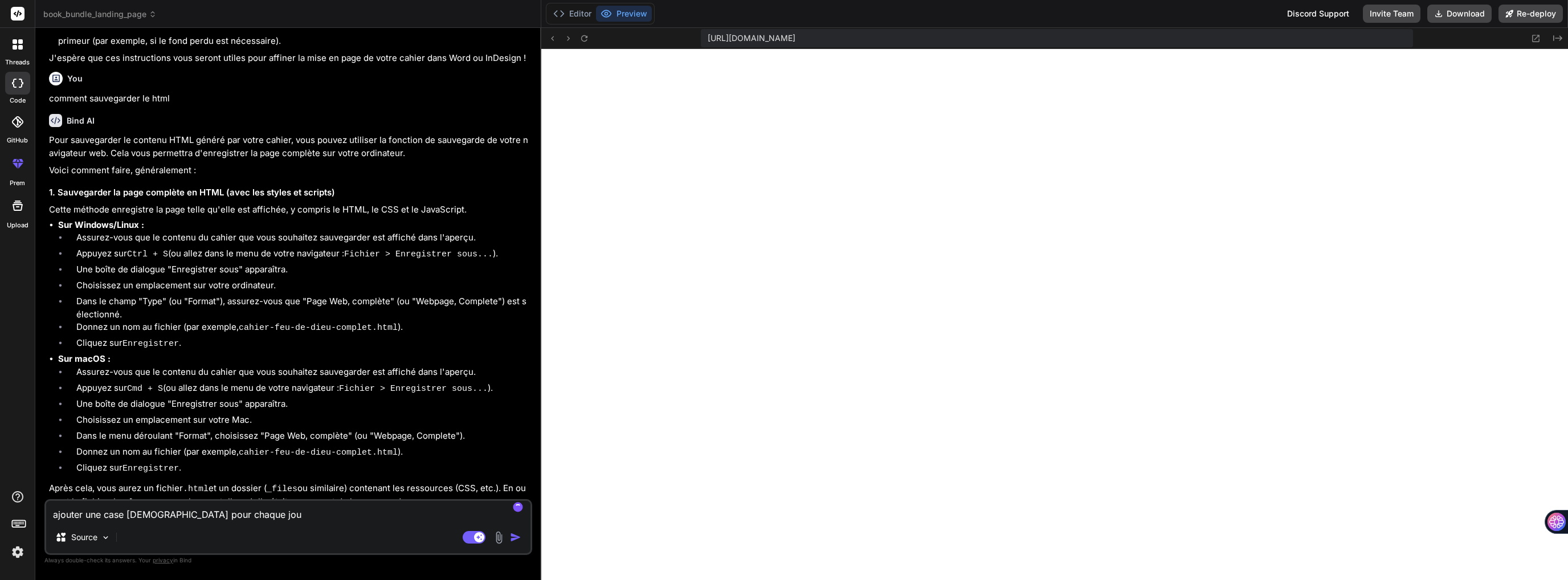
type textarea "x"
type textarea "ajouter une case prière pour chaque jour."
type textarea "x"
type textarea "ajouter une case prière pour chaque jour."
type textarea "x"
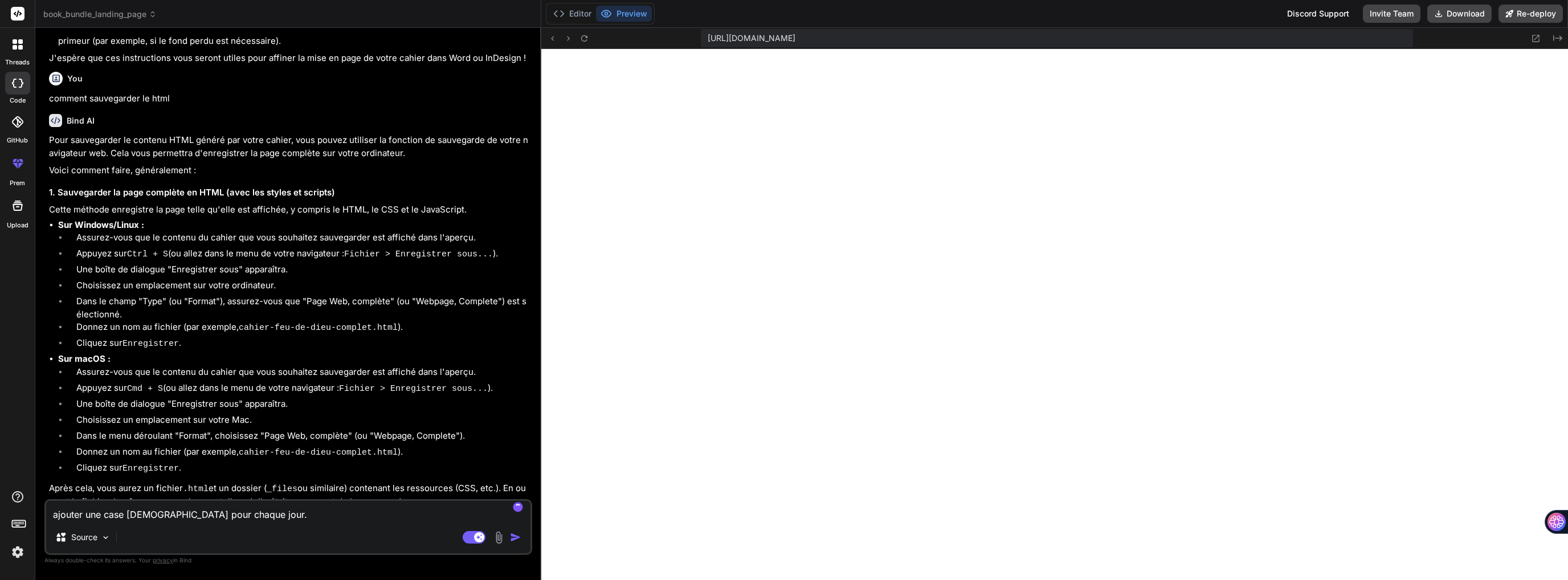
type textarea "ajouter une case prière pour chaque jour. e"
type textarea "x"
type textarea "ajouter une case prière pour chaque jour. es"
type textarea "x"
type textarea "ajouter une case prière pour chaque jour. est"
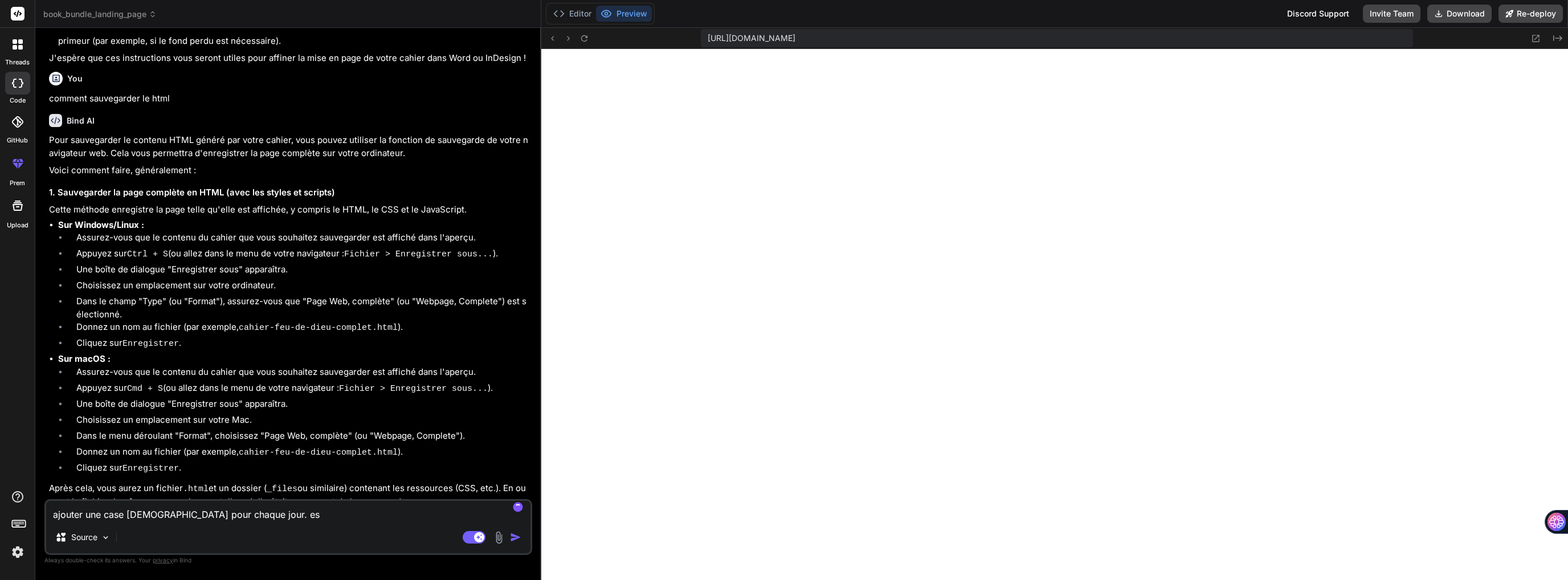
type textarea "x"
type textarea "ajouter une case prière pour chaque jour. est-"
type textarea "x"
type textarea "ajouter une case prière pour chaque jour. est-e"
type textarea "x"
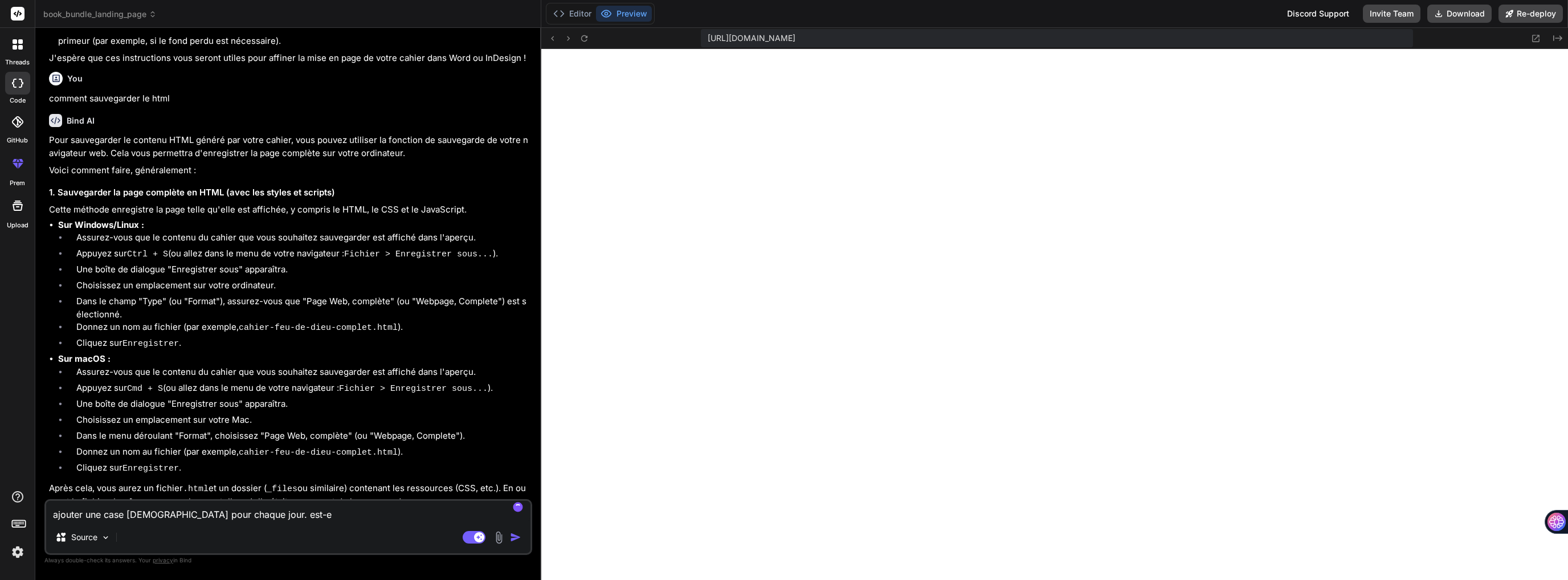
type textarea "ajouter une case prière pour chaque jour. est-e"
type textarea "x"
type textarea "ajouter une case prière pour chaque jour. est-e p"
type textarea "x"
type textarea "ajouter une case prière pour chaque jour. est-e po"
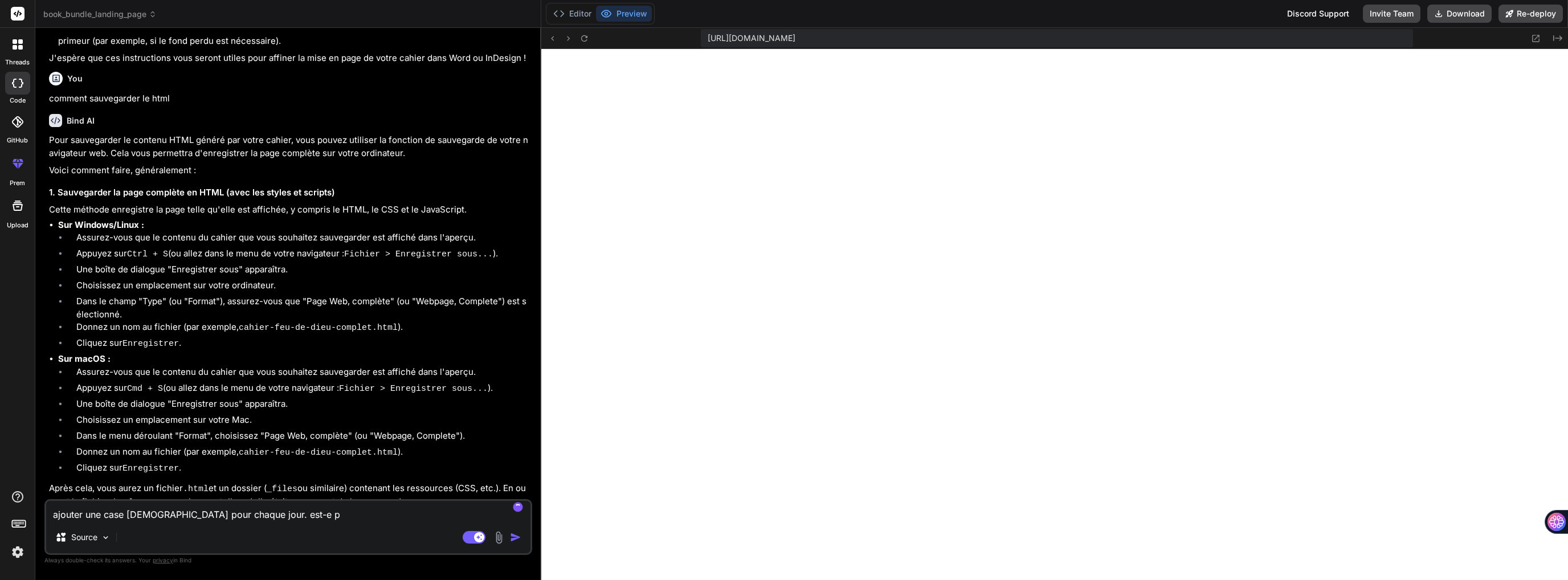
type textarea "x"
type textarea "ajouter une case prière pour chaque jour. est-e pos"
type textarea "x"
type textarea "ajouter une case prière pour chaque jour. est-e poss"
type textarea "x"
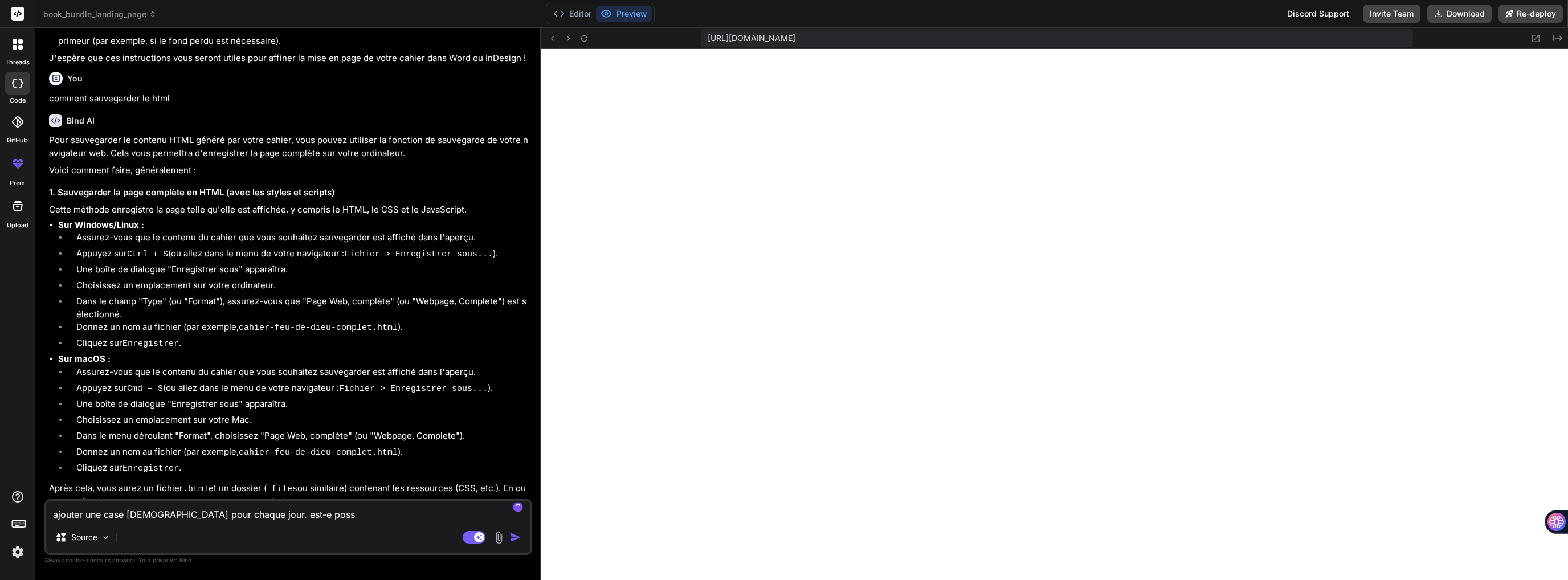
type textarea "ajouter une case prière pour chaque jour. est-e possi"
type textarea "x"
type textarea "ajouter une case prière pour chaque jour. est-e possib"
type textarea "x"
type textarea "ajouter une case prière pour chaque jour. est-e possibl"
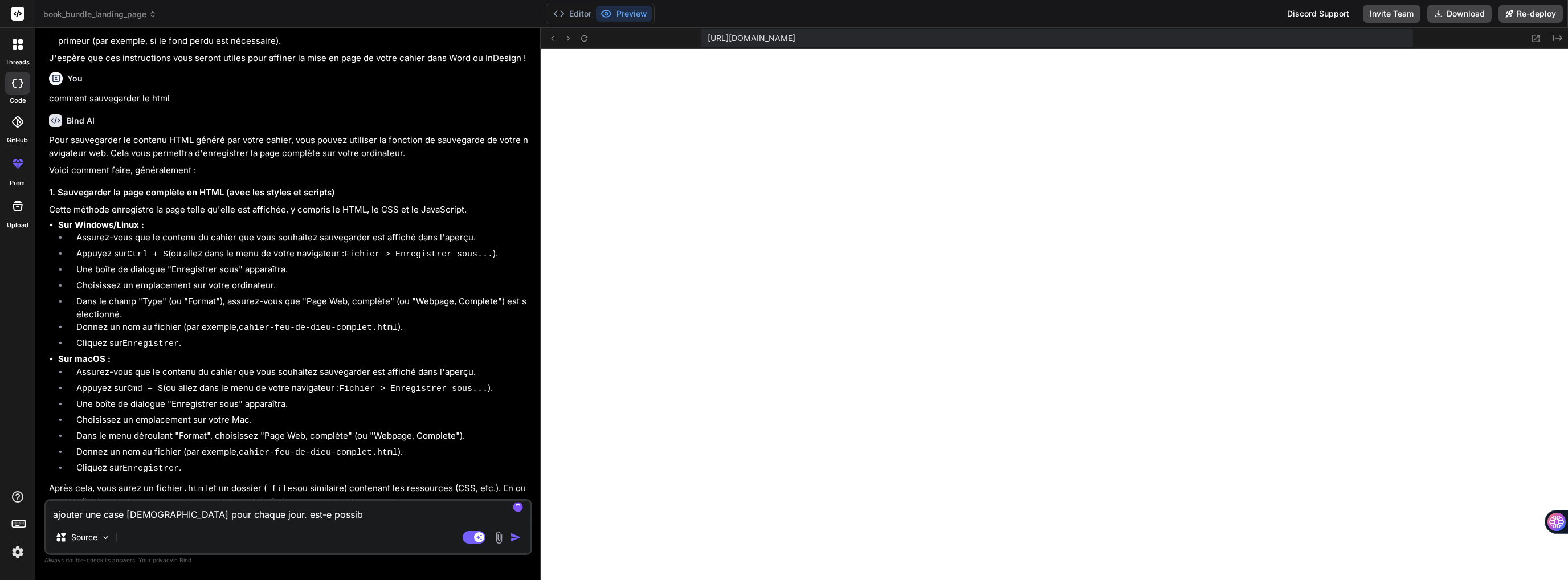
type textarea "x"
type textarea "ajouter une case prière pour chaque jour. est-e possible"
type textarea "x"
type textarea "ajouter une case prière pour chaque jour. est-e possible?"
type textarea "x"
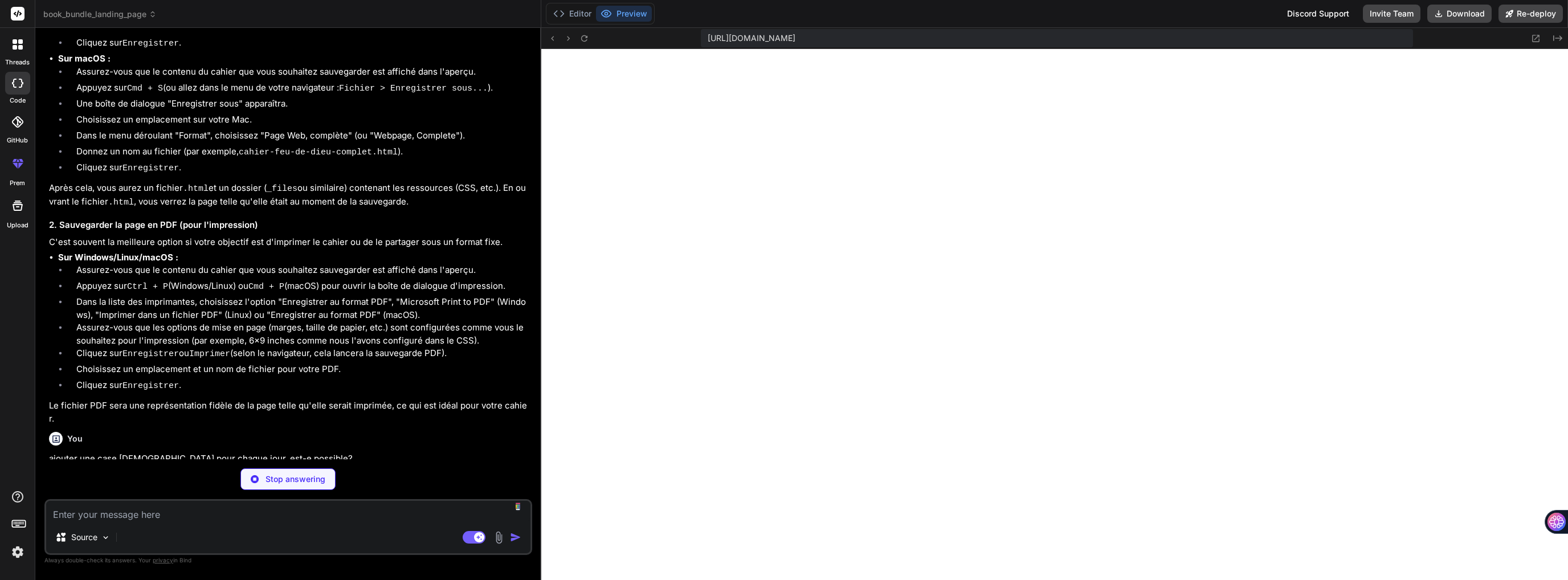
scroll to position [2790, 0]
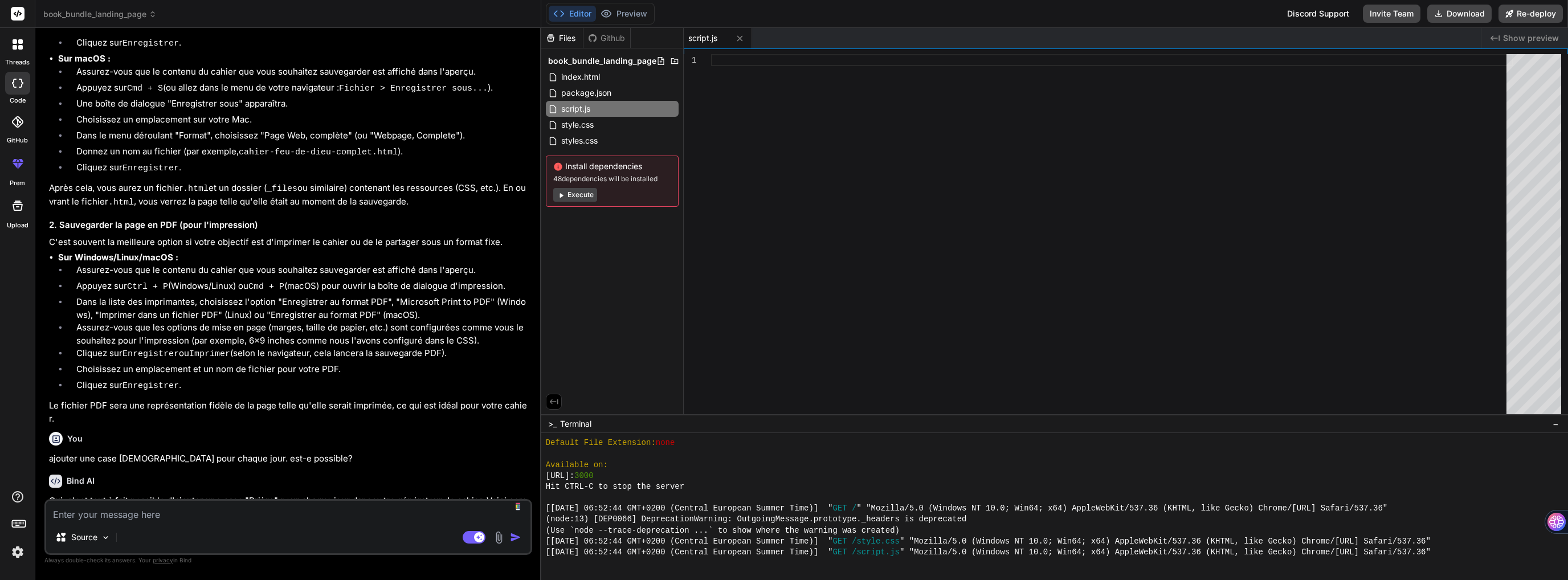
type textarea "x"
click at [1277, 156] on div at bounding box center [1112, 237] width 803 height 366
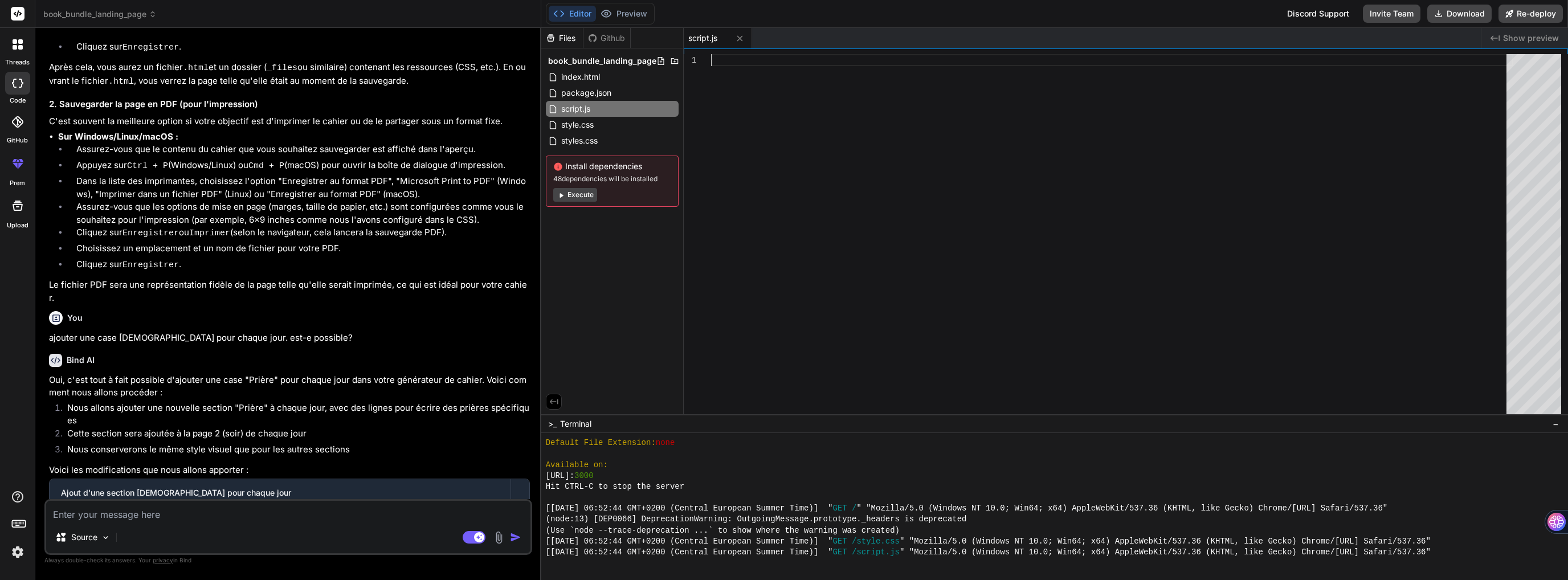
scroll to position [2947, 0]
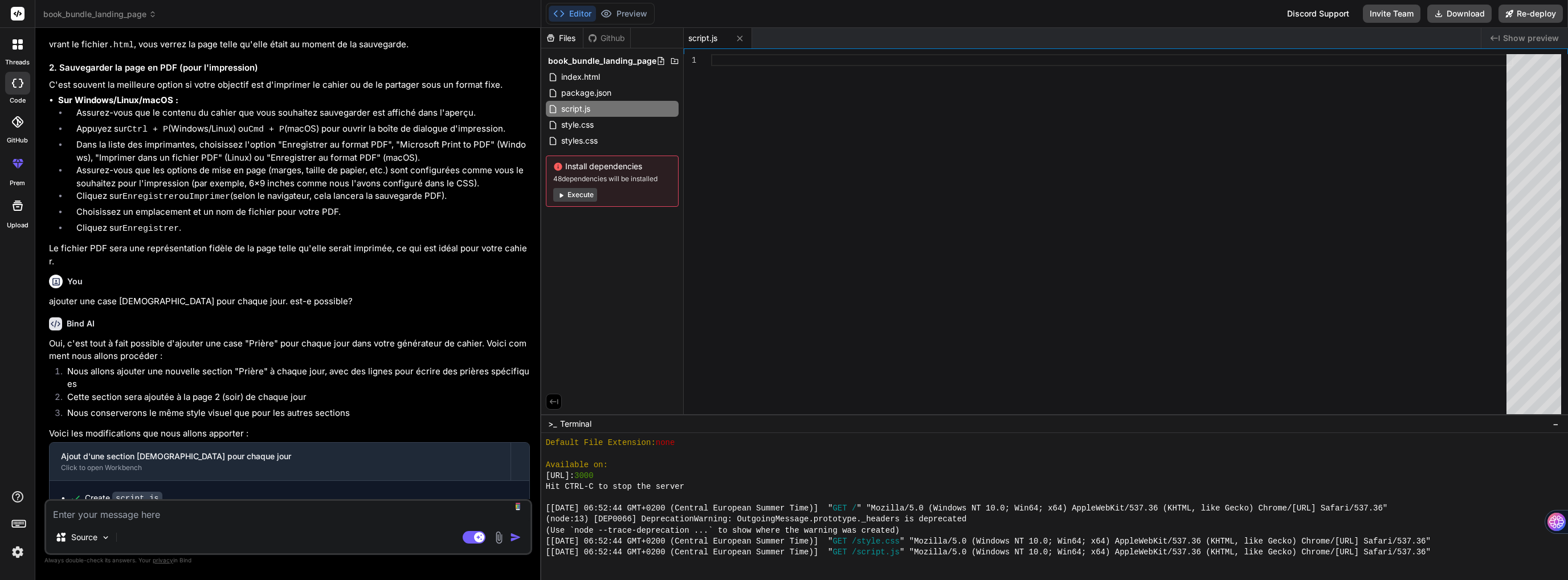
click at [318, 521] on textarea at bounding box center [288, 511] width 484 height 21
click at [642, 12] on button "Preview" at bounding box center [624, 14] width 56 height 16
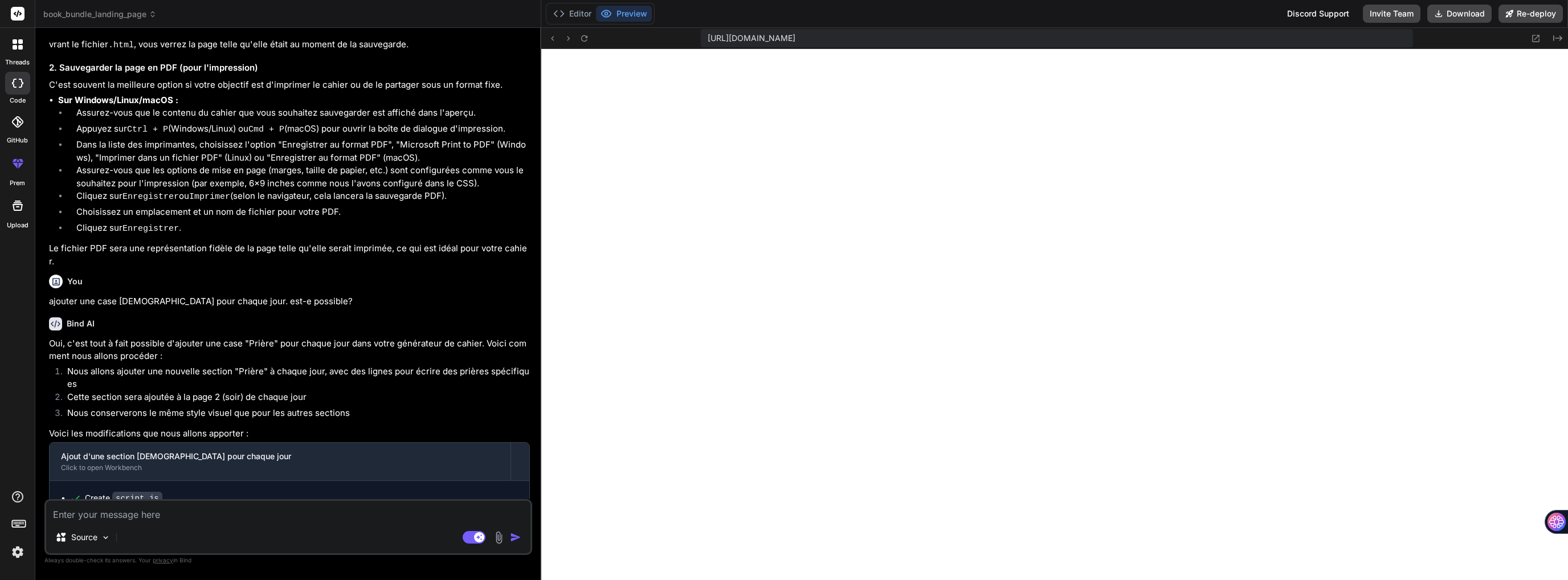
click at [247, 516] on textarea at bounding box center [288, 511] width 484 height 21
type textarea "p"
type textarea "x"
type textarea "pl"
type textarea "x"
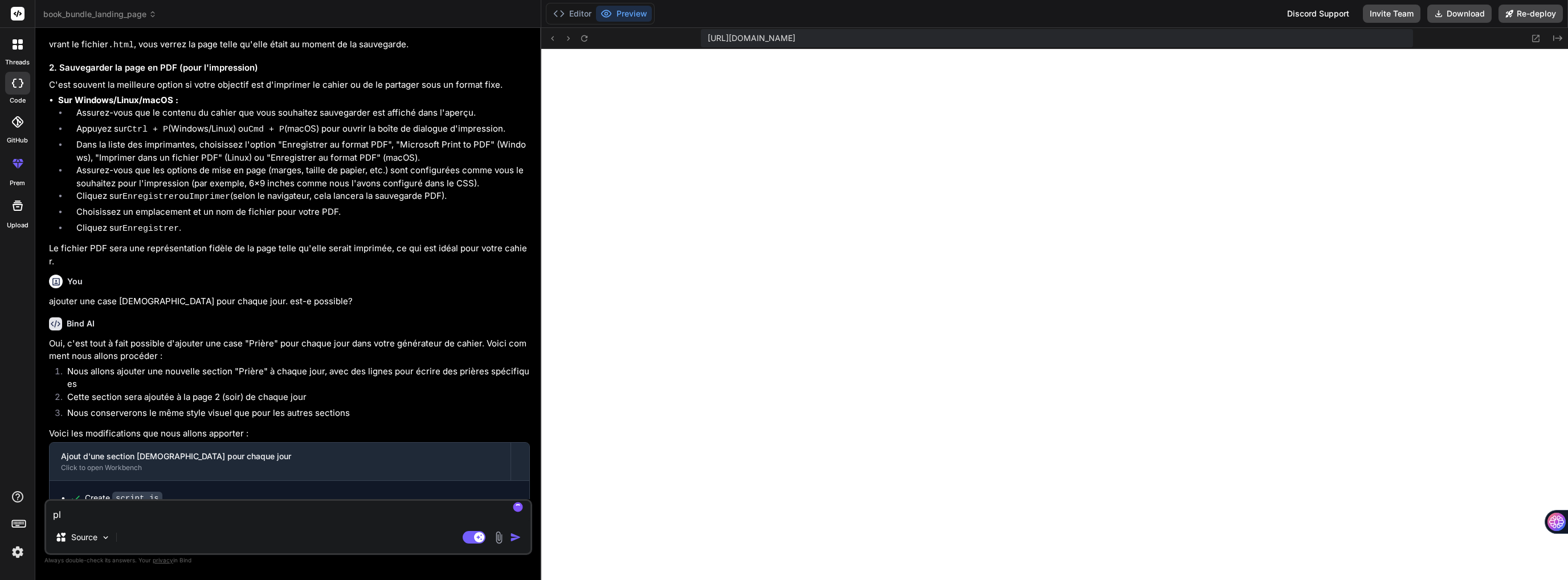
type textarea "ple"
type textarea "x"
type textarea "plea"
type textarea "x"
type textarea "pleas"
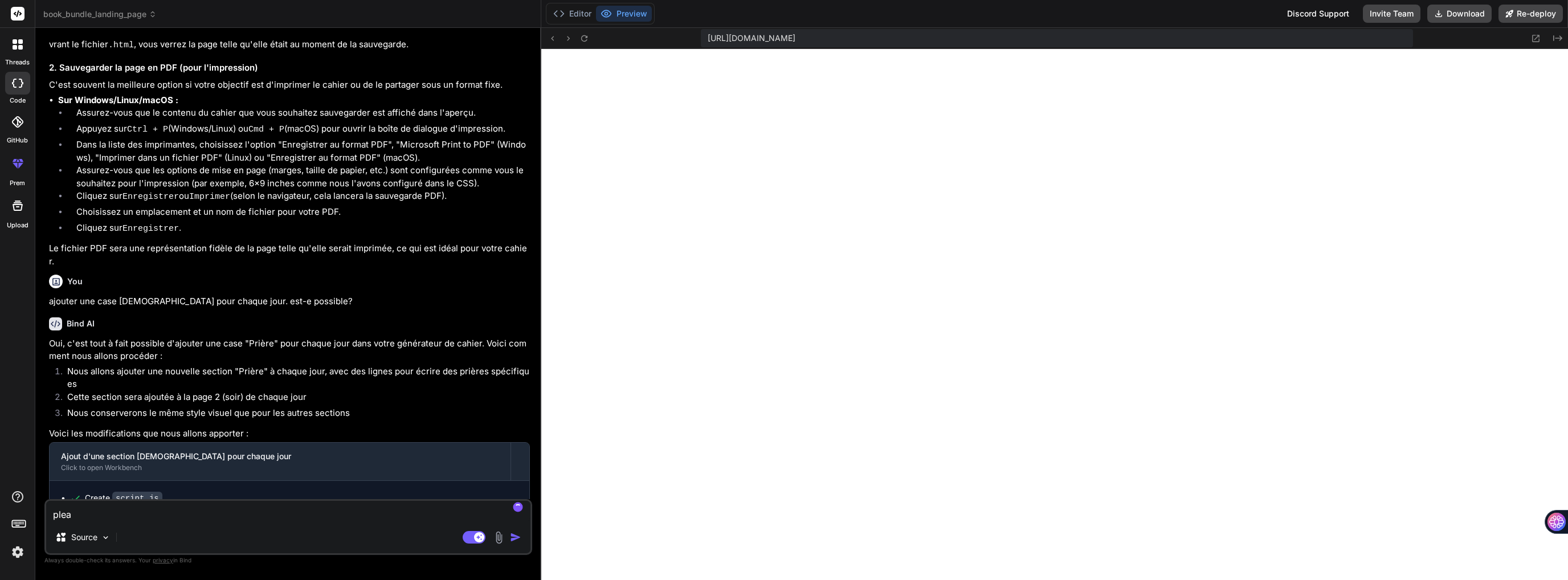
type textarea "x"
type textarea "please"
type textarea "x"
type textarea "please"
type textarea "x"
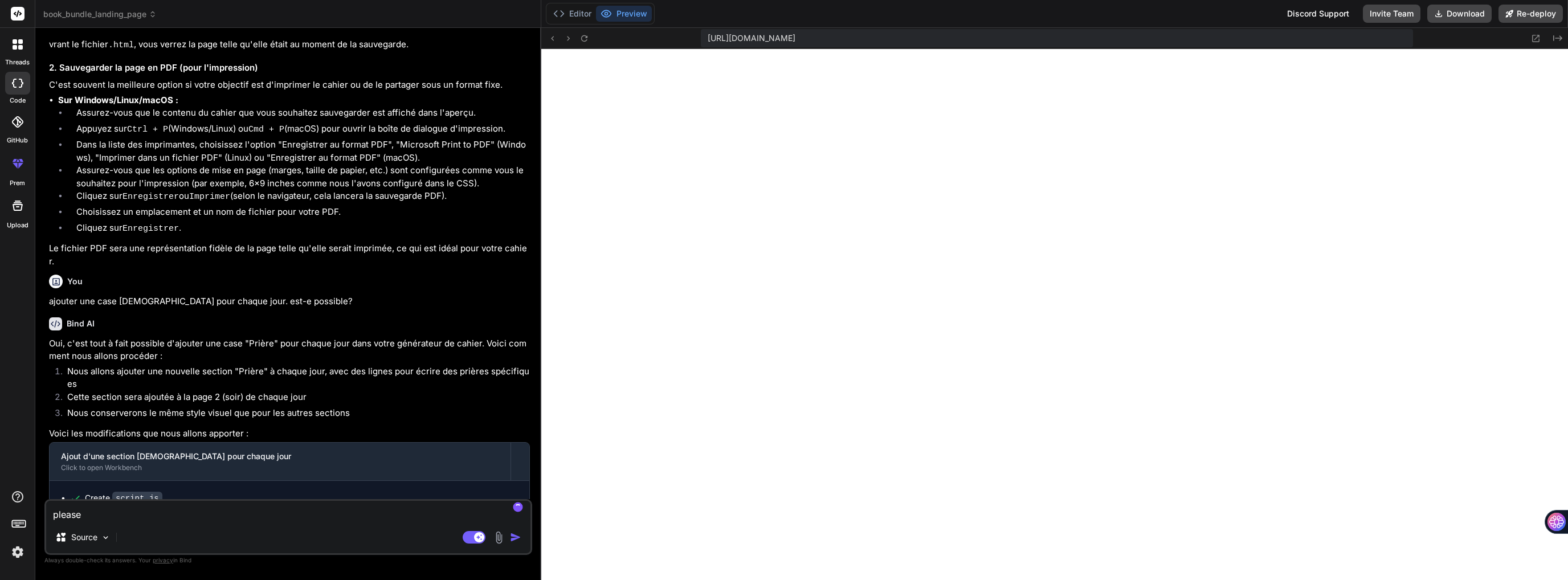
type textarea "please s"
type textarea "x"
type textarea "please st"
type textarea "x"
type textarea "please sta"
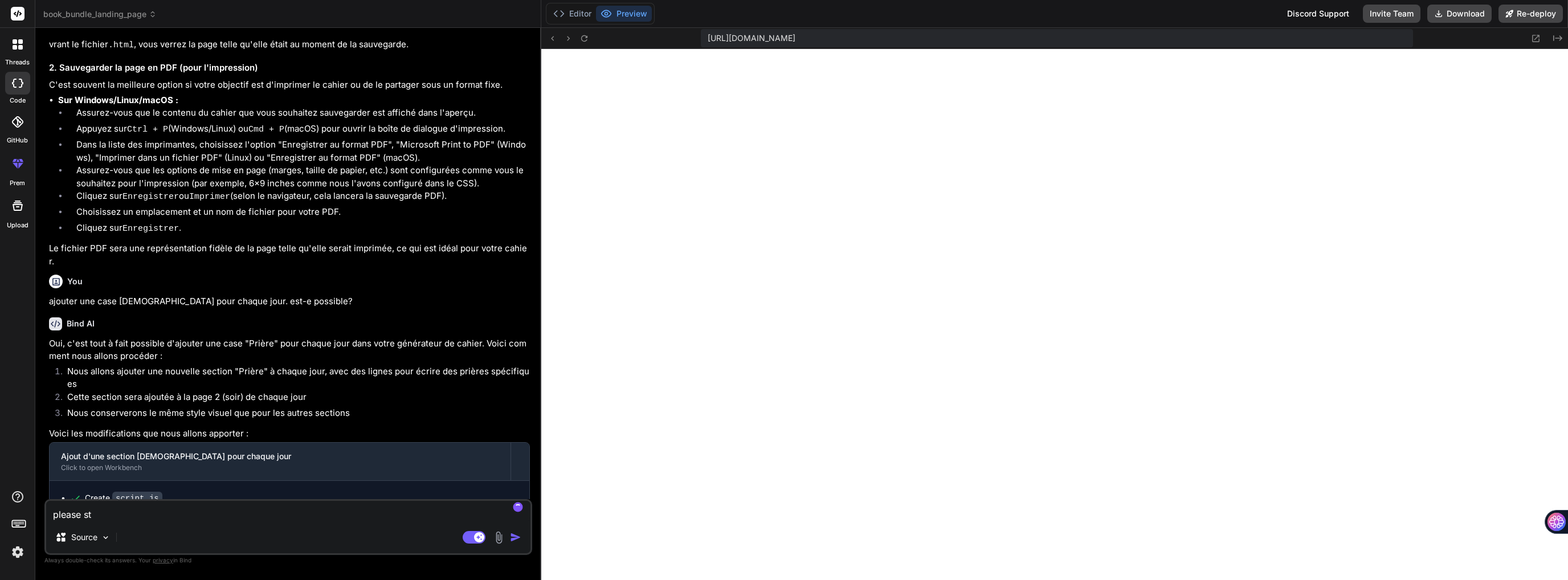
type textarea "x"
type textarea "please star"
type textarea "x"
type textarea "please start"
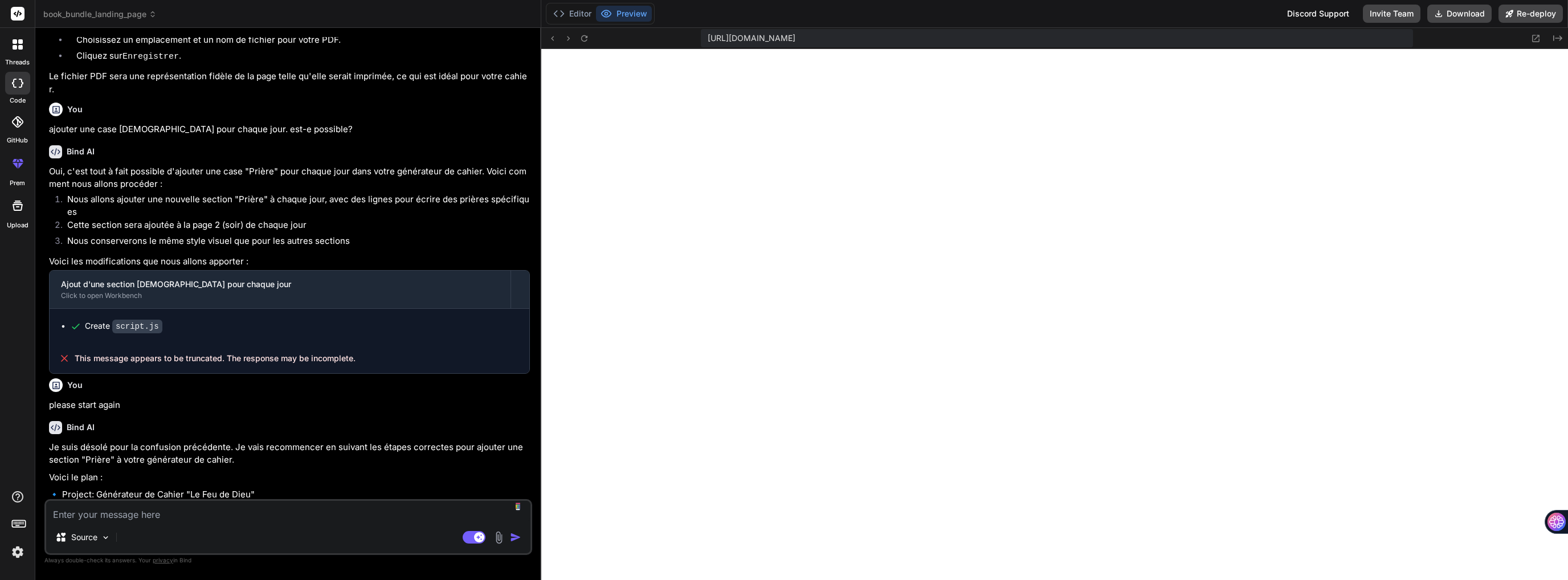
scroll to position [3161, 0]
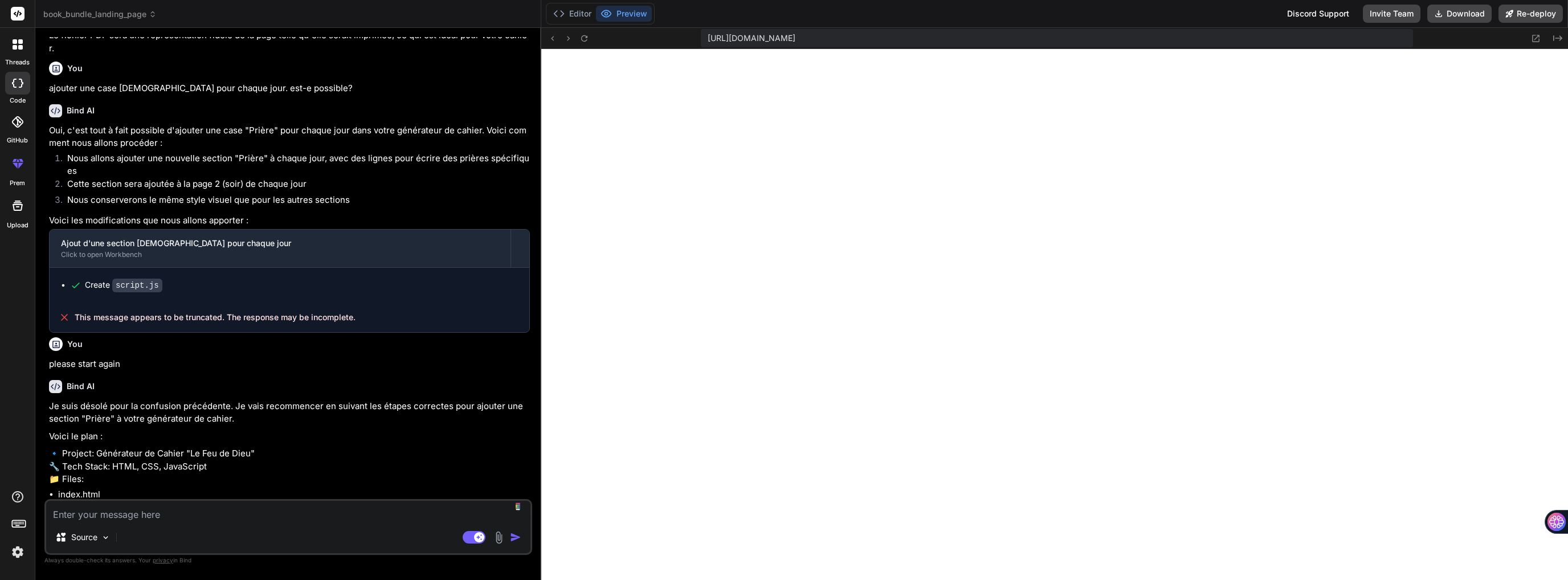
click at [245, 514] on textarea at bounding box center [288, 511] width 484 height 21
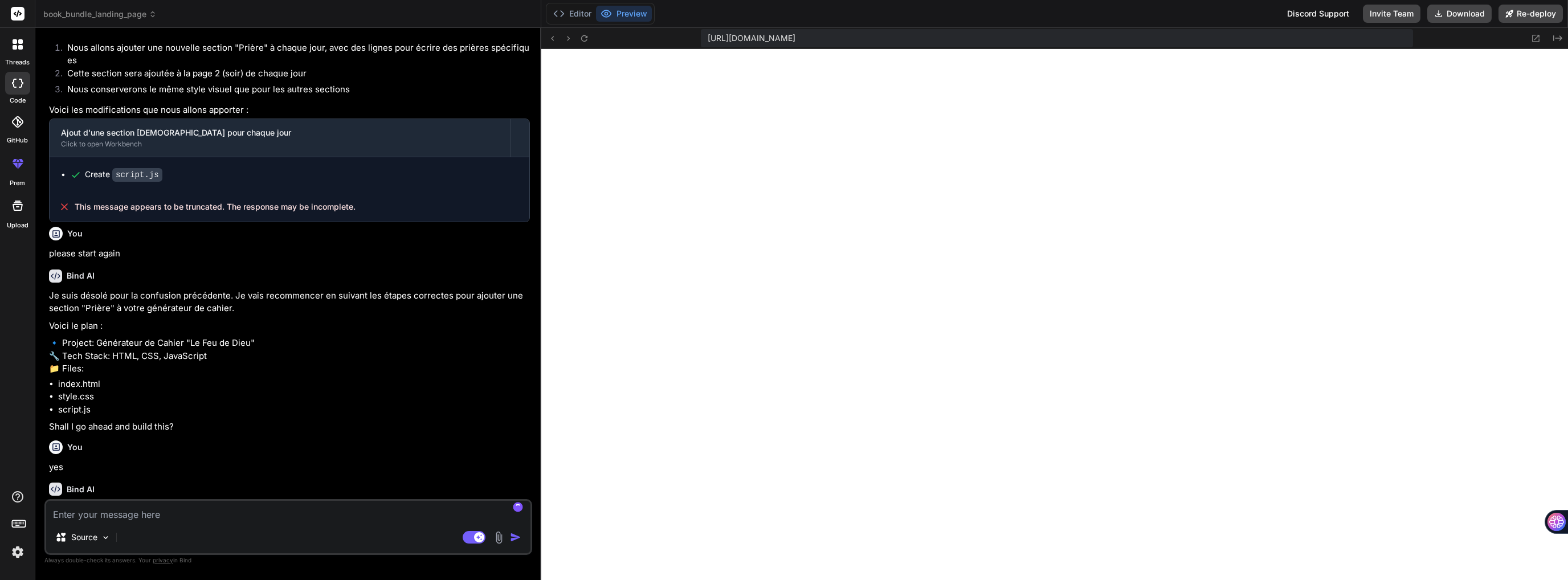
scroll to position [3279, 0]
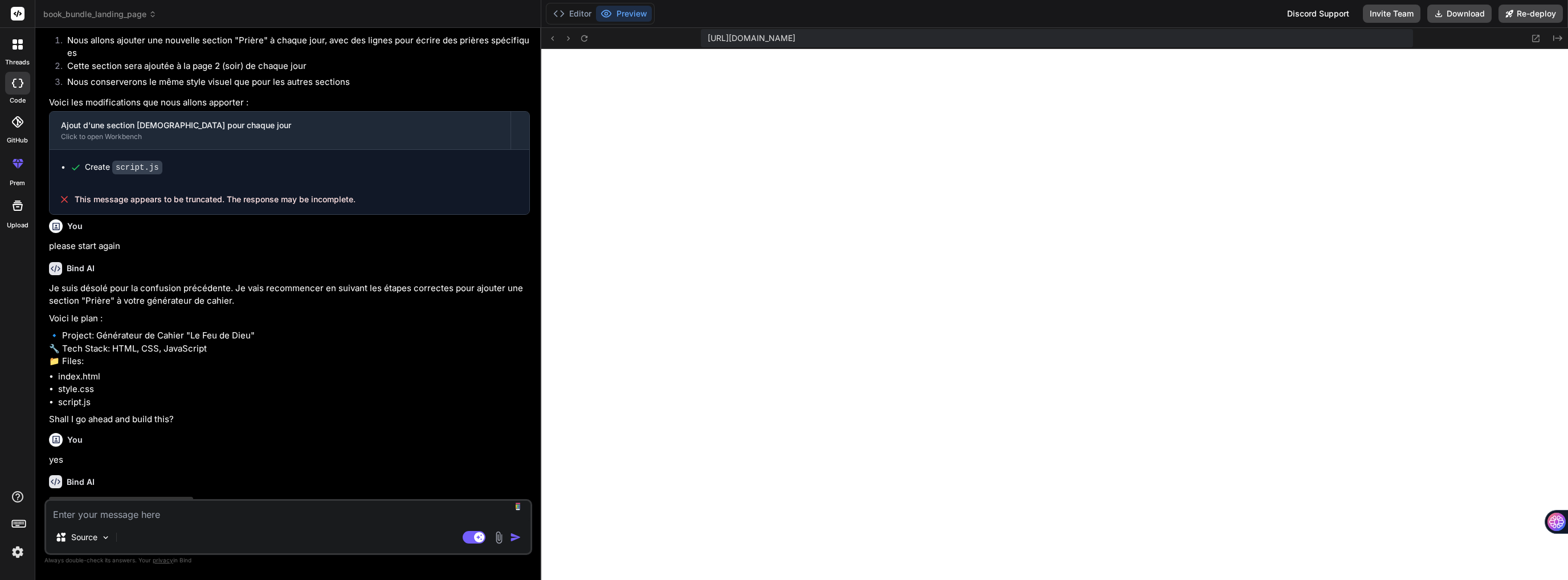
click at [243, 514] on textarea at bounding box center [288, 511] width 484 height 21
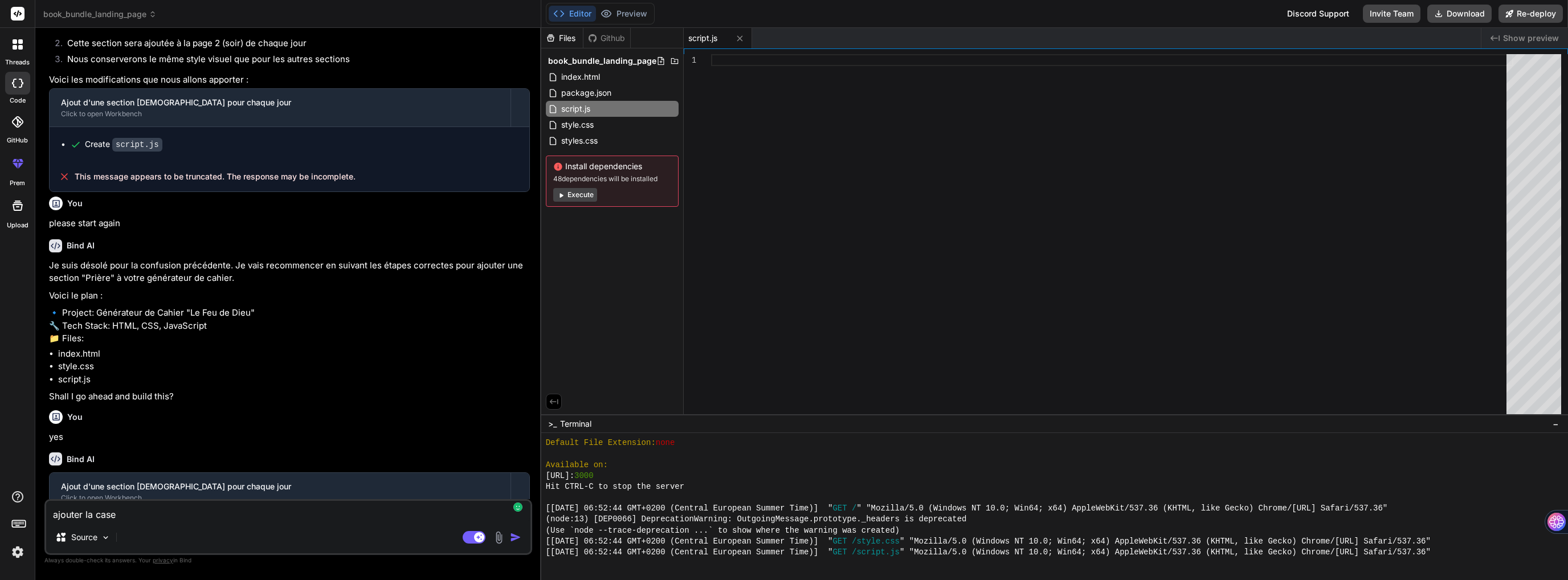
scroll to position [3331, 0]
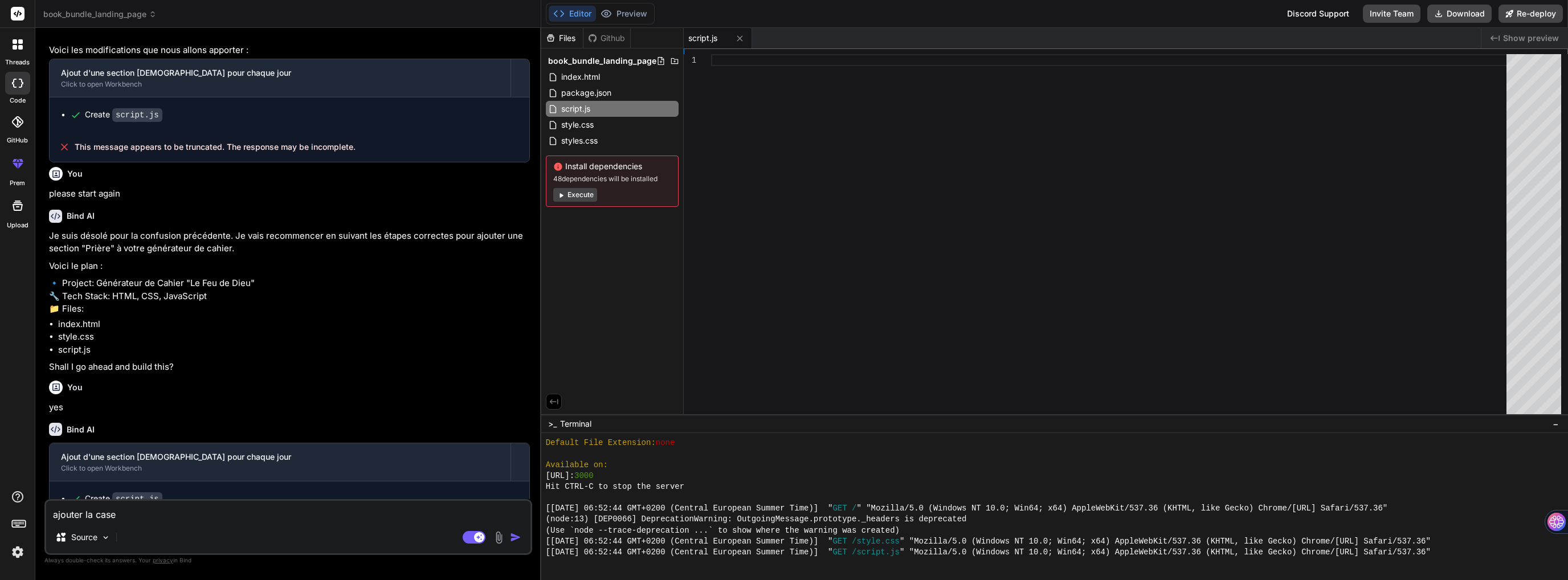
click at [325, 522] on div "ajouter la case Source Agent Mode. When this toggle is activated, AI automatica…" at bounding box center [288, 527] width 488 height 56
